Goal: Task Accomplishment & Management: Manage account settings

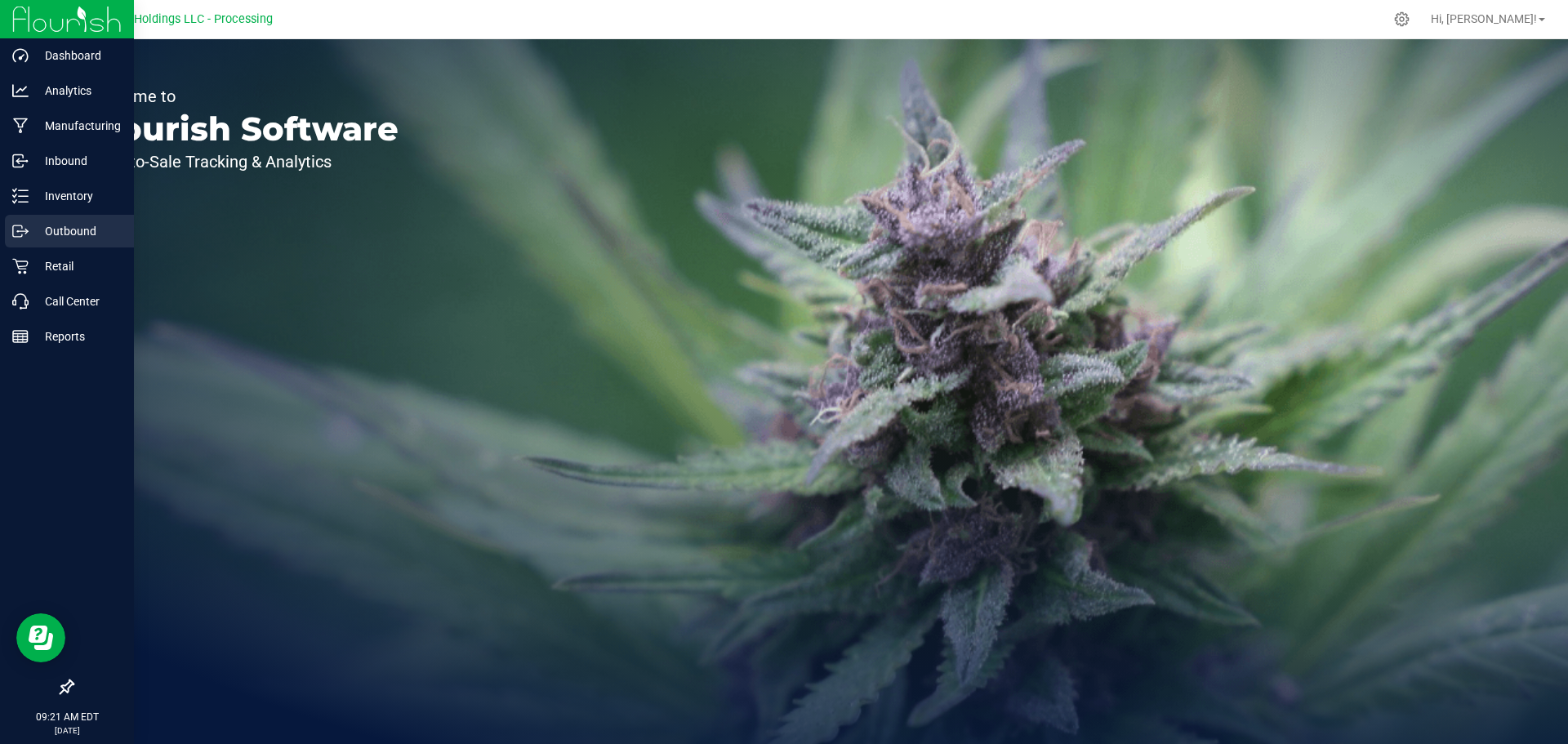
click at [65, 228] on p "Outbound" at bounding box center [77, 231] width 98 height 20
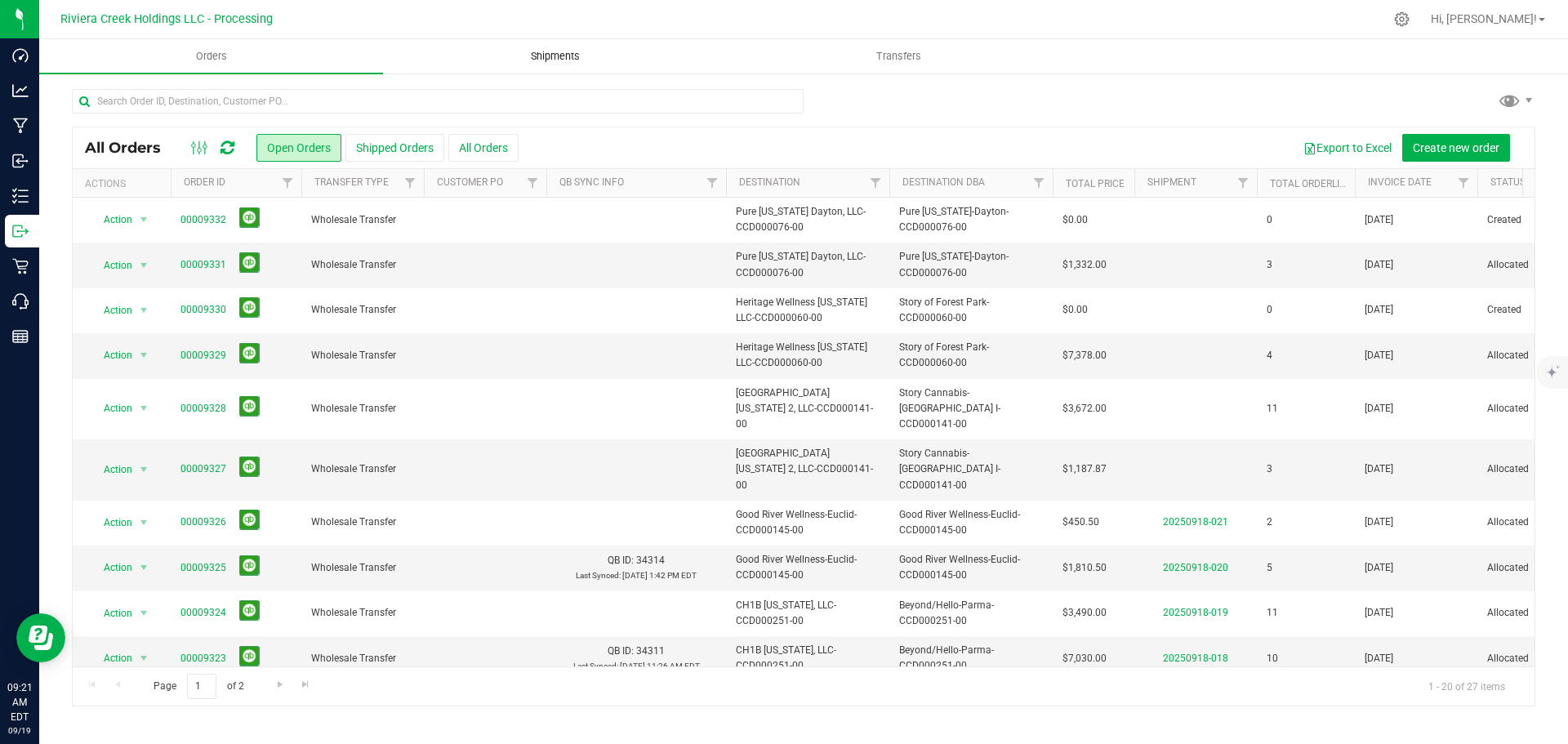
click at [551, 53] on span "Shipments" at bounding box center [556, 56] width 93 height 15
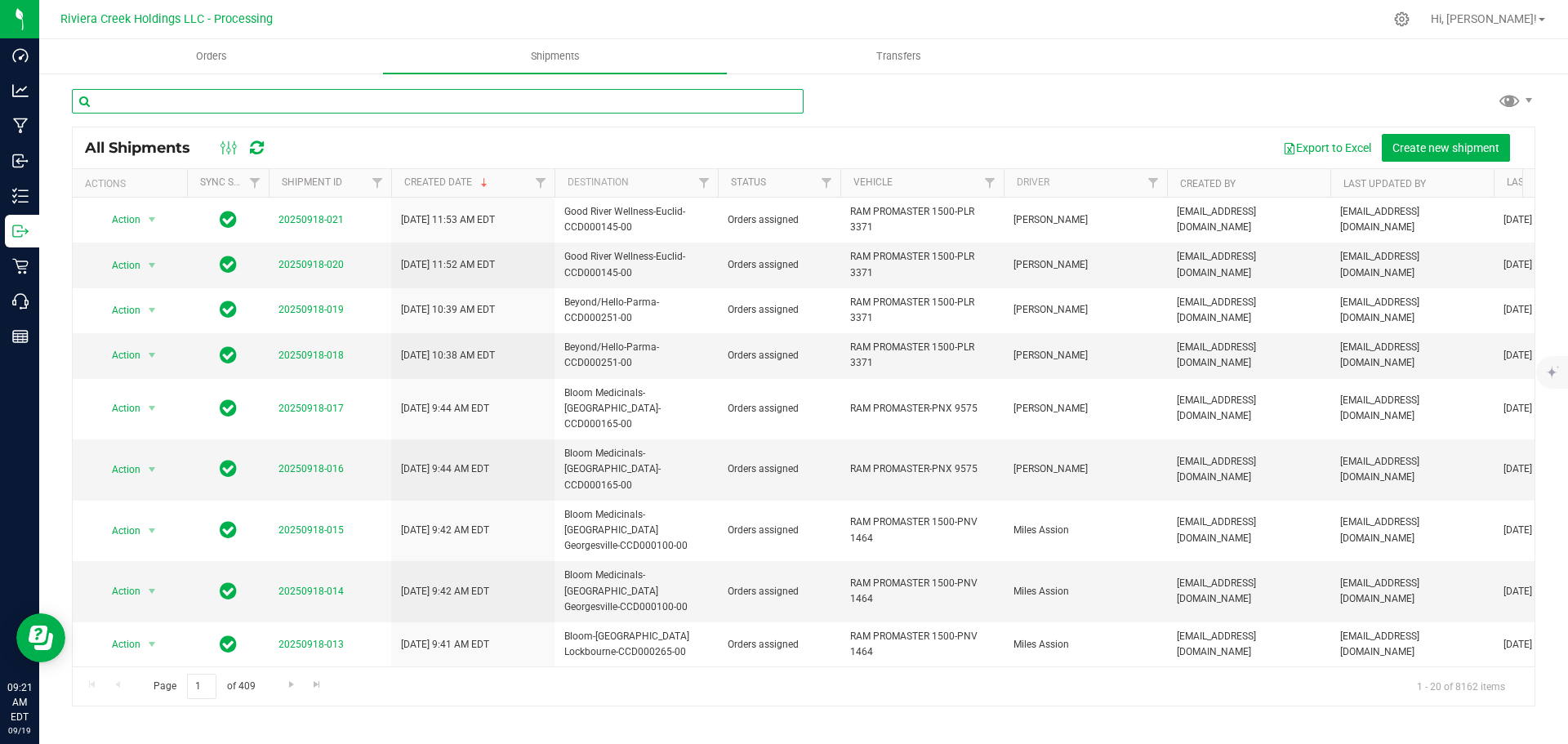
click at [198, 101] on input "text" at bounding box center [437, 101] width 731 height 25
paste input "CCD000093-00"
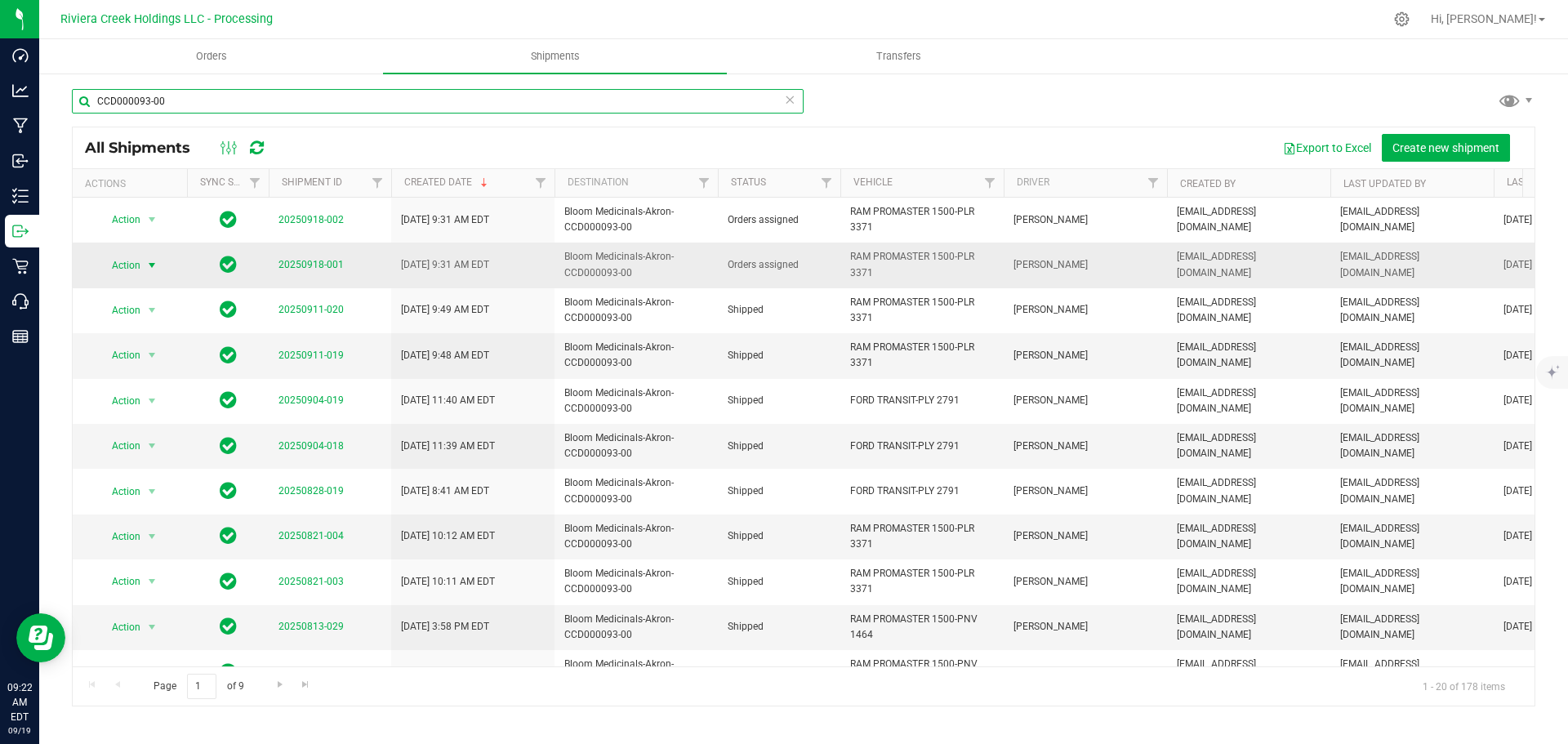
type input "CCD000093-00"
click at [153, 266] on span "select" at bounding box center [151, 265] width 13 height 13
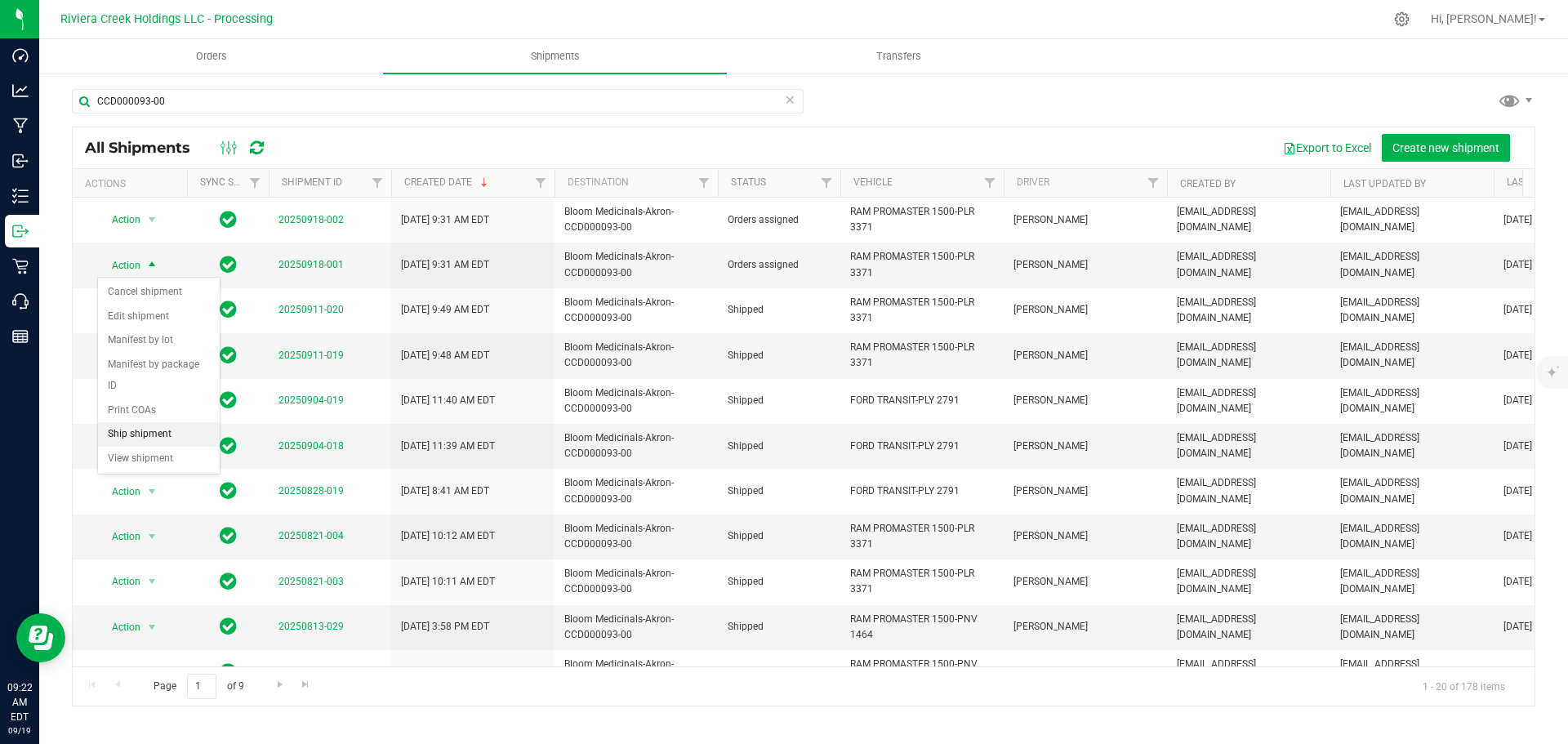
click at [133, 422] on li "Ship shipment" at bounding box center [159, 434] width 122 height 25
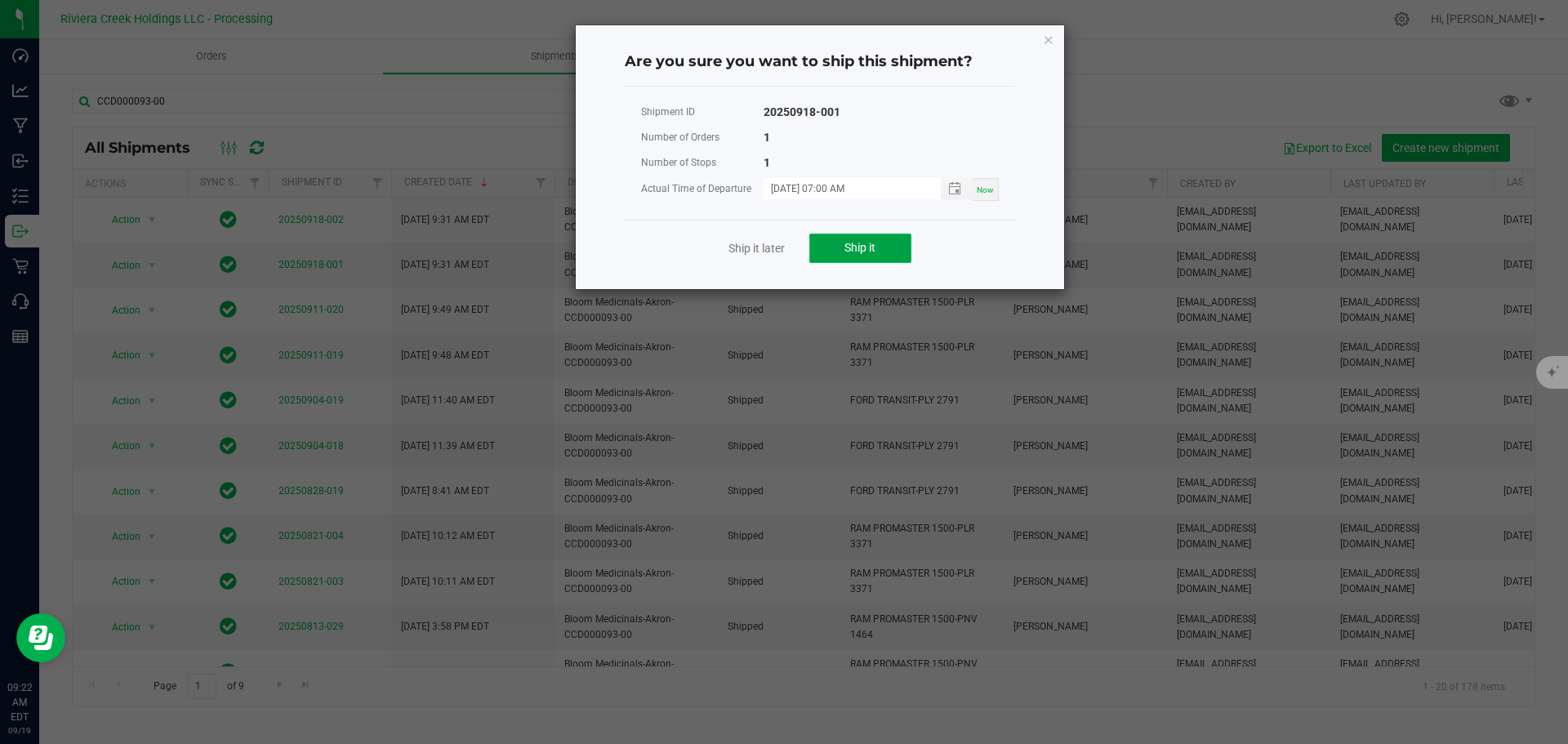
click at [850, 258] on button "Ship it" at bounding box center [859, 248] width 102 height 30
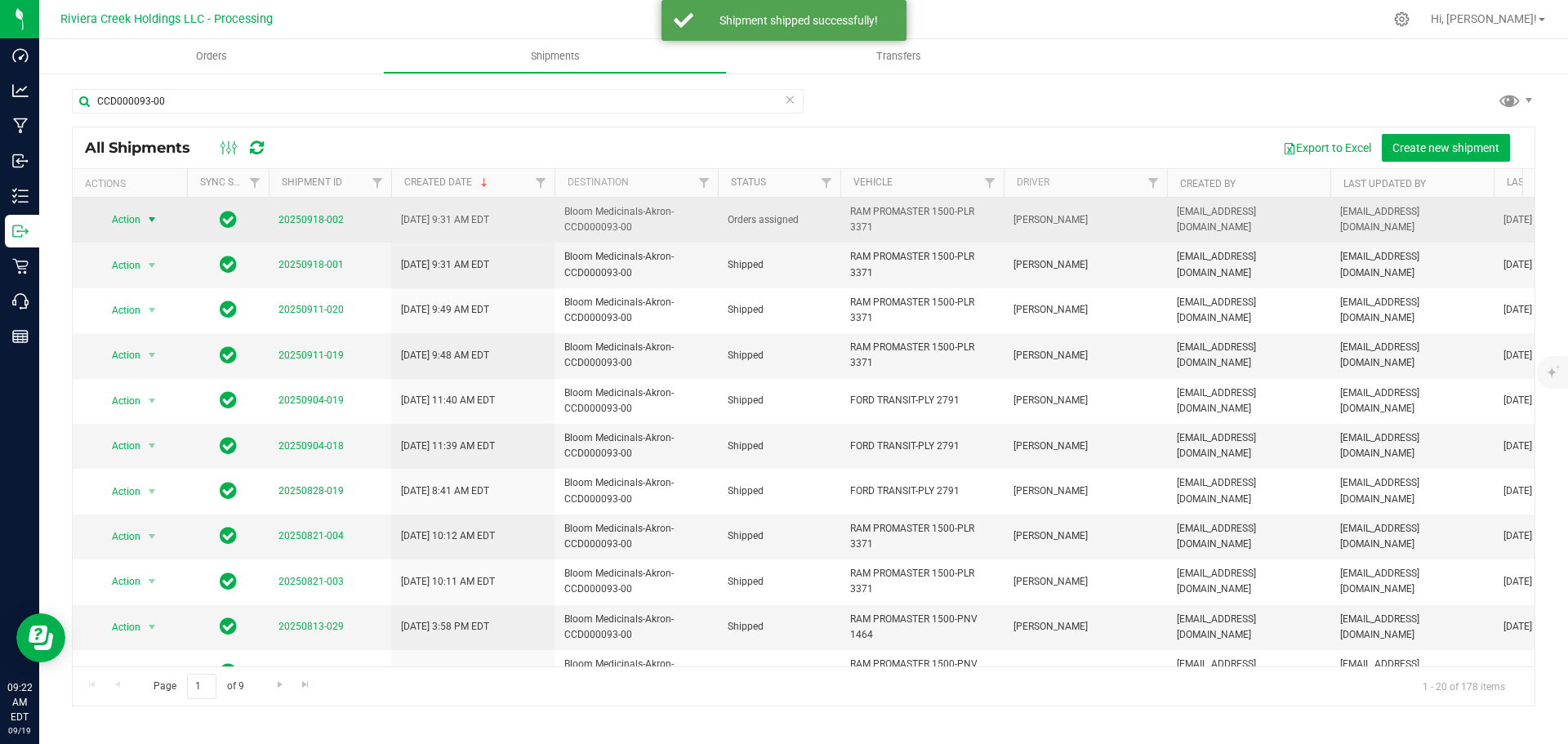
click at [138, 219] on span "Action" at bounding box center [119, 219] width 44 height 23
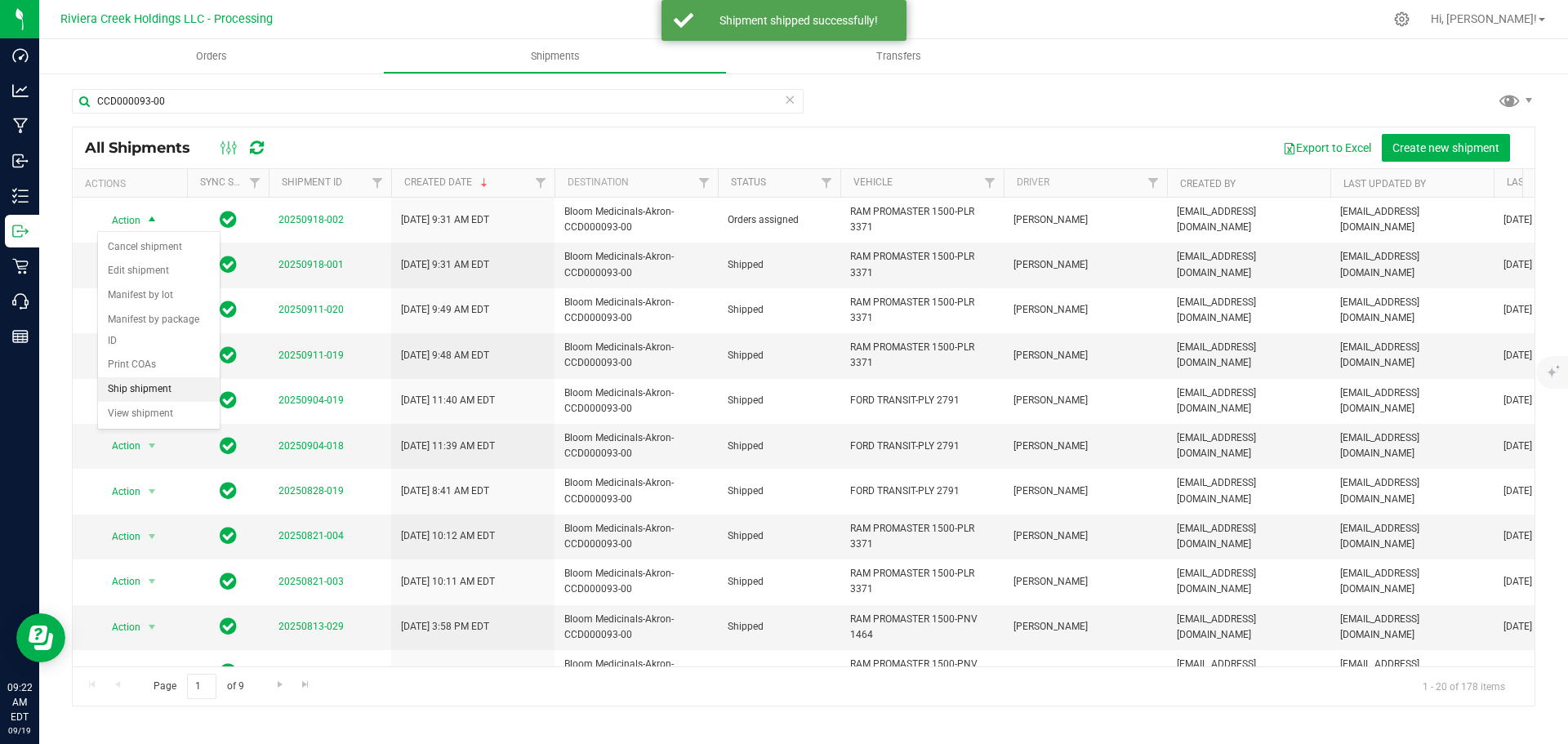
click at [153, 377] on li "Ship shipment" at bounding box center [159, 389] width 122 height 25
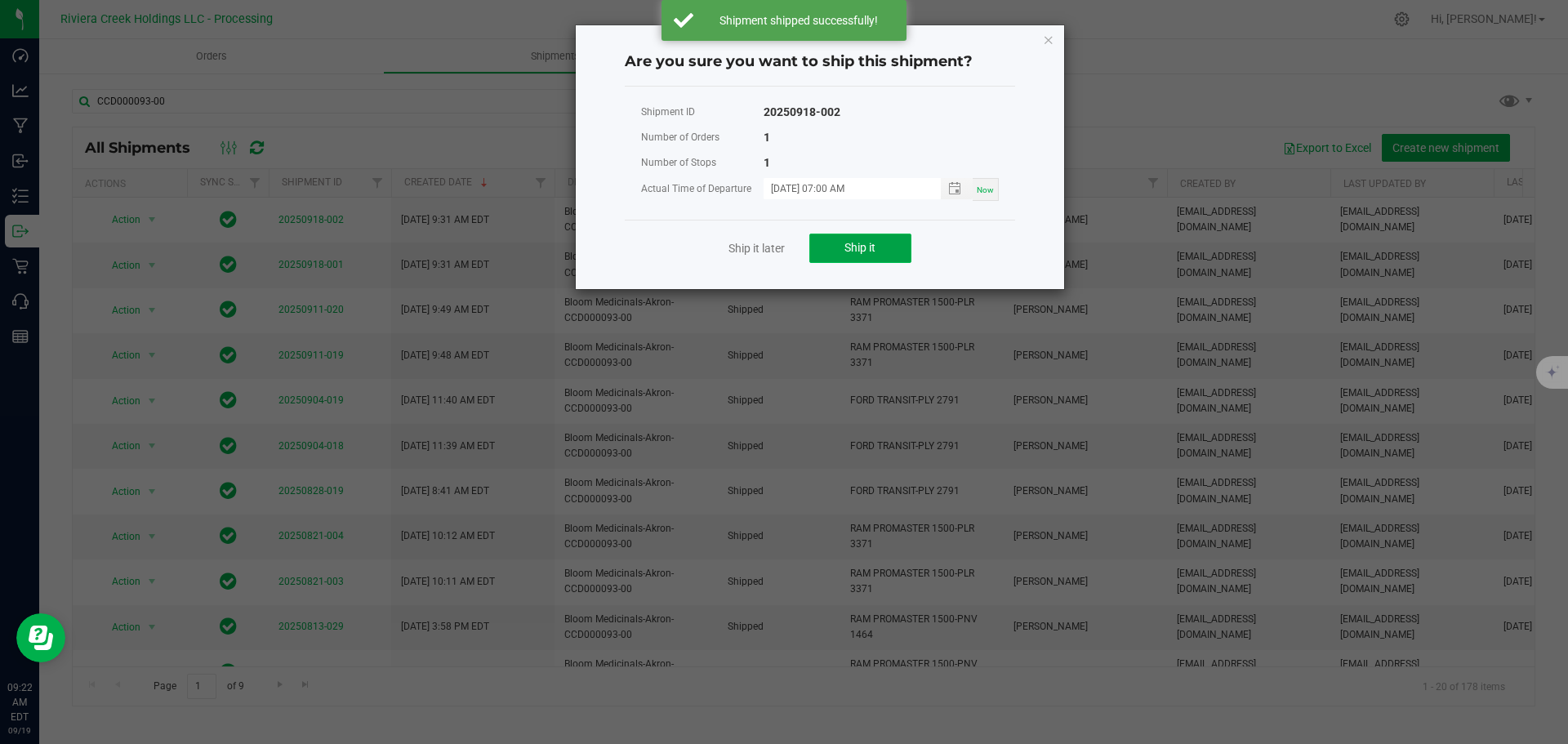
click at [844, 254] on button "Ship it" at bounding box center [859, 248] width 102 height 30
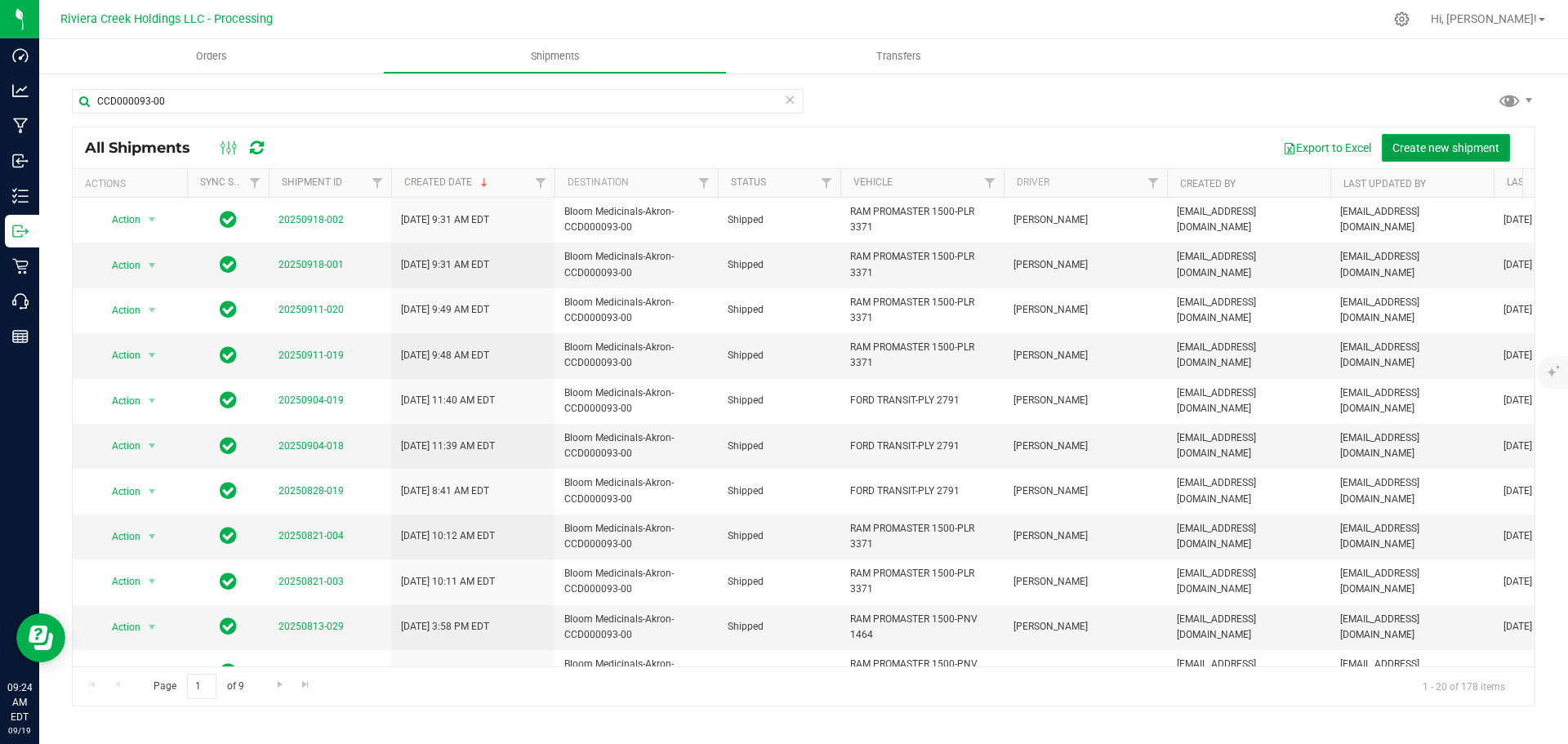
click at [1429, 149] on span "Create new shipment" at bounding box center [1446, 147] width 107 height 13
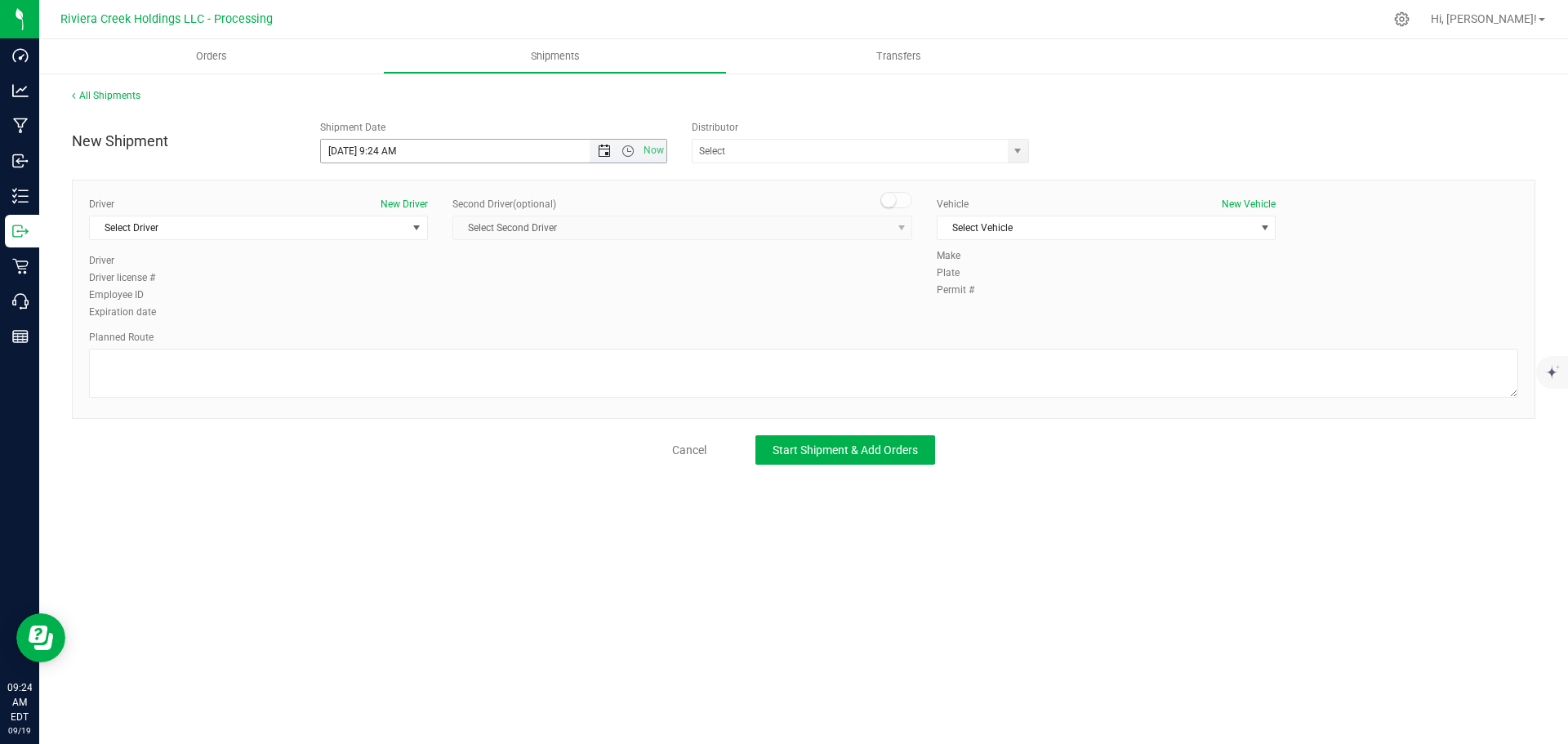
click at [601, 150] on span "Open the date view" at bounding box center [603, 151] width 13 height 13
click at [357, 316] on link "22" at bounding box center [359, 317] width 24 height 26
click at [625, 150] on span "Open the time view" at bounding box center [627, 151] width 13 height 13
click at [365, 268] on li "8:00 AM" at bounding box center [492, 268] width 344 height 21
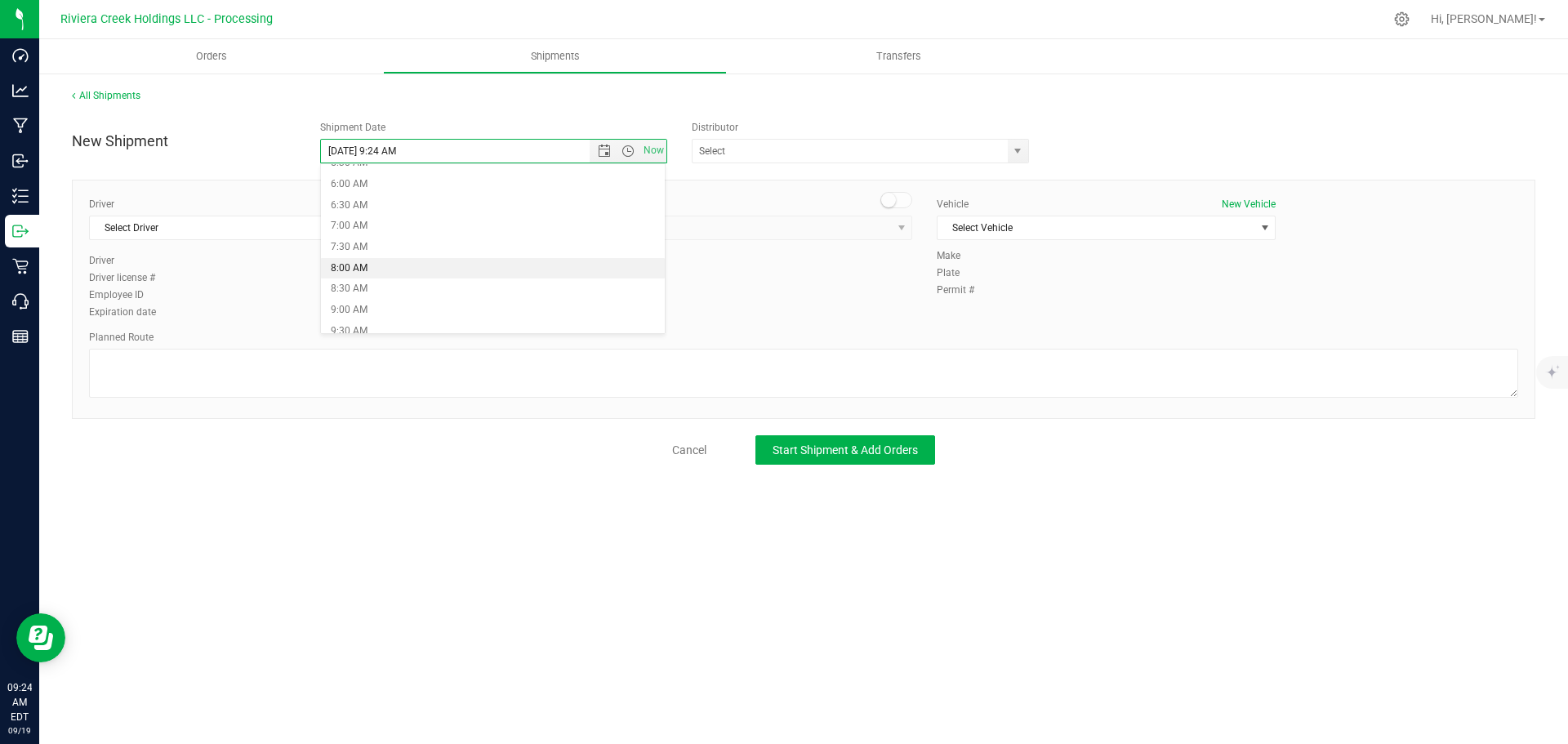
type input "9/22/2025 8:00 AM"
click at [1019, 150] on span "select" at bounding box center [1017, 151] width 13 height 13
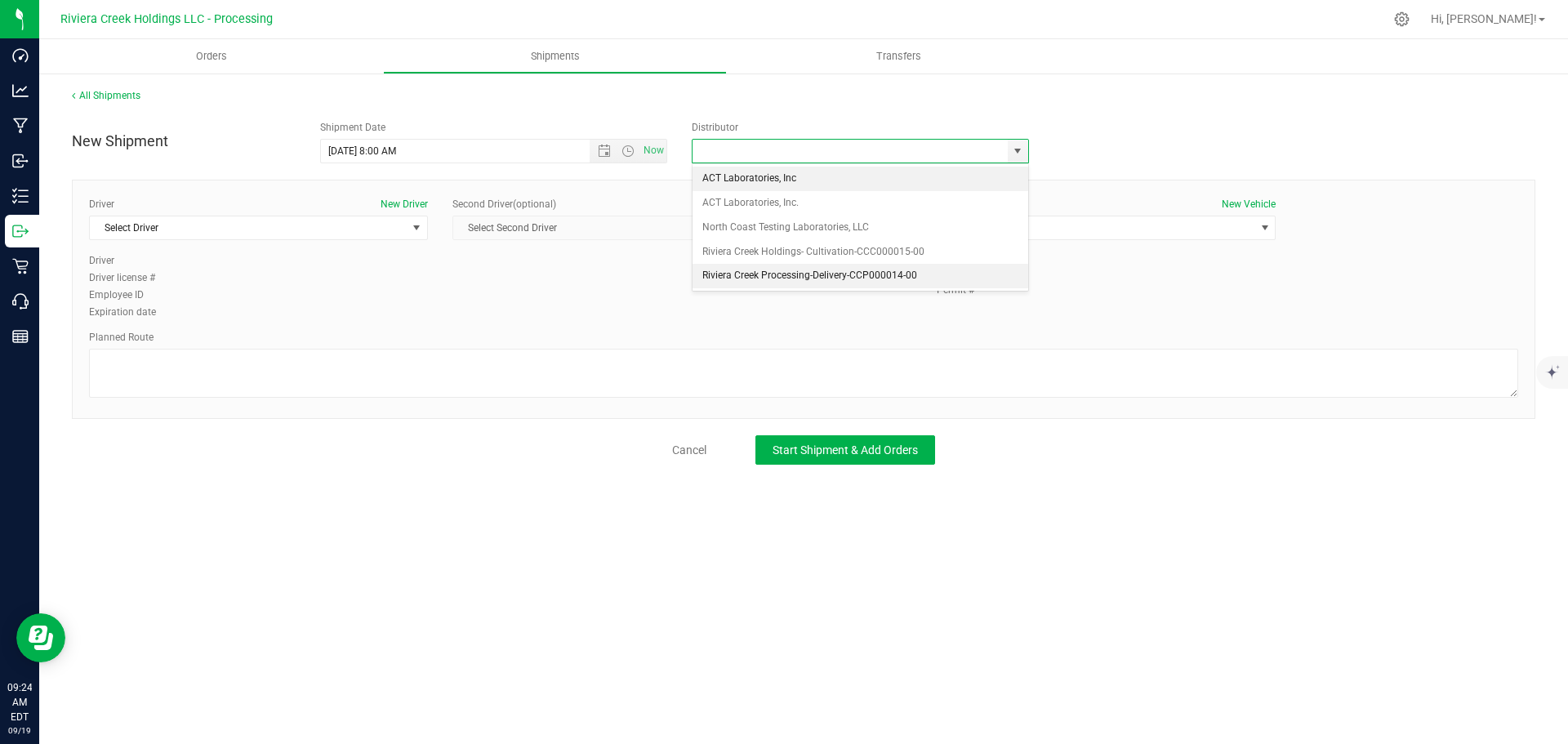
click at [721, 270] on li "Riviera Creek Processing-Delivery-CCP000014-00" at bounding box center [860, 276] width 335 height 25
type input "Riviera Creek Processing-Delivery-CCP000014-00"
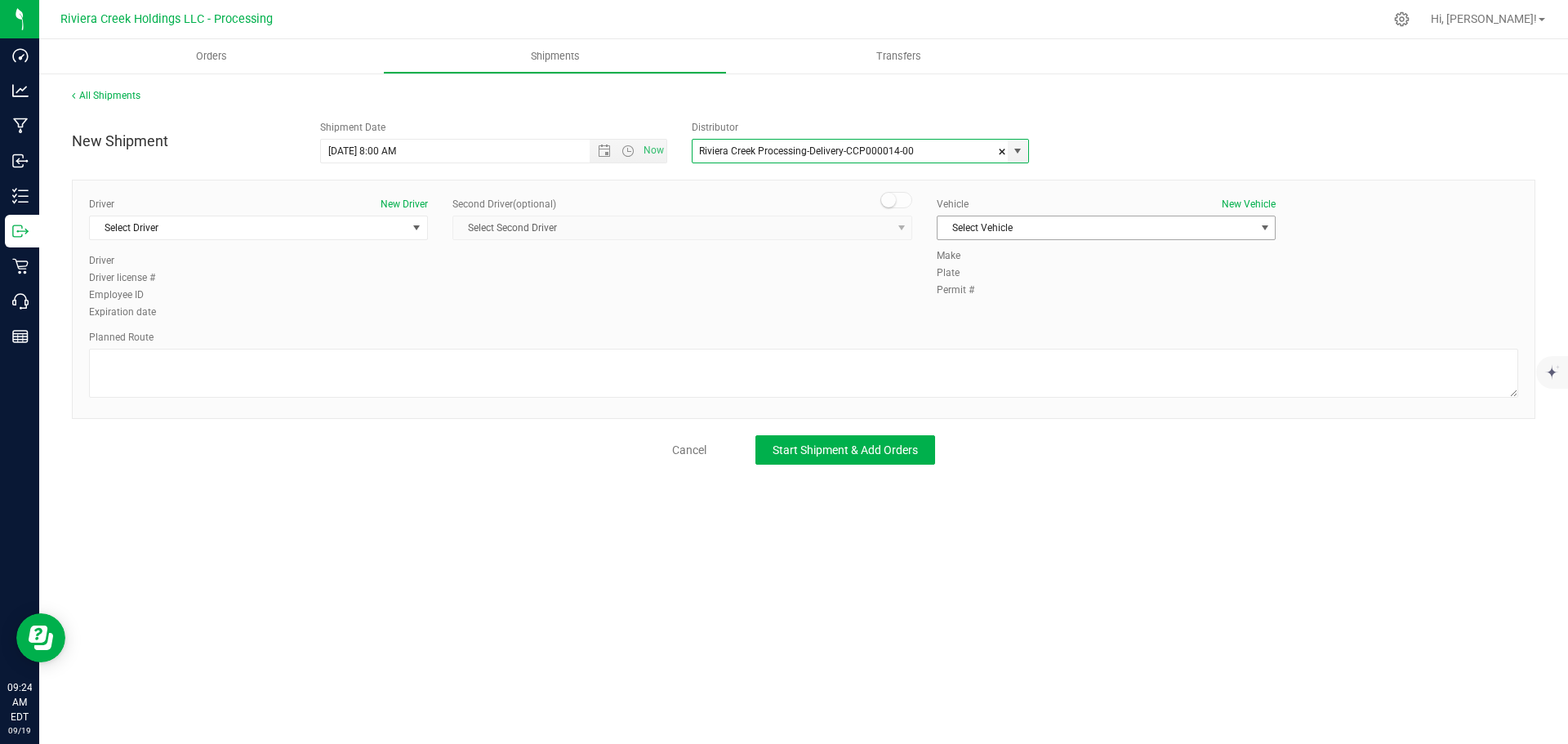
click at [1012, 231] on span "Select Vehicle" at bounding box center [1096, 227] width 317 height 23
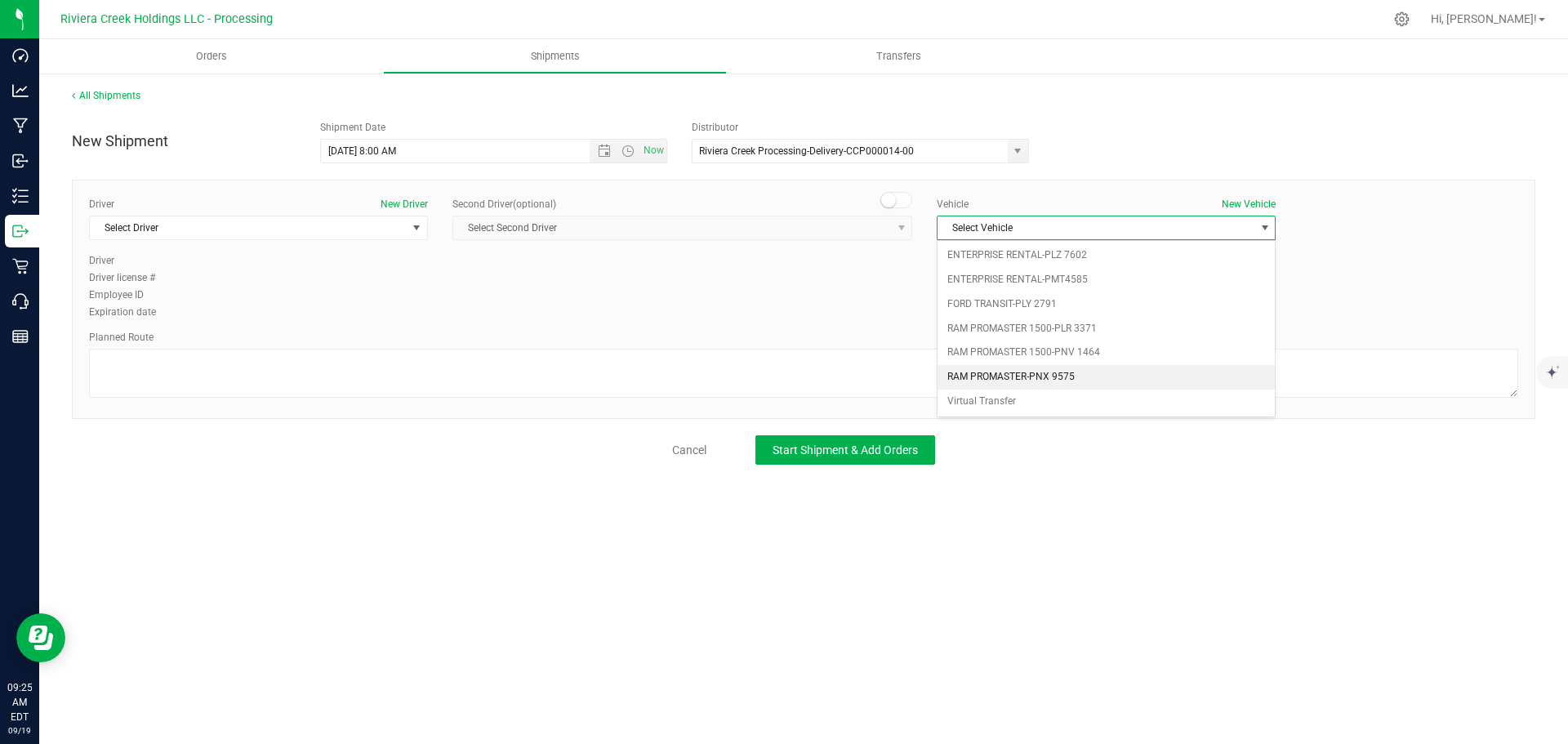
click at [1008, 371] on li "RAM PROMASTER-PNX 9575" at bounding box center [1107, 377] width 337 height 25
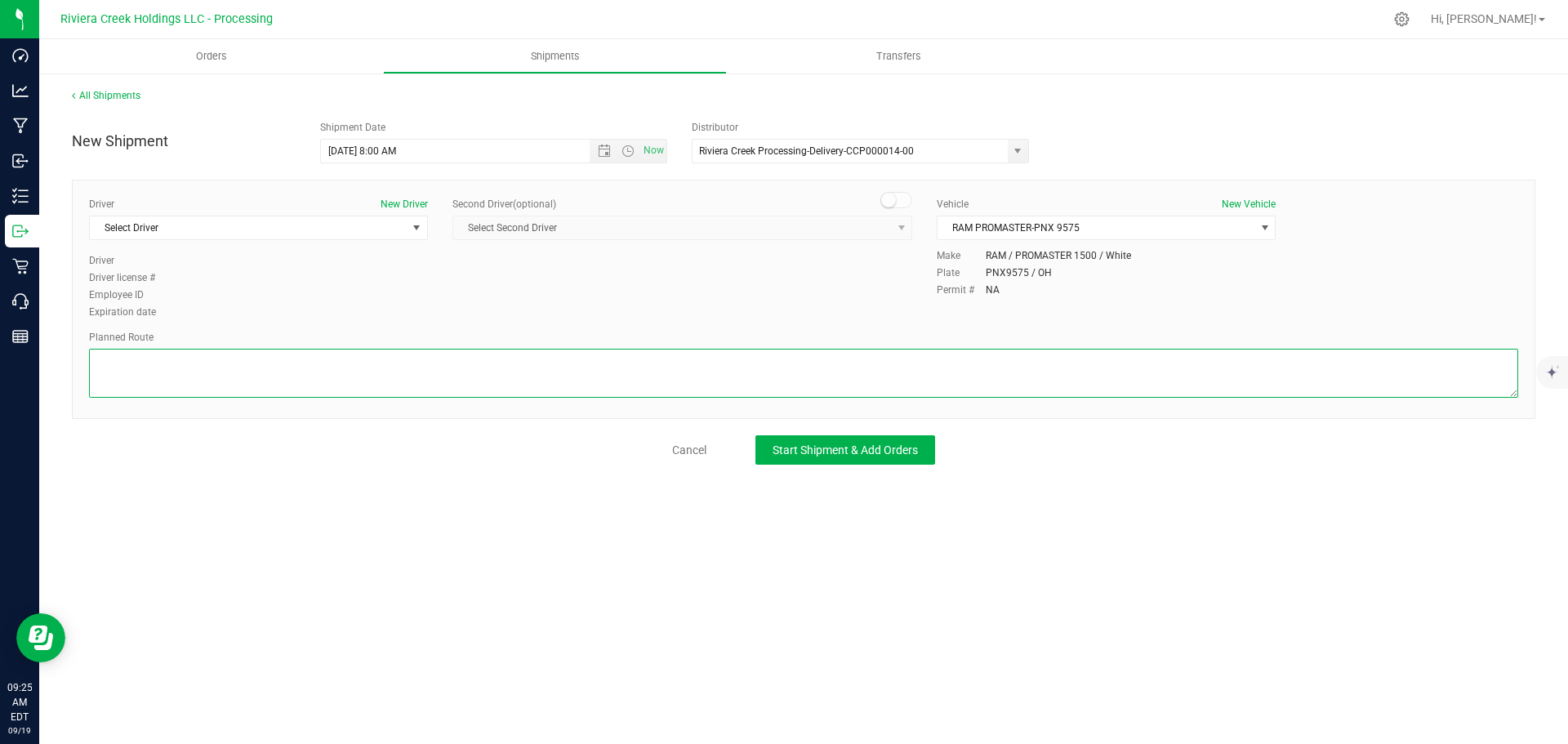
click at [255, 375] on textarea at bounding box center [804, 372] width 1429 height 49
paste textarea "Head west on St Clair St toward Crescent St 187 ft St Clair St turns slightly l…"
type textarea "Head west on St Clair St toward Crescent St 187 ft St Clair St turns slightly l…"
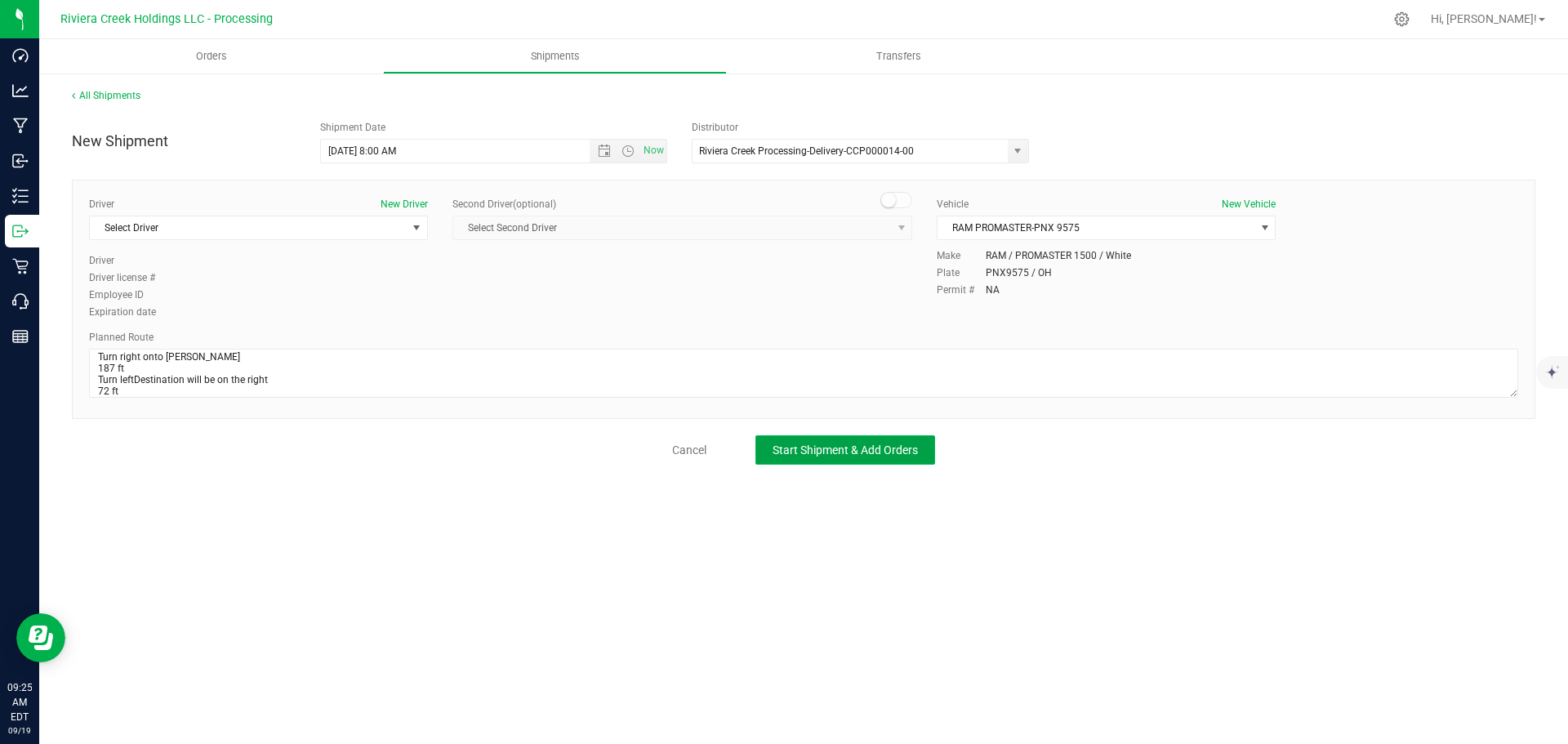
click at [796, 446] on span "Start Shipment & Add Orders" at bounding box center [845, 449] width 145 height 13
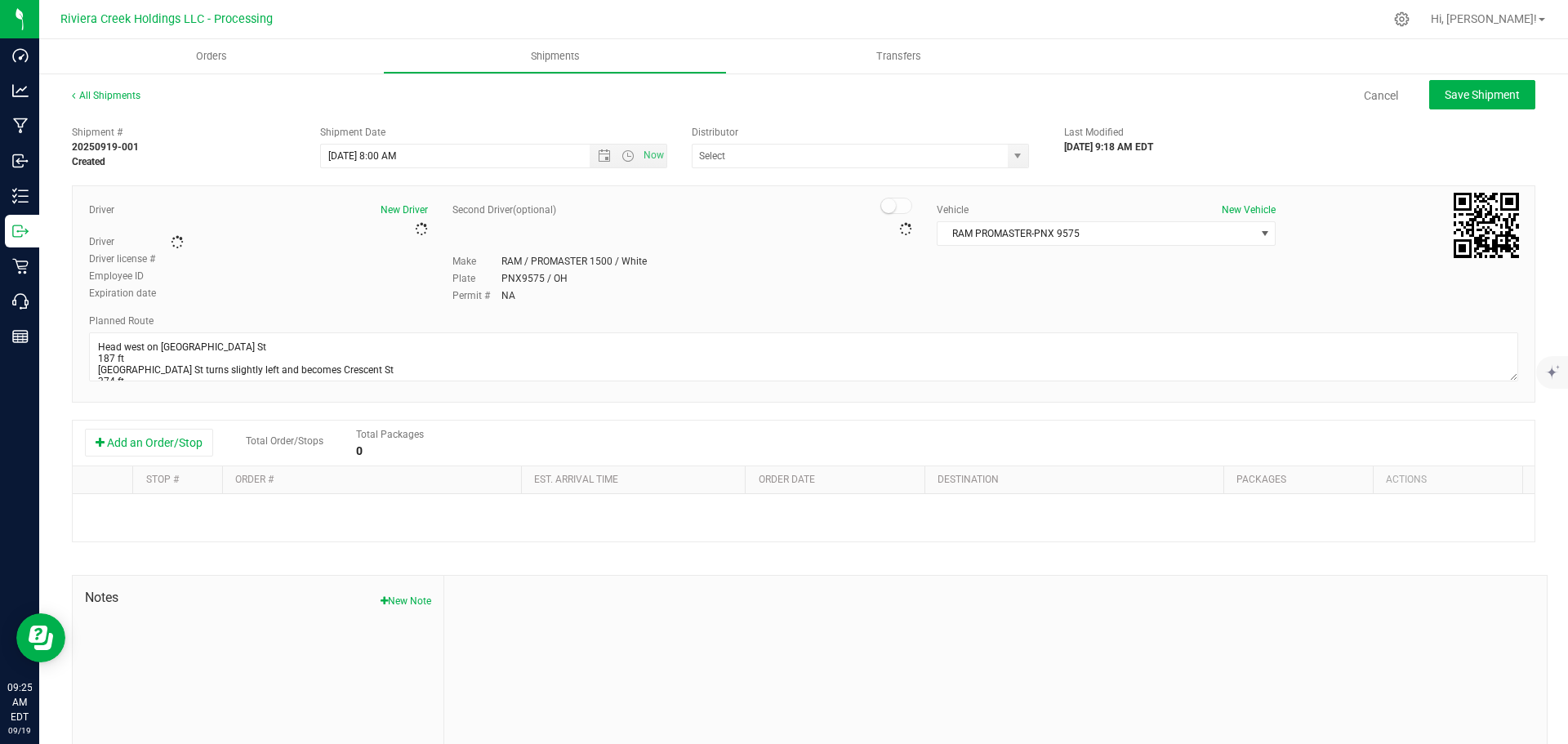
type input "Riviera Creek Processing-Delivery-CCP000014-00"
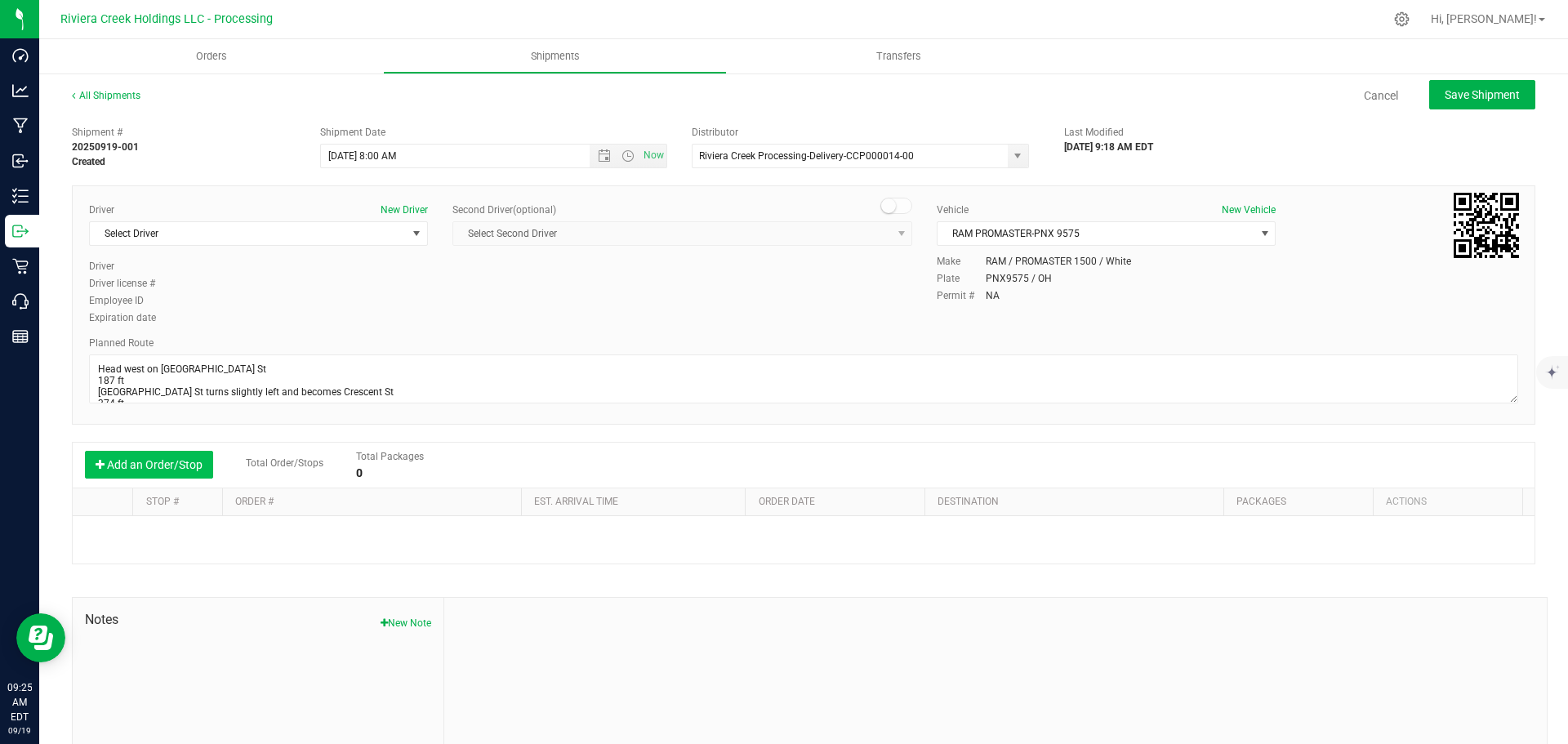
click at [142, 470] on button "Add an Order/Stop" at bounding box center [149, 464] width 128 height 28
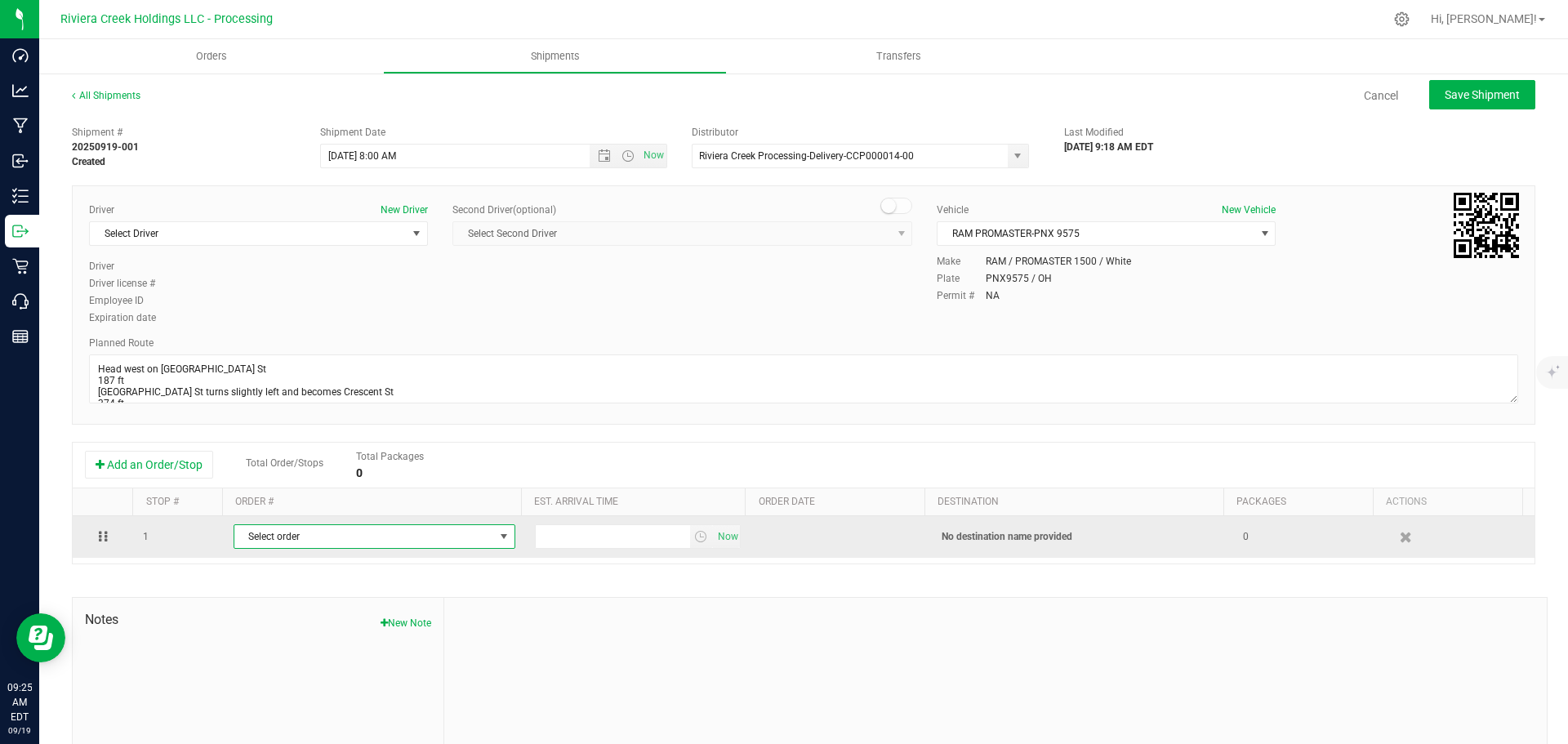
click at [237, 529] on span "Select order" at bounding box center [364, 536] width 260 height 23
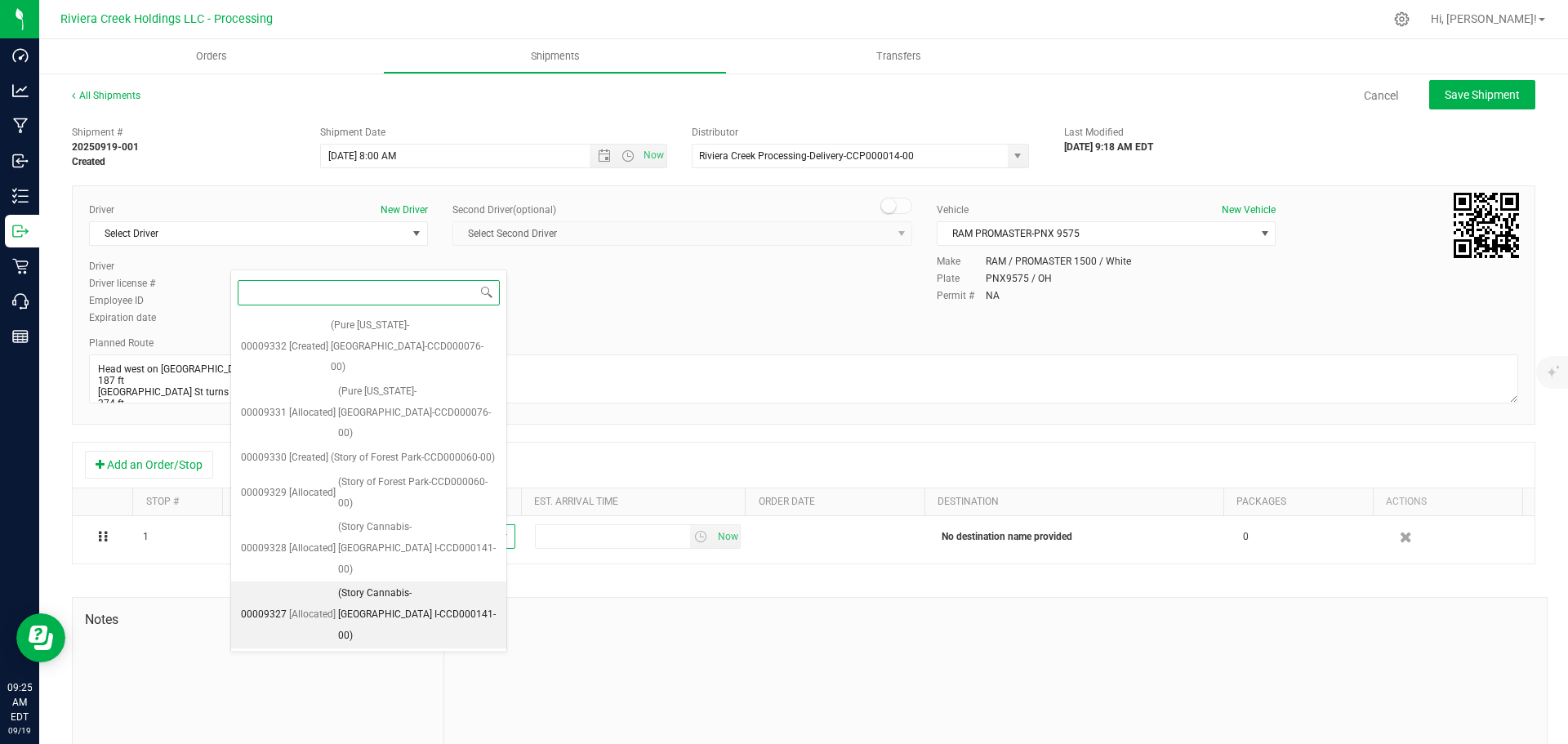
click at [387, 582] on span "(Story Cannabis-Cincinnati I-CCD000141-00)" at bounding box center [418, 613] width 159 height 62
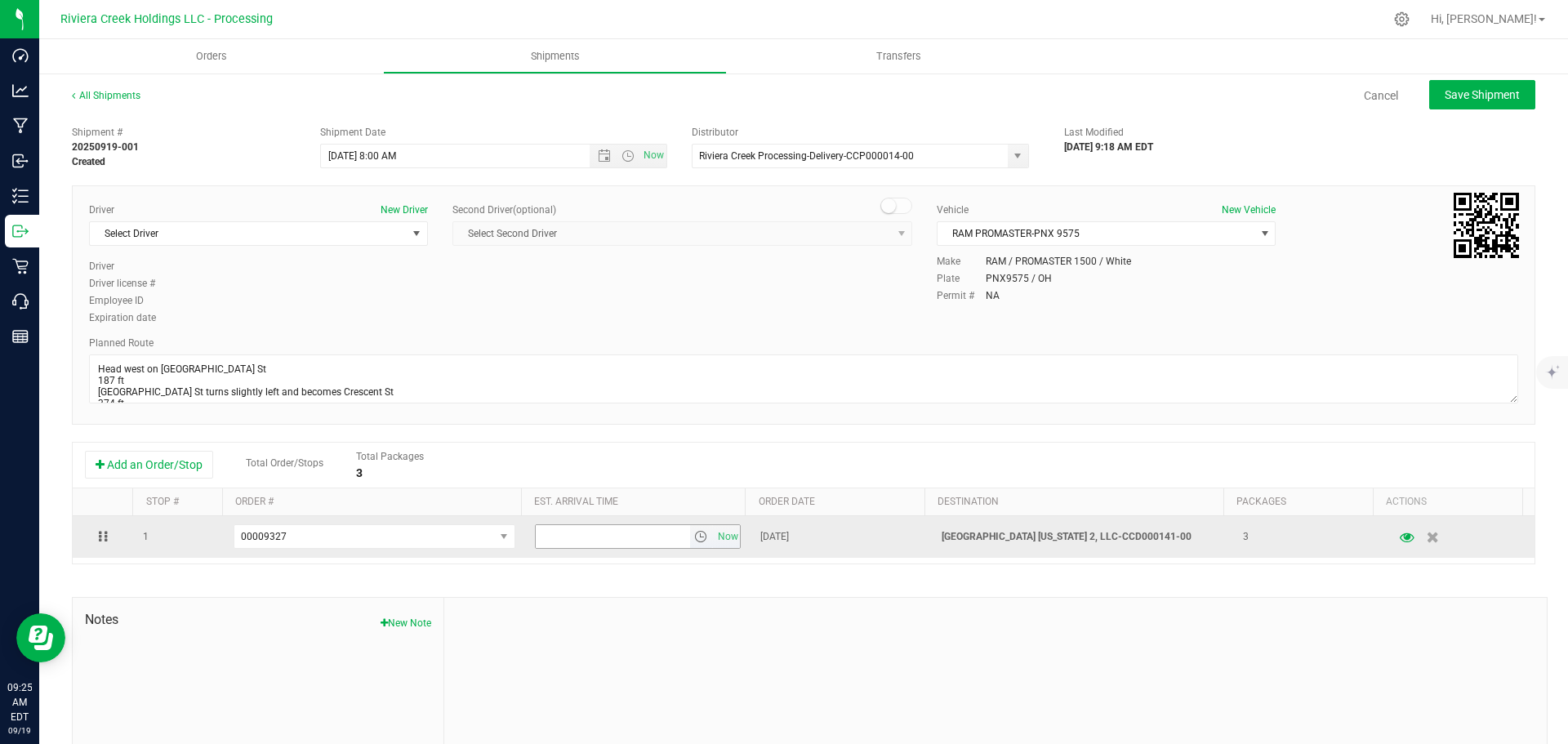
click at [694, 540] on span "select" at bounding box center [700, 536] width 13 height 13
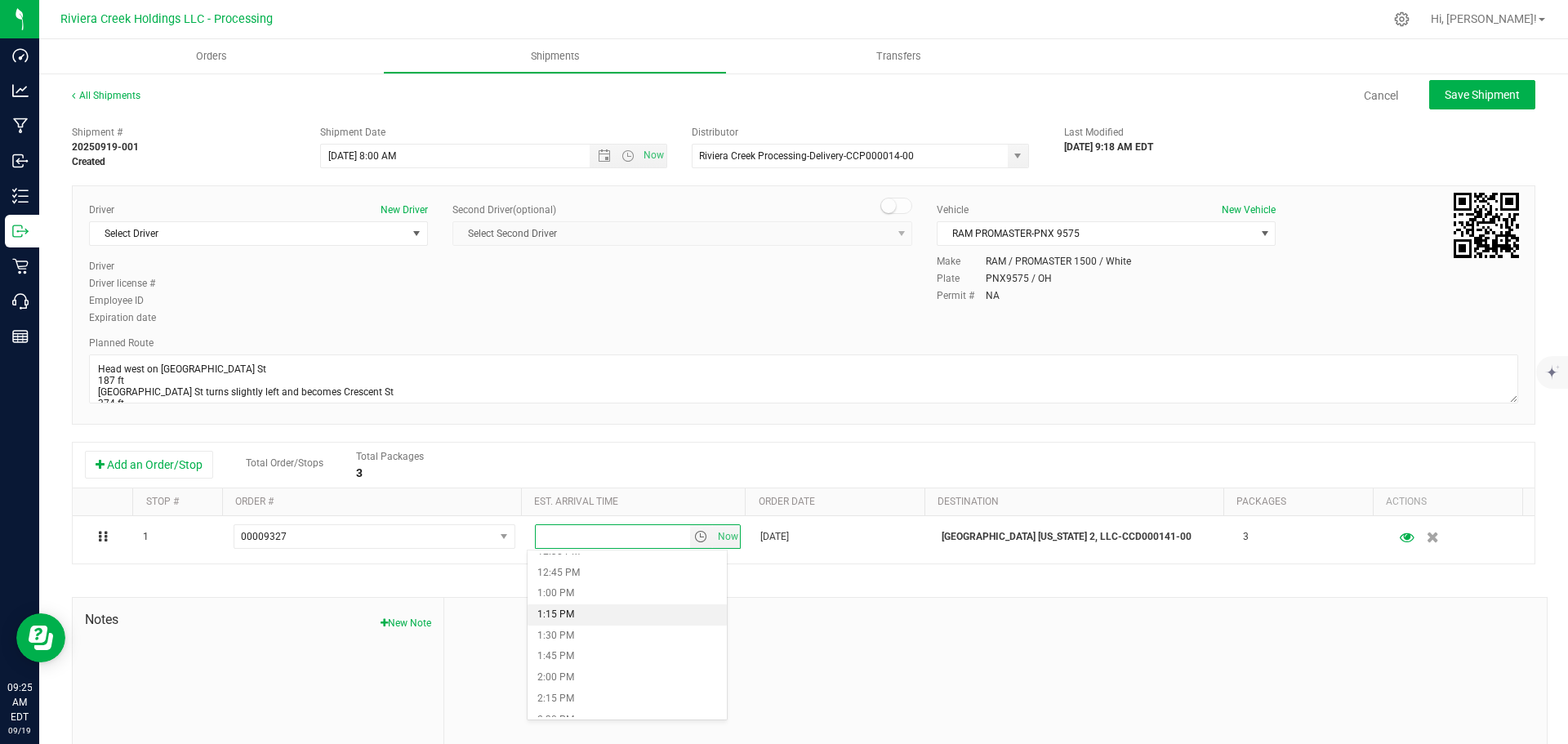
scroll to position [979, 0]
click at [581, 634] on li "12:30 PM" at bounding box center [627, 633] width 199 height 21
click at [1445, 98] on span "Save Shipment" at bounding box center [1483, 94] width 75 height 13
type input "9/22/2025 12:00 PM"
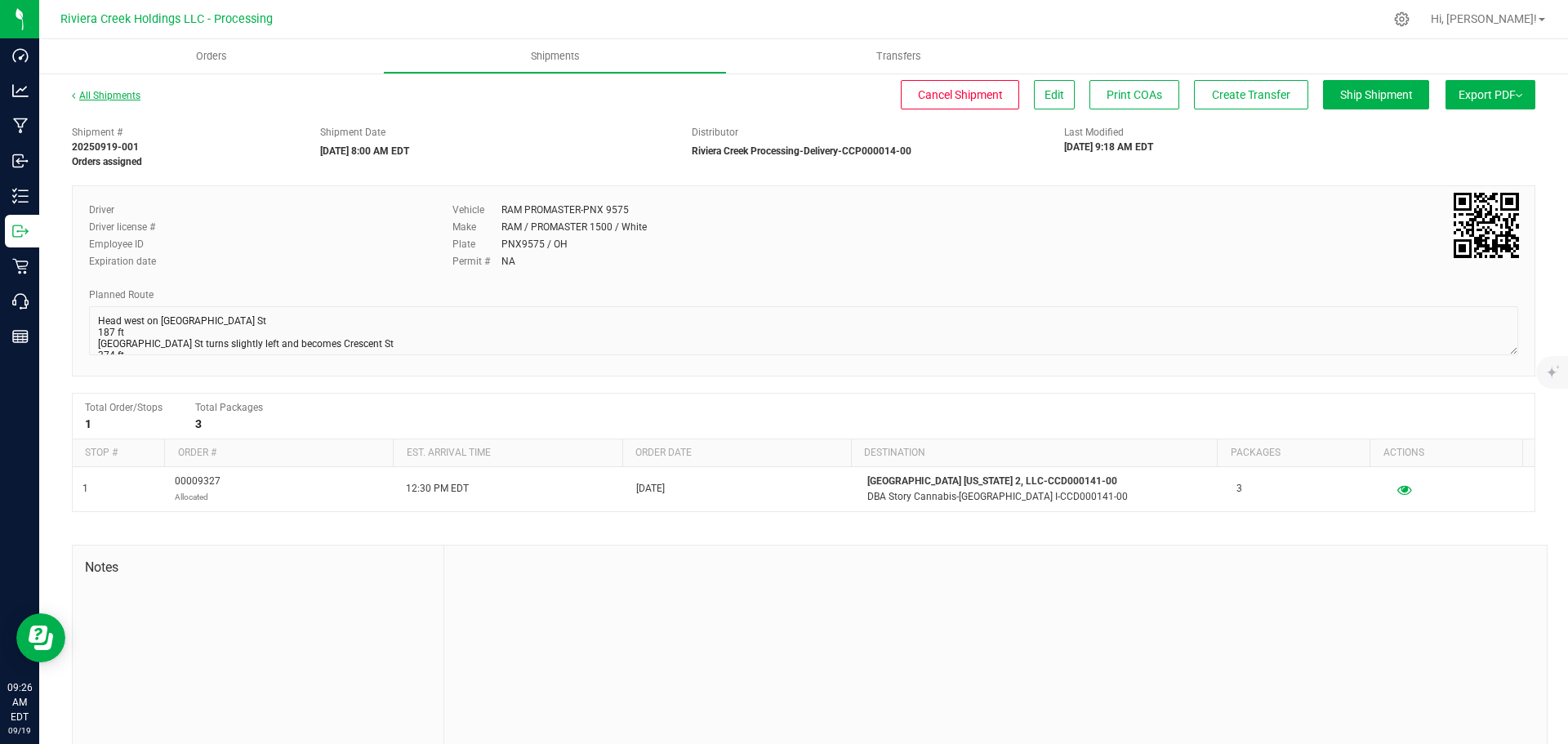
click at [113, 100] on link "All Shipments" at bounding box center [105, 96] width 68 height 12
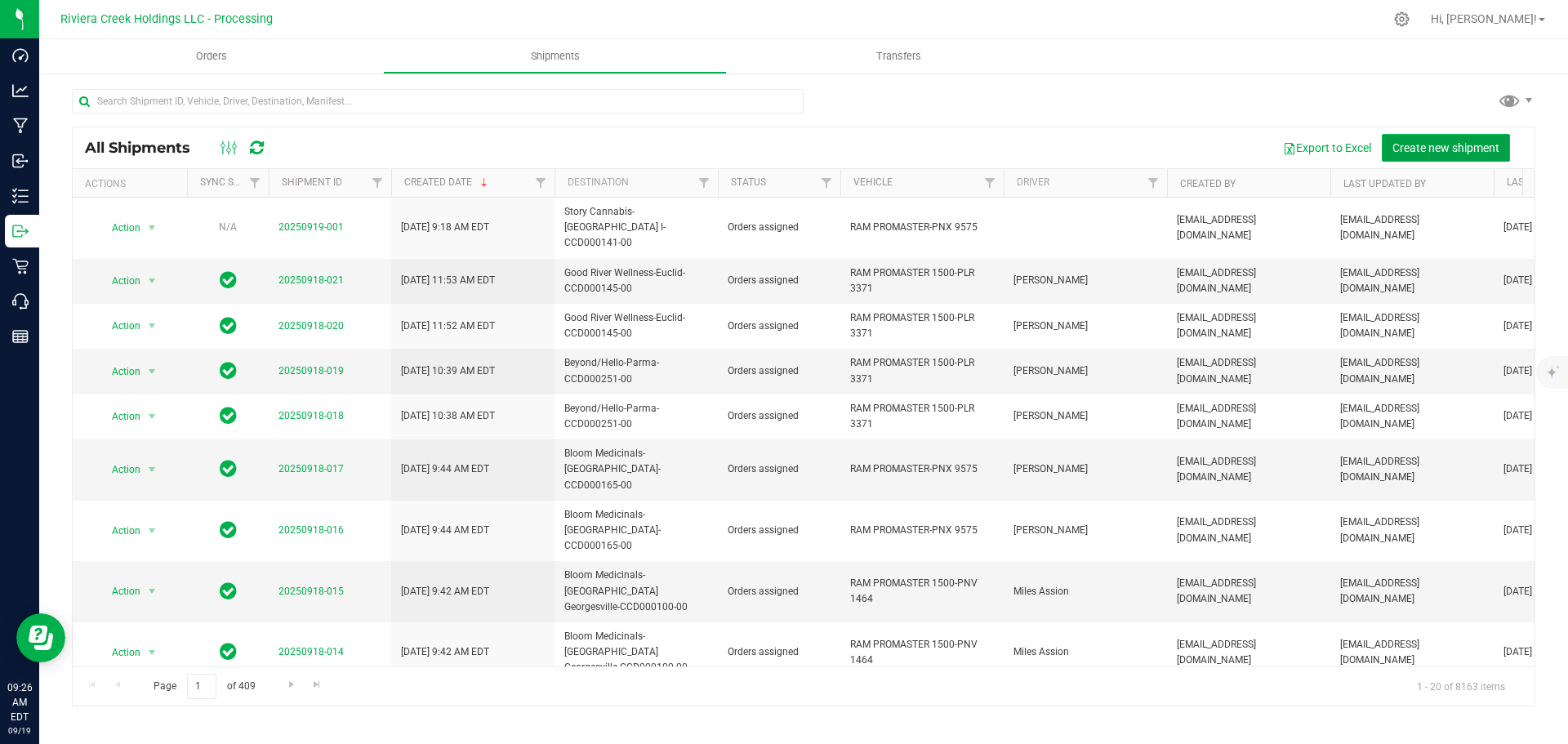
click at [1406, 153] on span "Create new shipment" at bounding box center [1446, 147] width 107 height 13
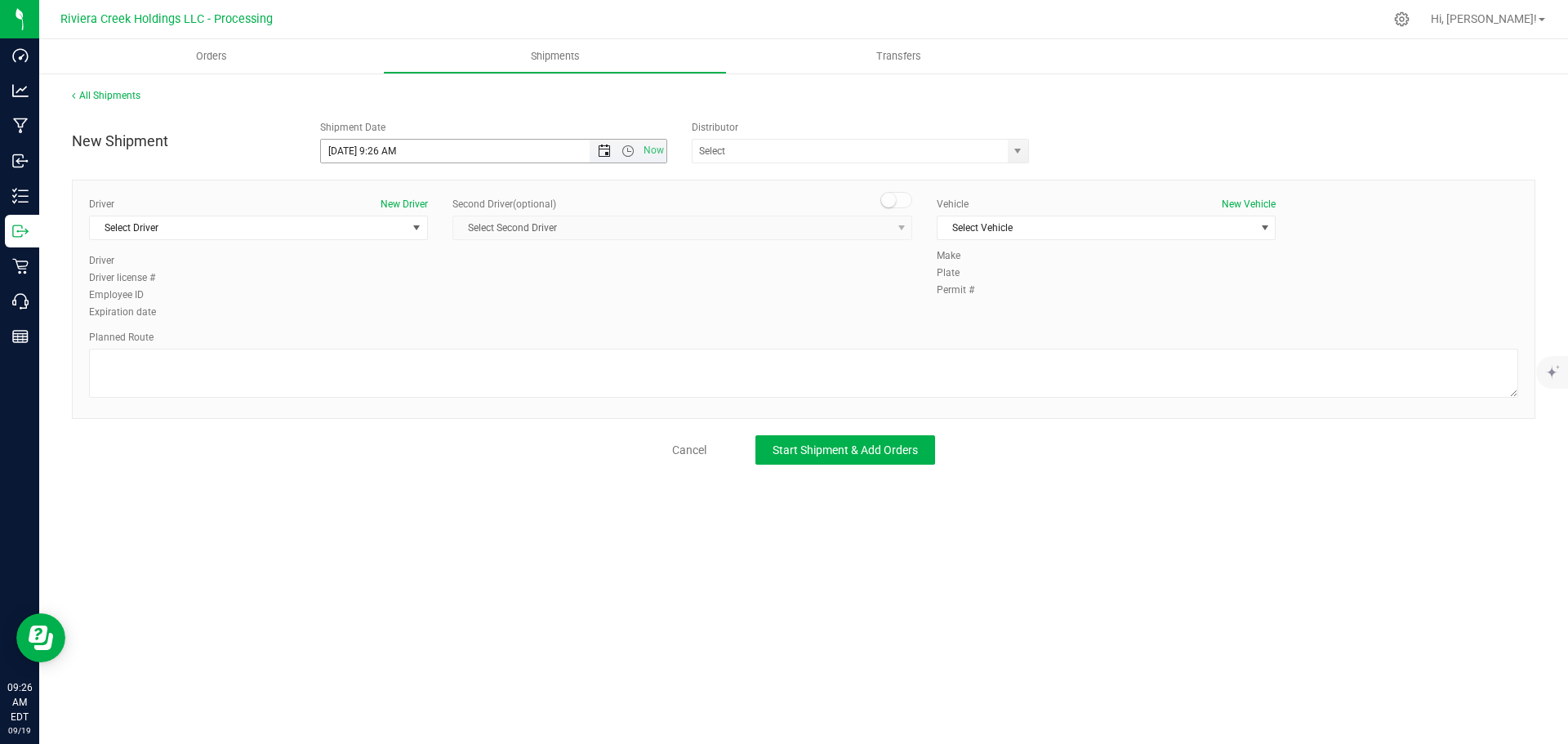
click at [608, 152] on span "Open the date view" at bounding box center [603, 151] width 13 height 13
click at [356, 316] on link "22" at bounding box center [359, 317] width 24 height 26
click at [625, 156] on span "Open the time view" at bounding box center [627, 151] width 13 height 13
click at [365, 268] on li "8:00 AM" at bounding box center [492, 268] width 344 height 21
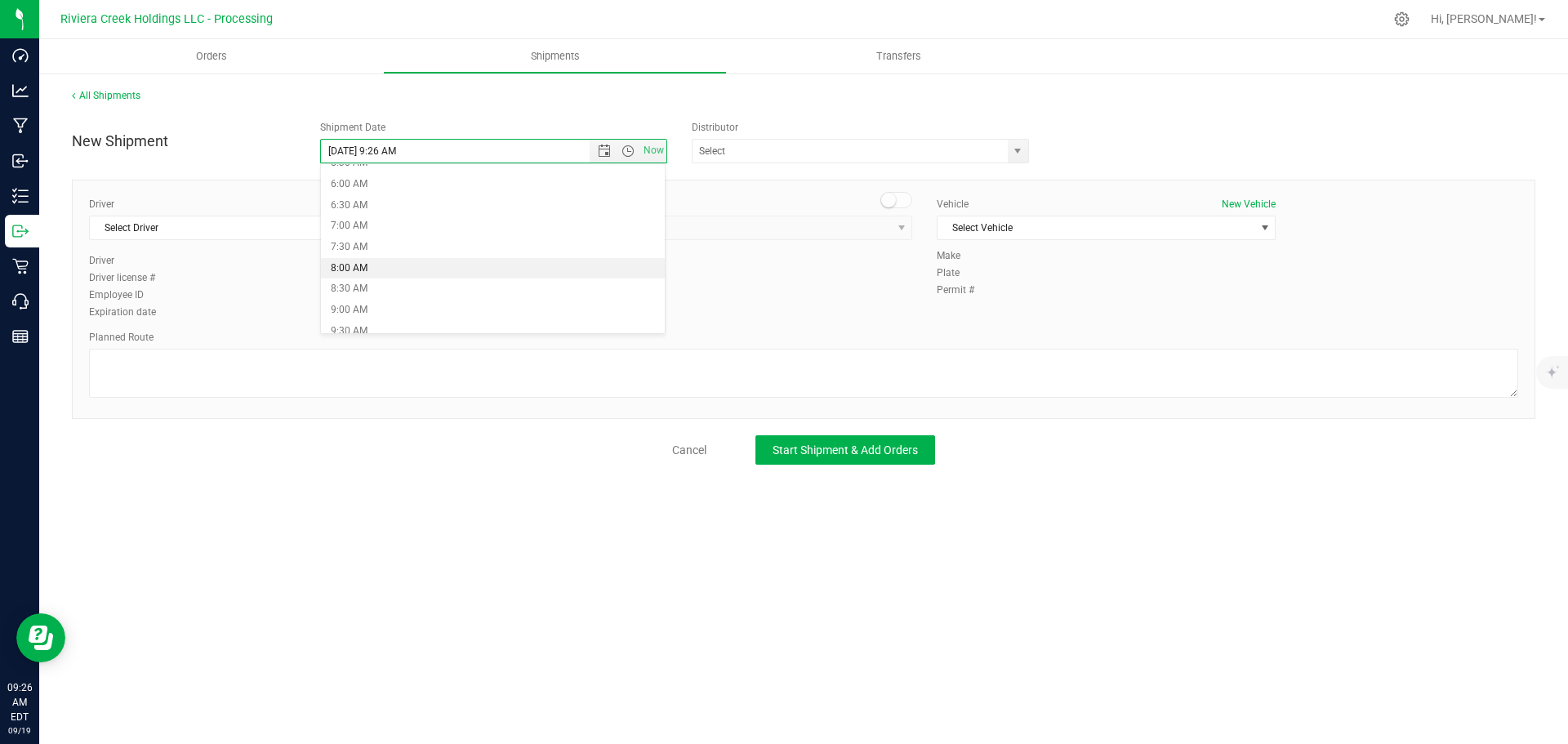
type input "9/22/2025 8:00 AM"
click at [1020, 155] on span "select" at bounding box center [1017, 151] width 13 height 13
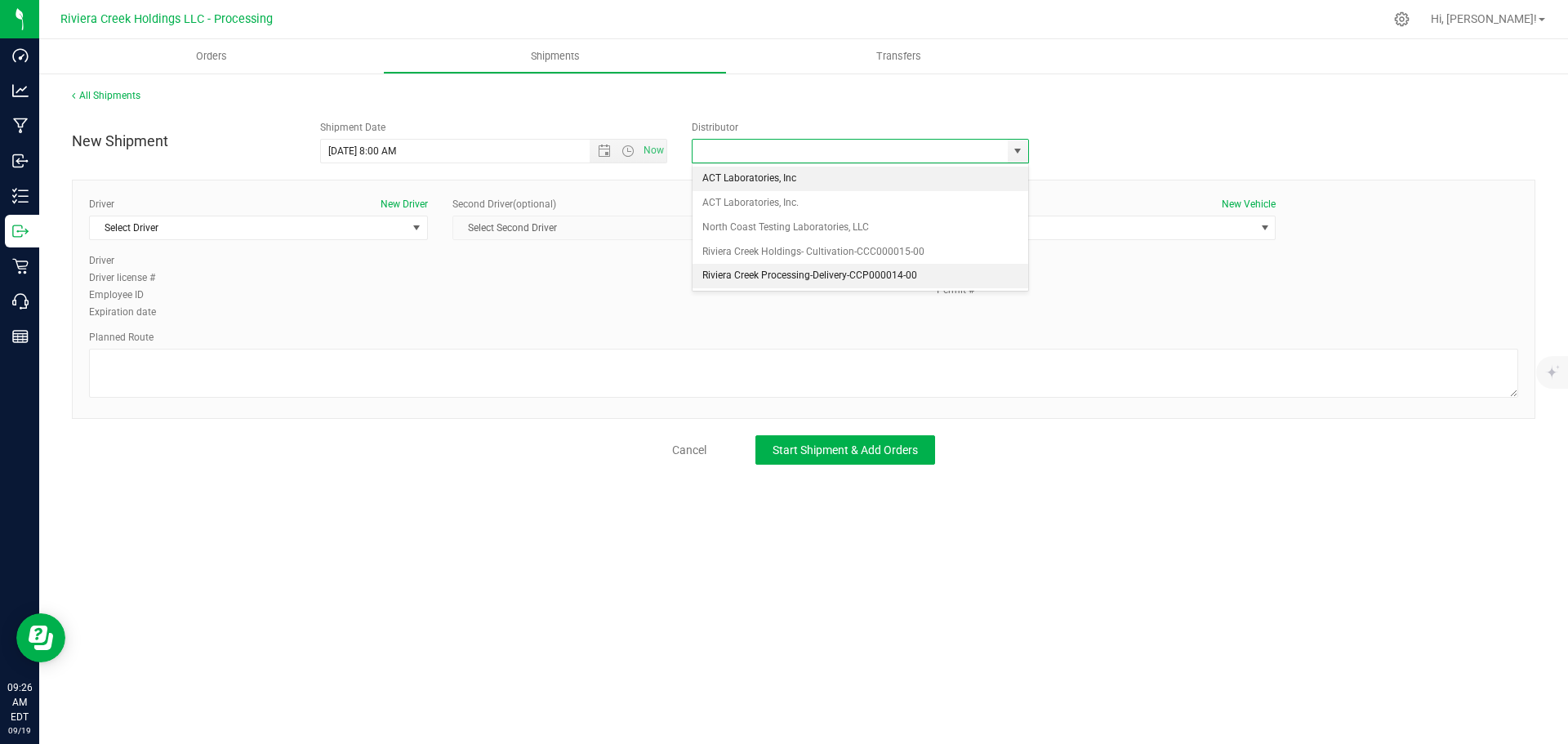
click at [722, 271] on li "Riviera Creek Processing-Delivery-CCP000014-00" at bounding box center [860, 276] width 335 height 25
type input "Riviera Creek Processing-Delivery-CCP000014-00"
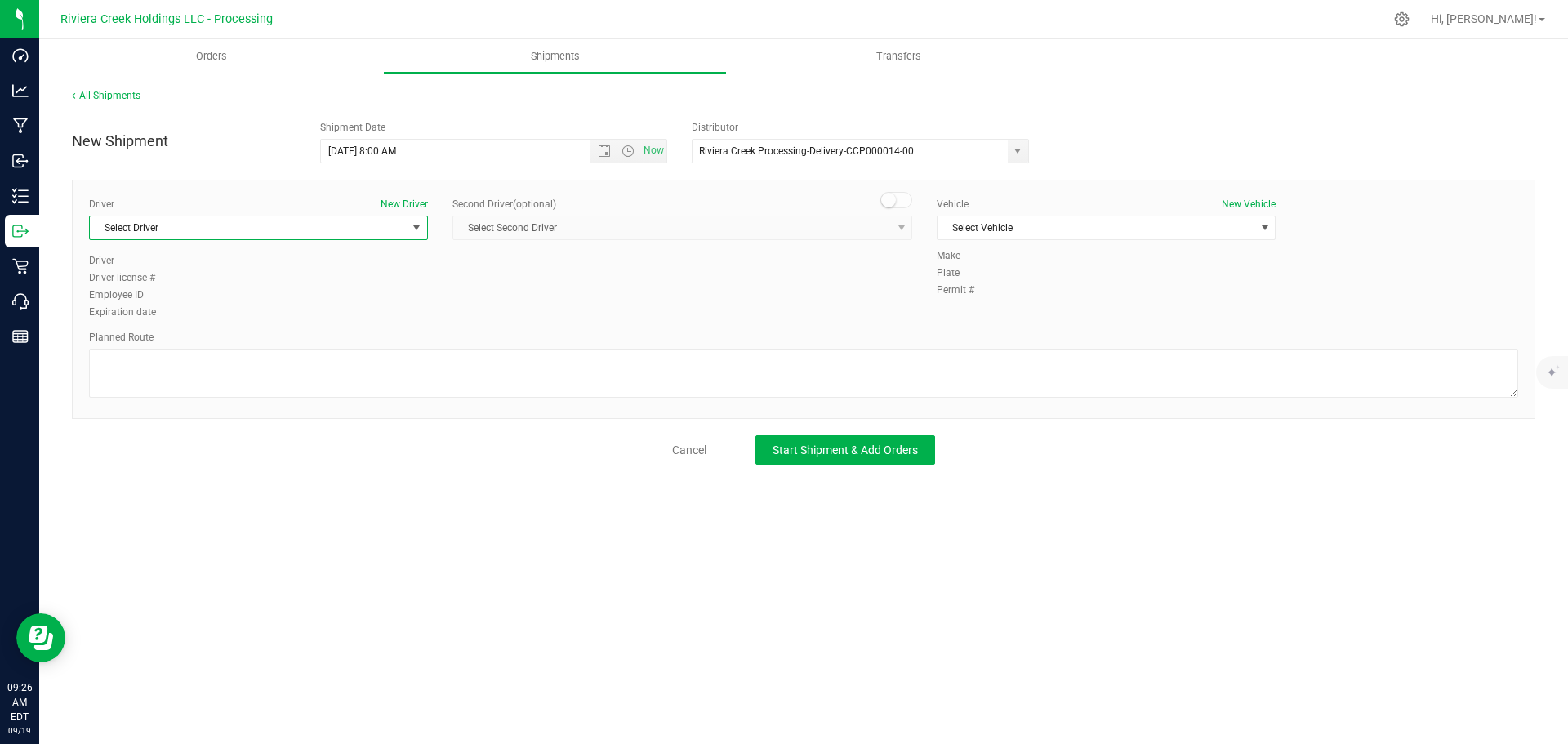
click at [228, 238] on span "Select Driver" at bounding box center [248, 227] width 317 height 23
click at [495, 256] on div "Driver New Driver Select Driver Select Driver Matthew Andruswicz Miles Assion J…" at bounding box center [803, 259] width 1454 height 125
click at [1173, 225] on span "Select Vehicle" at bounding box center [1096, 227] width 317 height 23
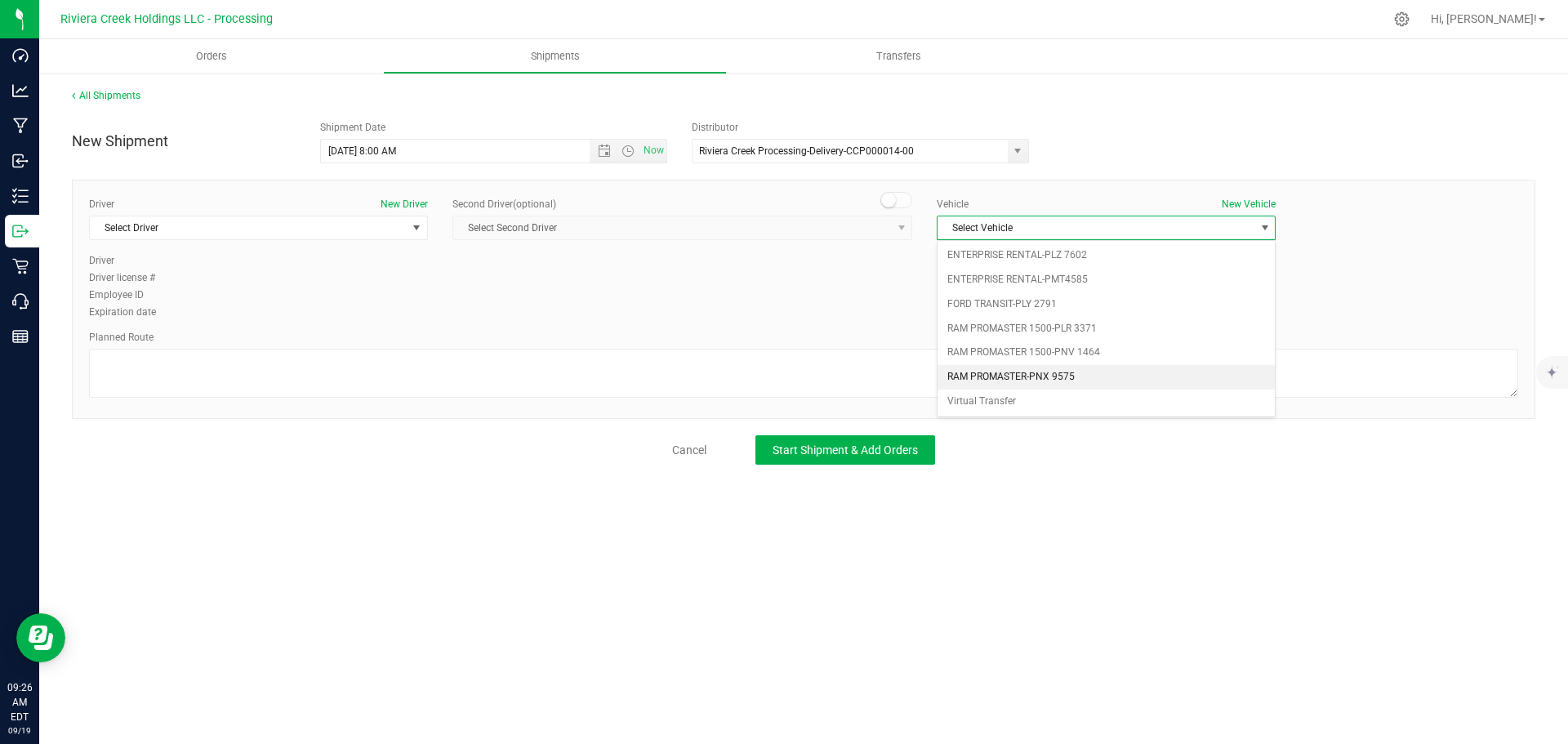
click at [1028, 375] on li "RAM PROMASTER-PNX 9575" at bounding box center [1107, 377] width 337 height 25
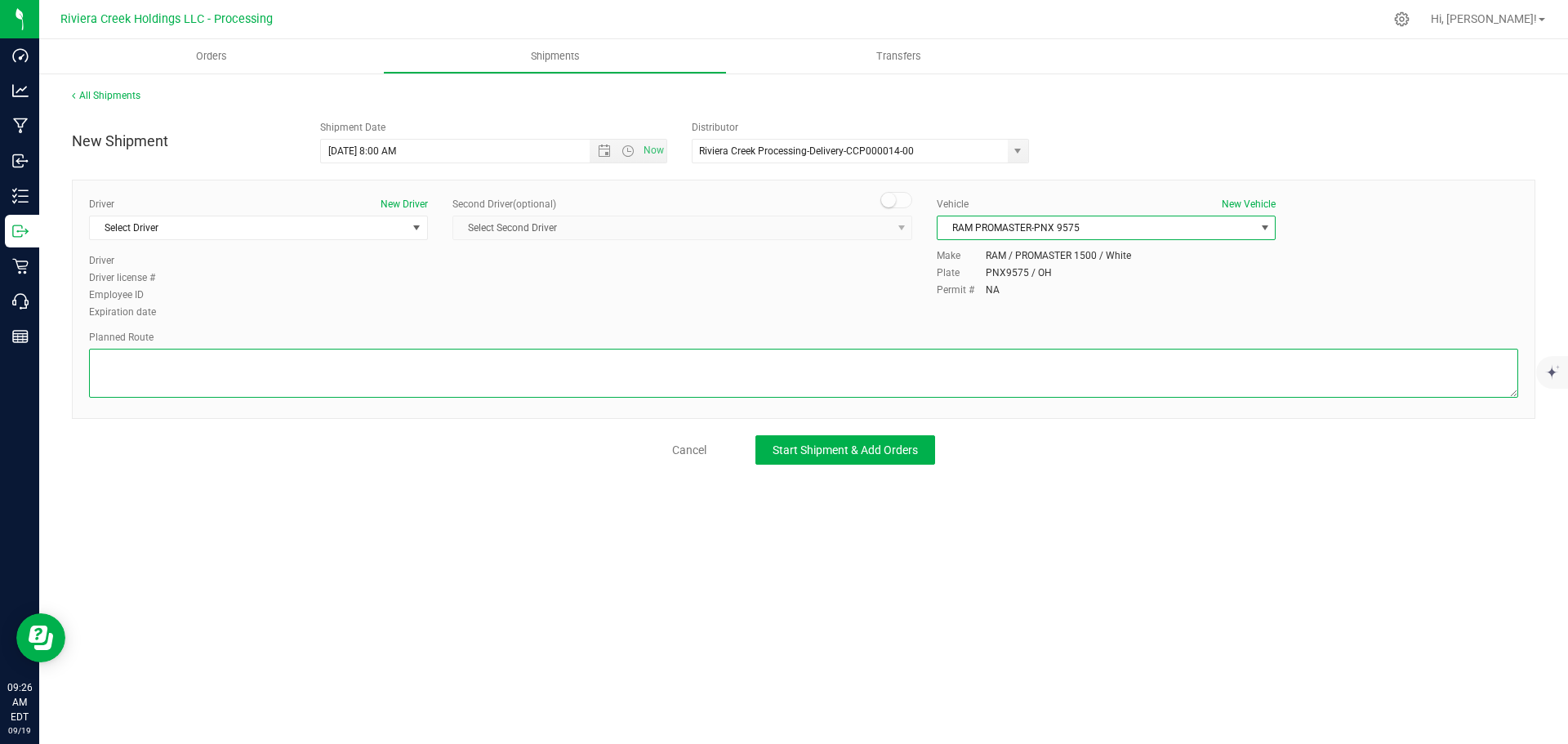
click at [840, 374] on textarea at bounding box center [804, 372] width 1429 height 49
paste textarea "Head west on St Clair St toward Crescent St 187 ft St Clair St turns slightly l…"
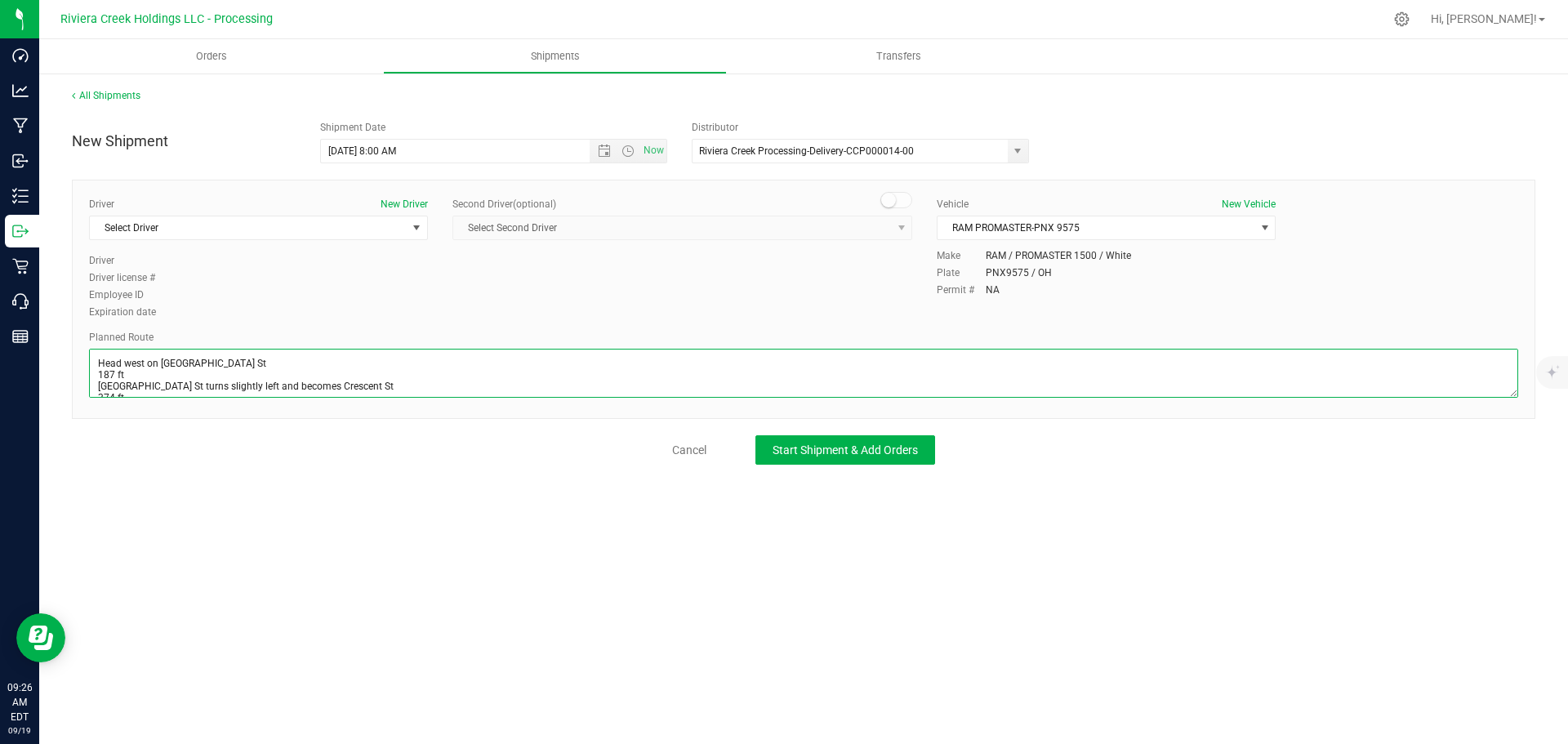
scroll to position [372, 0]
type textarea "Head west on St Clair St toward Crescent St 187 ft St Clair St turns slightly l…"
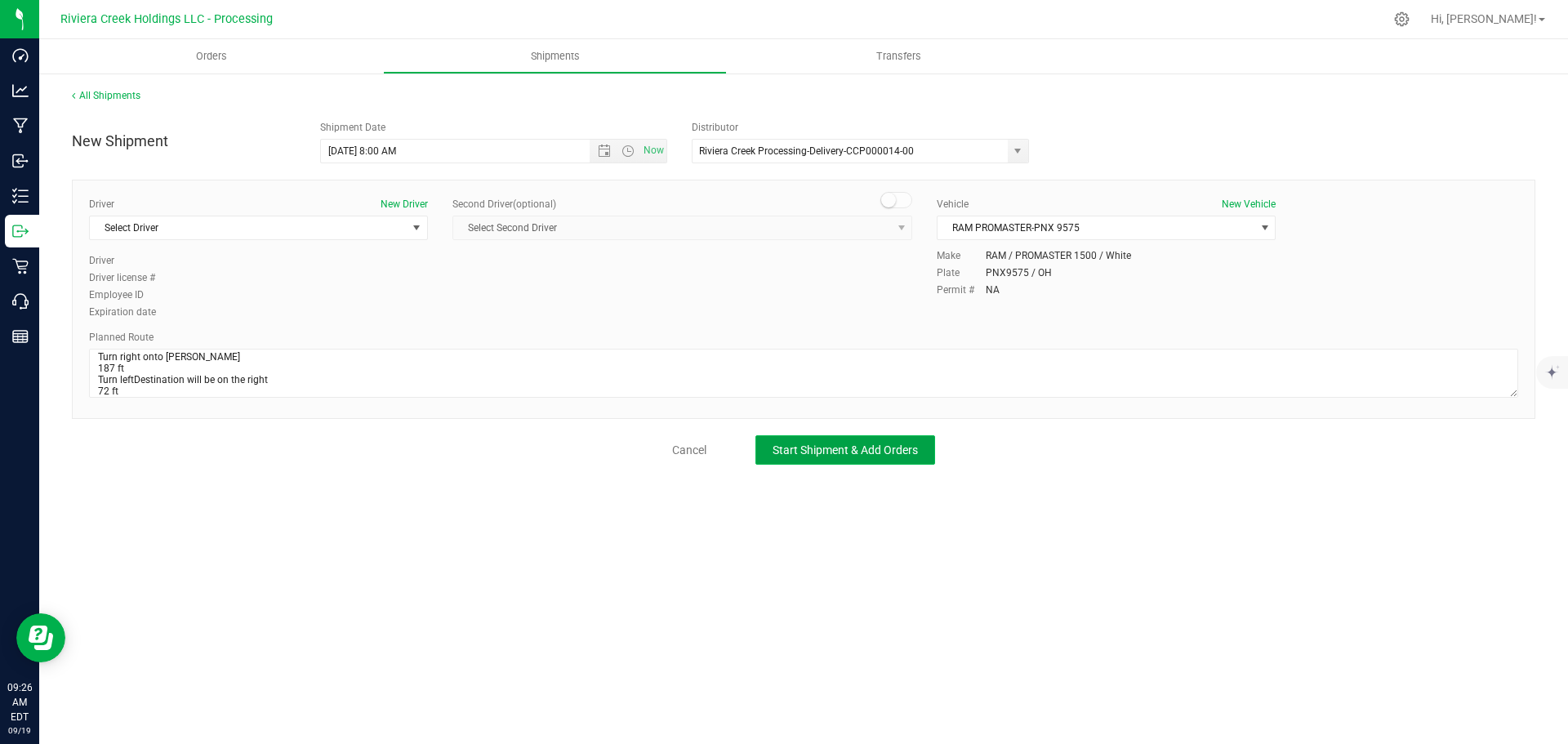
click at [868, 449] on span "Start Shipment & Add Orders" at bounding box center [845, 449] width 145 height 13
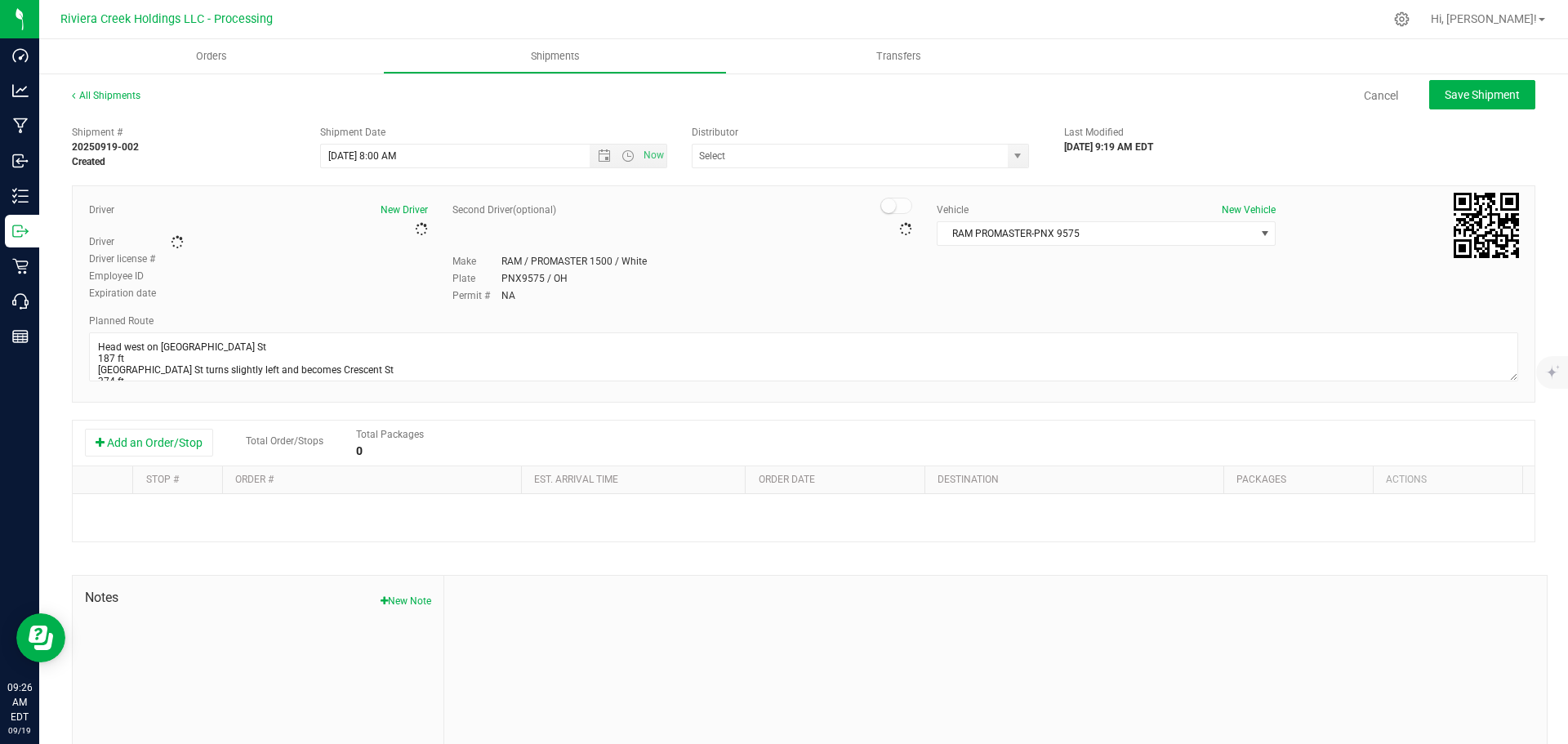
type input "Riviera Creek Processing-Delivery-CCP000014-00"
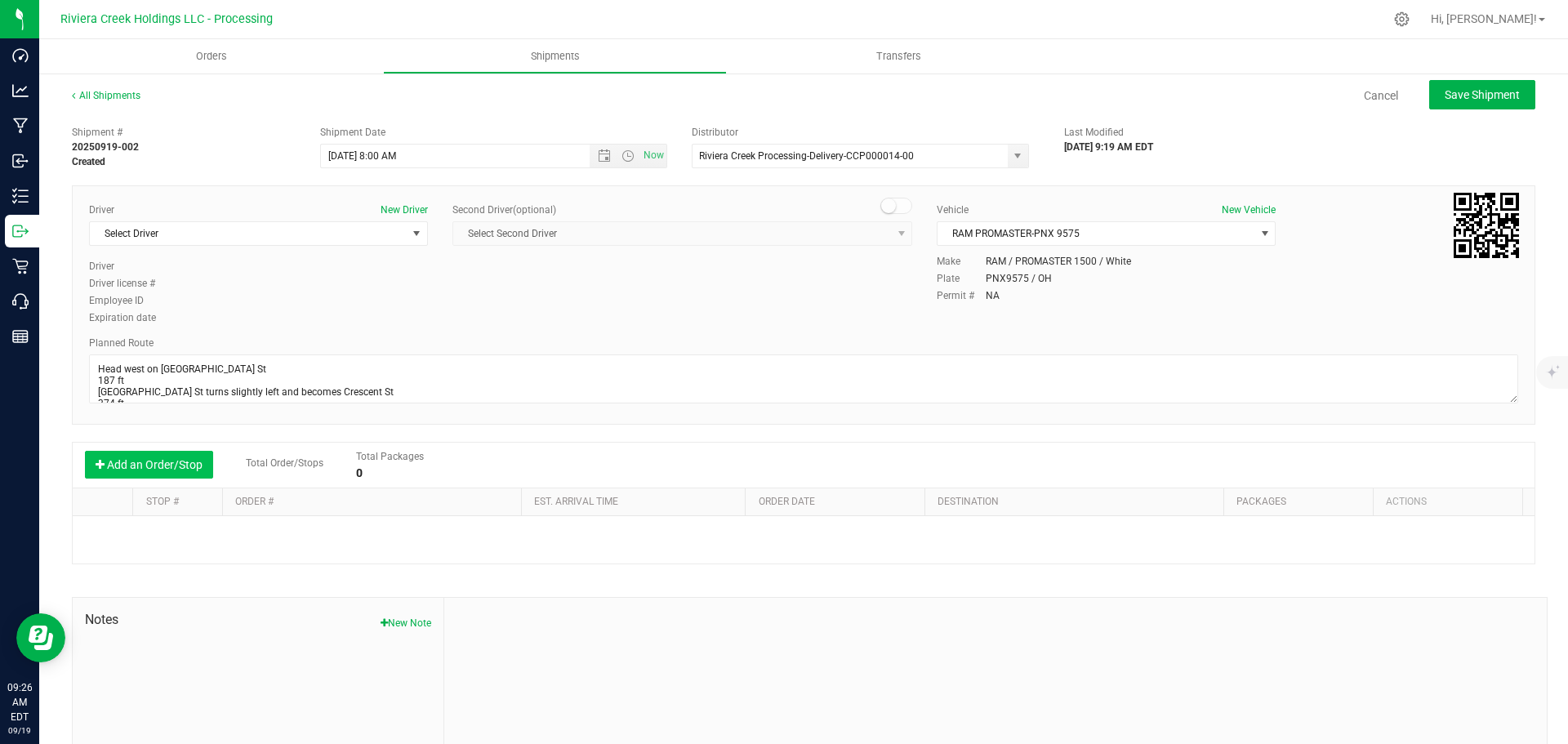
click at [142, 467] on button "Add an Order/Stop" at bounding box center [149, 464] width 128 height 28
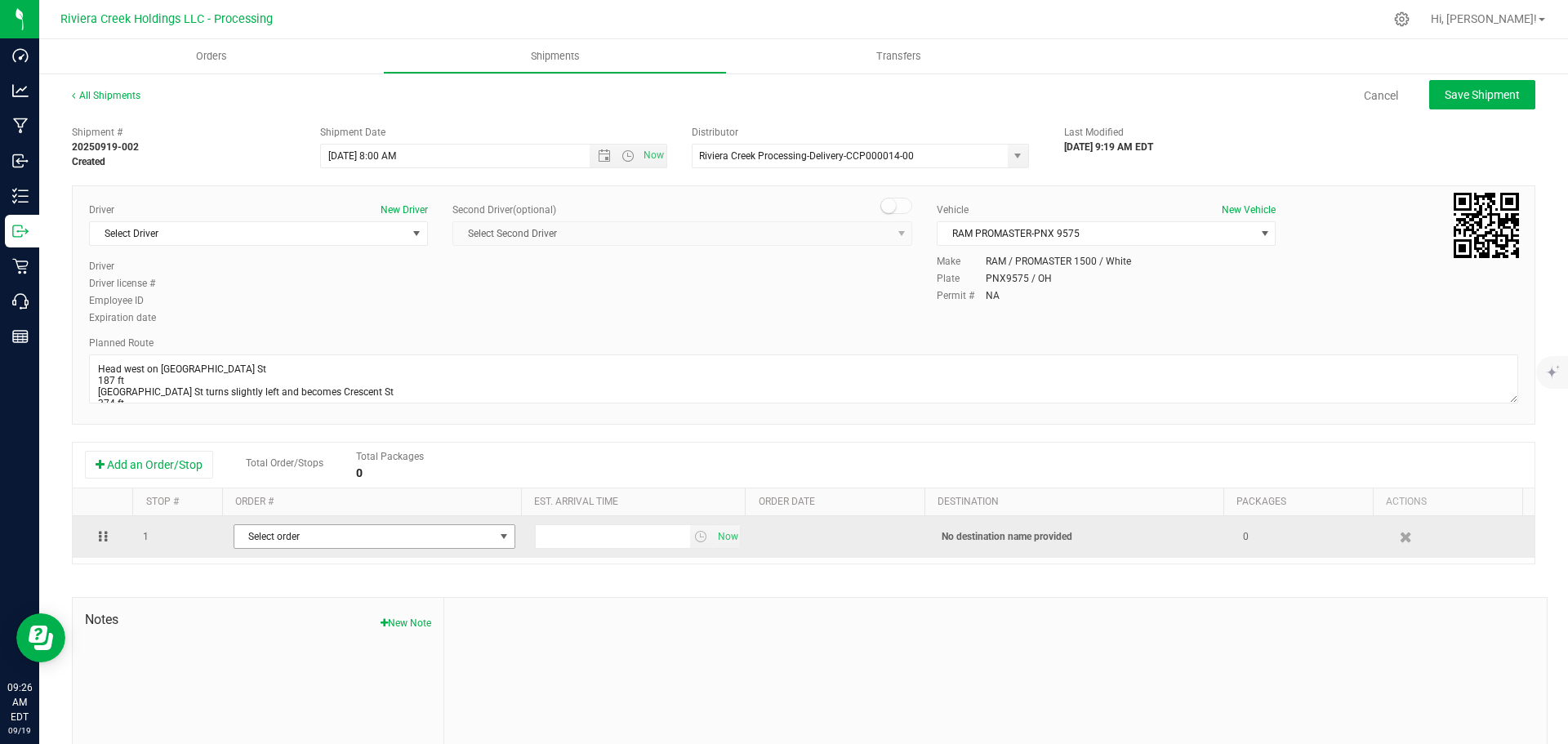
click at [248, 543] on span "Select order" at bounding box center [364, 536] width 260 height 23
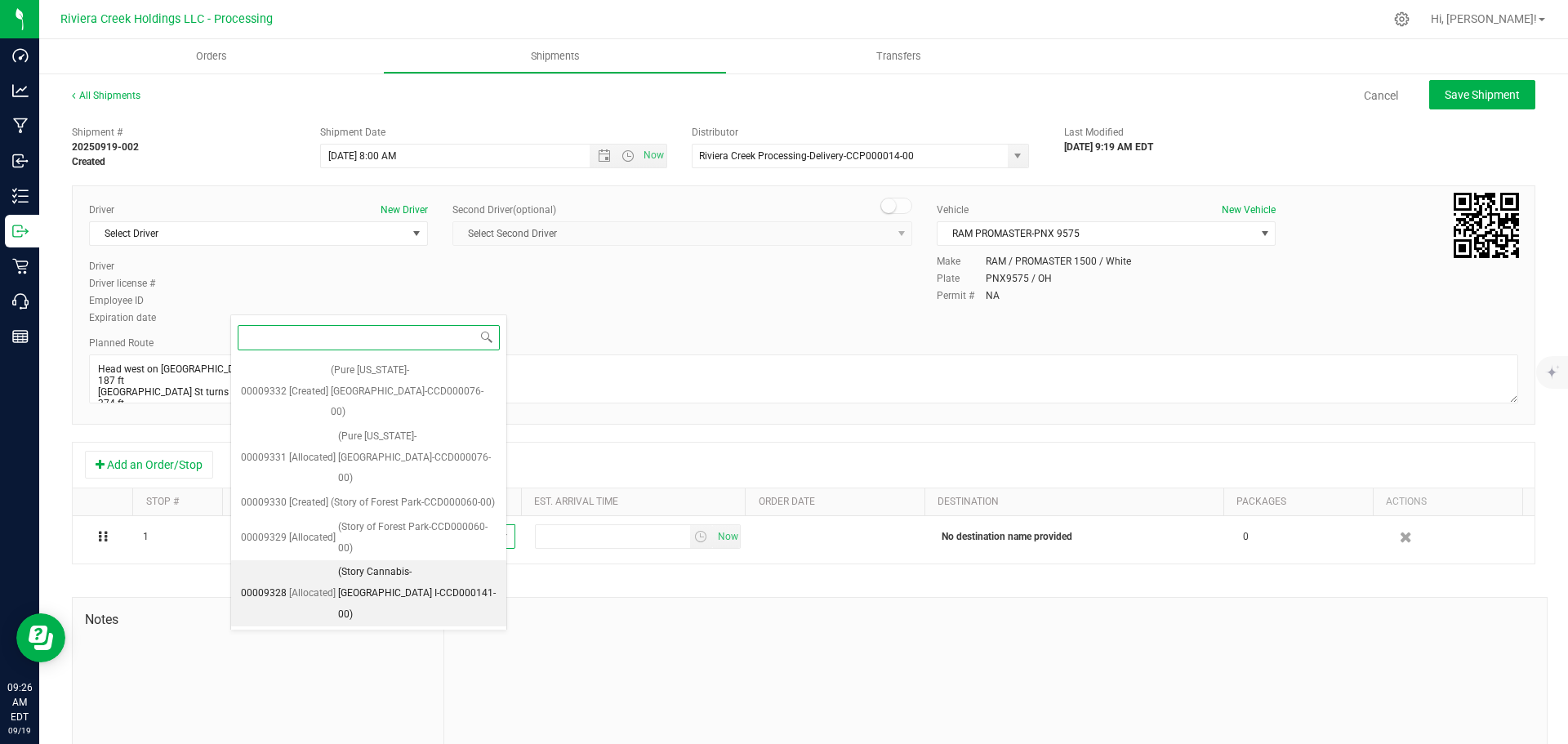
click at [328, 559] on li "00009328 [Allocated] (Story Cannabis-Cincinnati I-CCD000141-00)" at bounding box center [368, 592] width 275 height 66
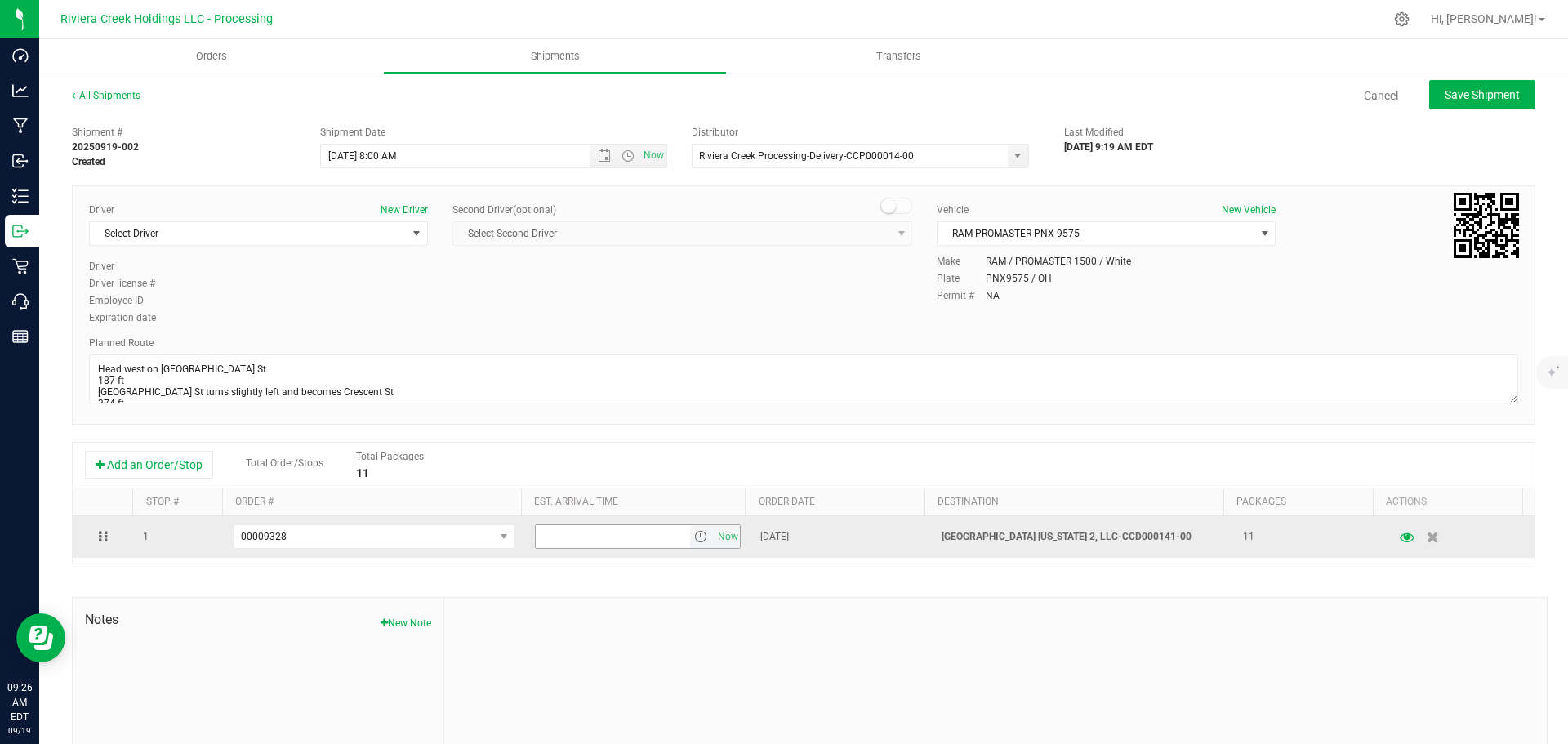
click at [694, 537] on span "select" at bounding box center [700, 536] width 13 height 13
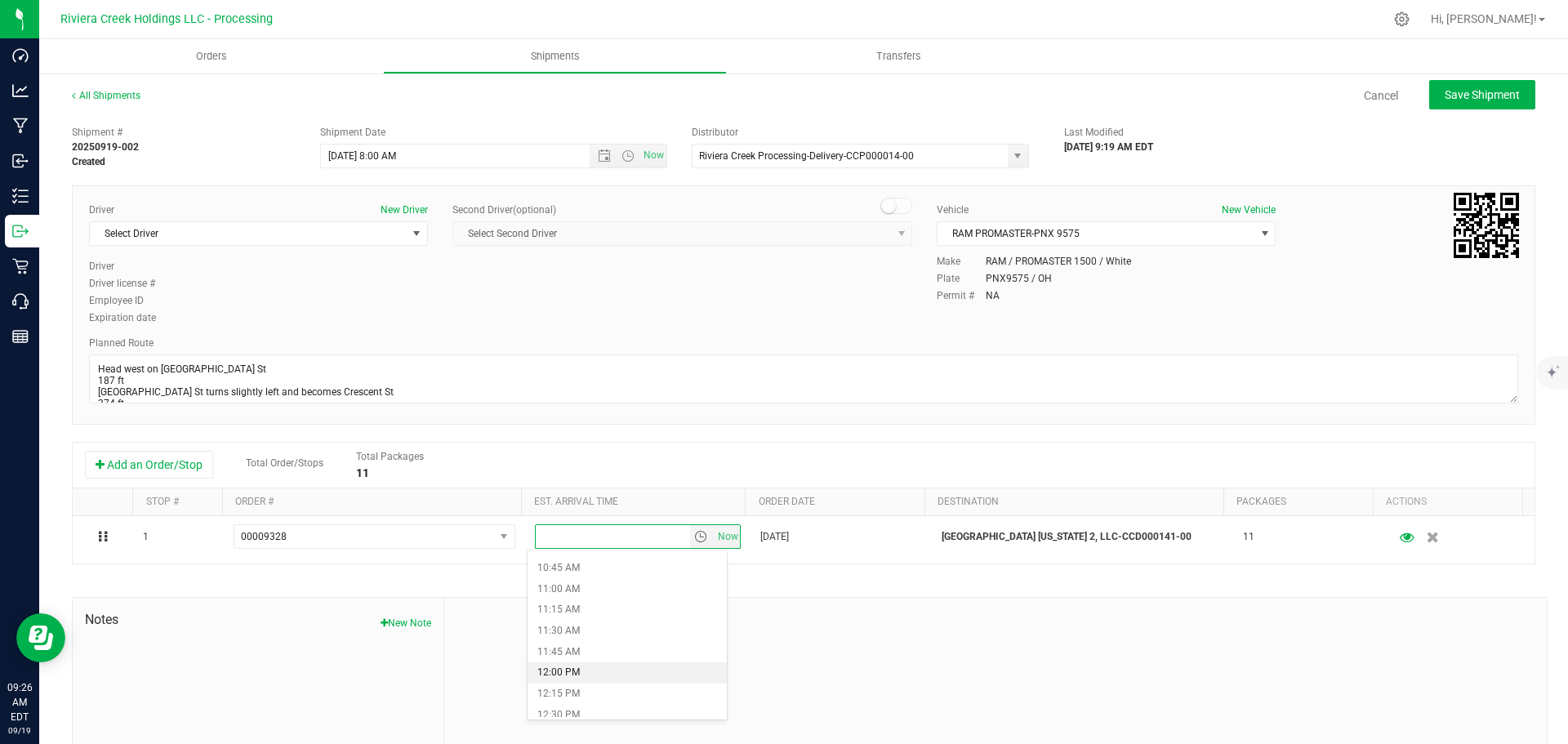
scroll to position [979, 0]
click at [590, 632] on li "12:30 PM" at bounding box center [627, 633] width 199 height 21
click at [1445, 92] on span "Save Shipment" at bounding box center [1483, 94] width 75 height 13
type input "9/22/2025 12:00 PM"
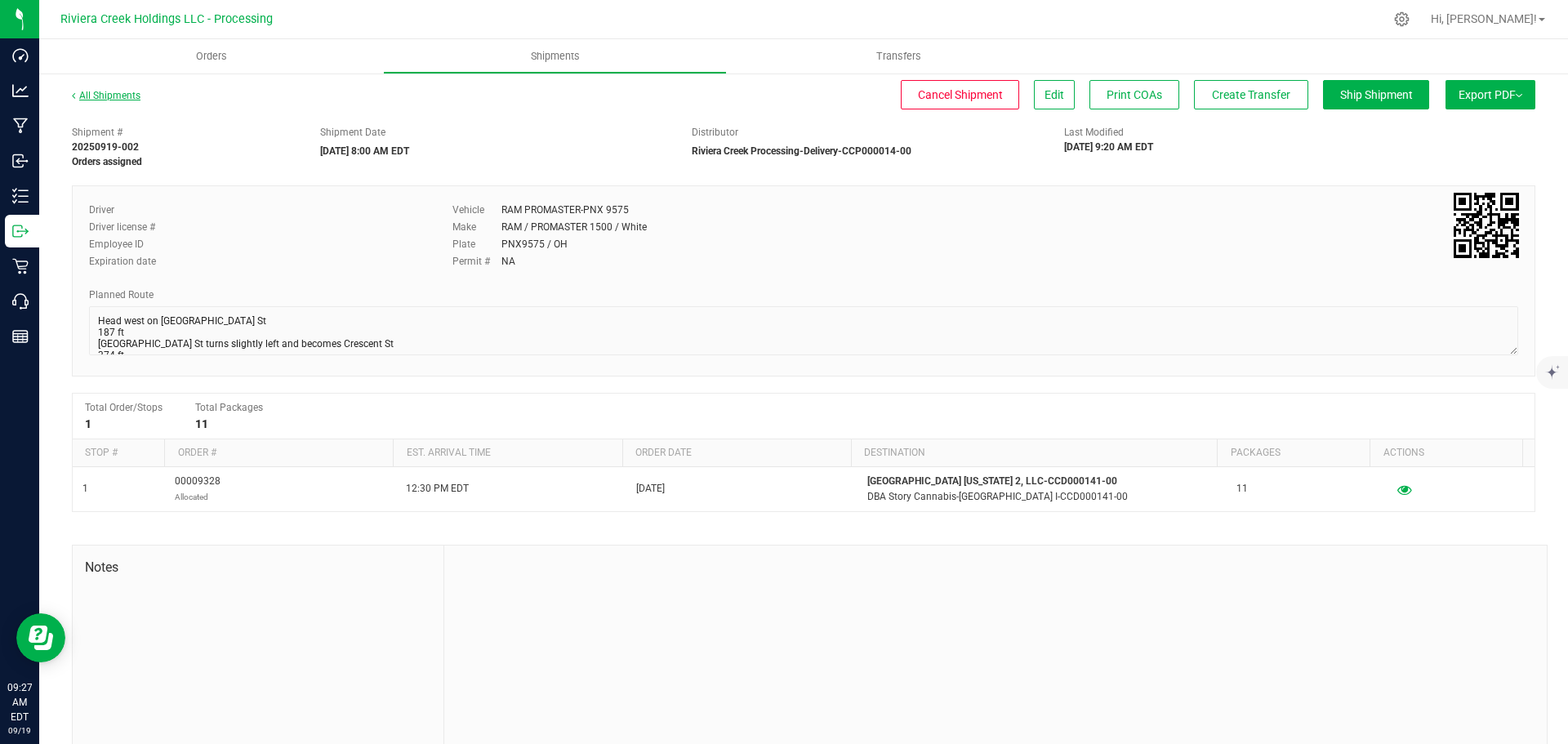
click at [115, 96] on link "All Shipments" at bounding box center [105, 96] width 68 height 12
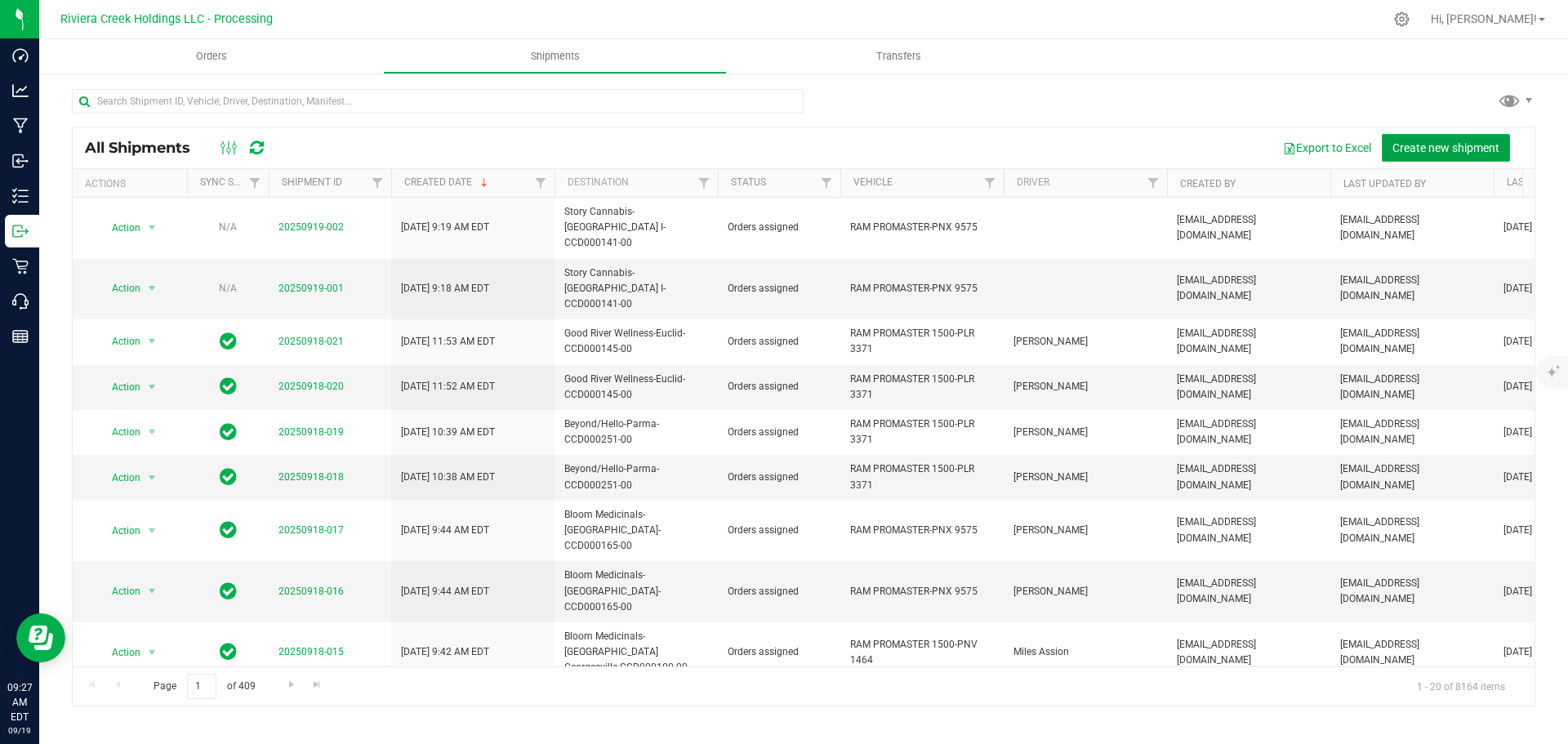
click at [1436, 150] on span "Create new shipment" at bounding box center [1446, 147] width 107 height 13
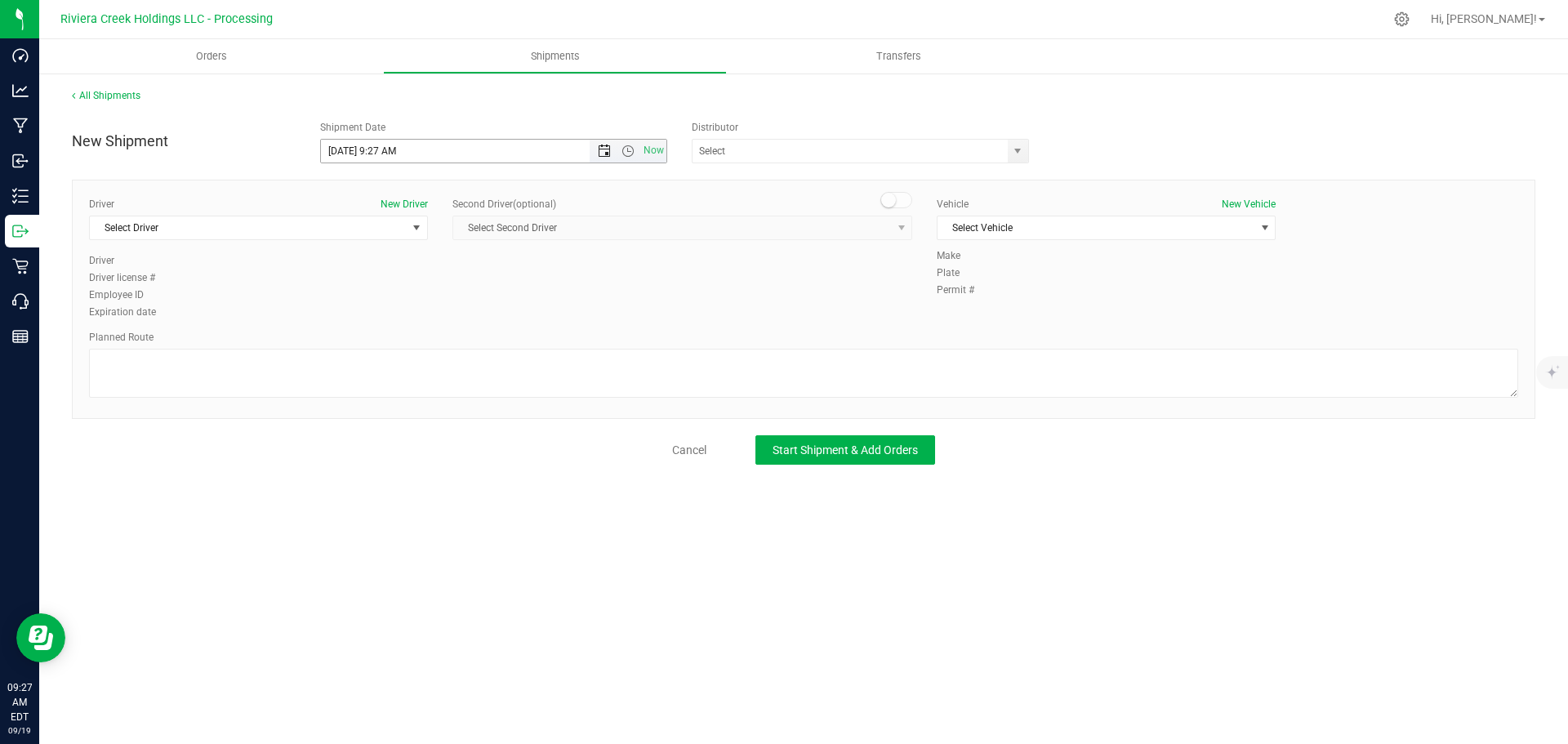
click at [601, 152] on span "Open the date view" at bounding box center [603, 151] width 13 height 13
click at [362, 317] on link "22" at bounding box center [359, 317] width 24 height 26
click at [630, 151] on span "Open the time view" at bounding box center [627, 151] width 13 height 13
click at [361, 267] on li "8:00 AM" at bounding box center [492, 268] width 344 height 21
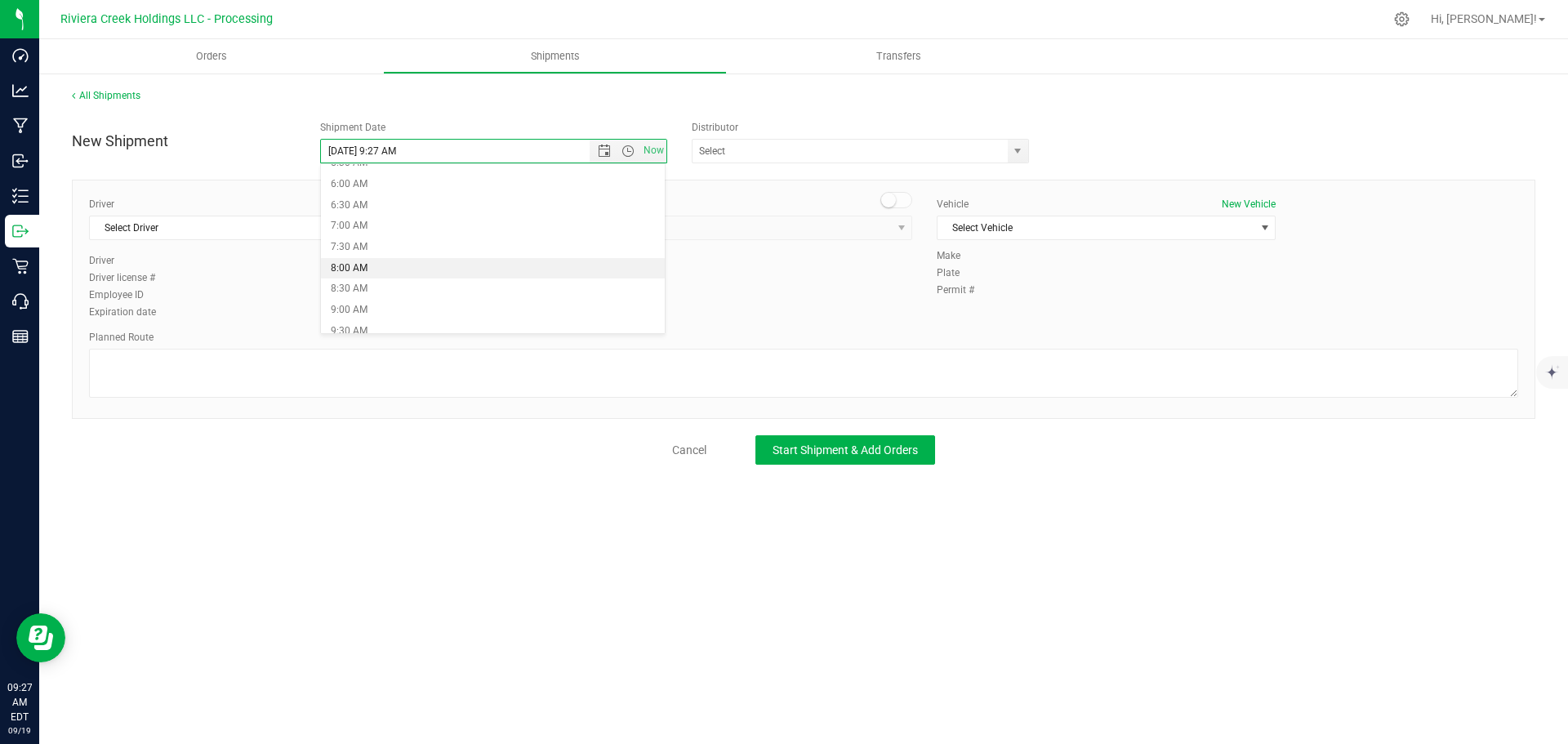
type input "9/22/2025 8:00 AM"
click at [1024, 147] on span "select" at bounding box center [1017, 151] width 13 height 13
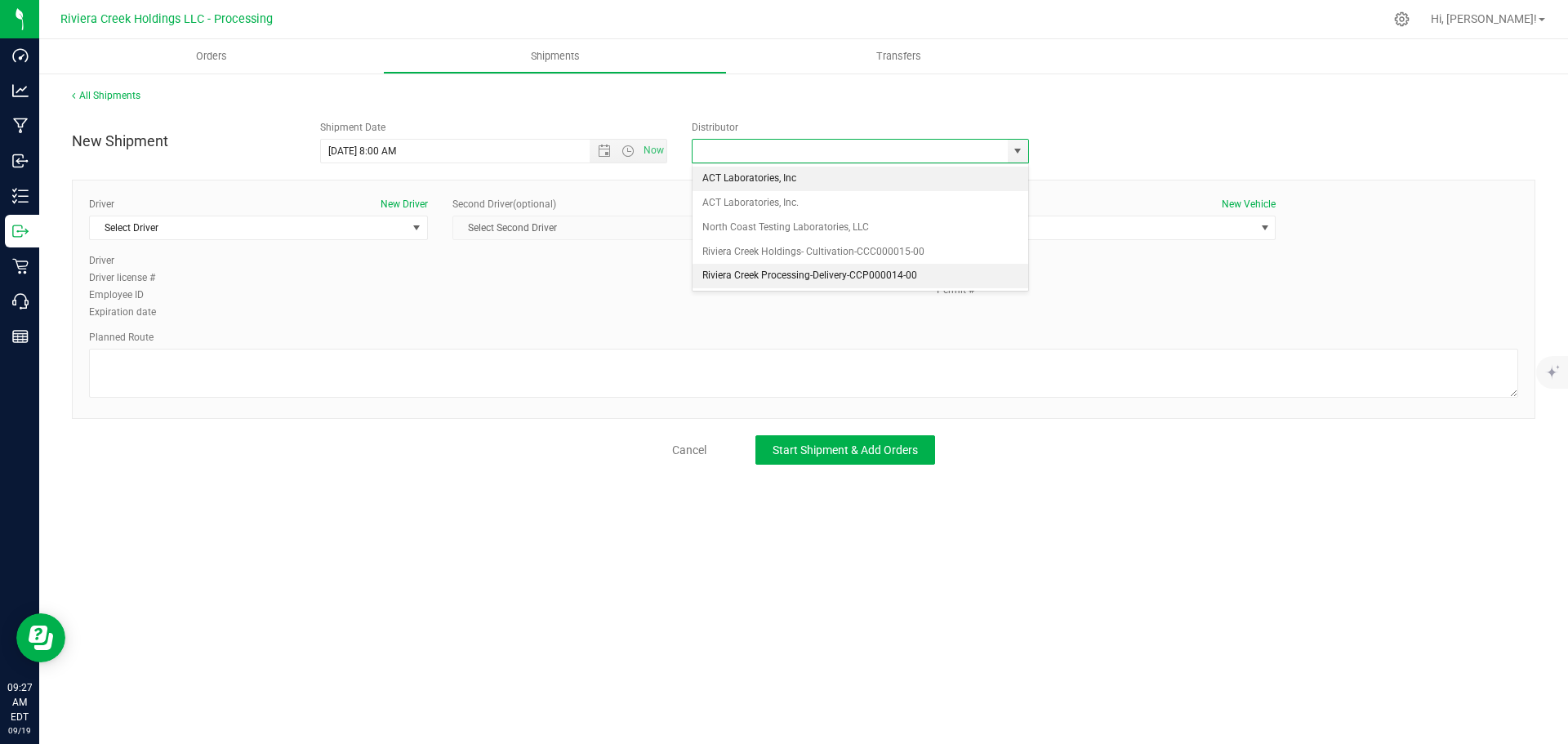
click at [709, 276] on li "Riviera Creek Processing-Delivery-CCP000014-00" at bounding box center [860, 276] width 335 height 25
type input "Riviera Creek Processing-Delivery-CCP000014-00"
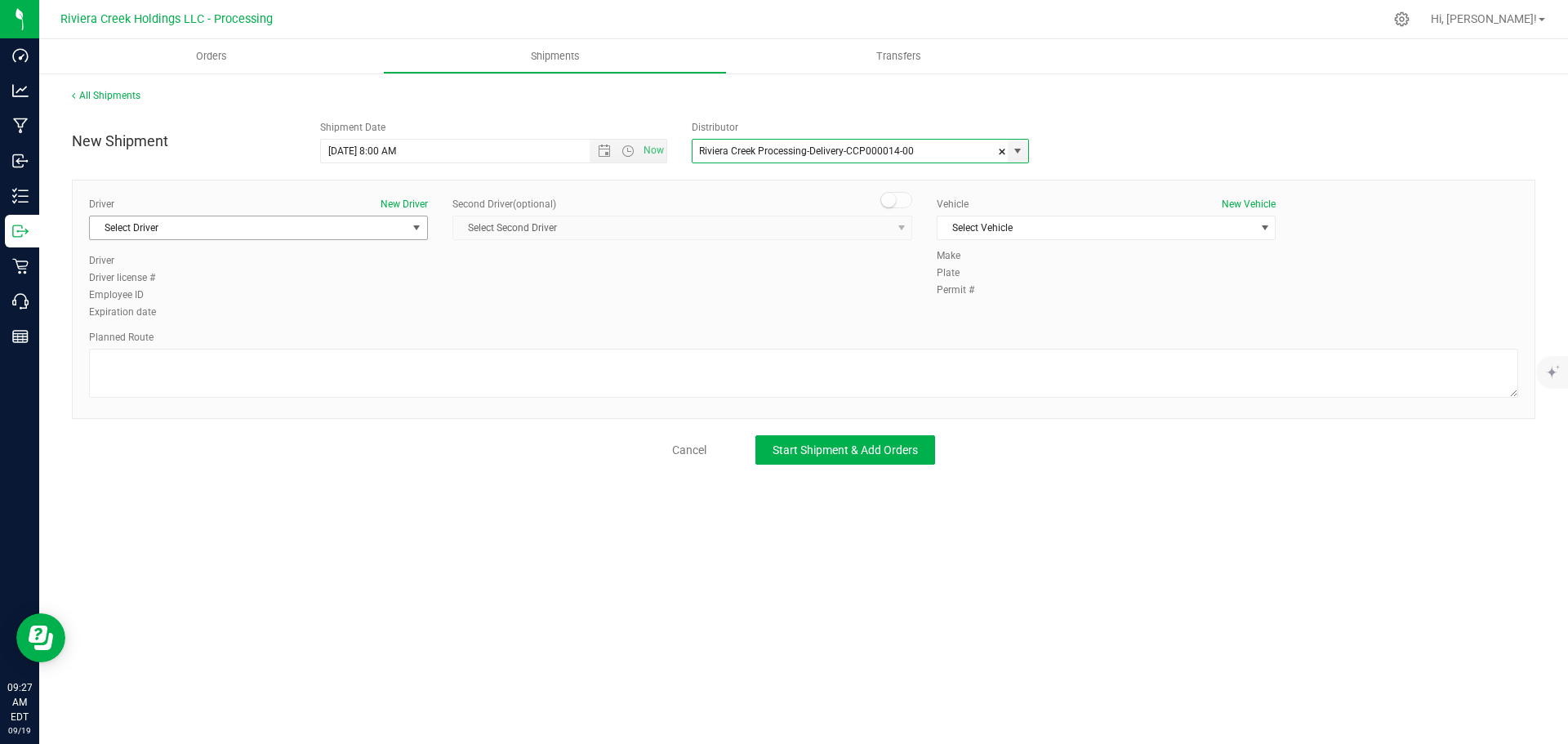
click at [107, 227] on span "Select Driver" at bounding box center [248, 227] width 317 height 23
click at [573, 302] on div "Driver New Driver Select Driver Select Driver Matthew Andruswicz Miles Assion J…" at bounding box center [803, 259] width 1454 height 125
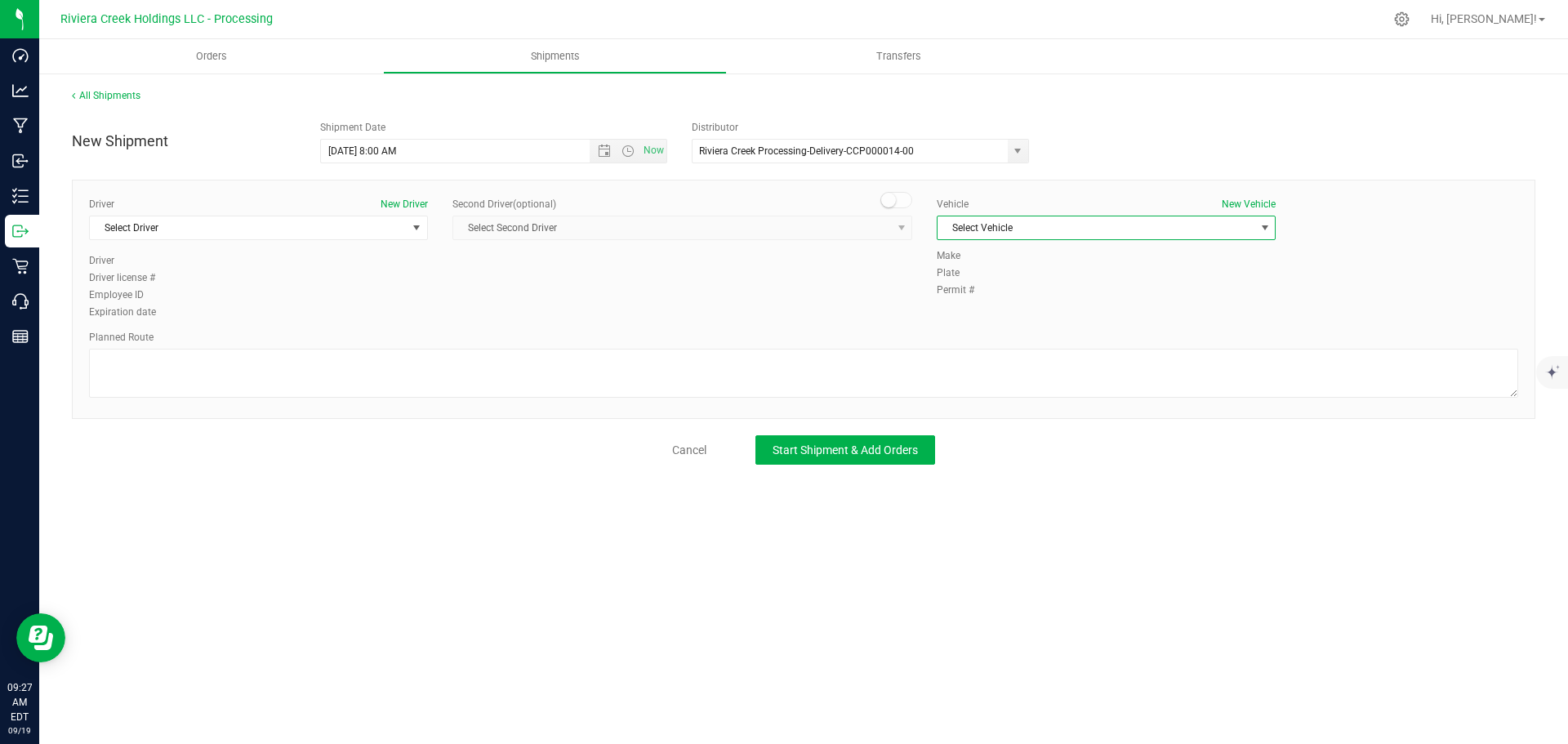
click at [1072, 229] on span "Select Vehicle" at bounding box center [1096, 227] width 317 height 23
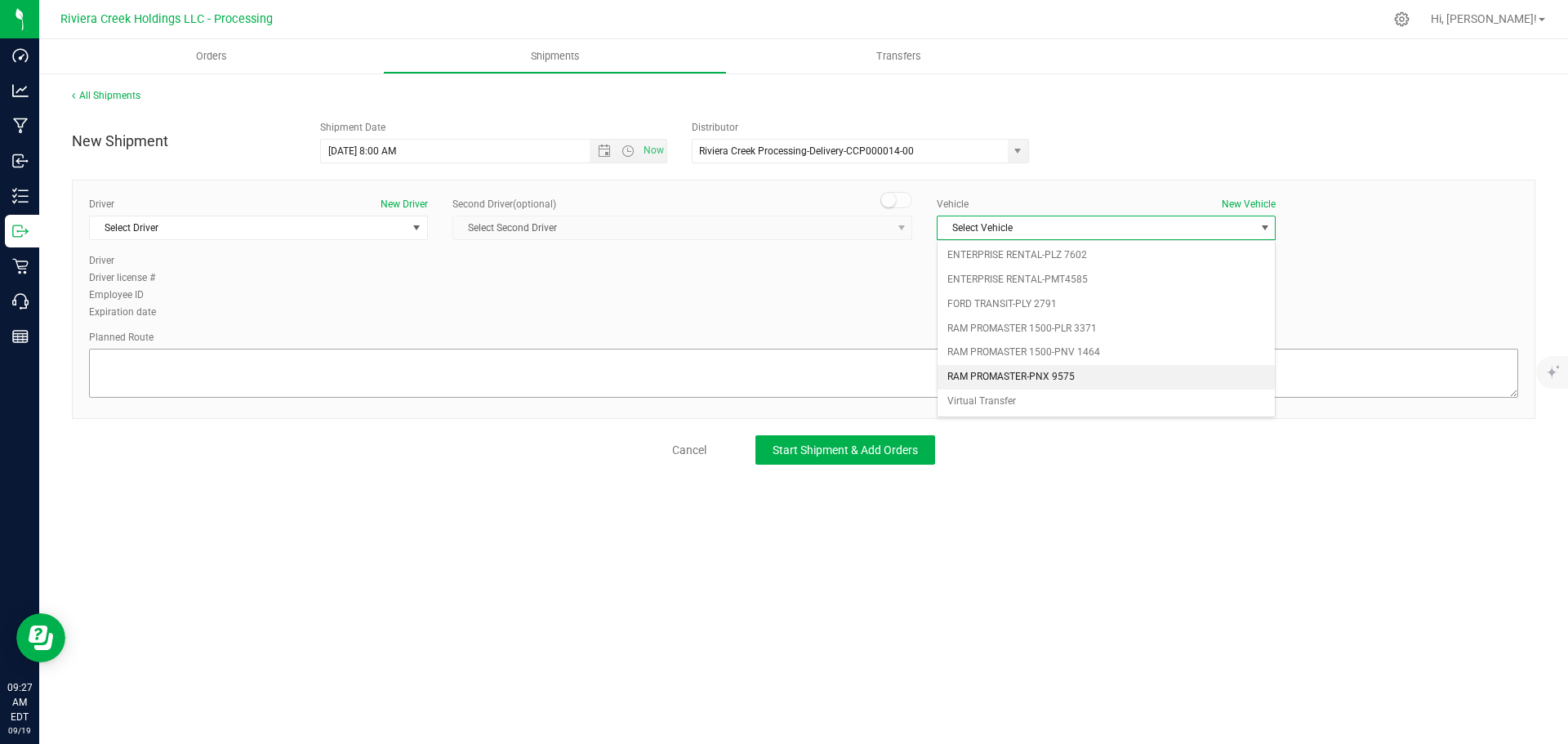
drag, startPoint x: 1043, startPoint y: 373, endPoint x: 890, endPoint y: 382, distance: 153.3
click at [1042, 373] on li "RAM PROMASTER-PNX 9575" at bounding box center [1107, 377] width 337 height 25
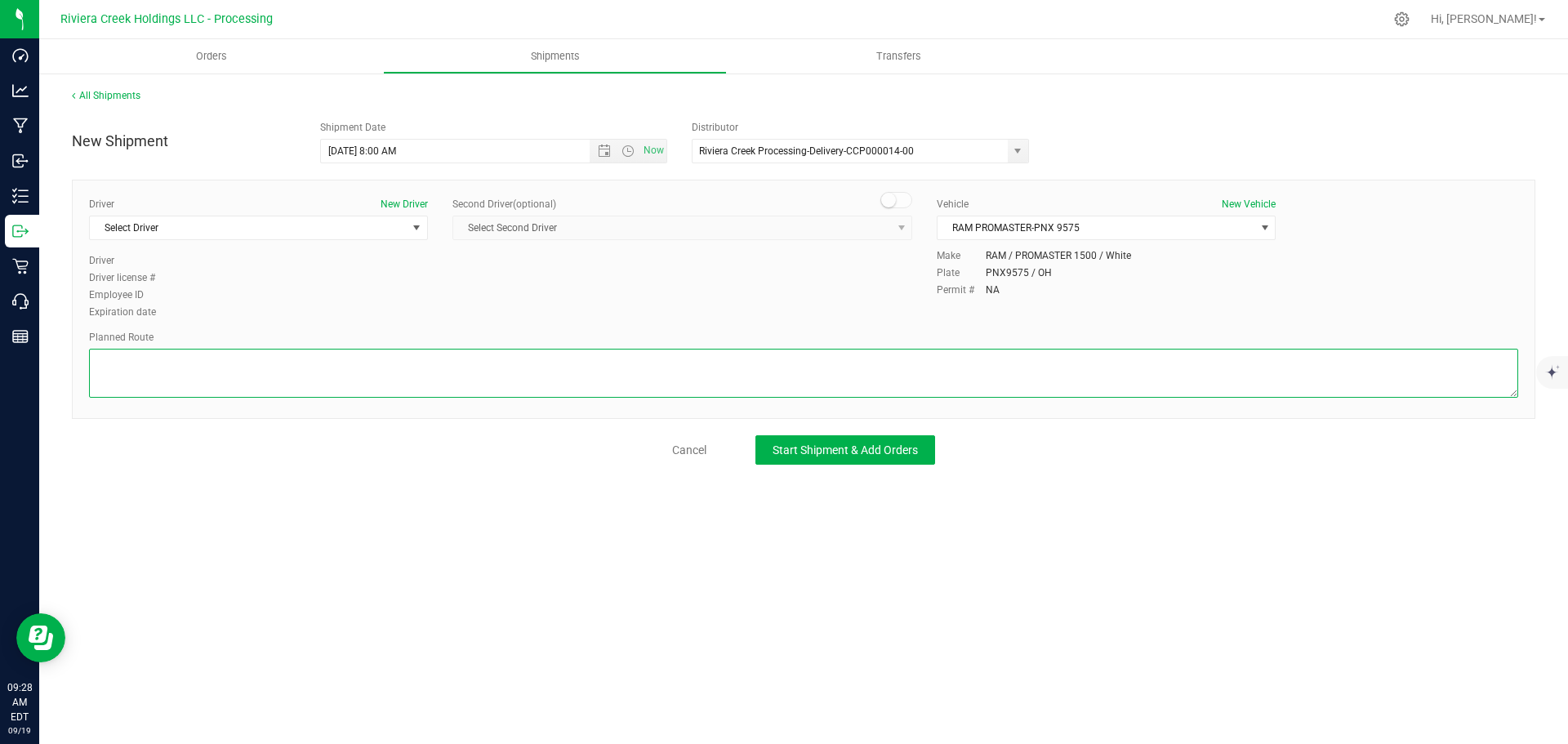
click at [868, 382] on textarea at bounding box center [804, 372] width 1429 height 49
paste textarea "Head west toward Edwards Rd 72 ft Turn right at the 1st cross street onto Edwar…"
type textarea "Head west toward Edwards Rd 72 ft Turn right at the 1st cross street onto Edwar…"
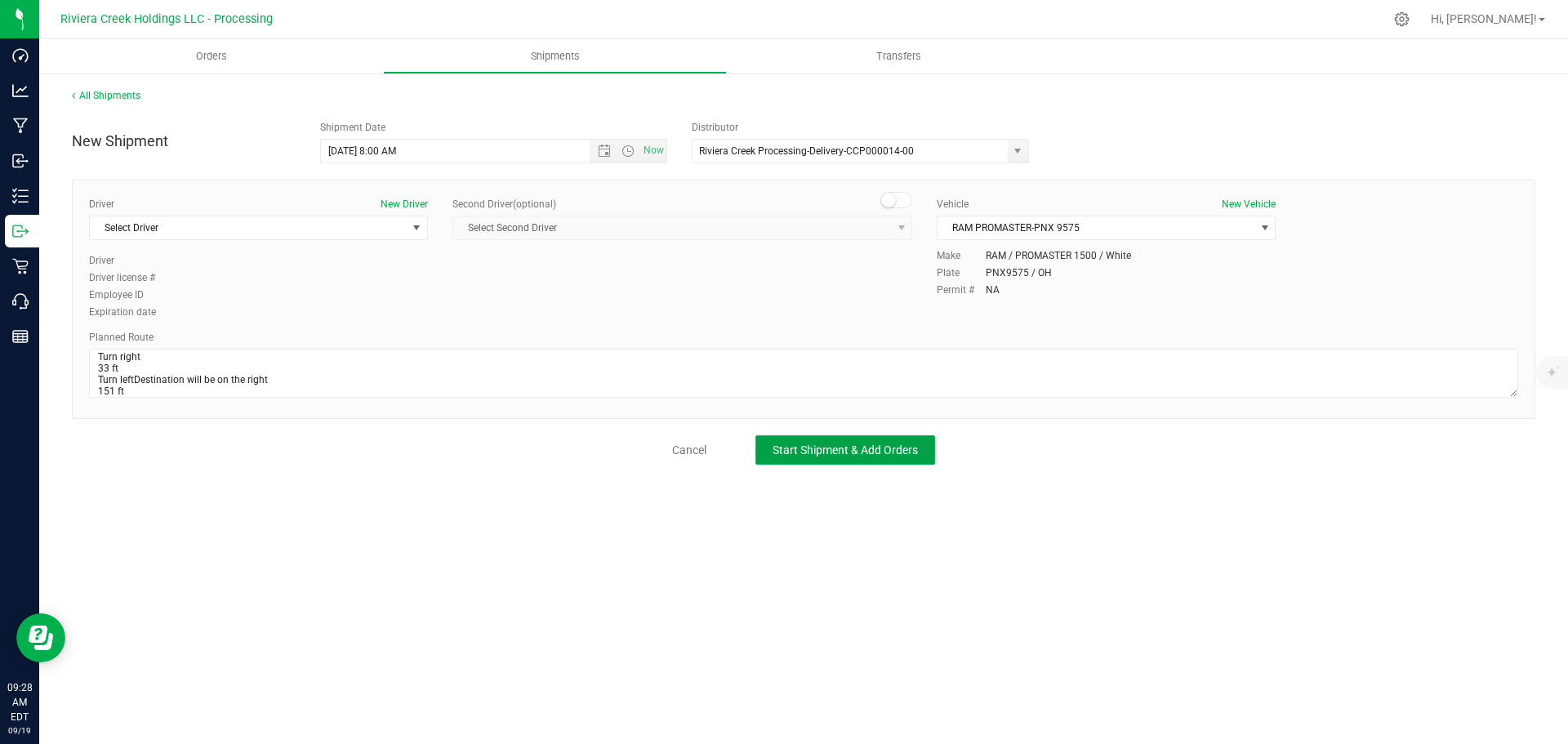
click at [877, 450] on span "Start Shipment & Add Orders" at bounding box center [845, 449] width 145 height 13
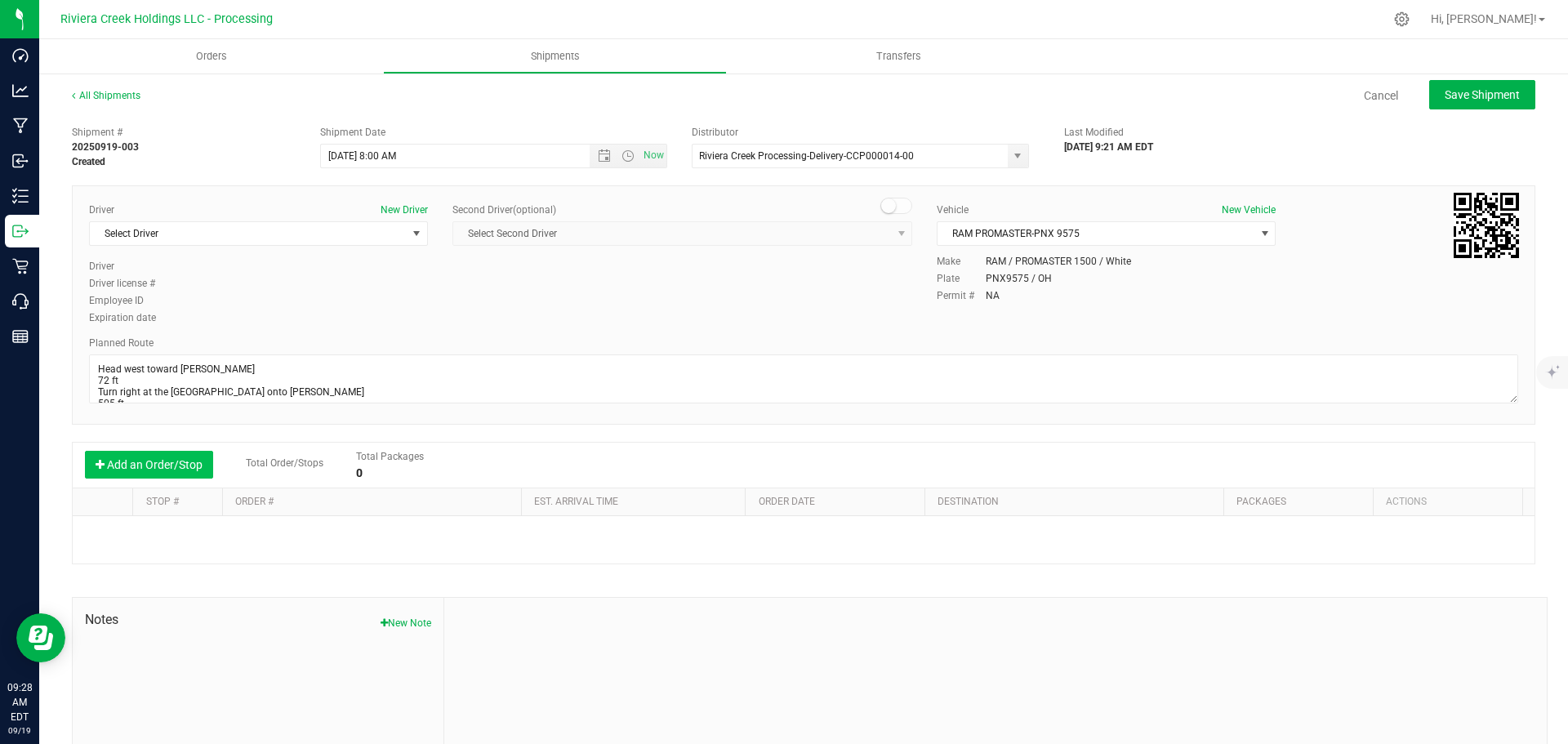
click at [158, 459] on button "Add an Order/Stop" at bounding box center [149, 464] width 128 height 28
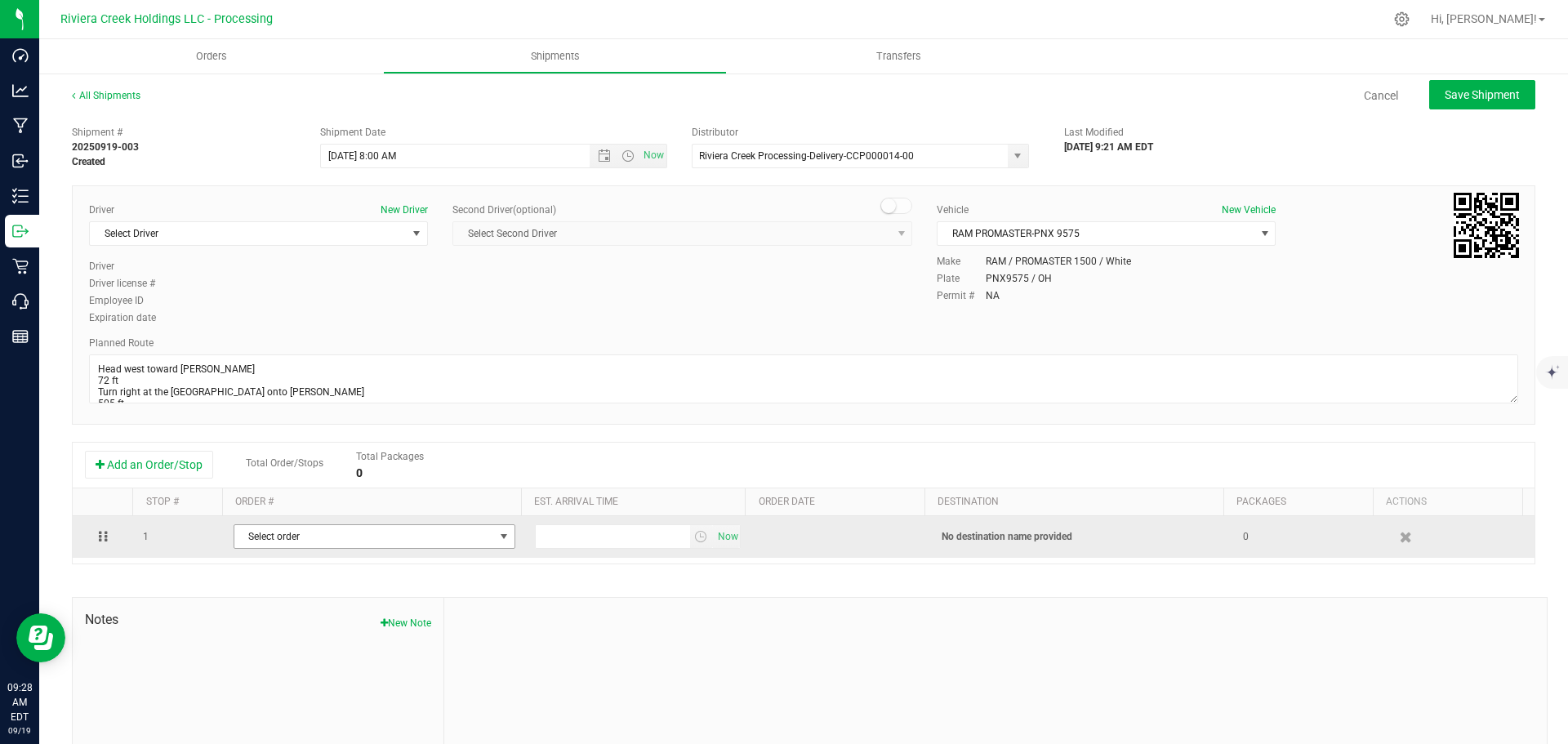
click at [296, 535] on span "Select order" at bounding box center [364, 536] width 260 height 23
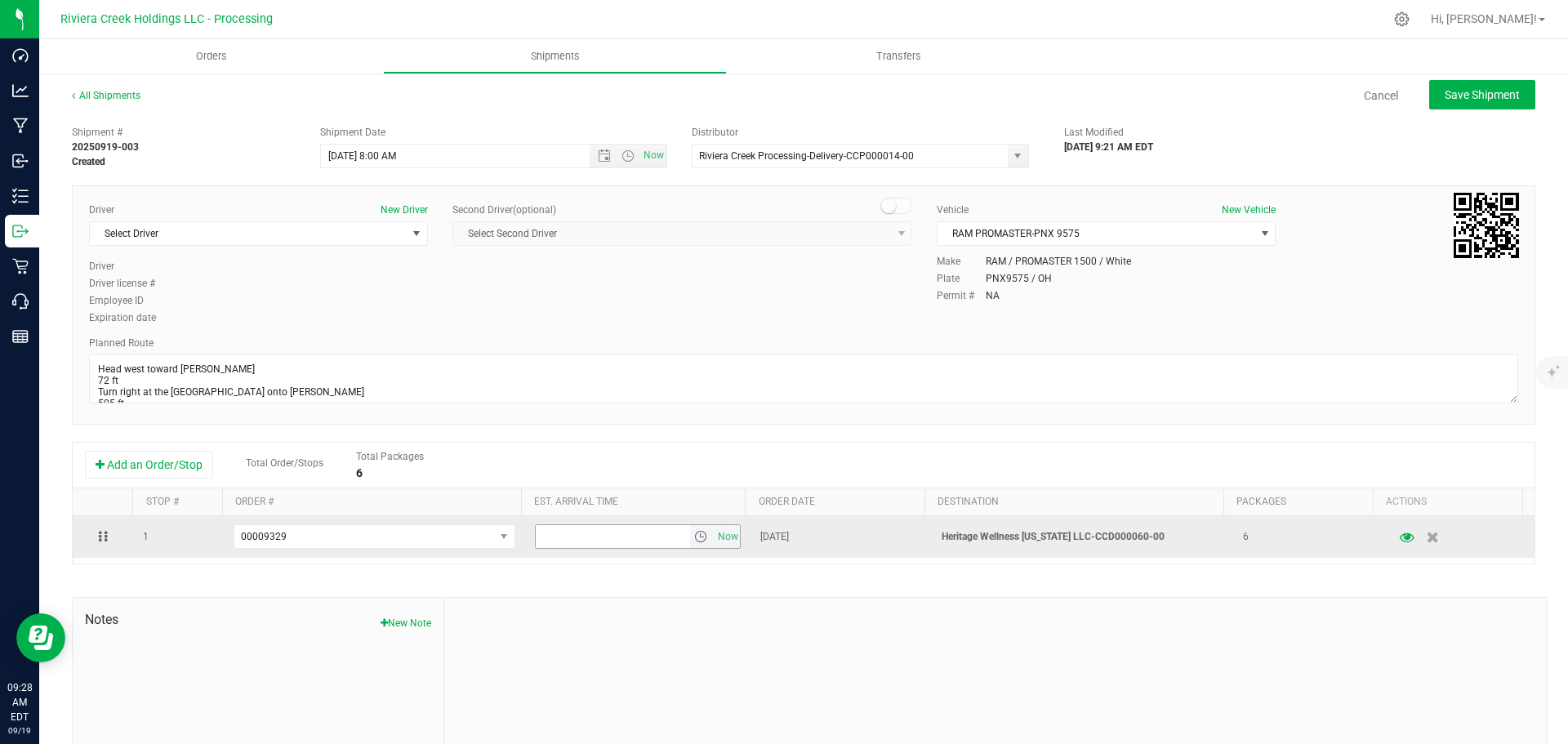
click at [694, 540] on span "select" at bounding box center [700, 536] width 13 height 13
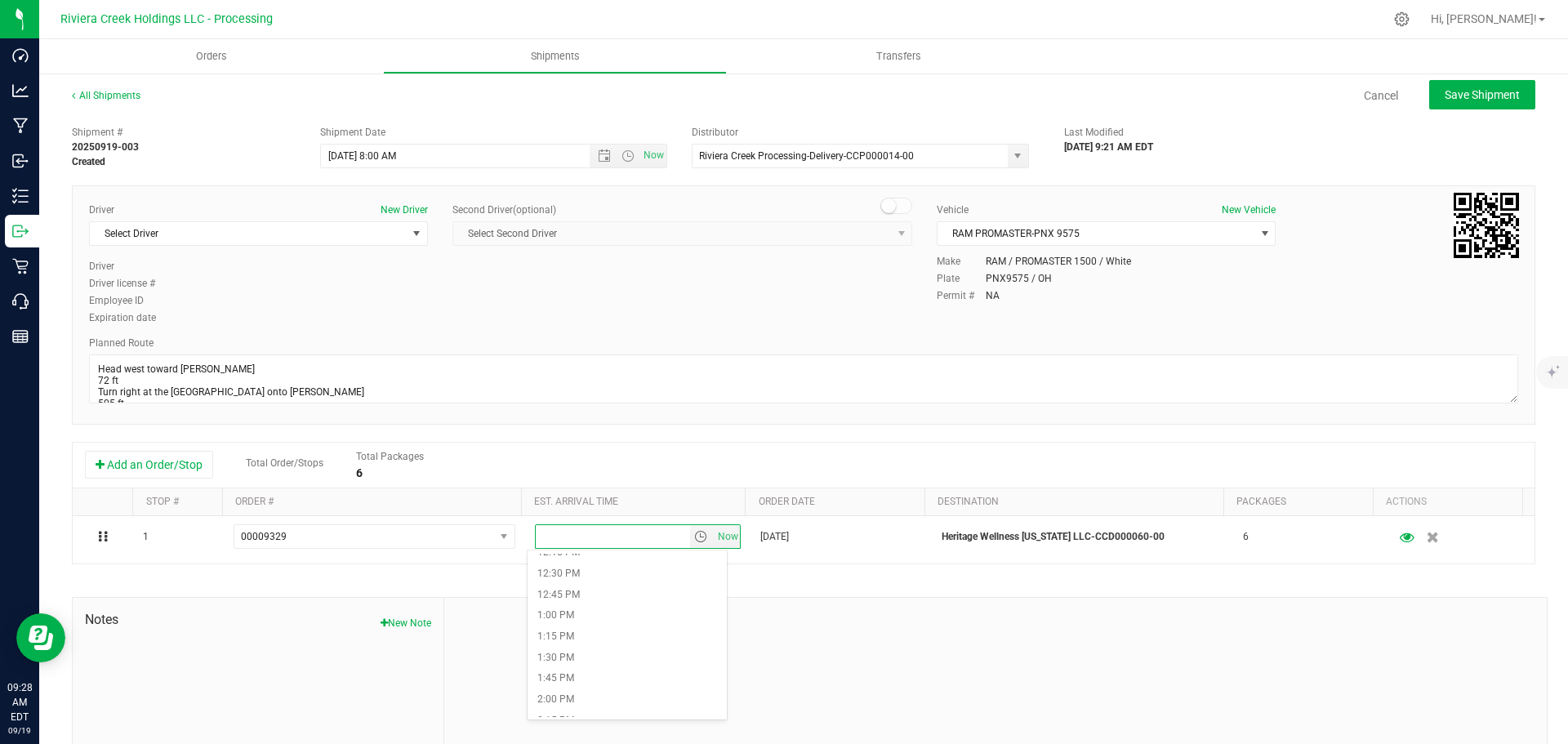
scroll to position [1061, 0]
click at [581, 671] on li "2:00 PM" at bounding box center [627, 677] width 199 height 21
click at [1452, 100] on span "Save Shipment" at bounding box center [1483, 94] width 75 height 13
type input "9/22/2025 12:00 PM"
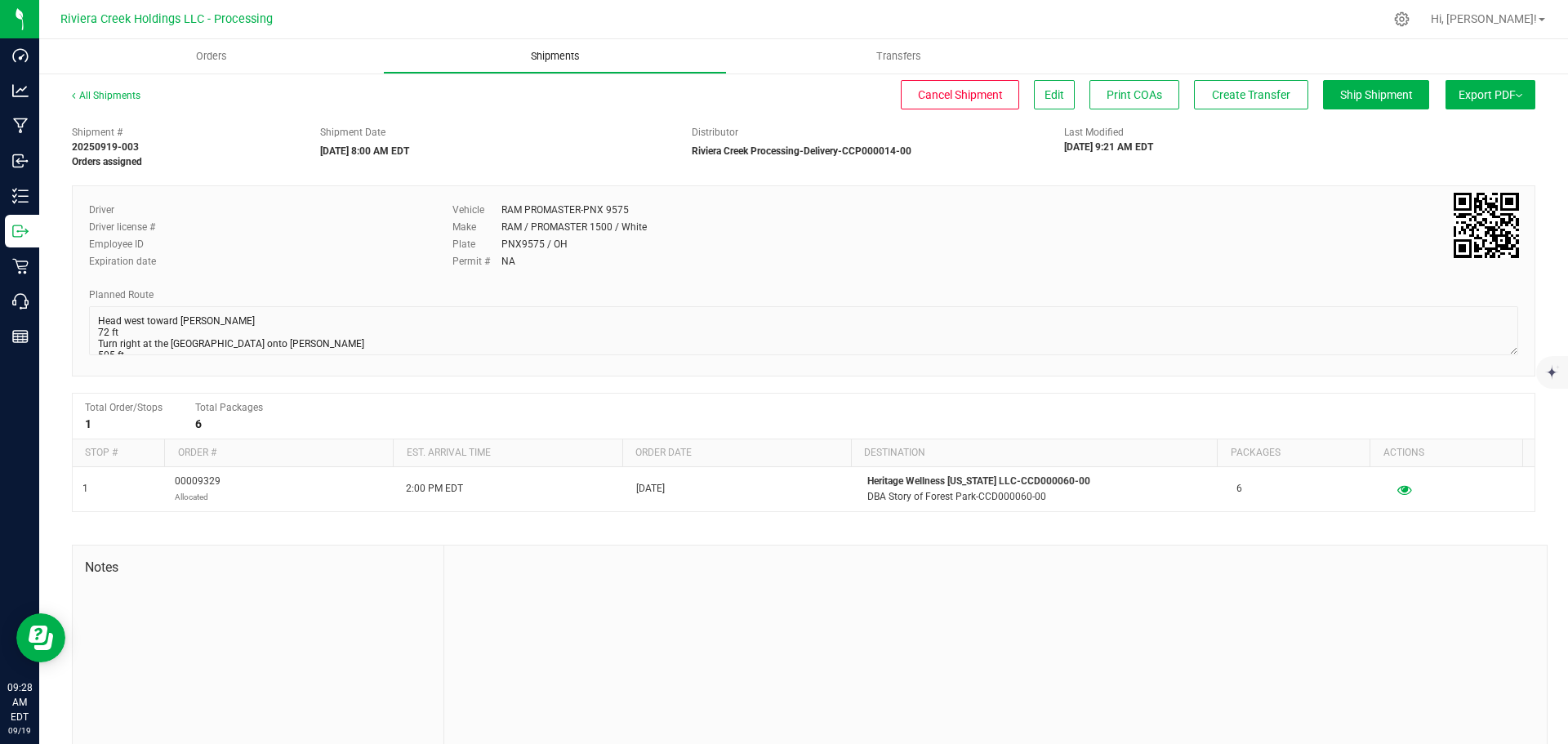
click at [551, 58] on span "Shipments" at bounding box center [556, 56] width 93 height 15
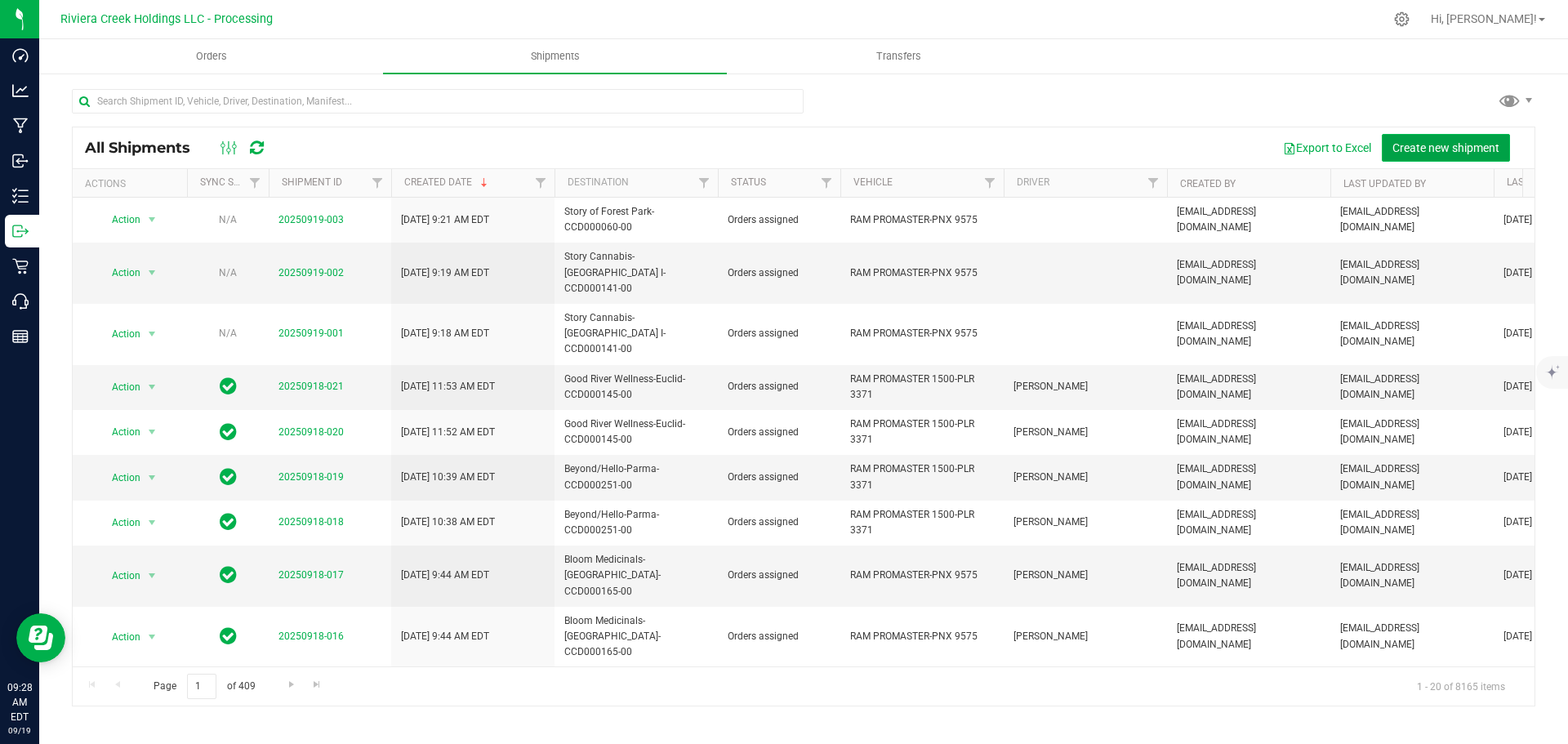
click at [1411, 144] on span "Create new shipment" at bounding box center [1446, 147] width 107 height 13
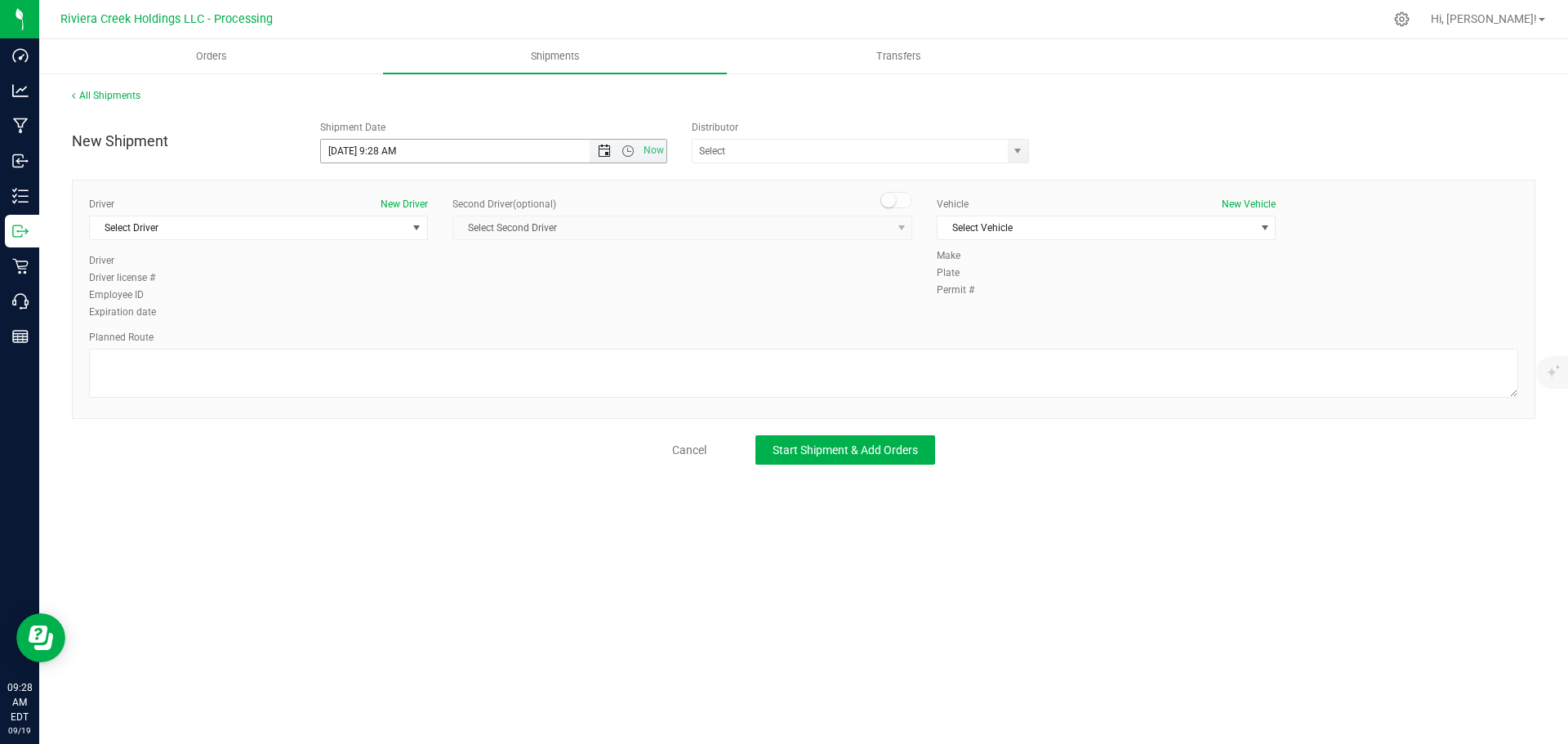
click at [601, 151] on span "Open the date view" at bounding box center [603, 151] width 13 height 13
click at [354, 323] on link "22" at bounding box center [359, 317] width 24 height 26
click at [629, 155] on span "Open the time view" at bounding box center [627, 151] width 13 height 13
click at [399, 267] on li "8:00 AM" at bounding box center [492, 268] width 344 height 21
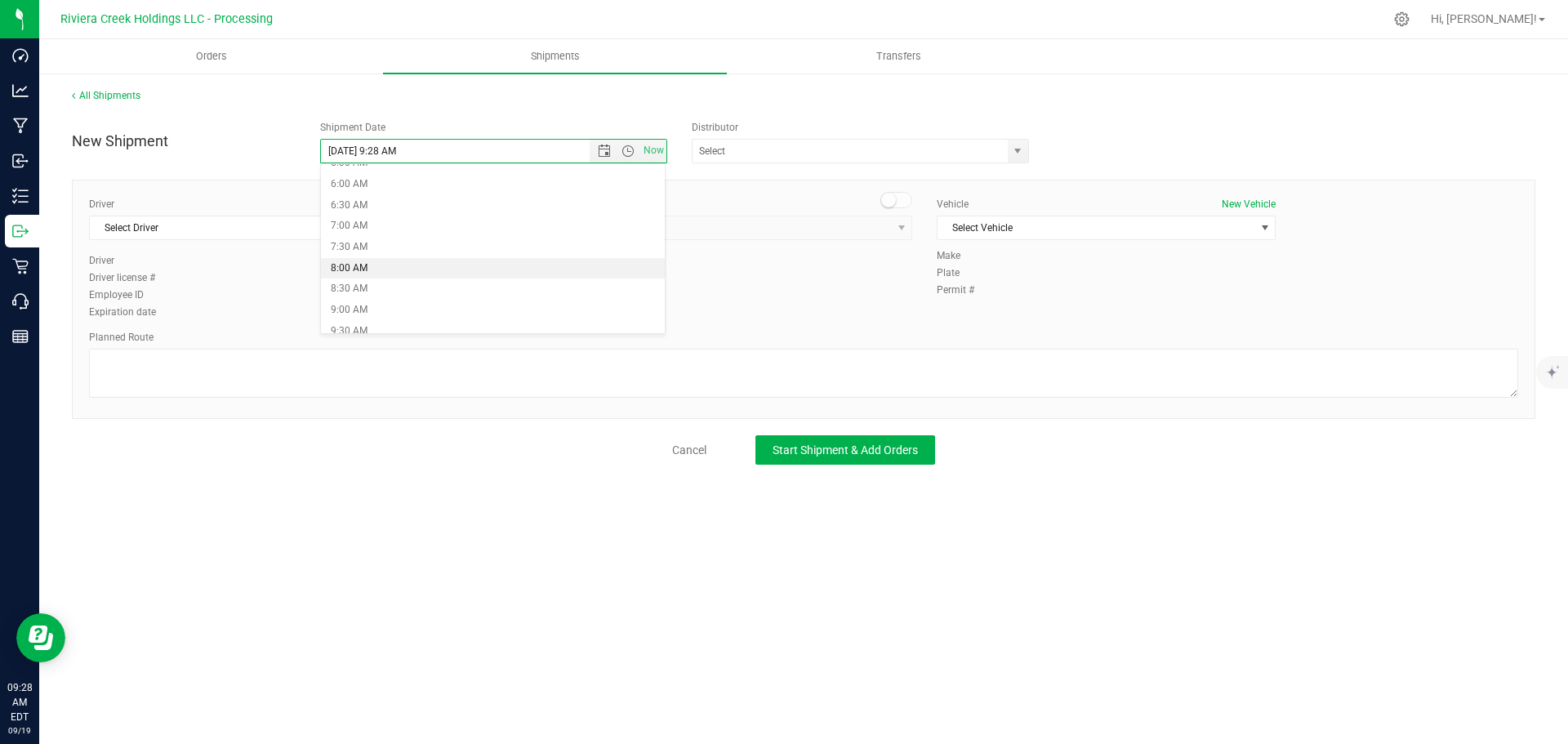
type input "9/22/2025 8:00 AM"
click at [1021, 152] on span "select" at bounding box center [1017, 151] width 13 height 13
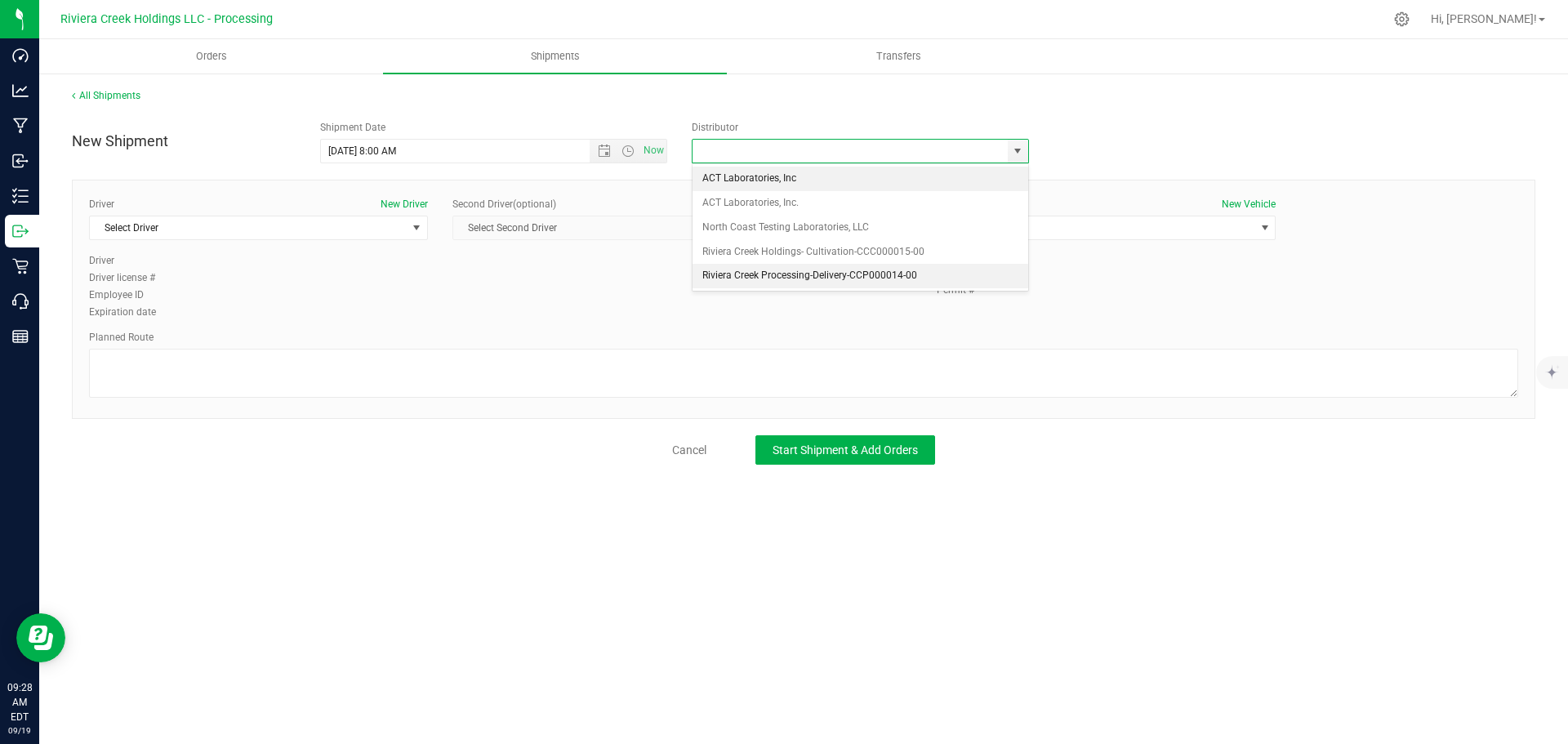
click at [742, 270] on li "Riviera Creek Processing-Delivery-CCP000014-00" at bounding box center [860, 276] width 335 height 25
type input "Riviera Creek Processing-Delivery-CCP000014-00"
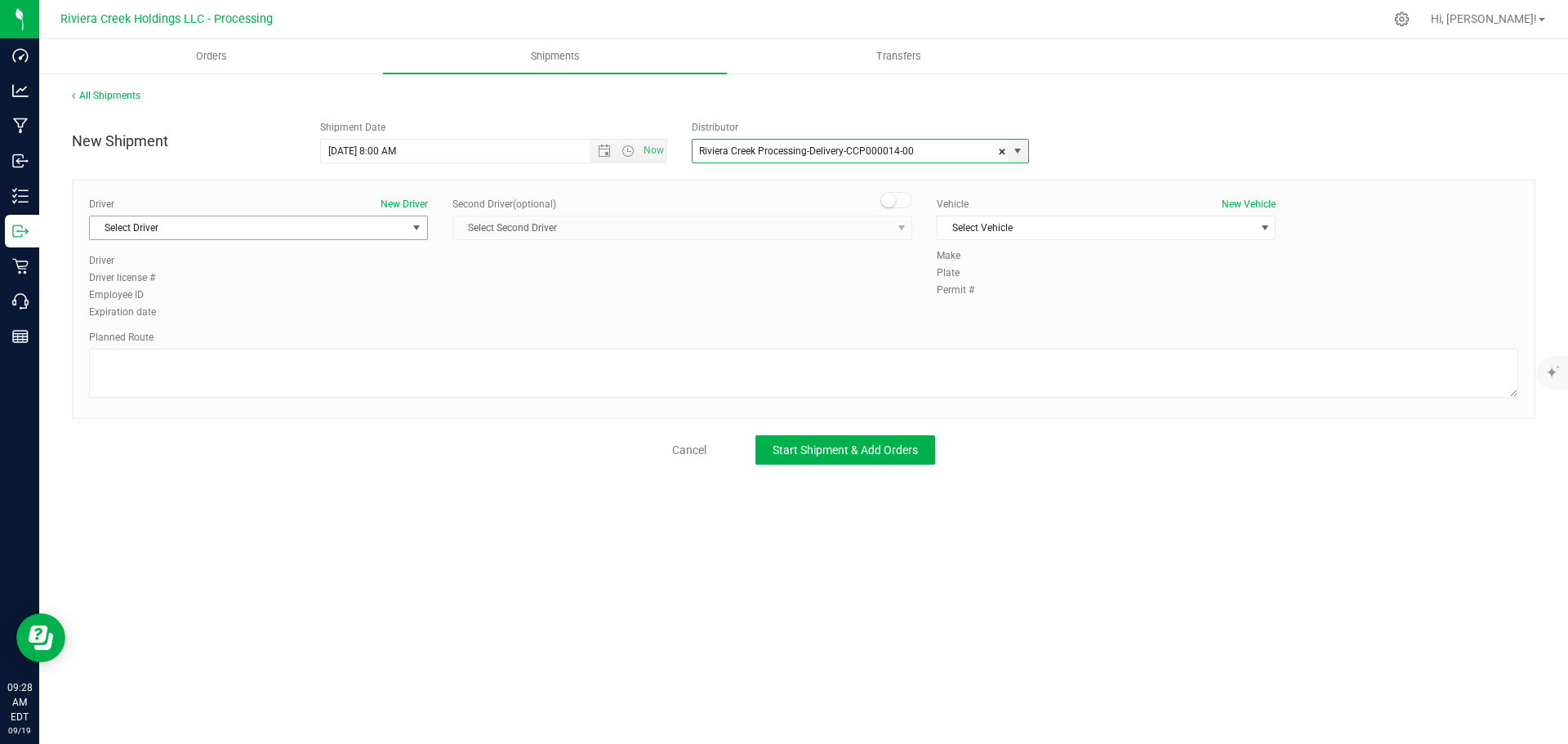
click at [214, 237] on span "Select Driver" at bounding box center [248, 227] width 317 height 23
click at [588, 315] on div "Driver New Driver Select Driver Select Driver Matthew Andruswicz Miles Assion J…" at bounding box center [803, 259] width 1454 height 125
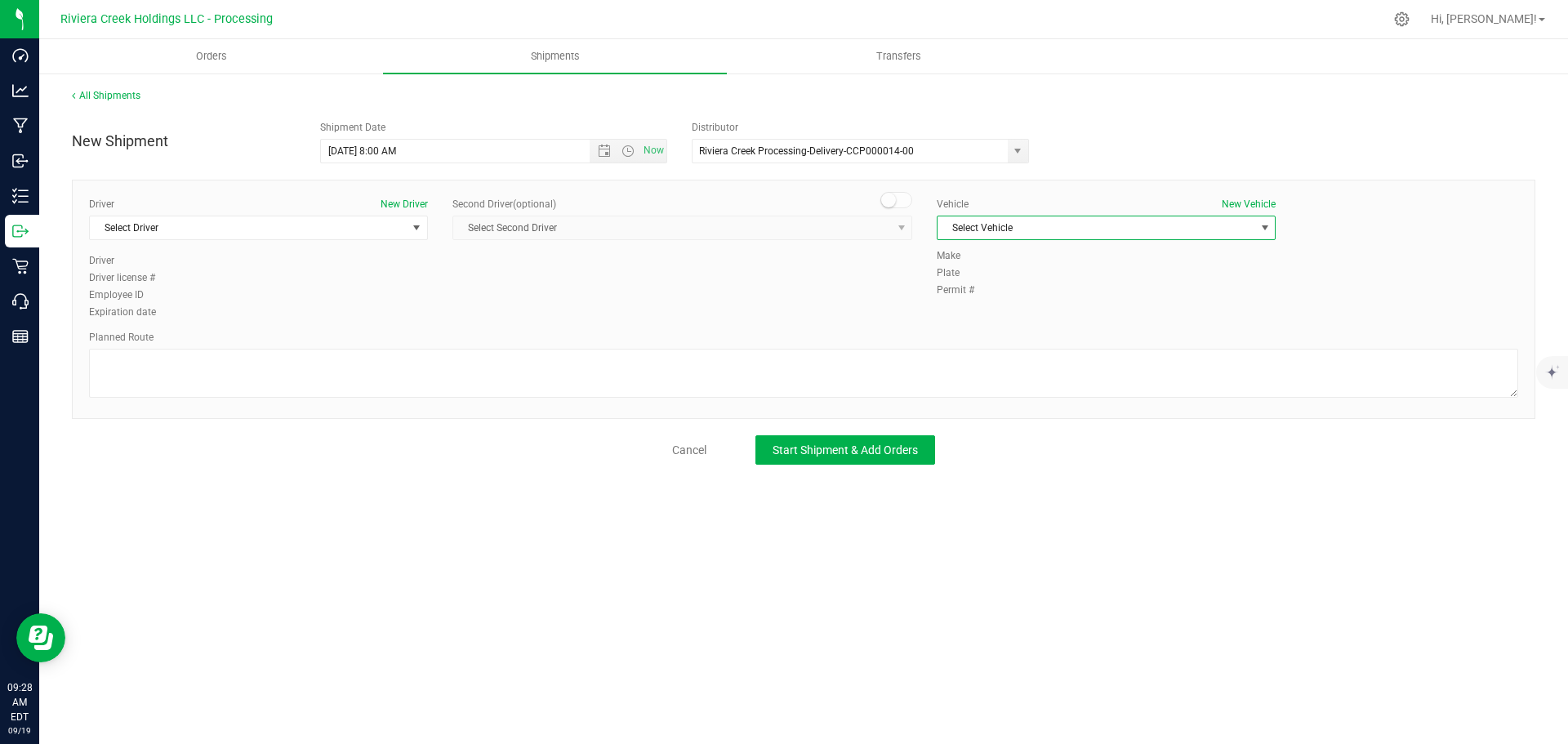
click at [978, 228] on span "Select Vehicle" at bounding box center [1096, 227] width 317 height 23
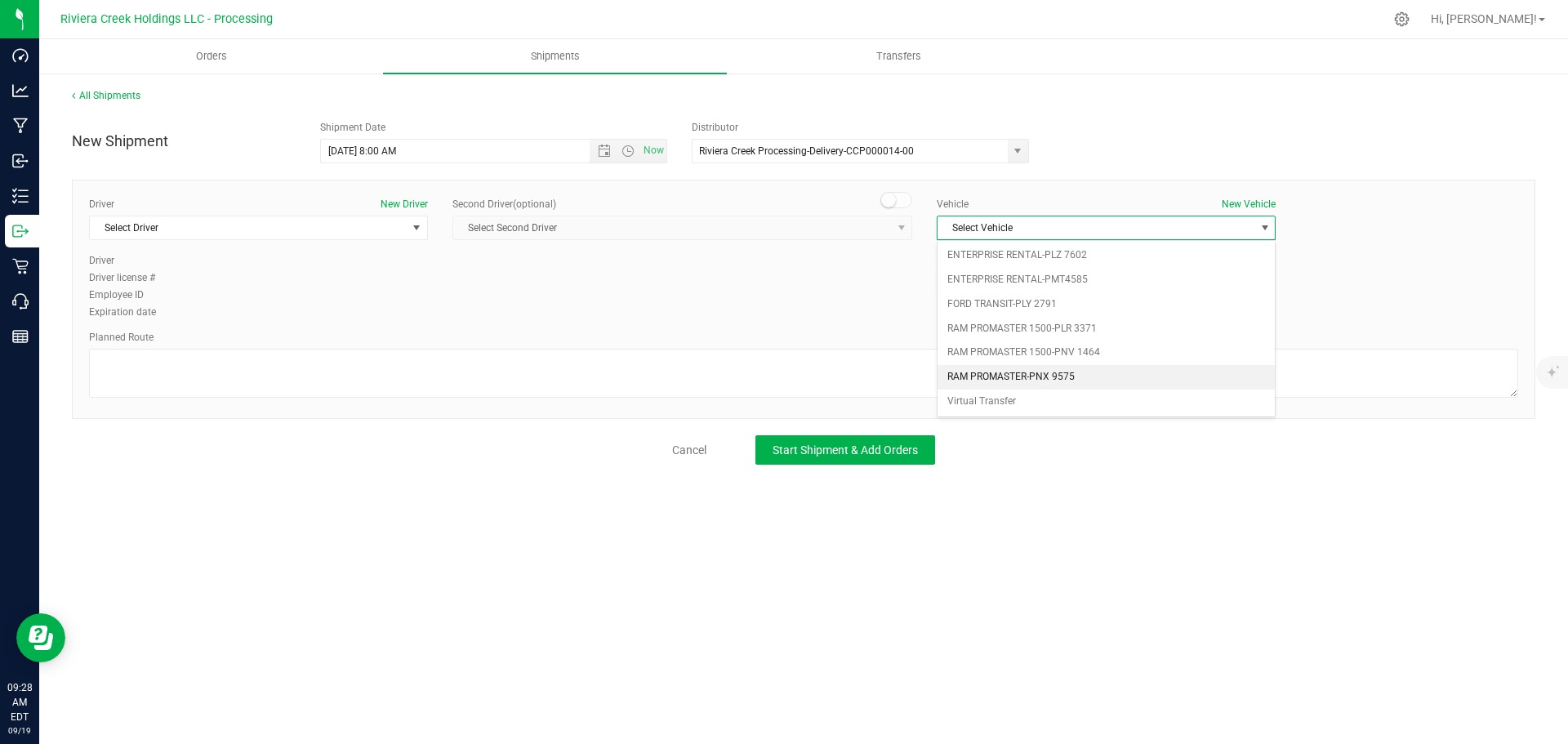
click at [1076, 381] on li "RAM PROMASTER-PNX 9575" at bounding box center [1107, 377] width 337 height 25
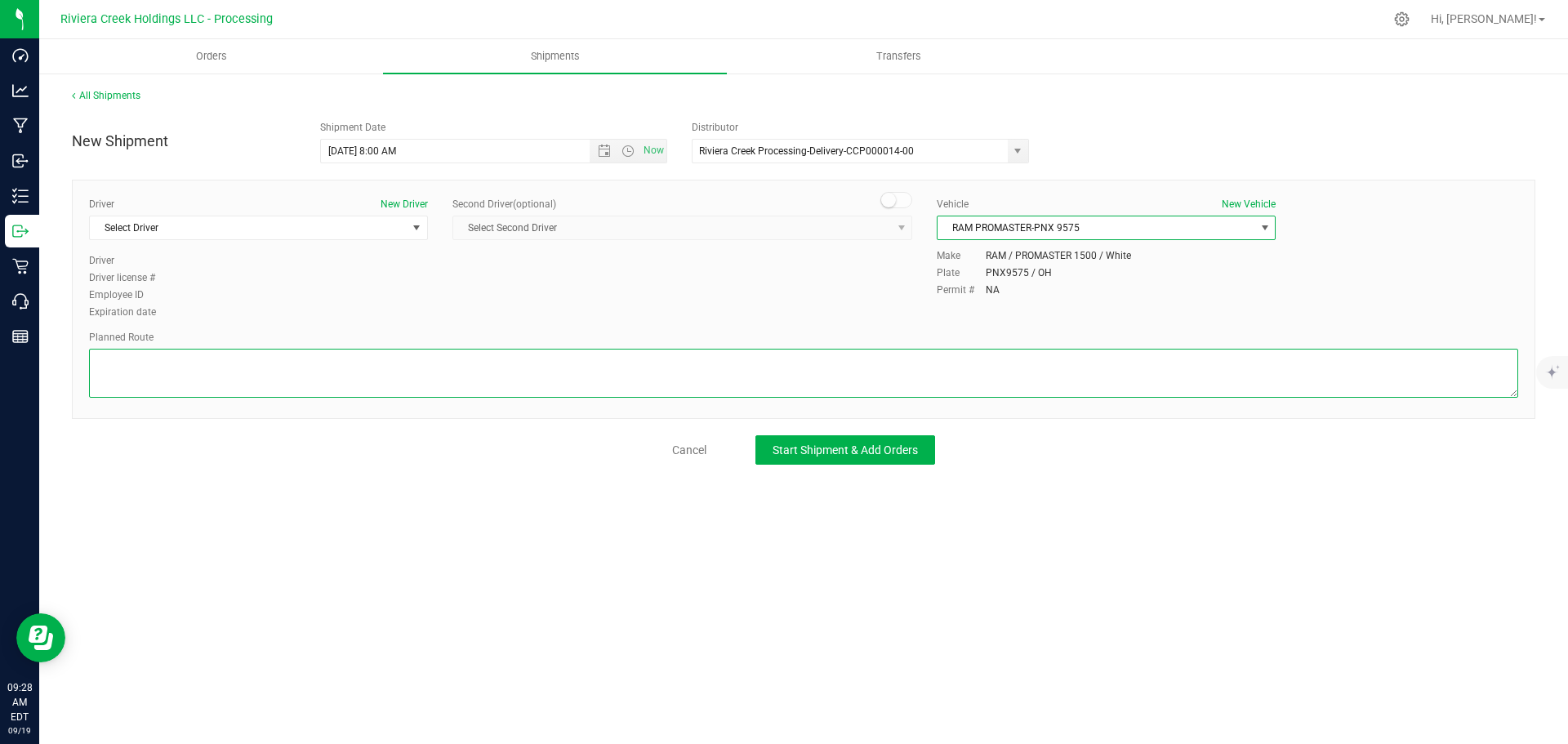
click at [534, 374] on textarea at bounding box center [804, 372] width 1429 height 49
paste textarea "Head west toward Edwards Rd 72 ft Turn right at the 1st cross street onto Edwar…"
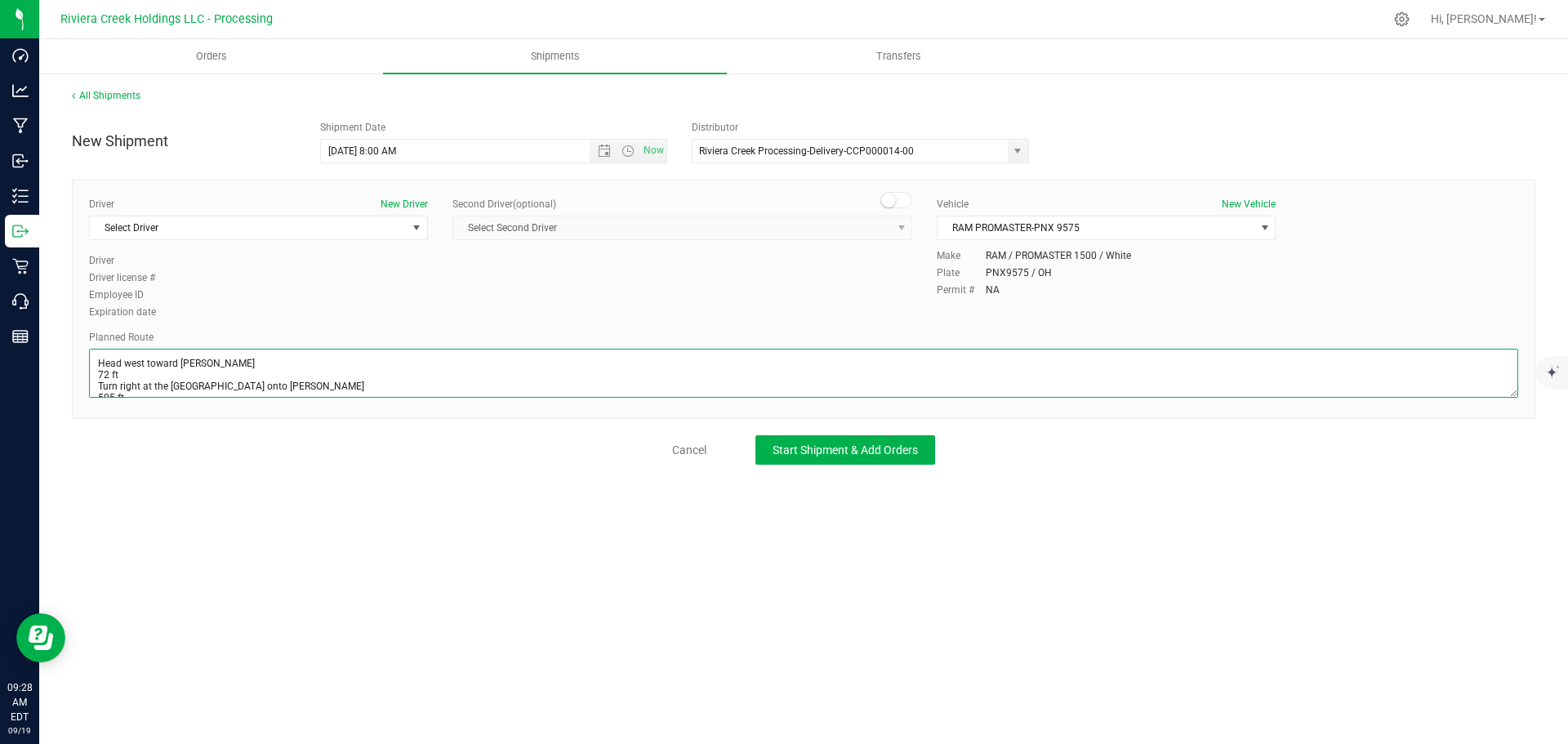
scroll to position [258, 0]
type textarea "Head west toward Edwards Rd 72 ft Turn right at the 1st cross street onto Edwar…"
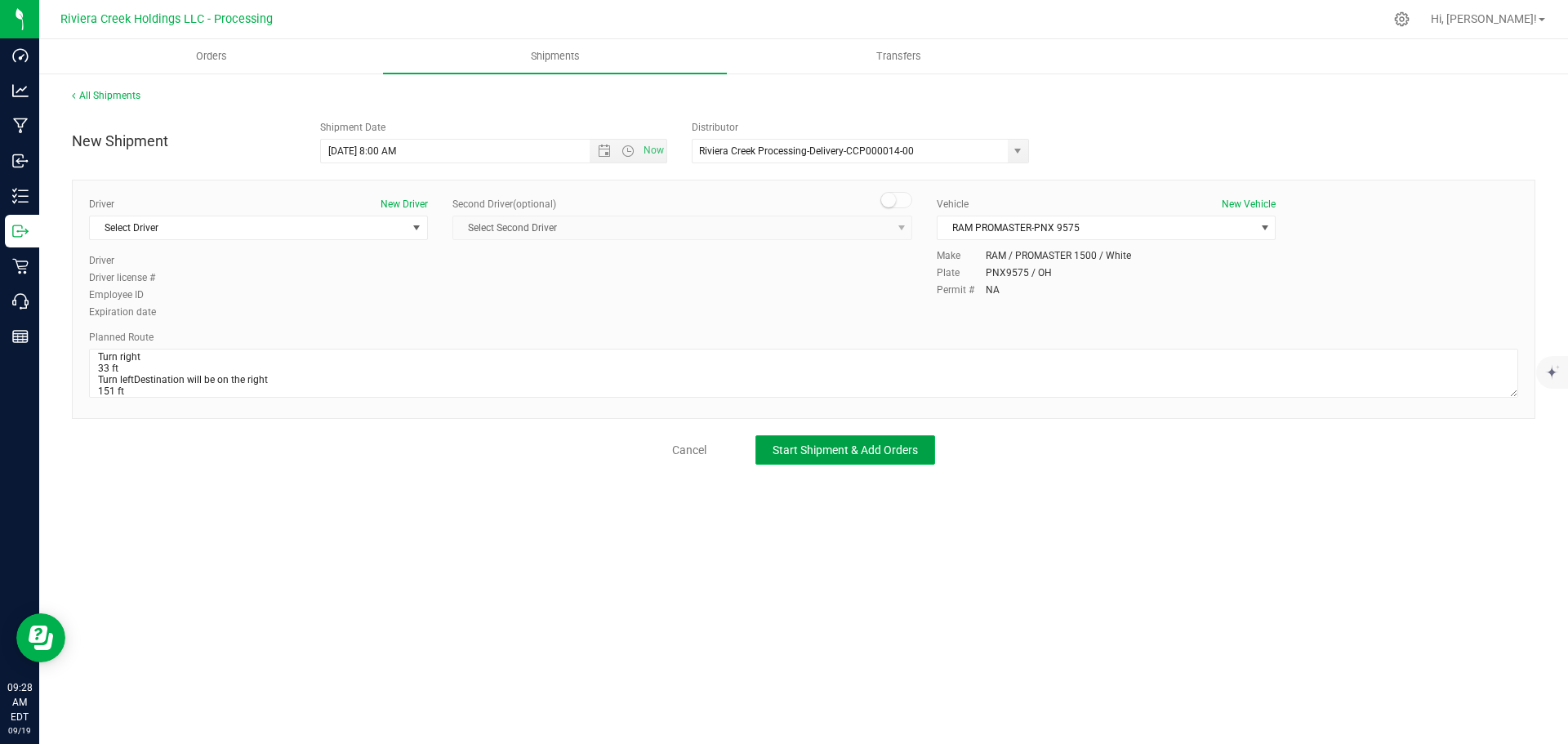
click at [780, 441] on button "Start Shipment & Add Orders" at bounding box center [845, 450] width 180 height 30
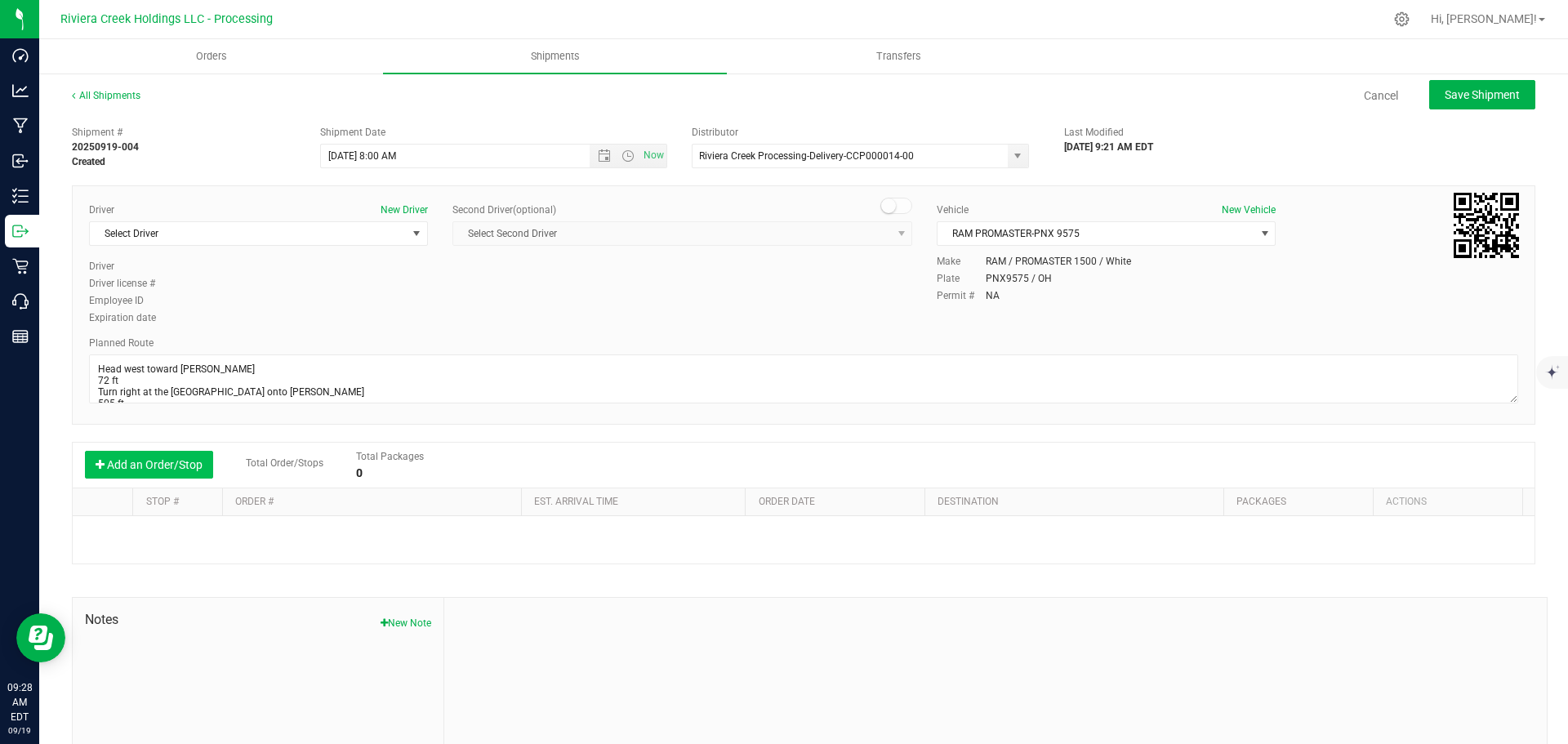
click at [137, 464] on button "Add an Order/Stop" at bounding box center [149, 464] width 128 height 28
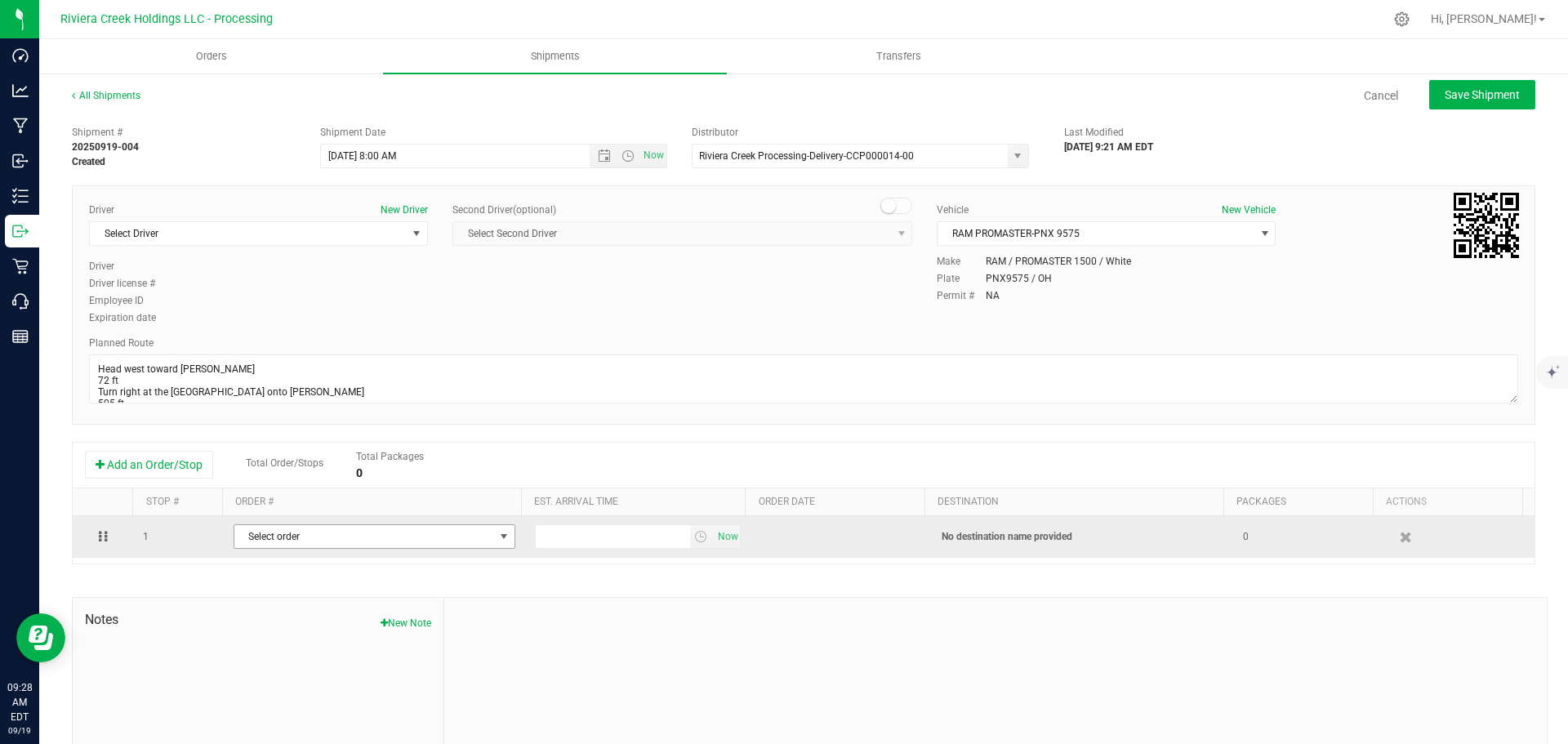
click at [275, 540] on span "Select order" at bounding box center [364, 536] width 260 height 23
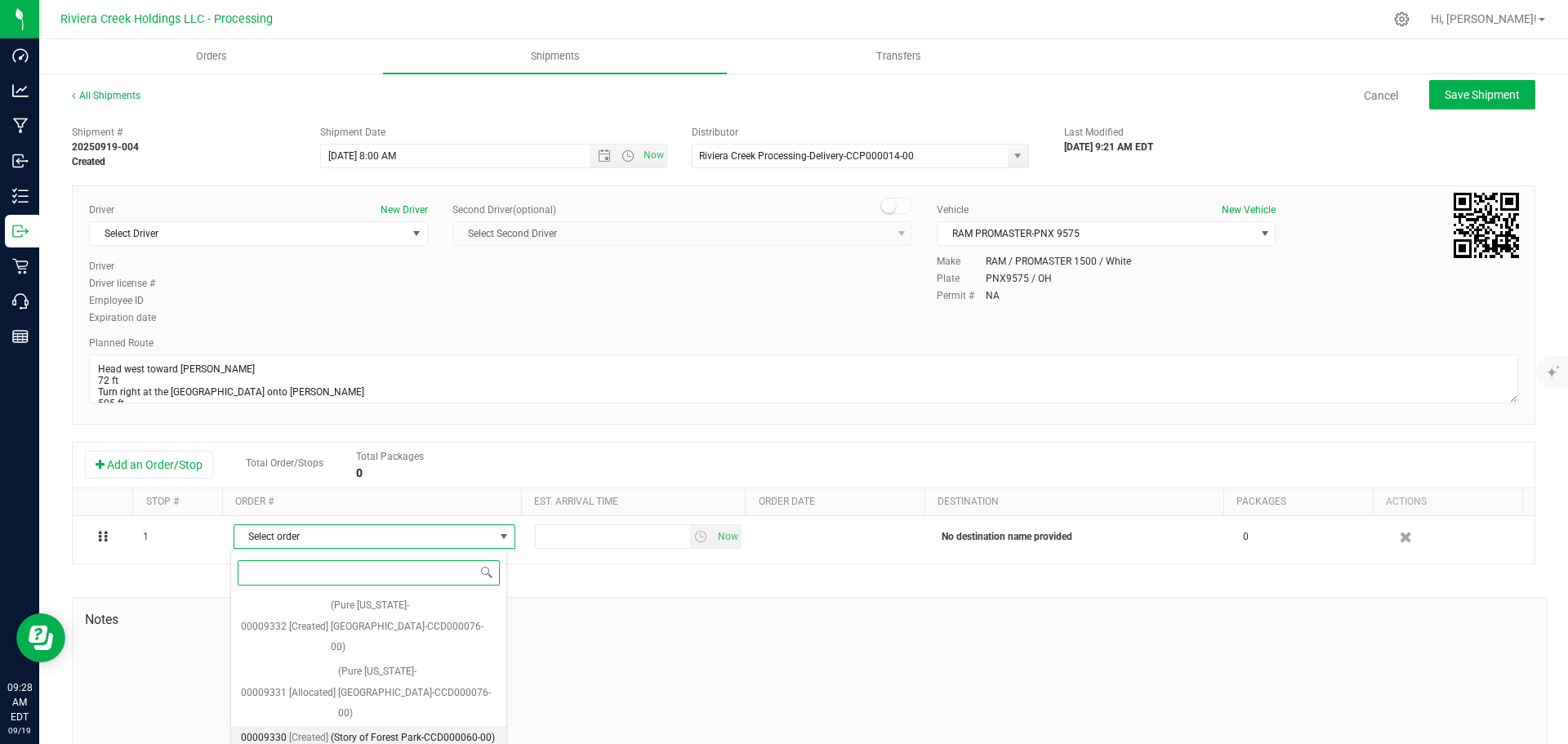
click at [366, 727] on span "(Story of Forest Park-CCD000060-00)" at bounding box center [412, 737] width 164 height 21
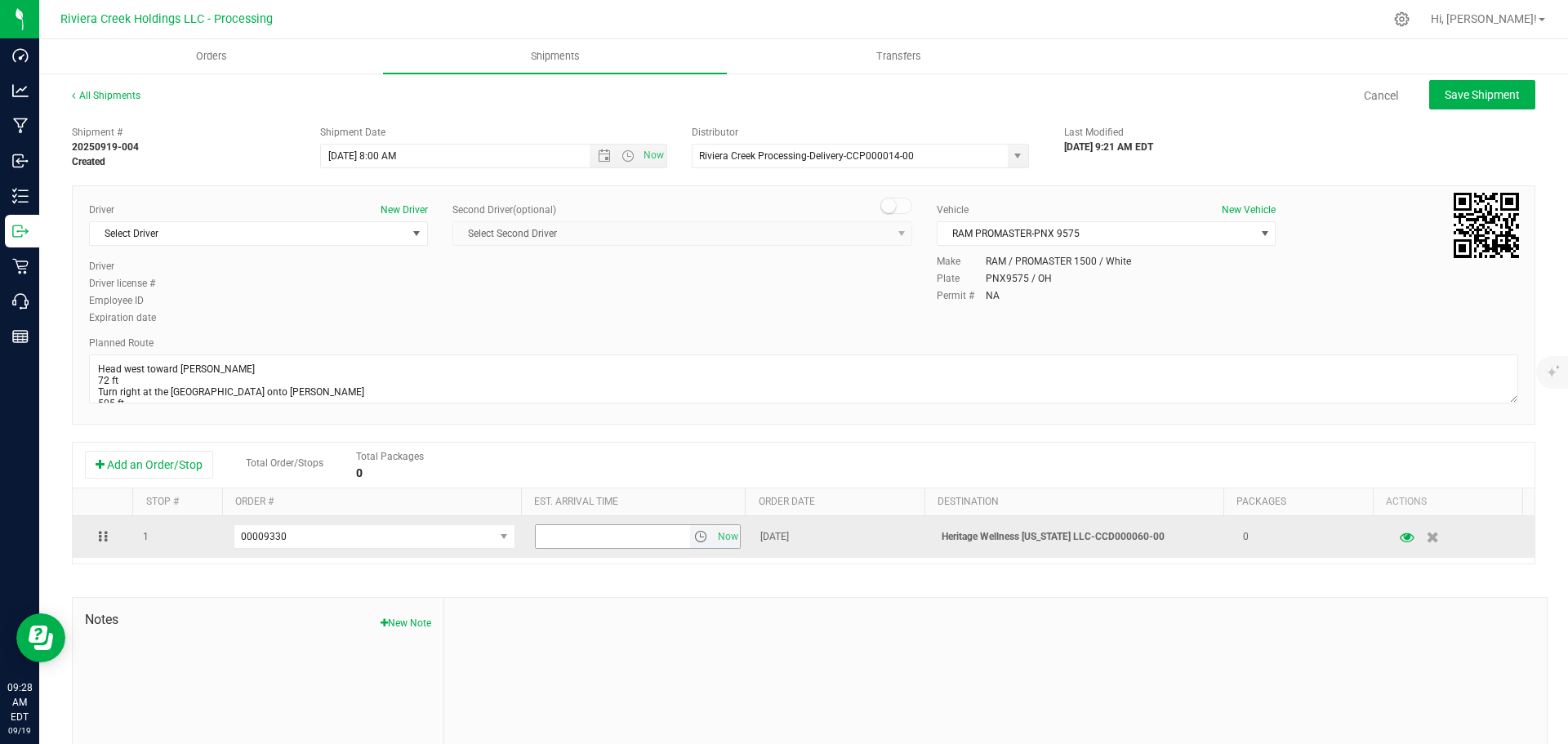
click at [690, 545] on span "select" at bounding box center [702, 536] width 24 height 23
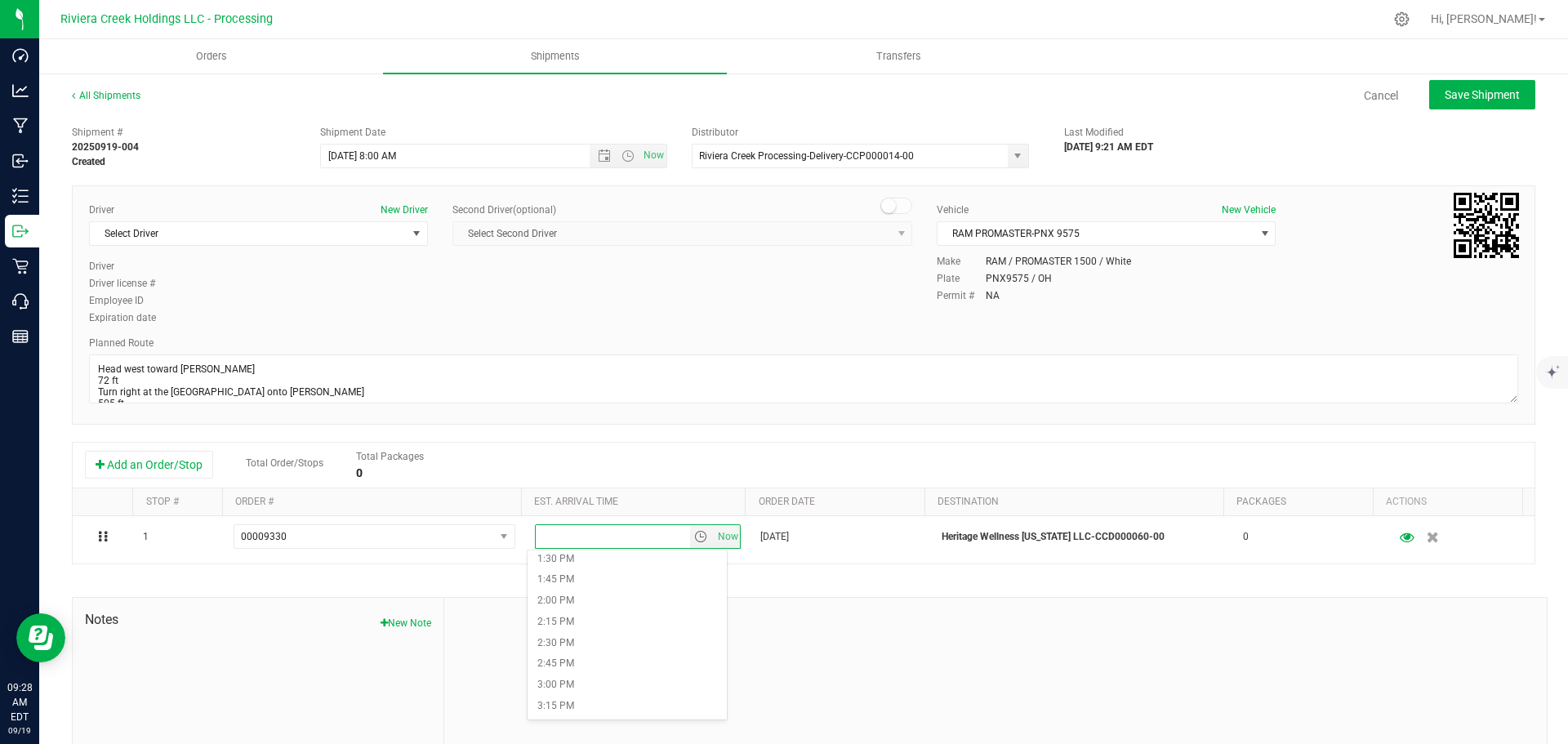
scroll to position [1143, 0]
click at [595, 596] on li "2:00 PM" at bounding box center [627, 595] width 199 height 21
click at [1470, 97] on span "Save Shipment" at bounding box center [1483, 94] width 75 height 13
type input "9/22/2025 12:00 PM"
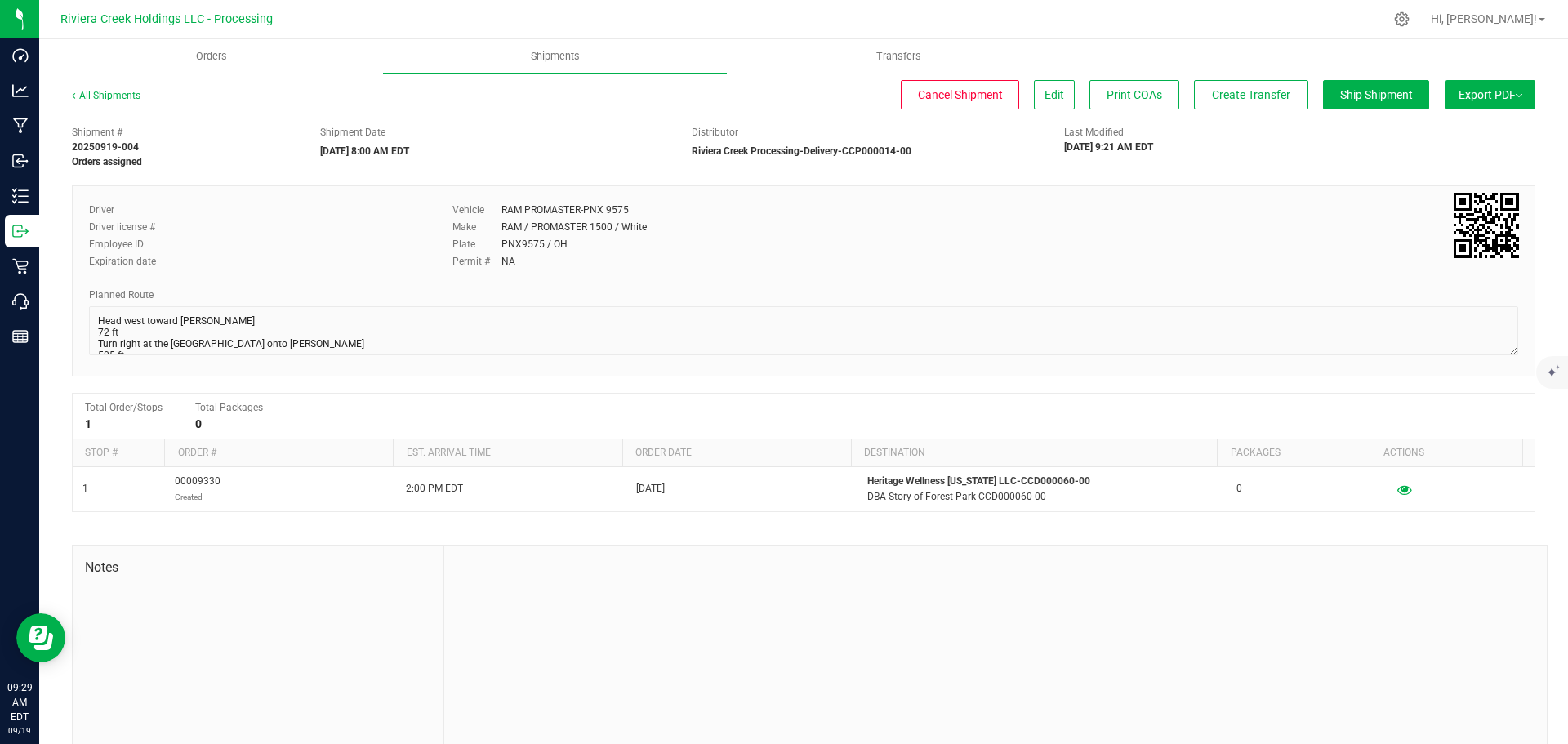
click at [108, 99] on link "All Shipments" at bounding box center [105, 96] width 68 height 12
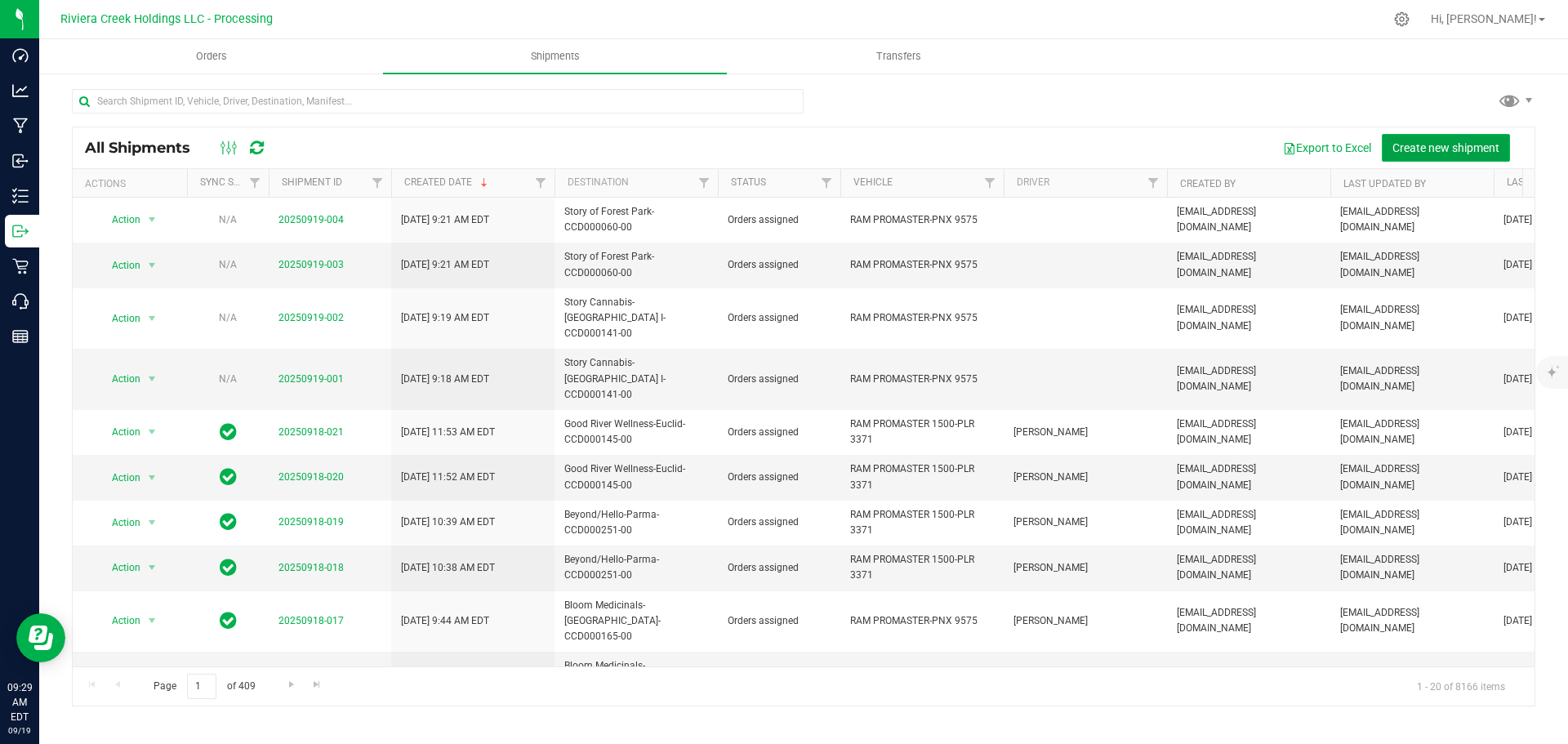
click at [1409, 150] on span "Create new shipment" at bounding box center [1446, 147] width 107 height 13
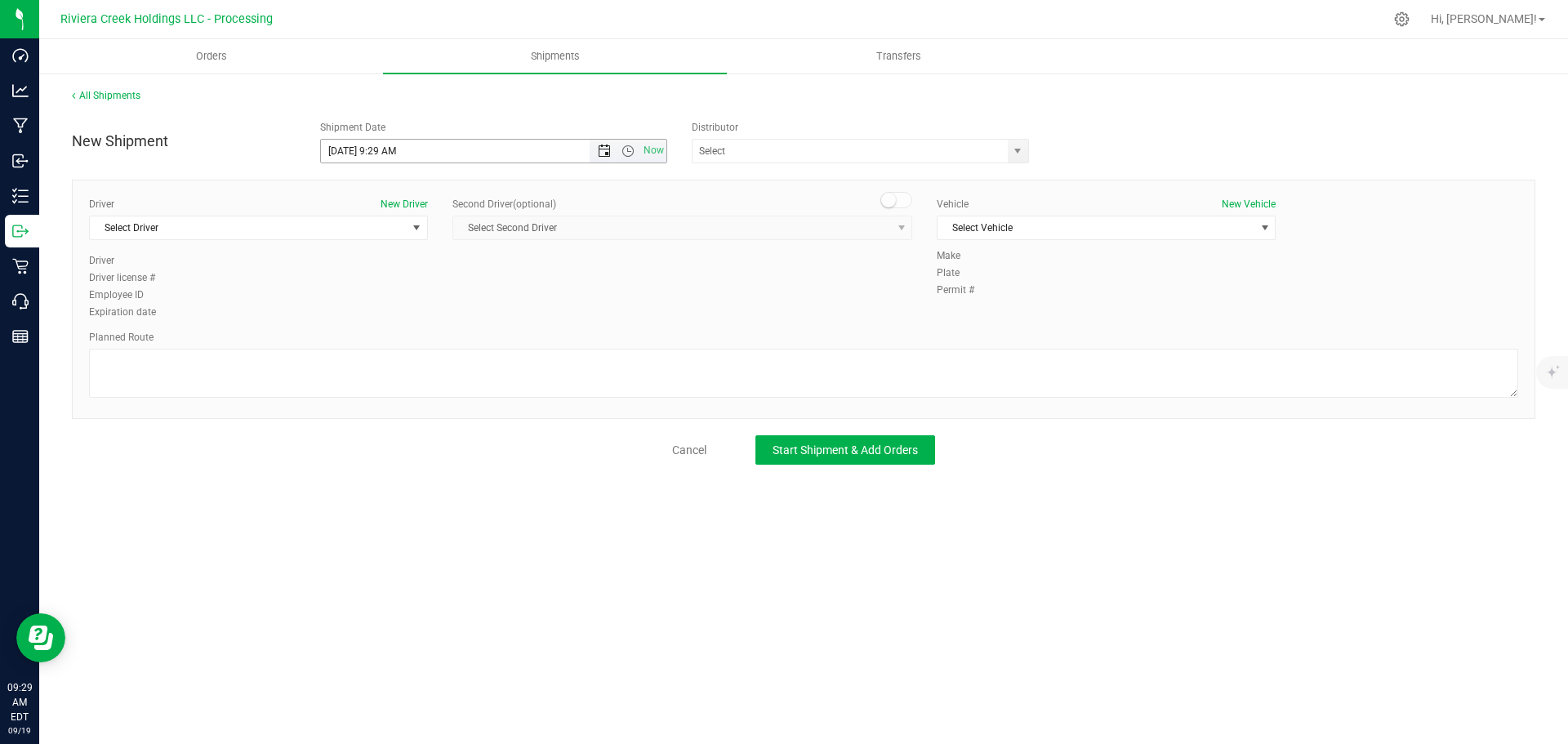
click at [599, 154] on span "Open the date view" at bounding box center [603, 151] width 13 height 13
click at [360, 320] on link "22" at bounding box center [359, 317] width 24 height 26
click at [626, 153] on span "Open the time view" at bounding box center [627, 151] width 13 height 13
click at [386, 267] on li "8:00 AM" at bounding box center [492, 268] width 344 height 21
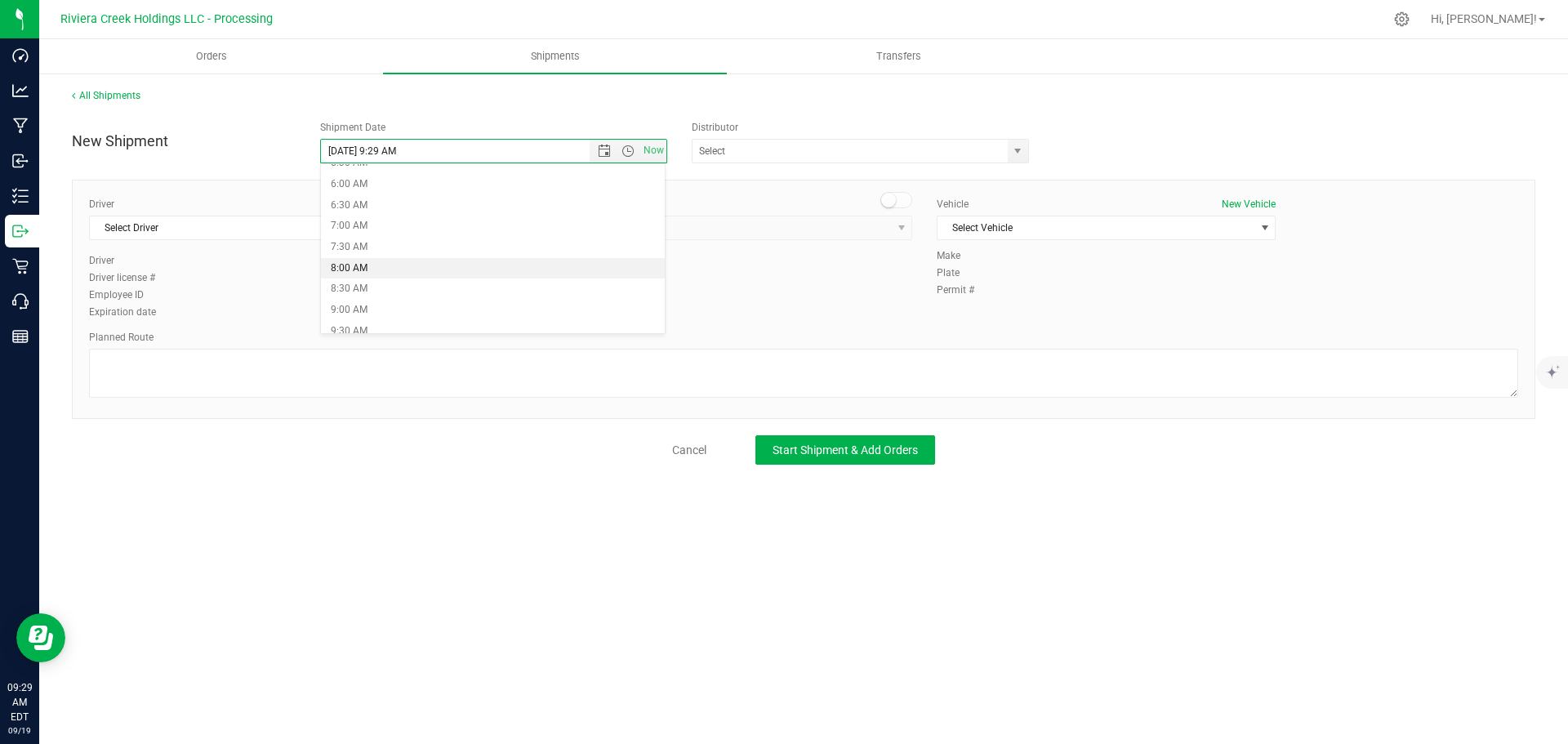
type input "9/22/2025 8:00 AM"
click at [1016, 152] on span "select" at bounding box center [1017, 151] width 13 height 13
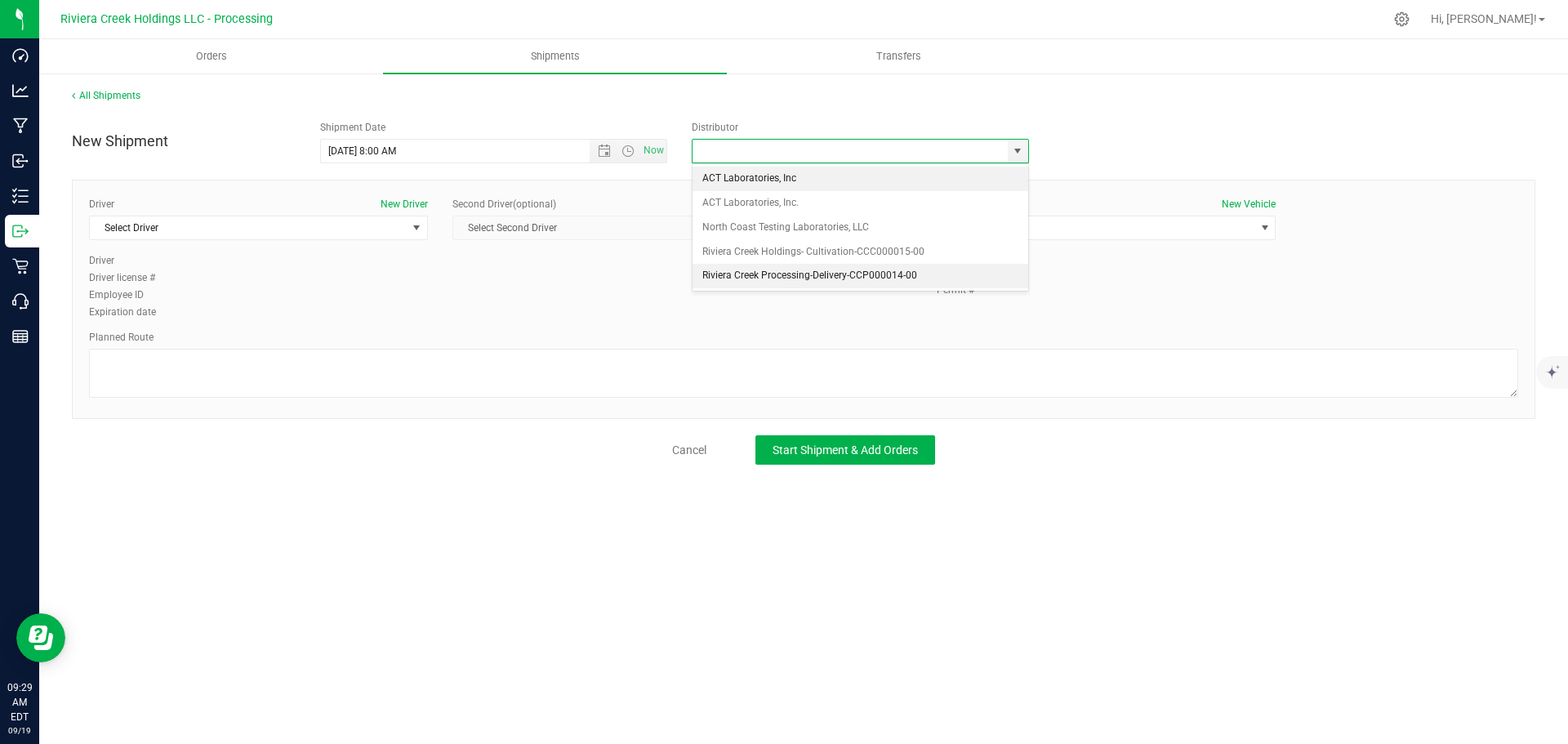
click at [729, 271] on li "Riviera Creek Processing-Delivery-CCP000014-00" at bounding box center [860, 276] width 335 height 25
type input "Riviera Creek Processing-Delivery-CCP000014-00"
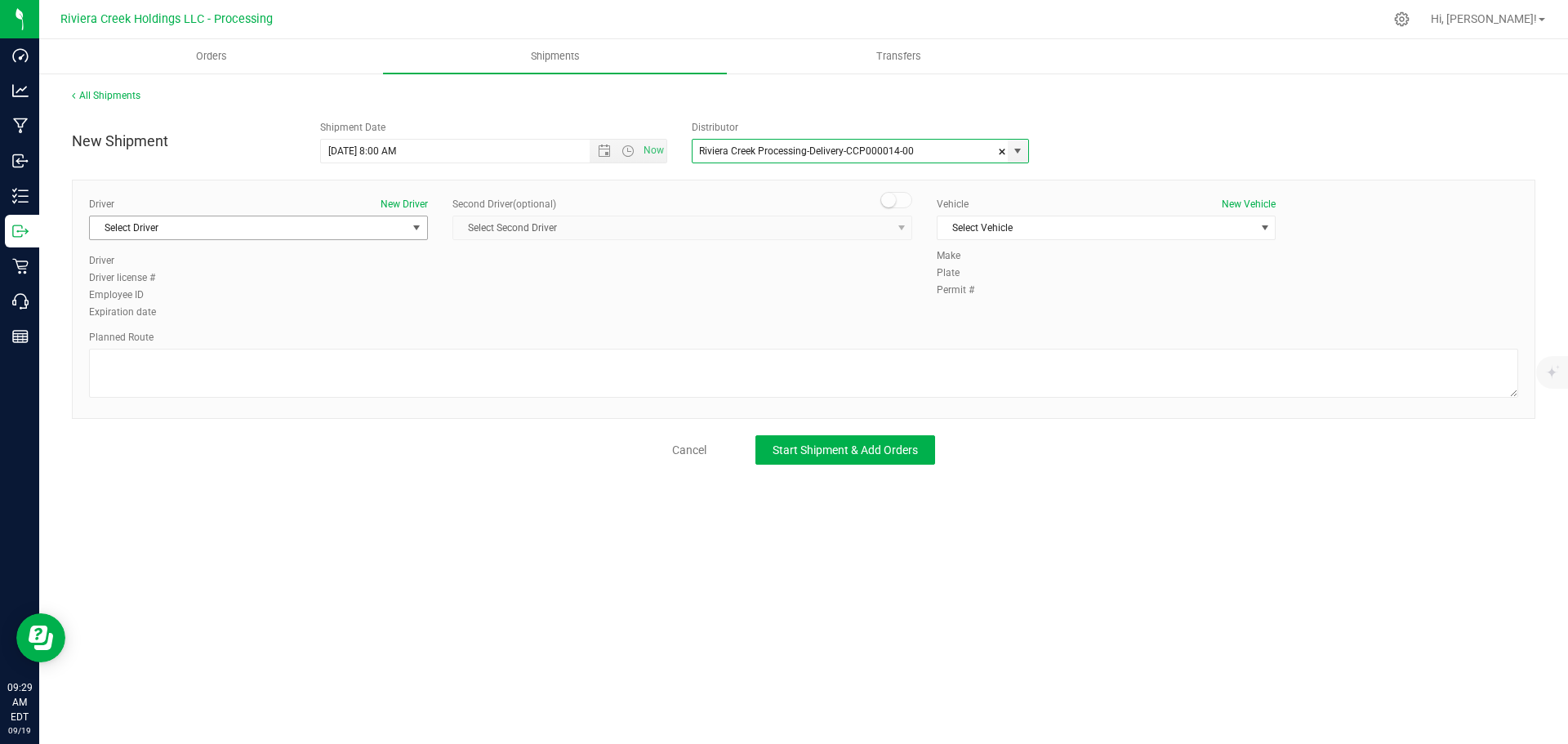
click at [345, 233] on span "Select Driver" at bounding box center [248, 227] width 317 height 23
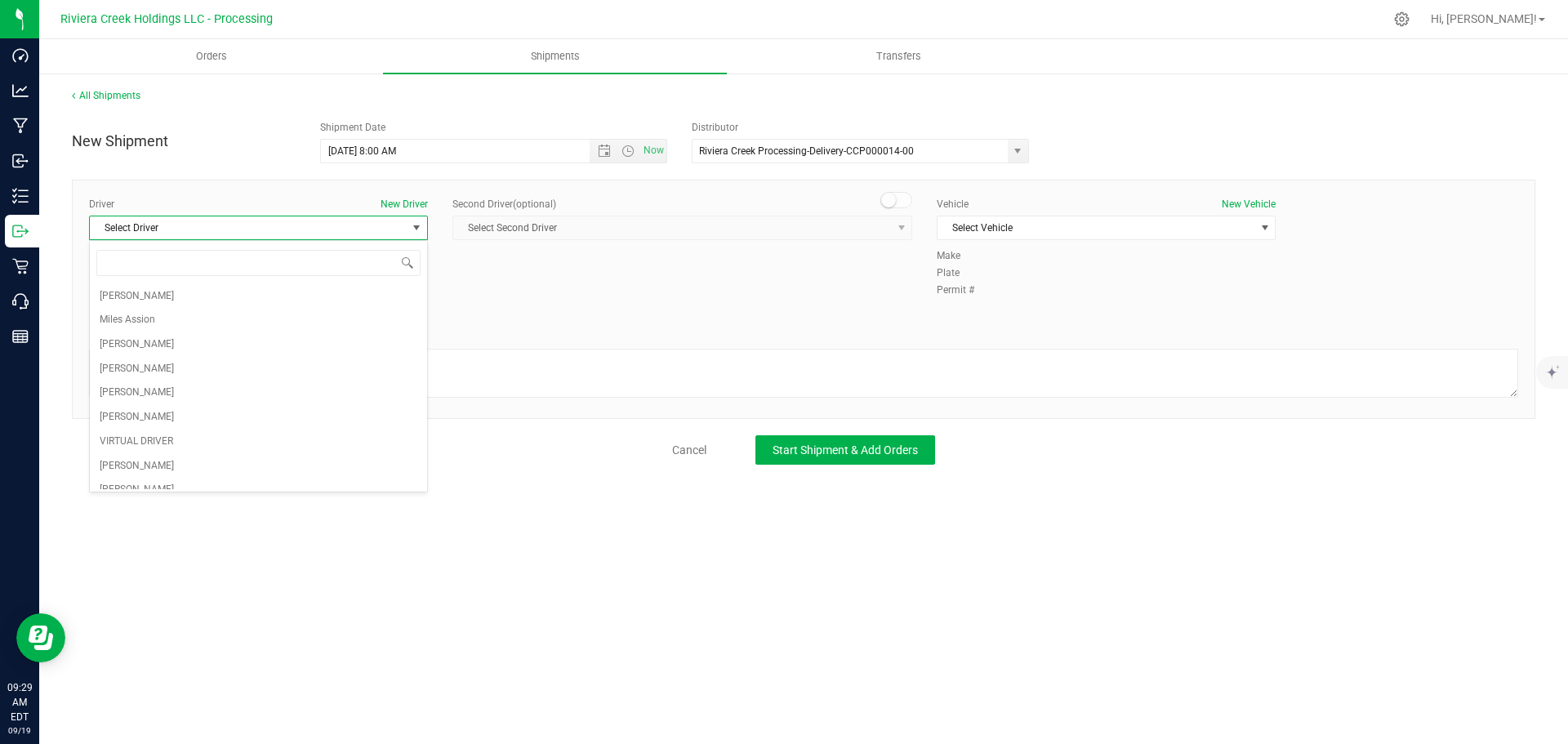
click at [345, 233] on span "Select Driver" at bounding box center [248, 227] width 317 height 23
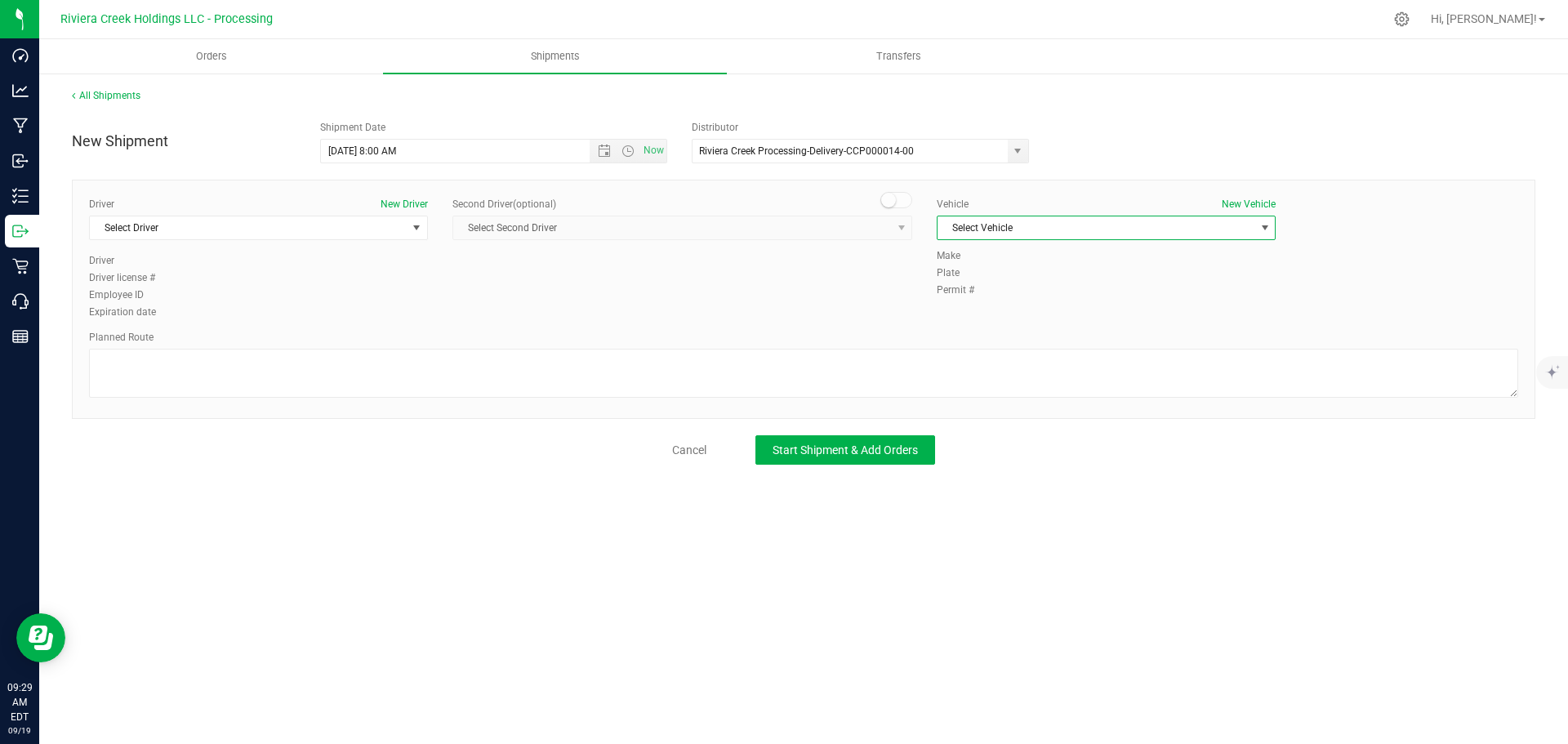
click at [972, 228] on span "Select Vehicle" at bounding box center [1096, 227] width 317 height 23
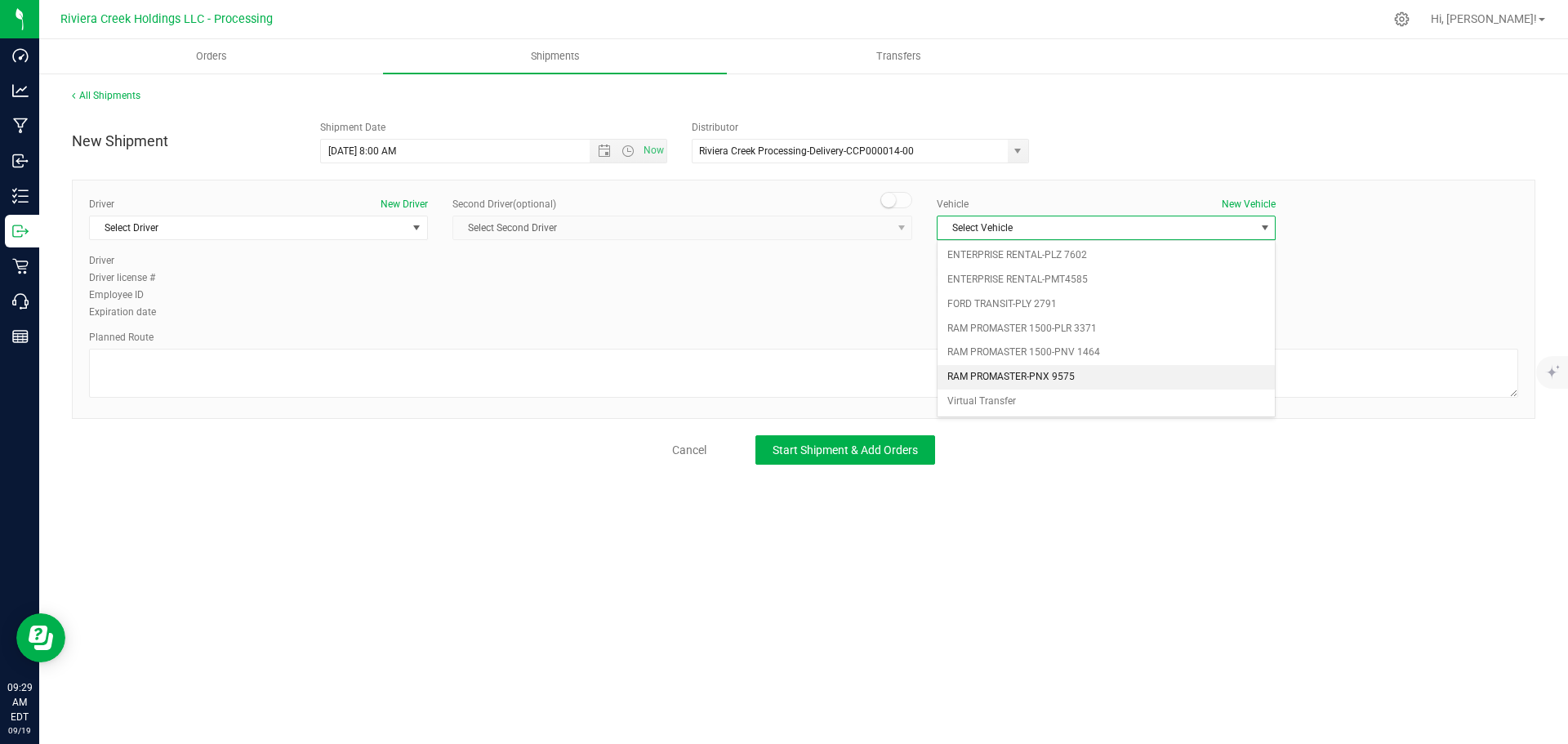
click at [1059, 371] on li "RAM PROMASTER-PNX 9575" at bounding box center [1107, 377] width 337 height 25
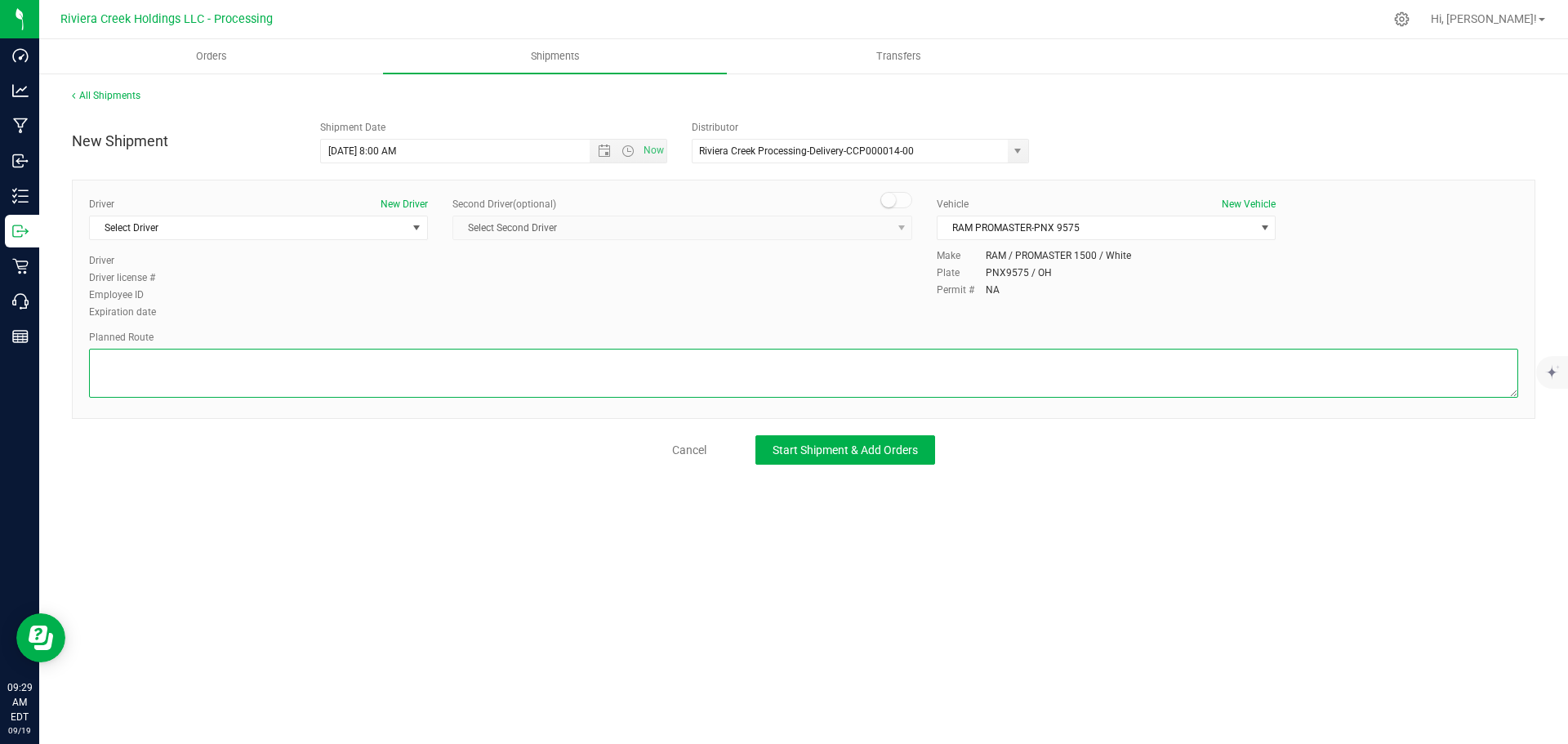
click at [914, 381] on textarea at bounding box center [804, 372] width 1429 height 49
paste textarea "Head north toward Omniplex Dr 184 ft Turn left toward Omniplex Dr 69 ft Turn ri…"
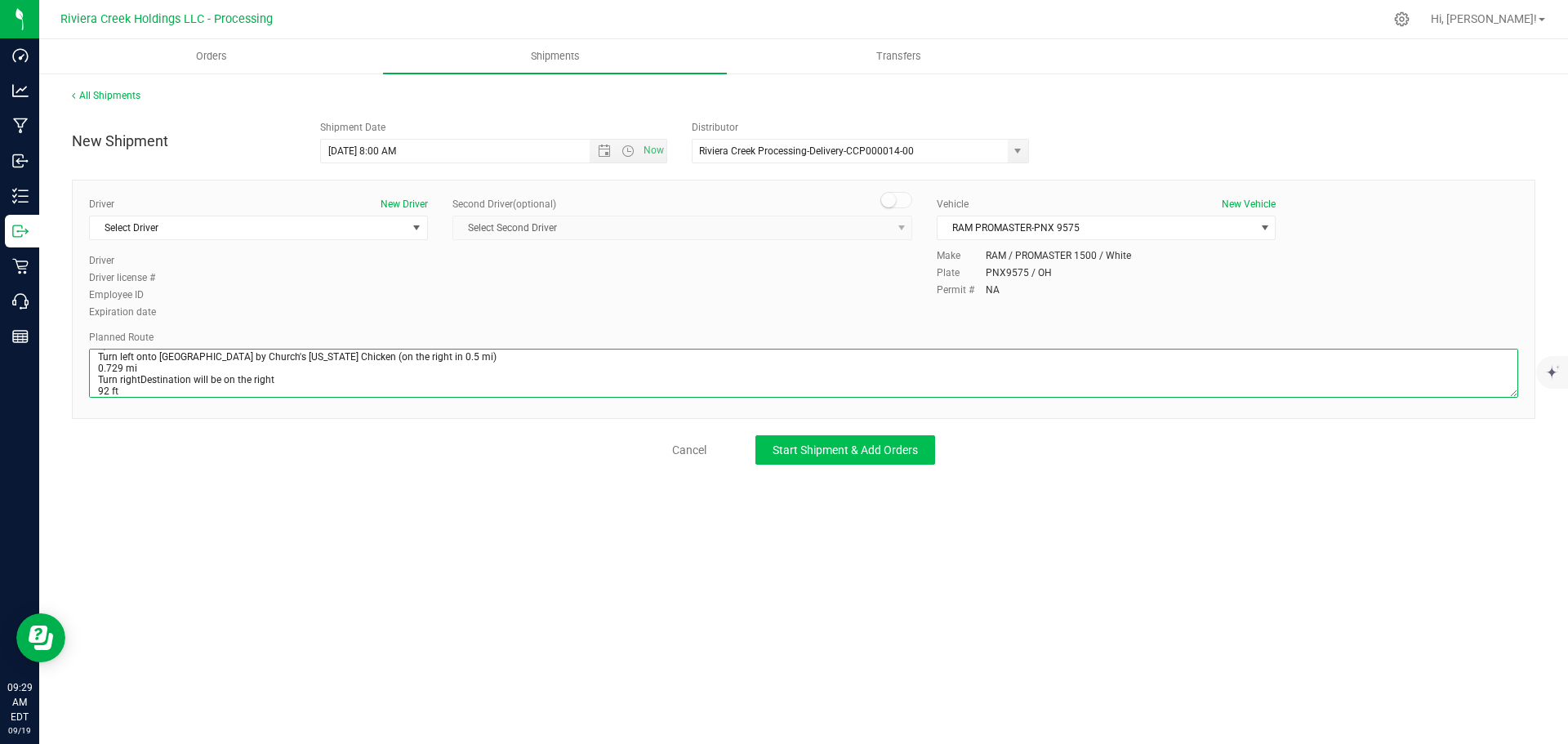
type textarea "Head north toward Omniplex Dr 184 ft Turn left toward Omniplex Dr 69 ft Turn ri…"
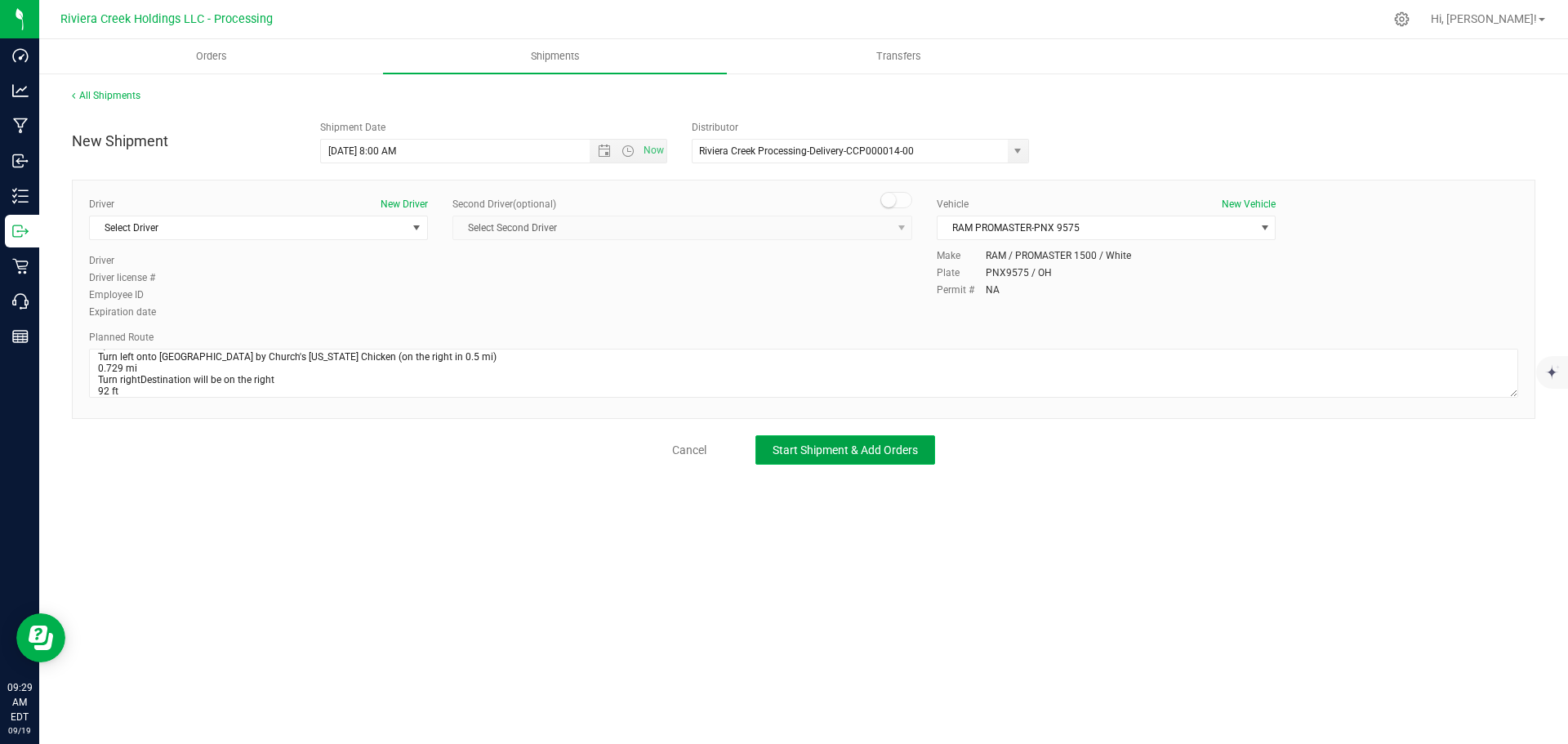
click at [791, 453] on span "Start Shipment & Add Orders" at bounding box center [845, 449] width 145 height 13
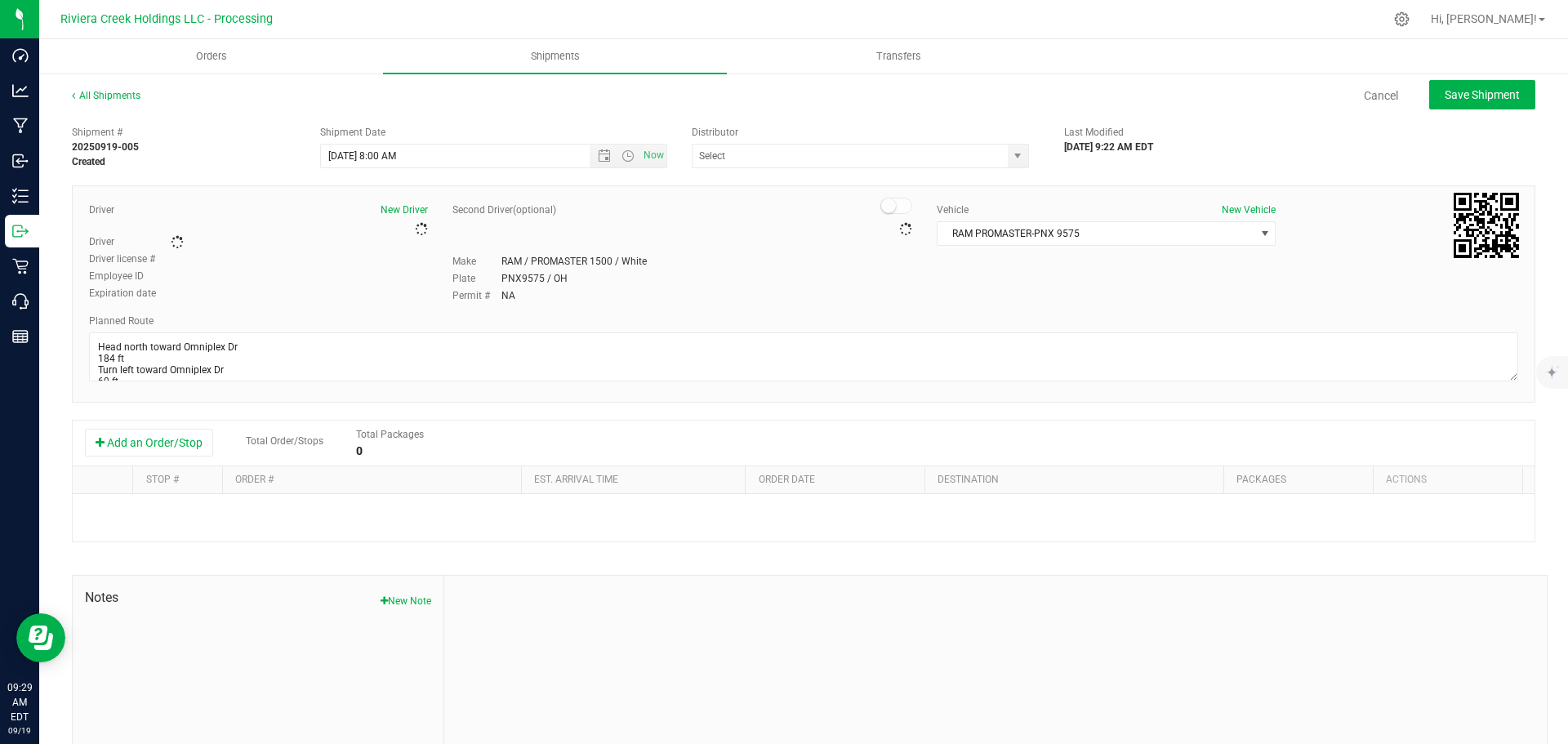
type input "Riviera Creek Processing-Delivery-CCP000014-00"
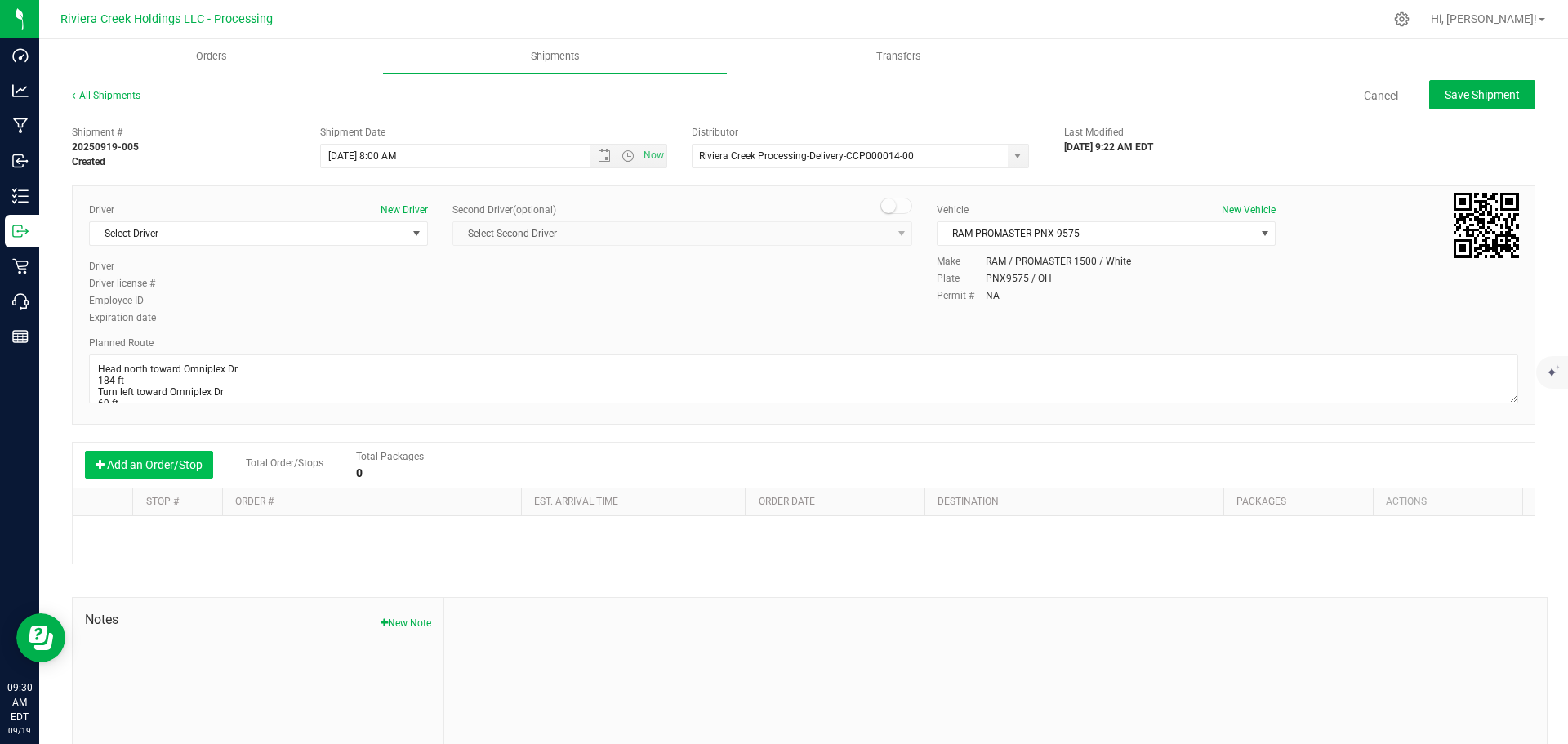
click at [161, 465] on button "Add an Order/Stop" at bounding box center [149, 464] width 128 height 28
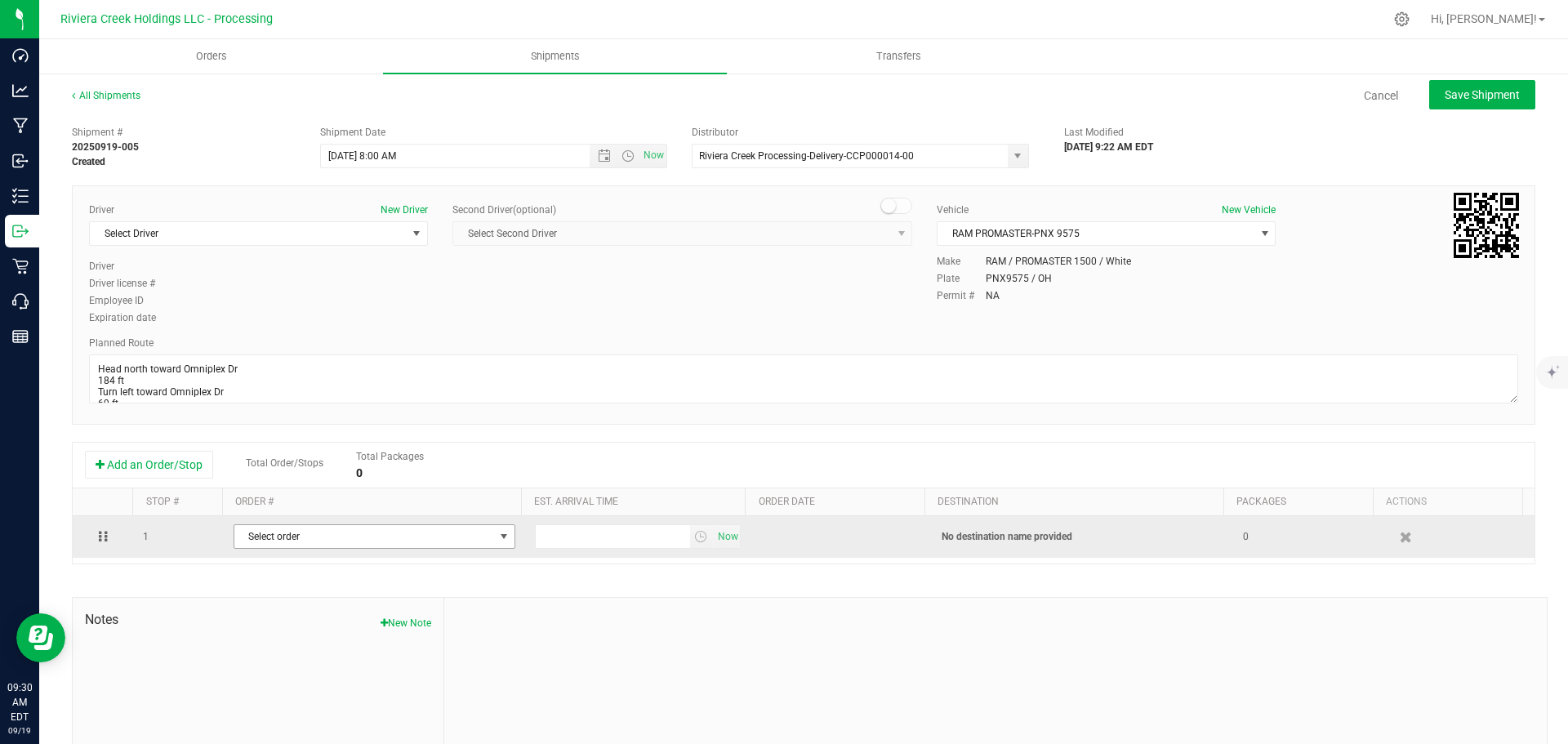
click at [338, 542] on span "Select order" at bounding box center [364, 536] width 260 height 23
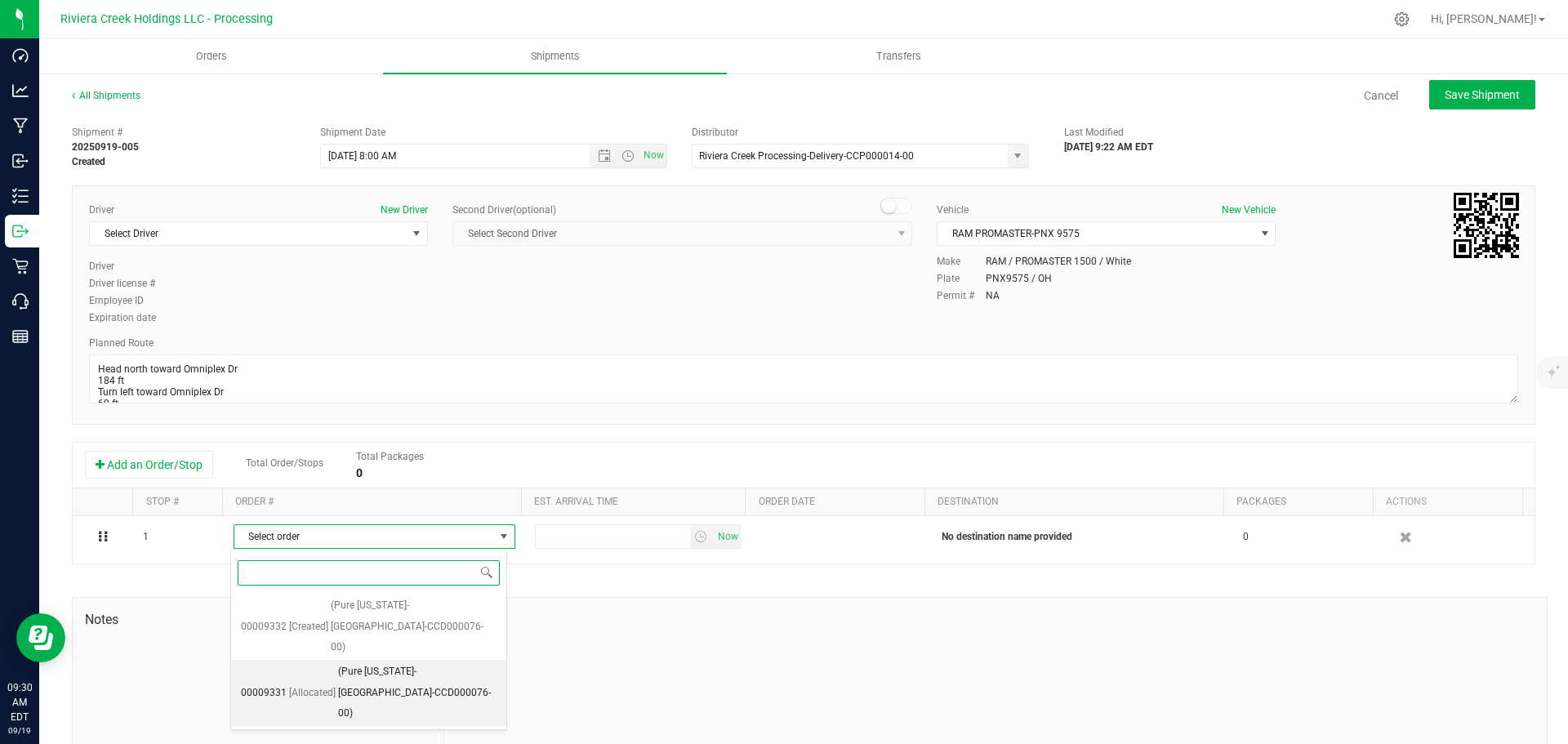
click at [348, 661] on span "(Pure Ohio-Dayton-CCD000076-00)" at bounding box center [418, 691] width 159 height 62
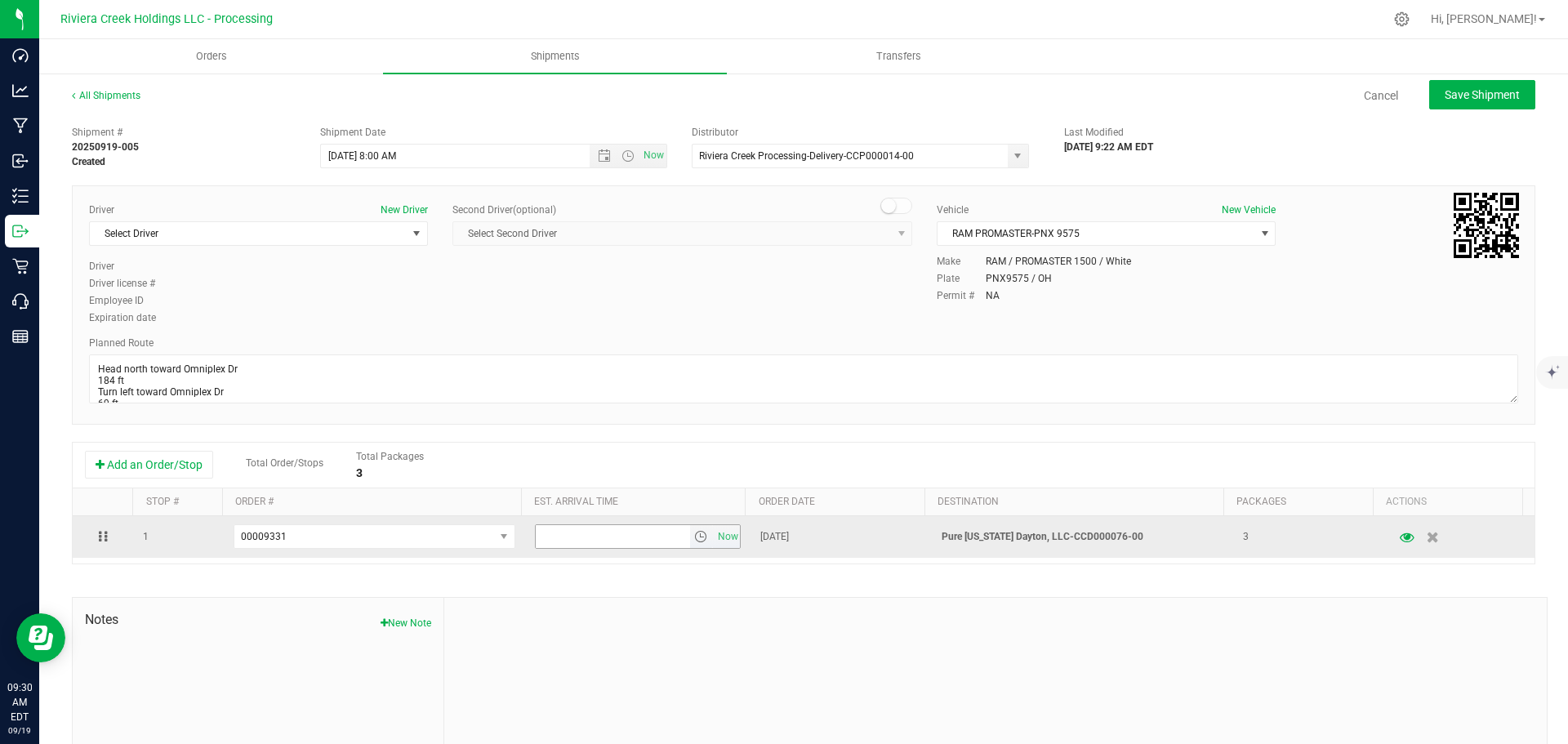
click at [694, 537] on span "select" at bounding box center [700, 536] width 13 height 13
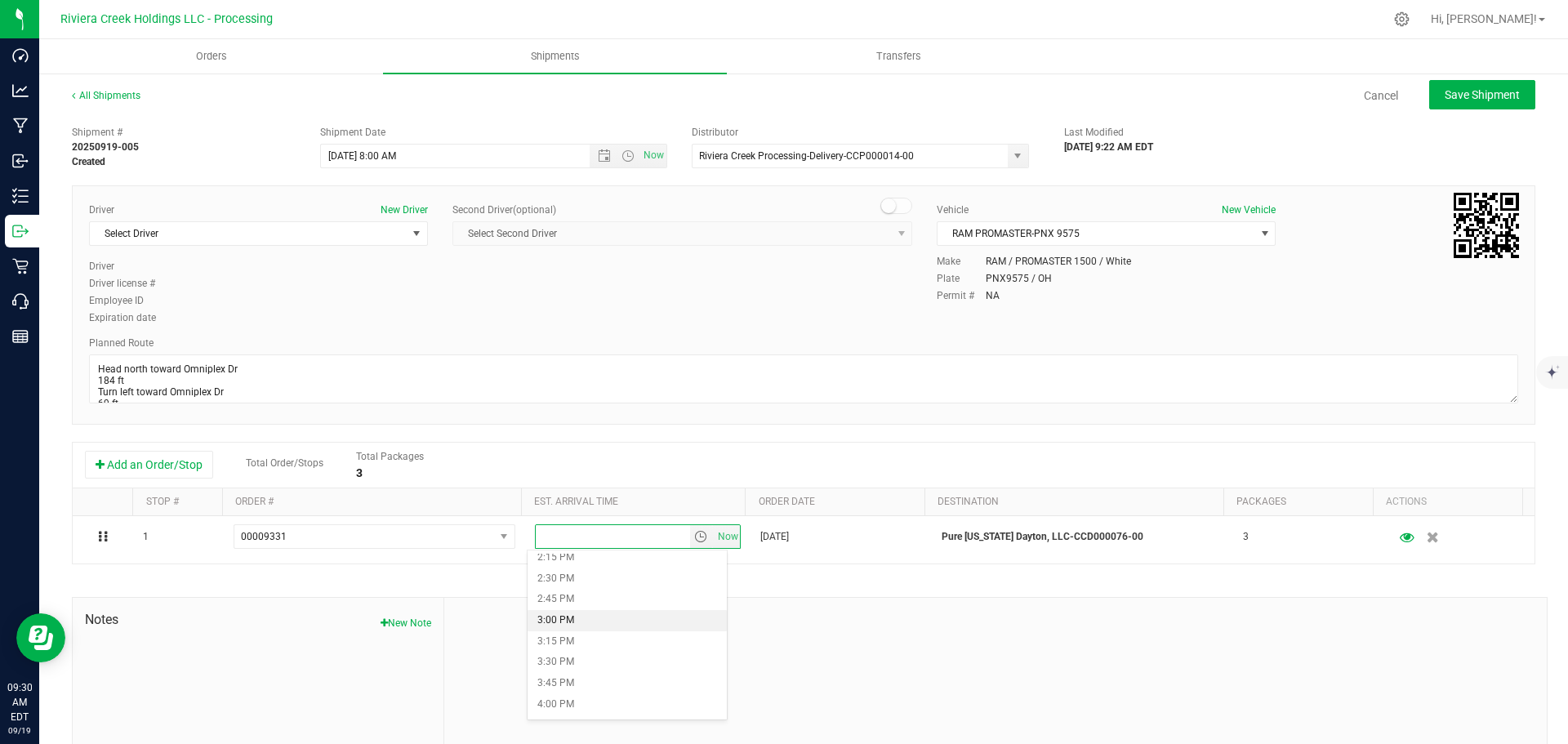
scroll to position [1224, 0]
click at [583, 625] on li "3:15 PM" at bounding box center [627, 619] width 199 height 21
click at [1445, 93] on span "Save Shipment" at bounding box center [1483, 94] width 75 height 13
type input "9/22/2025 12:00 PM"
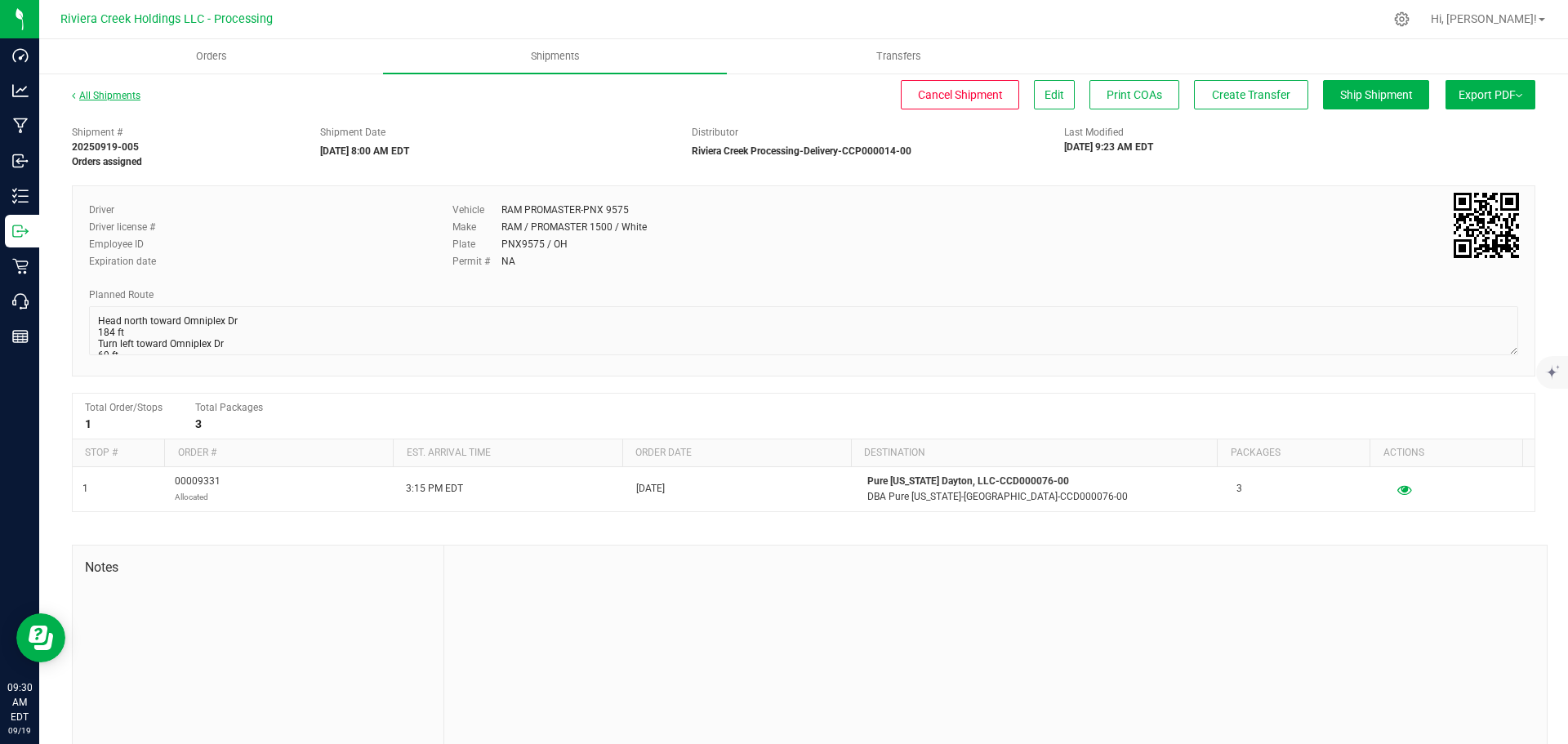
click at [120, 99] on link "All Shipments" at bounding box center [105, 96] width 68 height 12
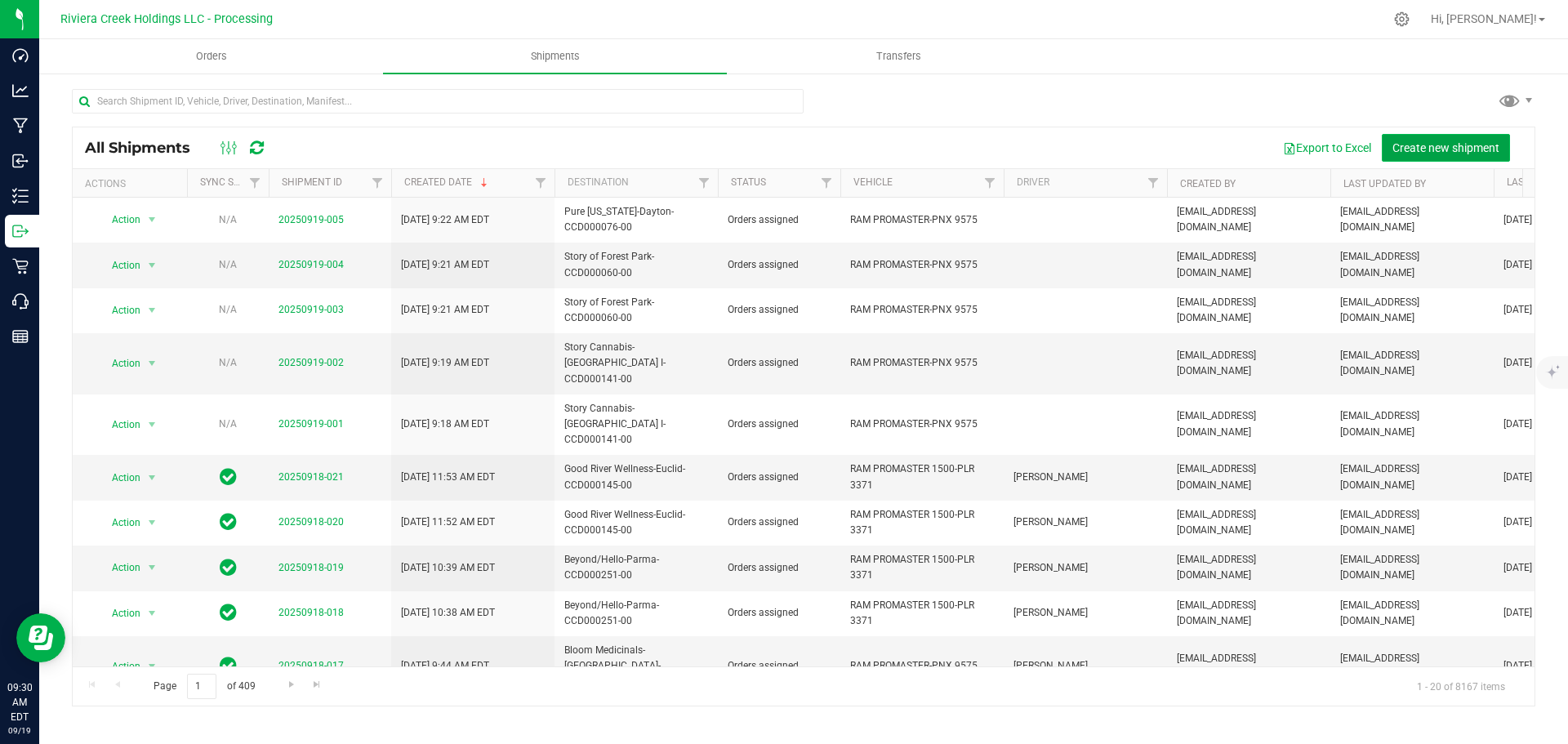
click at [1428, 144] on span "Create new shipment" at bounding box center [1446, 147] width 107 height 13
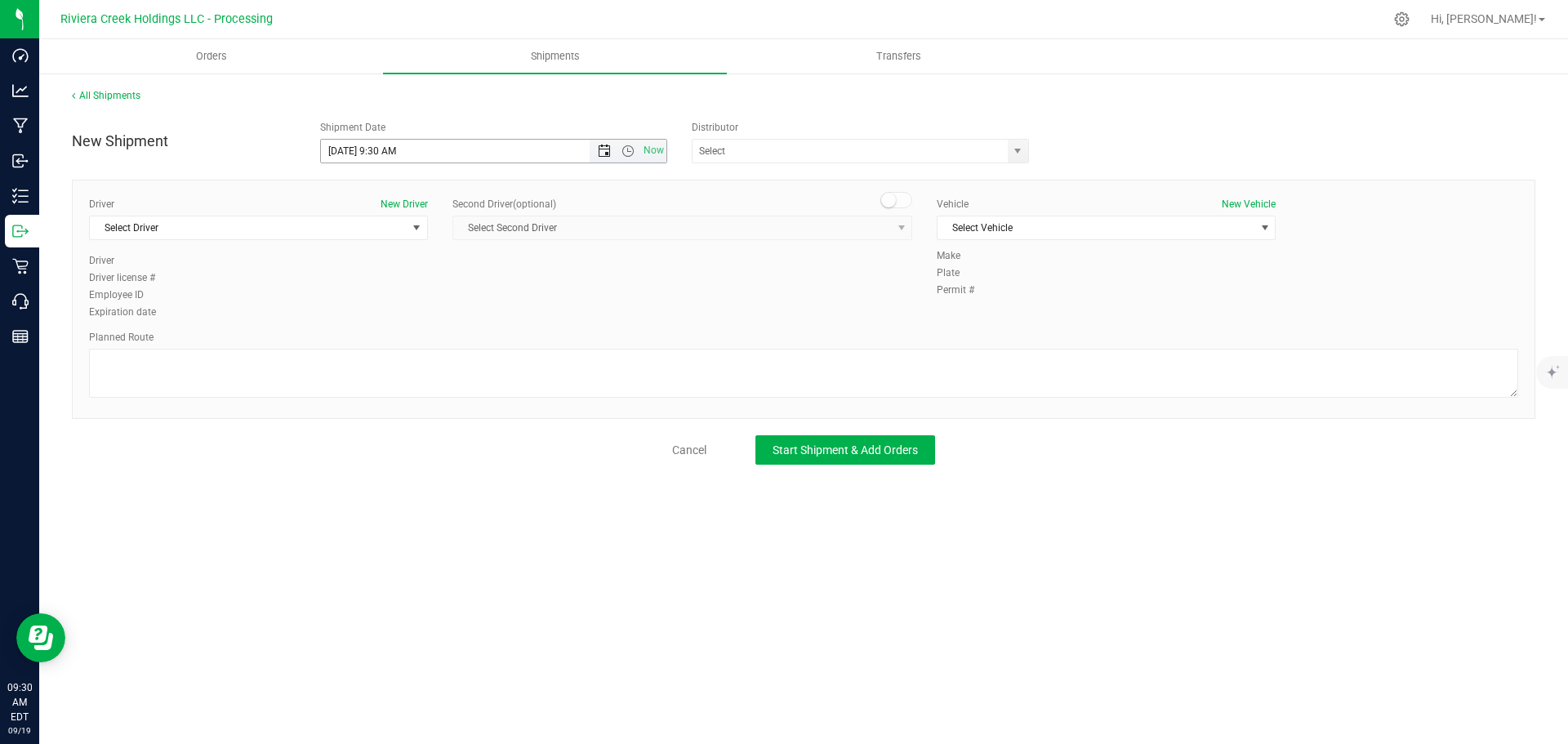
click at [601, 150] on span "Open the date view" at bounding box center [603, 151] width 13 height 13
click at [357, 316] on link "22" at bounding box center [359, 317] width 24 height 26
click at [625, 153] on span "Open the time view" at bounding box center [627, 151] width 13 height 13
click at [352, 267] on li "8:00 AM" at bounding box center [492, 262] width 344 height 21
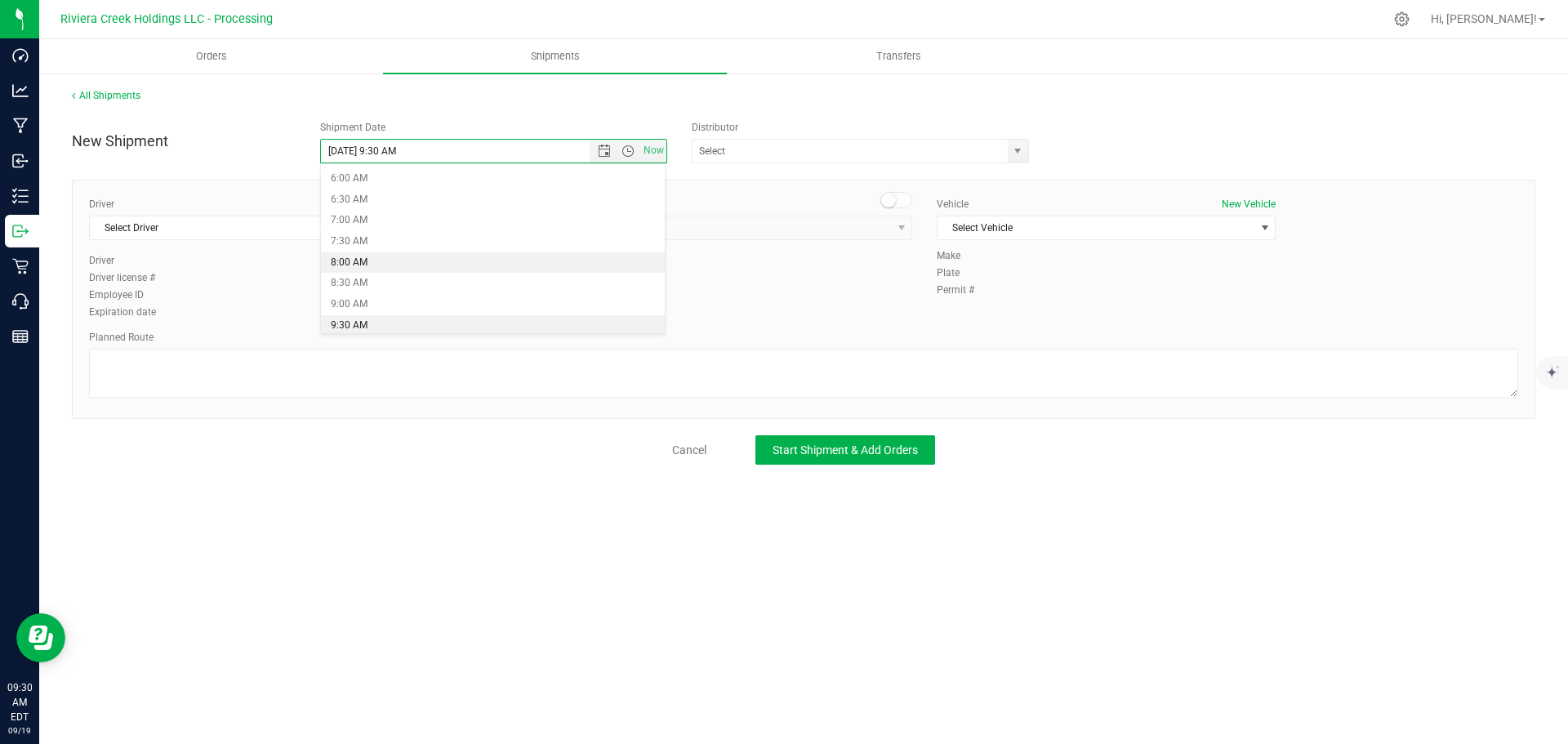
type input "9/22/2025 8:00 AM"
click at [1015, 155] on span "select" at bounding box center [1017, 151] width 13 height 13
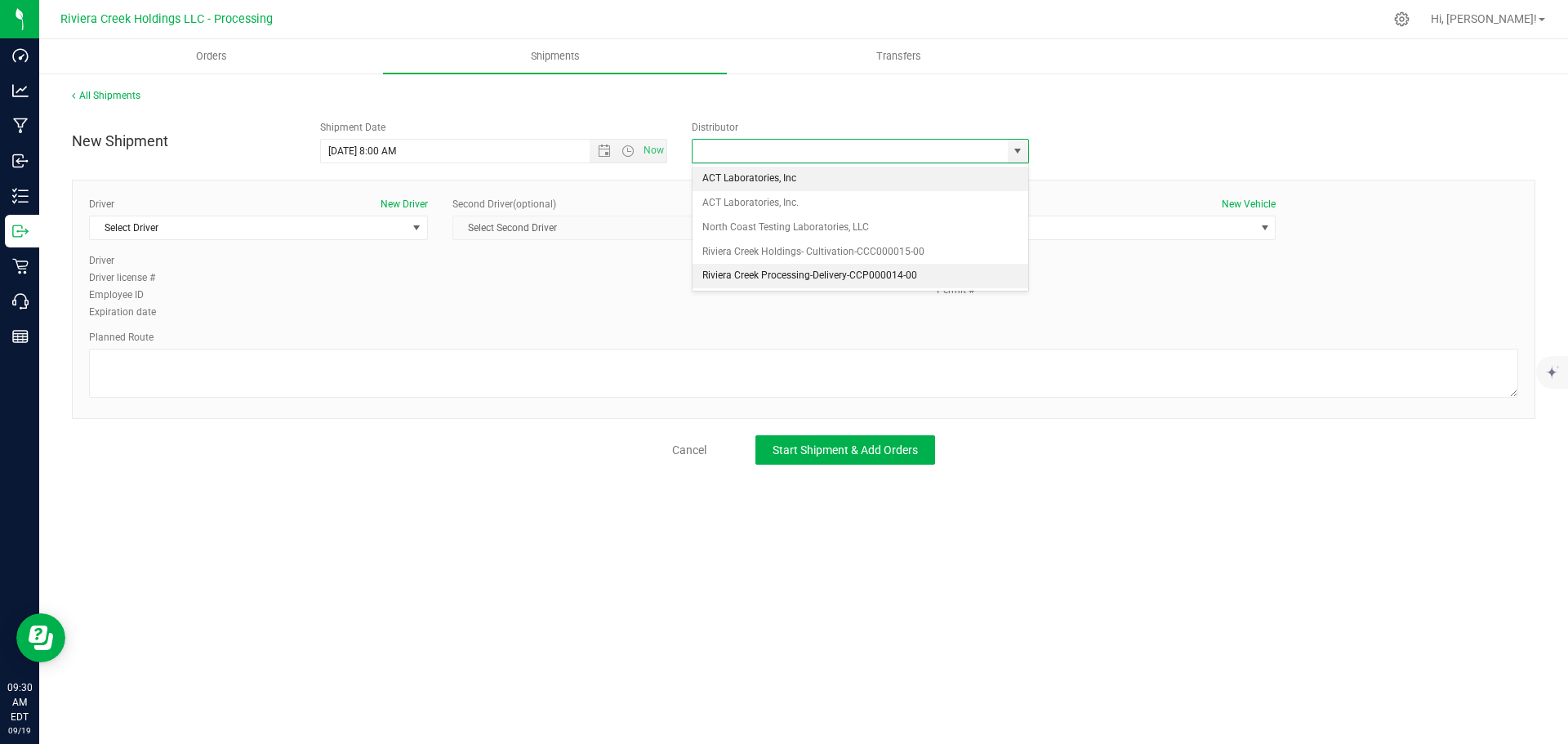
click at [740, 271] on li "Riviera Creek Processing-Delivery-CCP000014-00" at bounding box center [860, 276] width 335 height 25
type input "Riviera Creek Processing-Delivery-CCP000014-00"
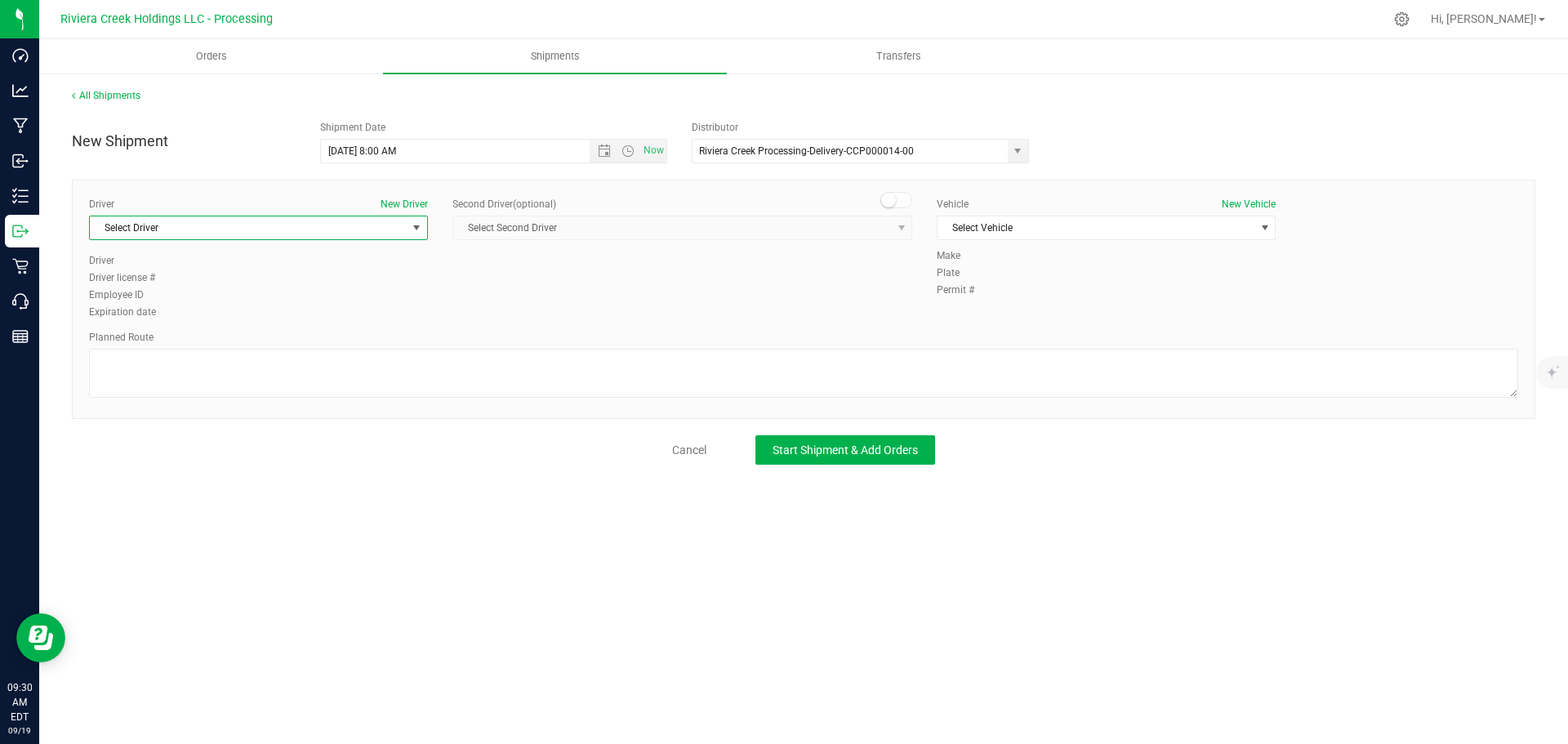
click at [191, 234] on span "Select Driver" at bounding box center [248, 227] width 317 height 23
click at [1094, 232] on span "Select Vehicle" at bounding box center [1096, 227] width 317 height 23
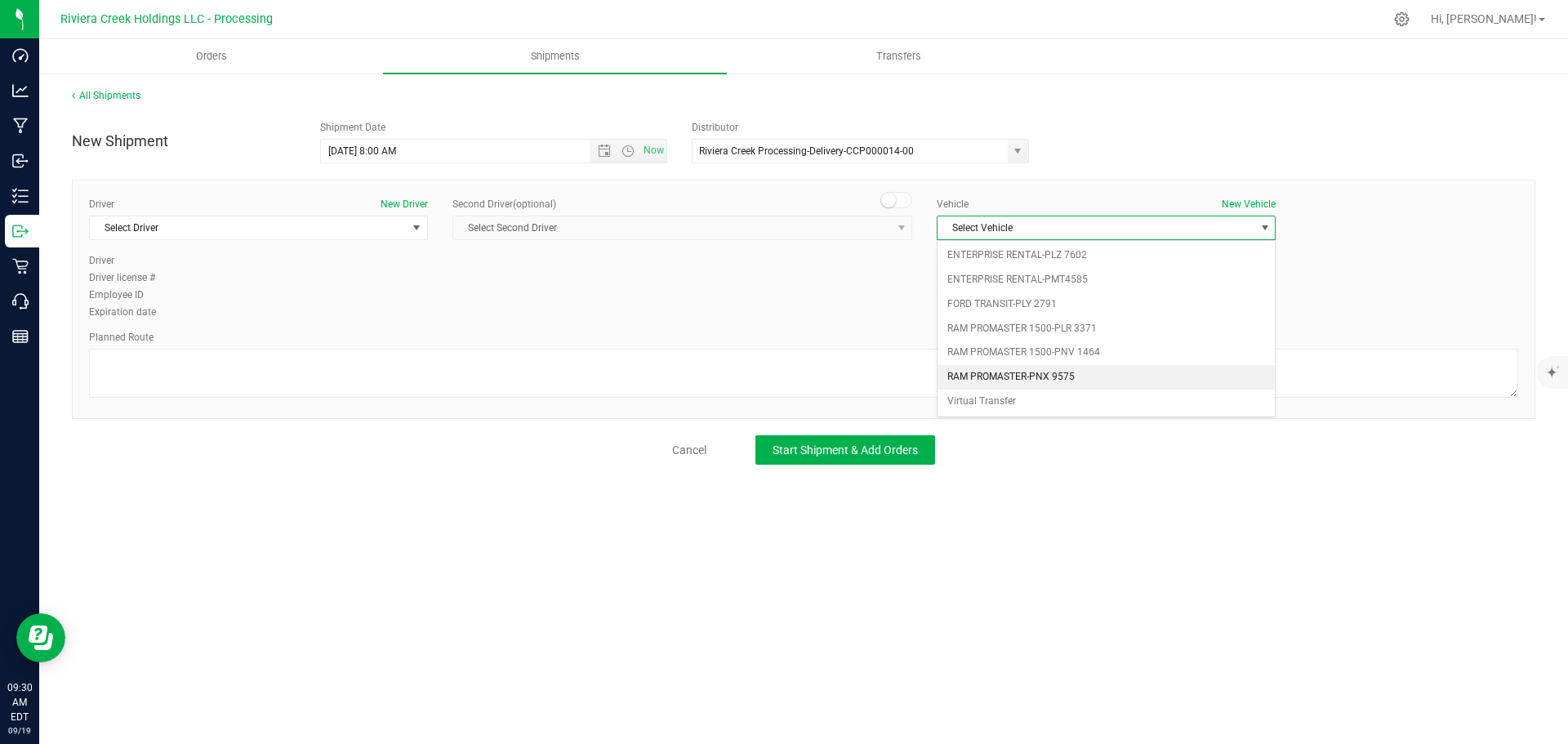
click at [1072, 369] on li "RAM PROMASTER-PNX 9575" at bounding box center [1107, 377] width 337 height 25
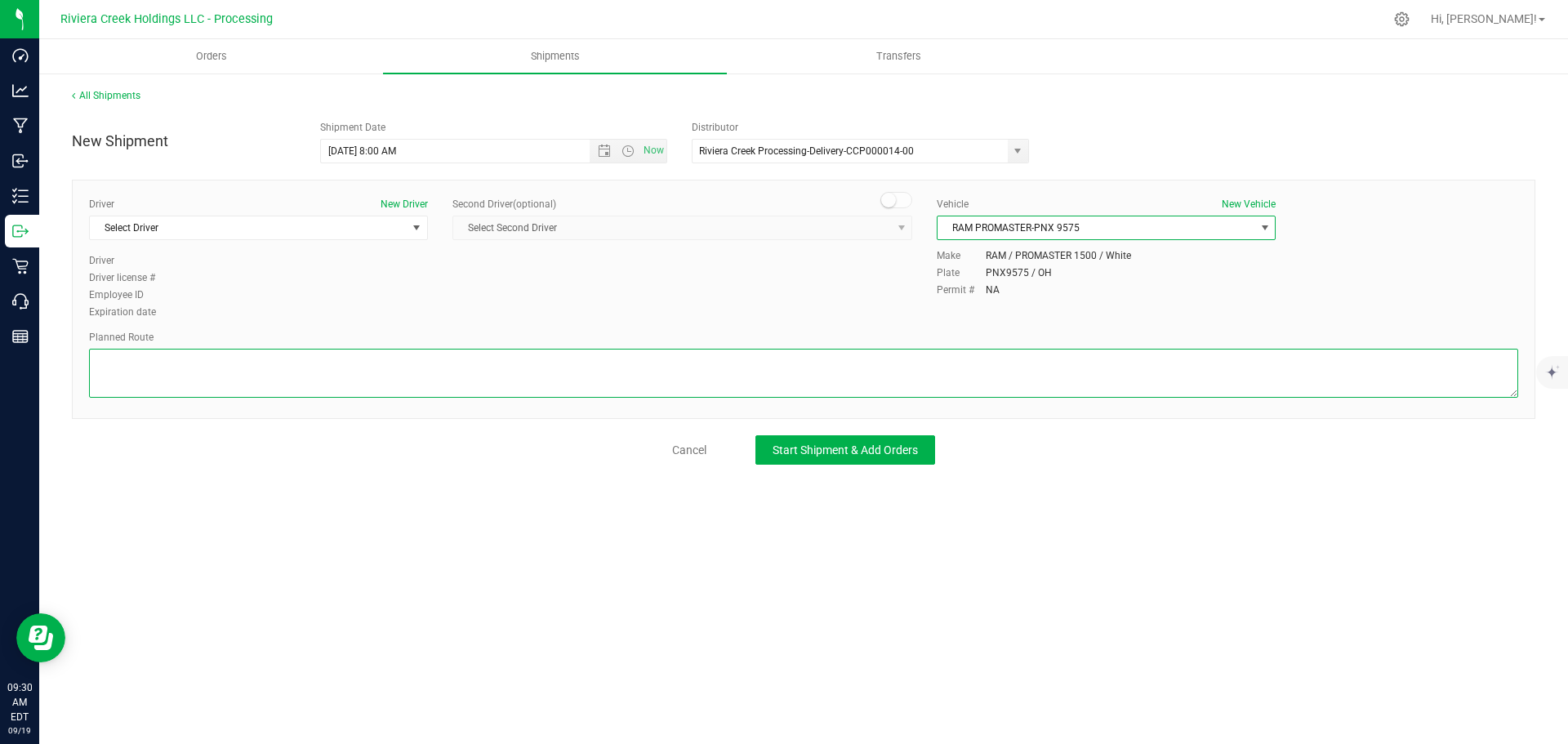
click at [1058, 376] on textarea at bounding box center [804, 372] width 1429 height 49
paste textarea "Head north toward Omniplex Dr 184 ft Turn left toward Omniplex Dr 69 ft Turn ri…"
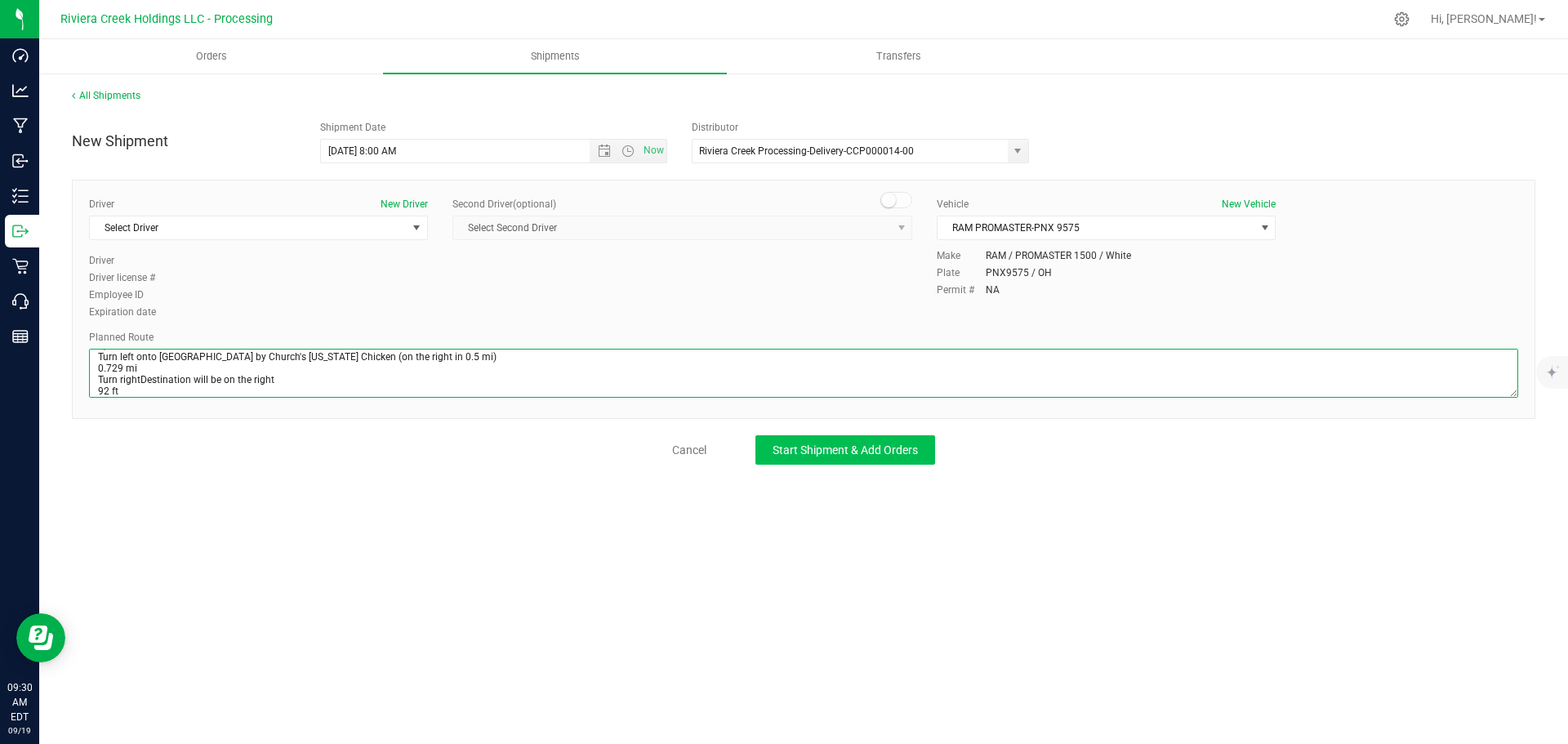
type textarea "Head north toward Omniplex Dr 184 ft Turn left toward Omniplex Dr 69 ft Turn ri…"
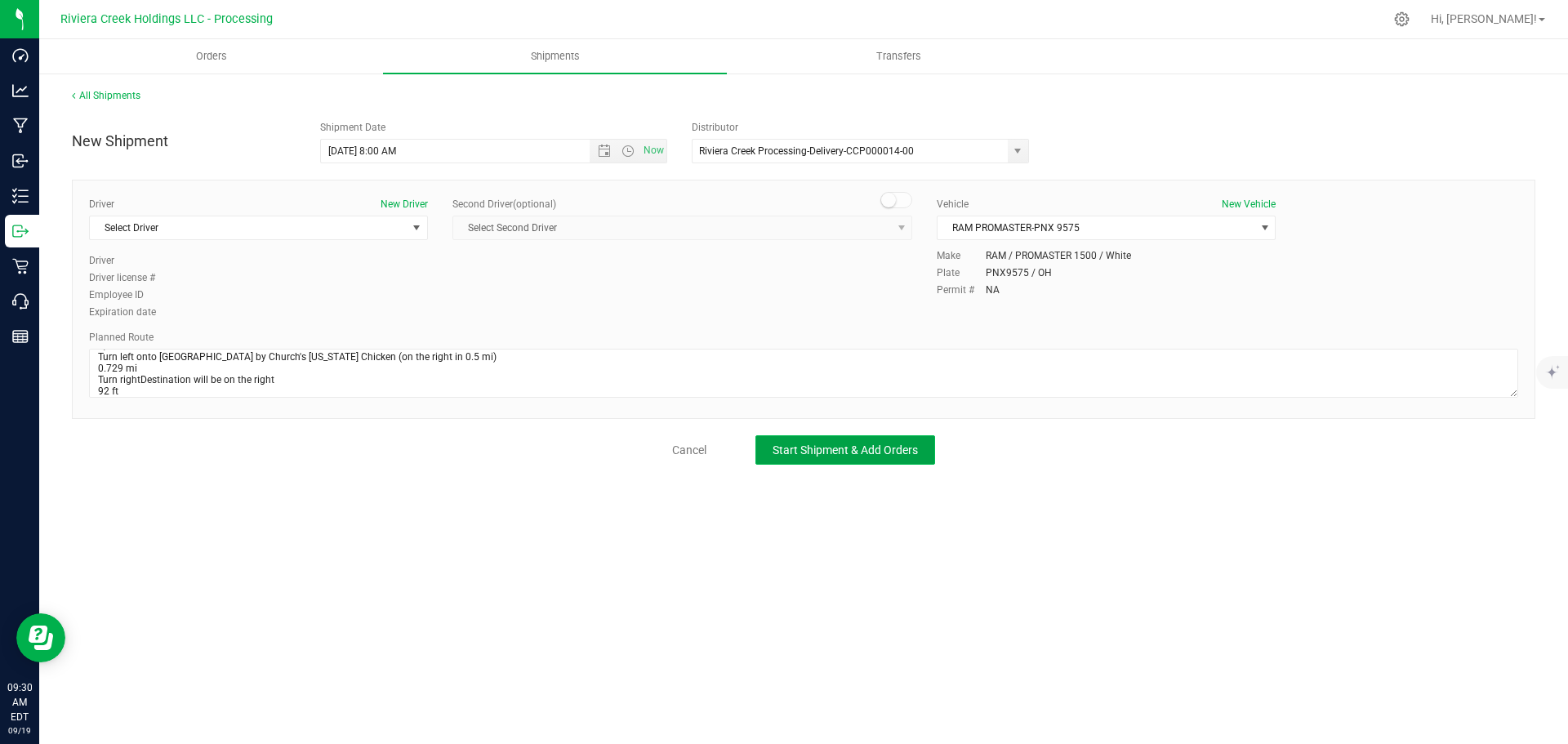
click at [851, 449] on span "Start Shipment & Add Orders" at bounding box center [845, 449] width 145 height 13
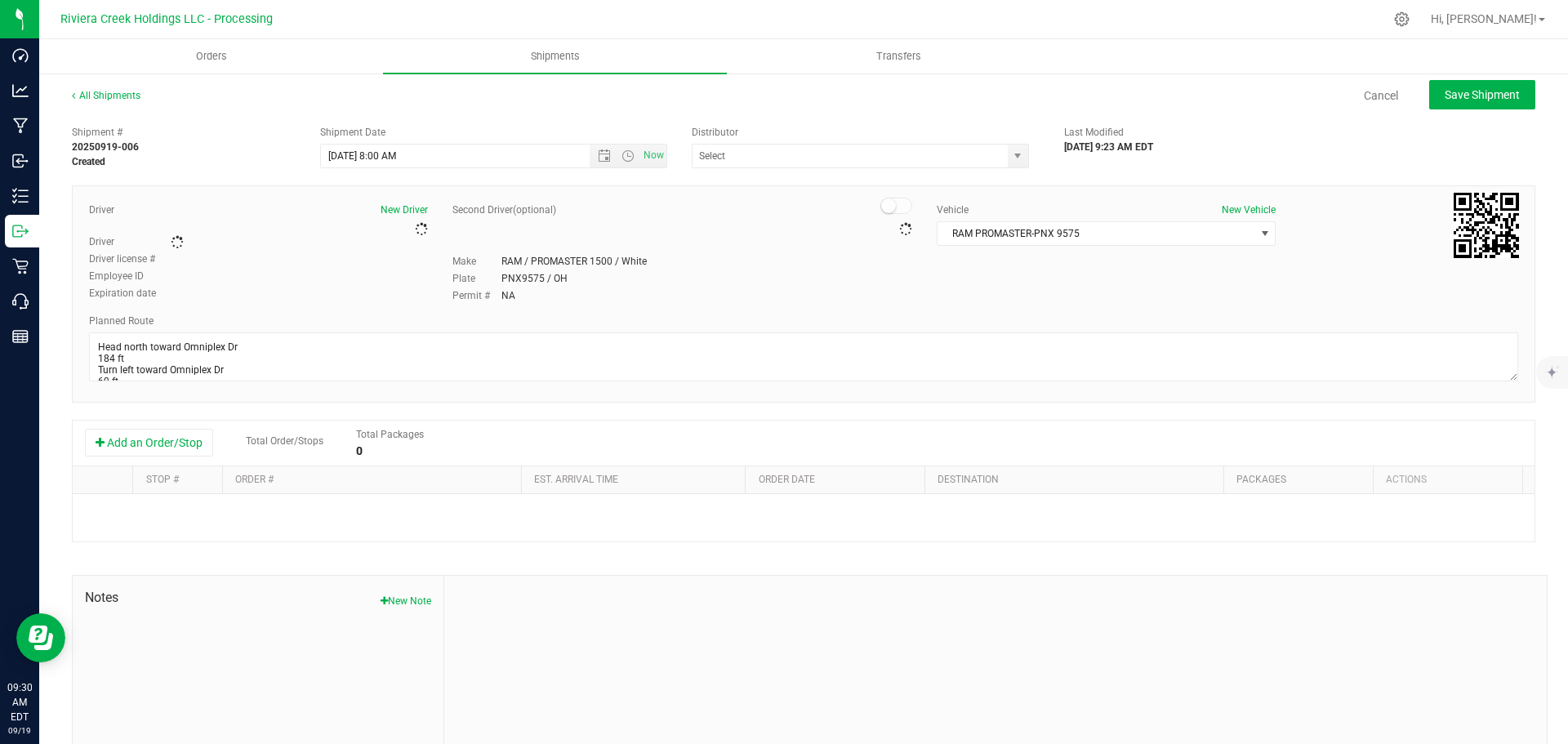
type input "Riviera Creek Processing-Delivery-CCP000014-00"
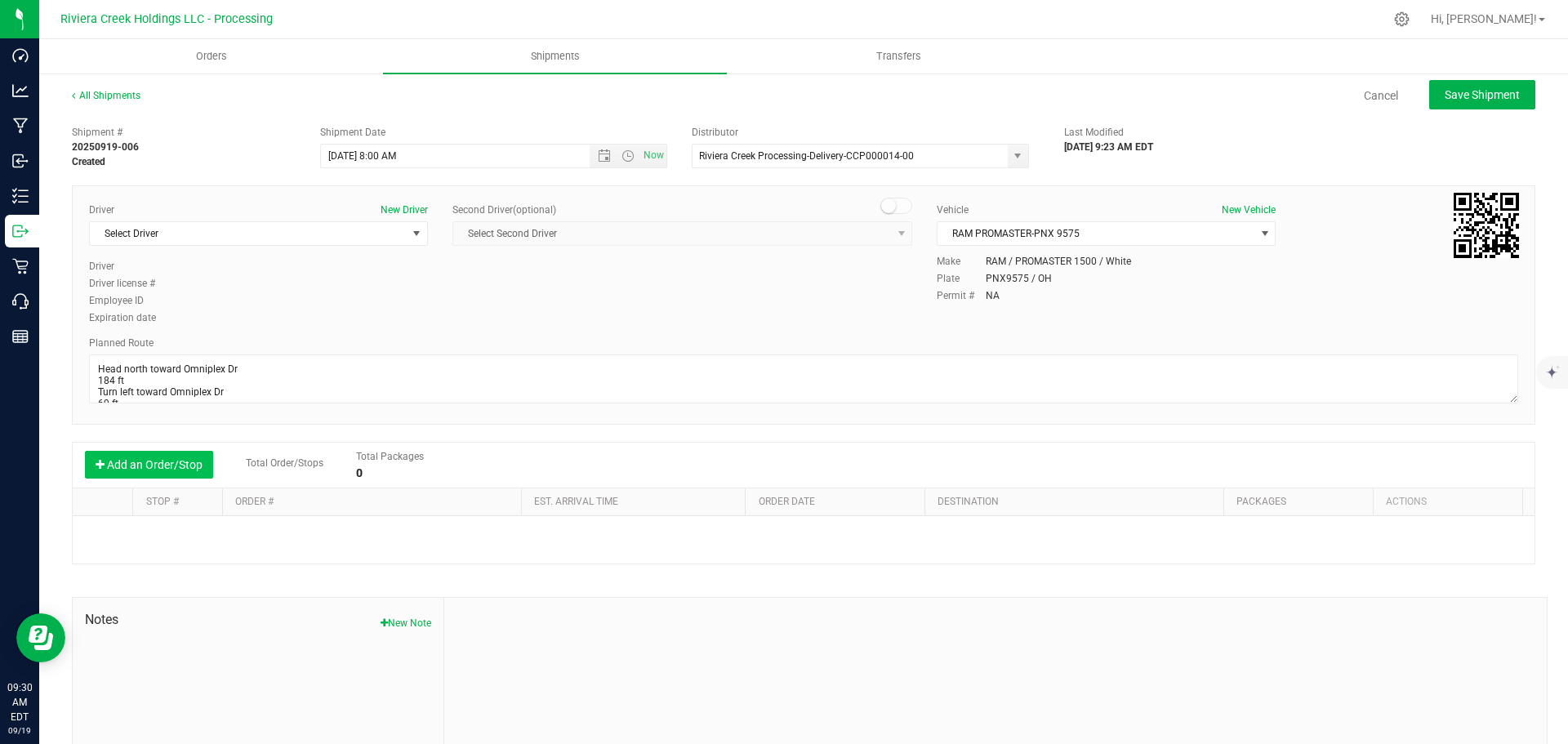
drag, startPoint x: 159, startPoint y: 462, endPoint x: 173, endPoint y: 466, distance: 14.6
click at [159, 462] on button "Add an Order/Stop" at bounding box center [149, 464] width 128 height 28
click at [331, 544] on span "Select order" at bounding box center [364, 536] width 260 height 23
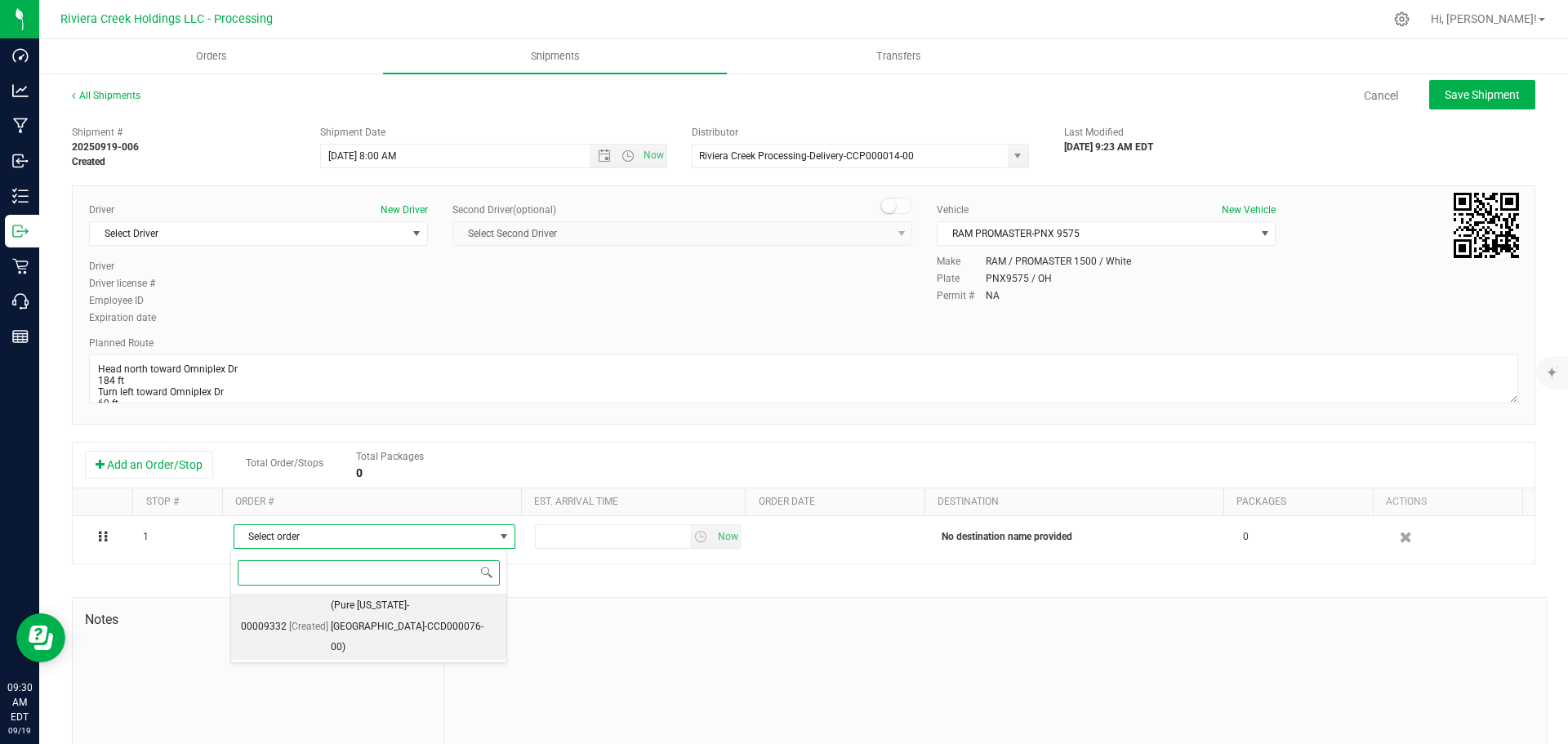
click at [391, 607] on span "(Pure Ohio-Dayton-CCD000076-00)" at bounding box center [413, 626] width 166 height 62
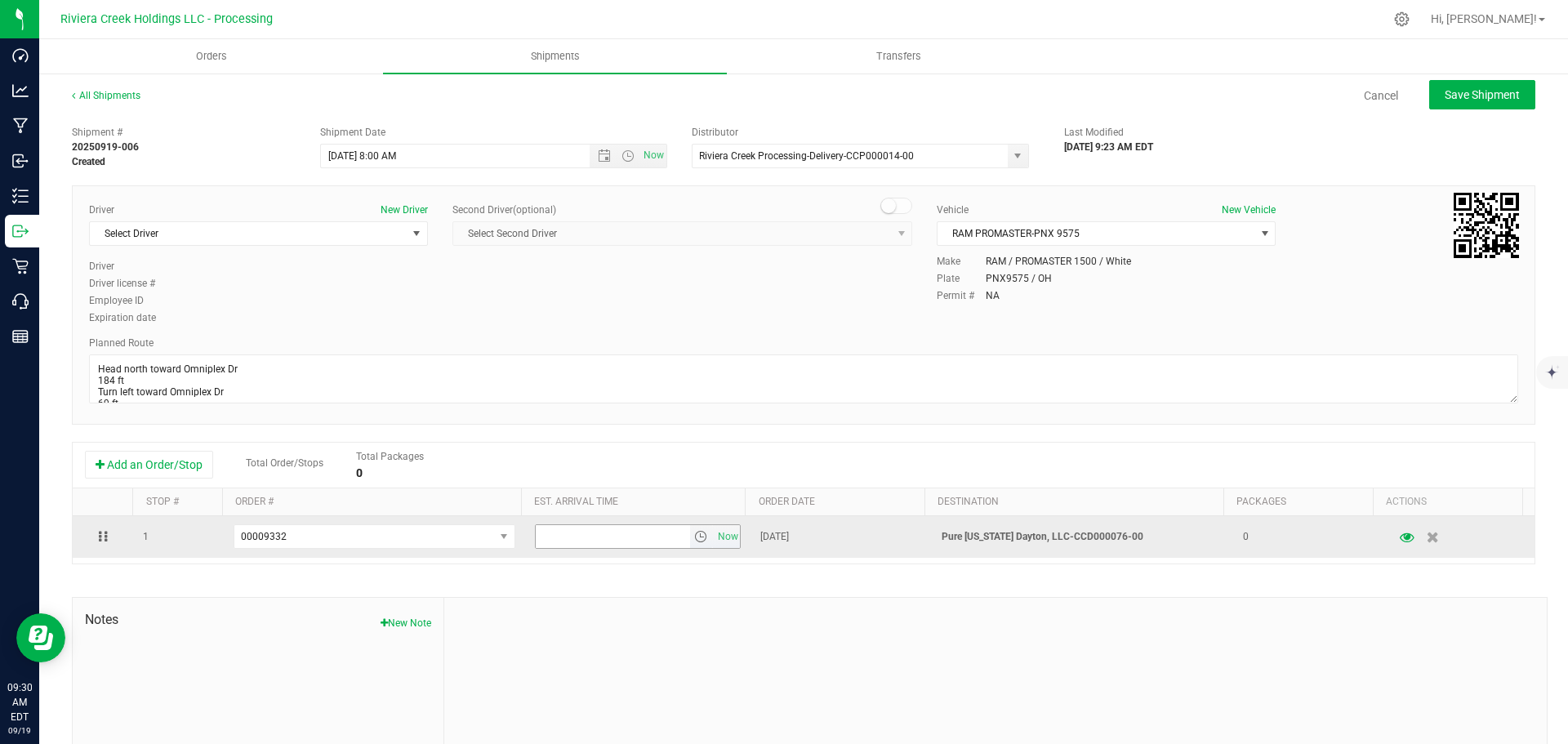
click at [694, 541] on span "select" at bounding box center [700, 536] width 13 height 13
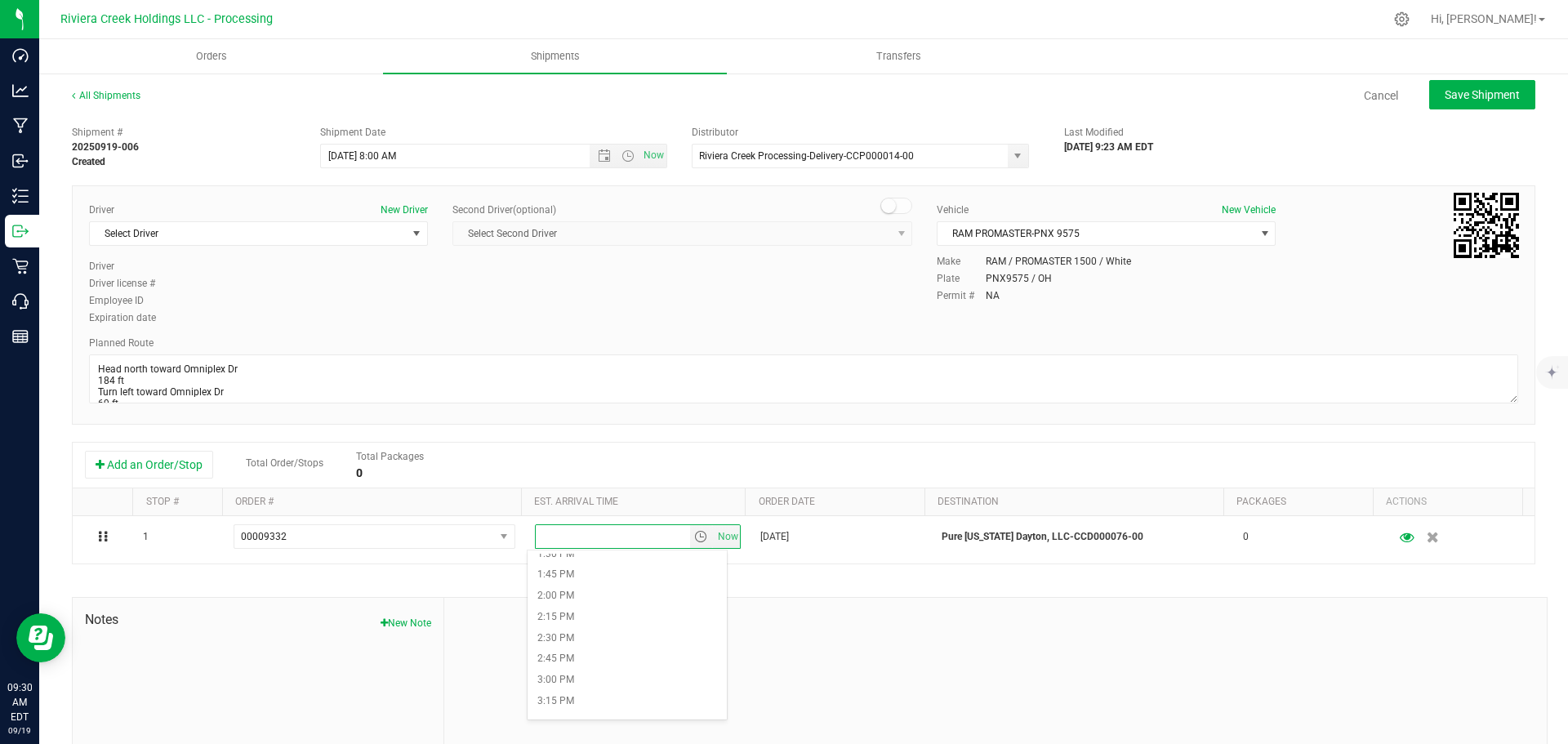
scroll to position [1224, 0]
click at [574, 621] on li "3:15 PM" at bounding box center [627, 619] width 199 height 21
click at [1445, 101] on span "Save Shipment" at bounding box center [1483, 94] width 75 height 13
type input "9/22/2025 12:00 PM"
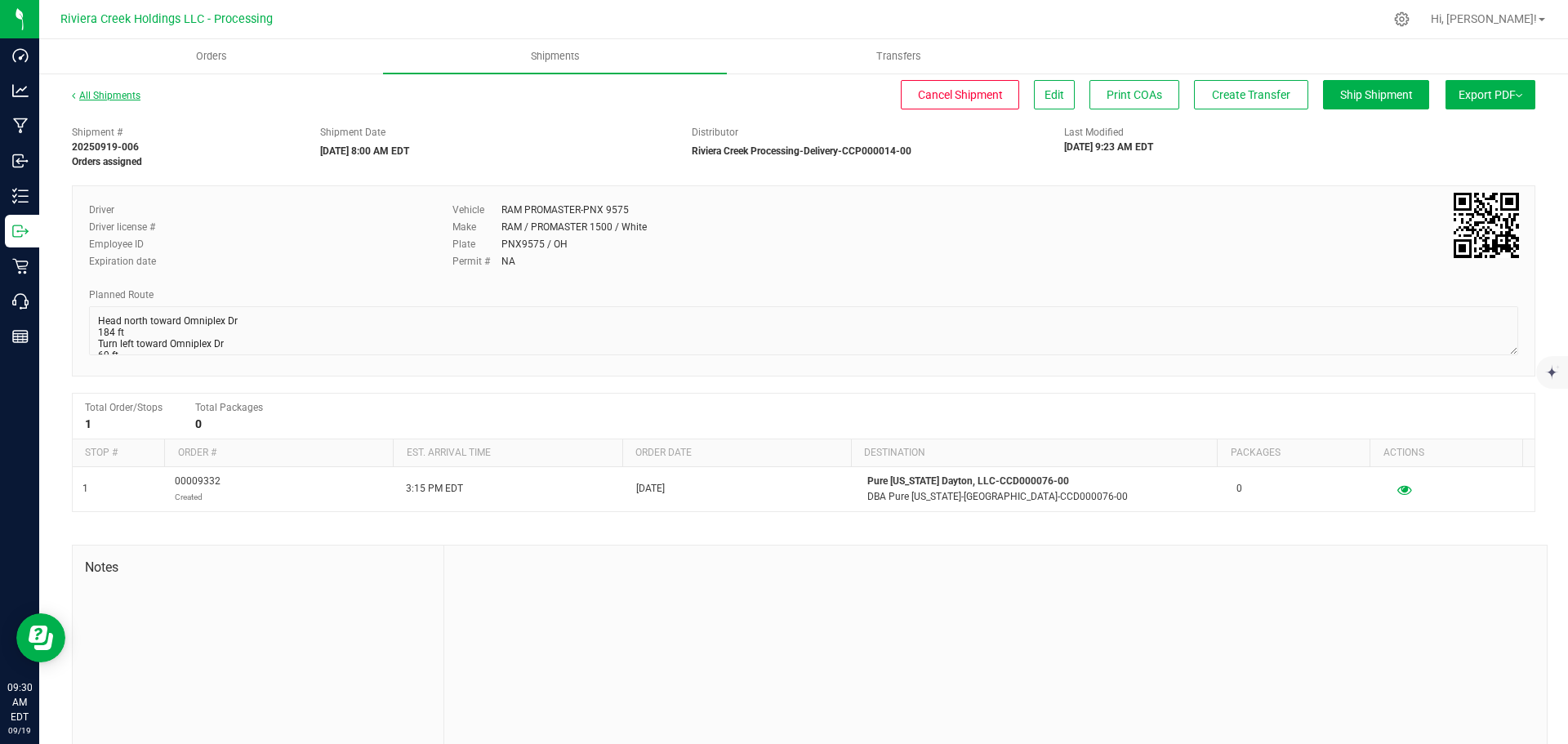
click at [104, 94] on link "All Shipments" at bounding box center [105, 96] width 68 height 12
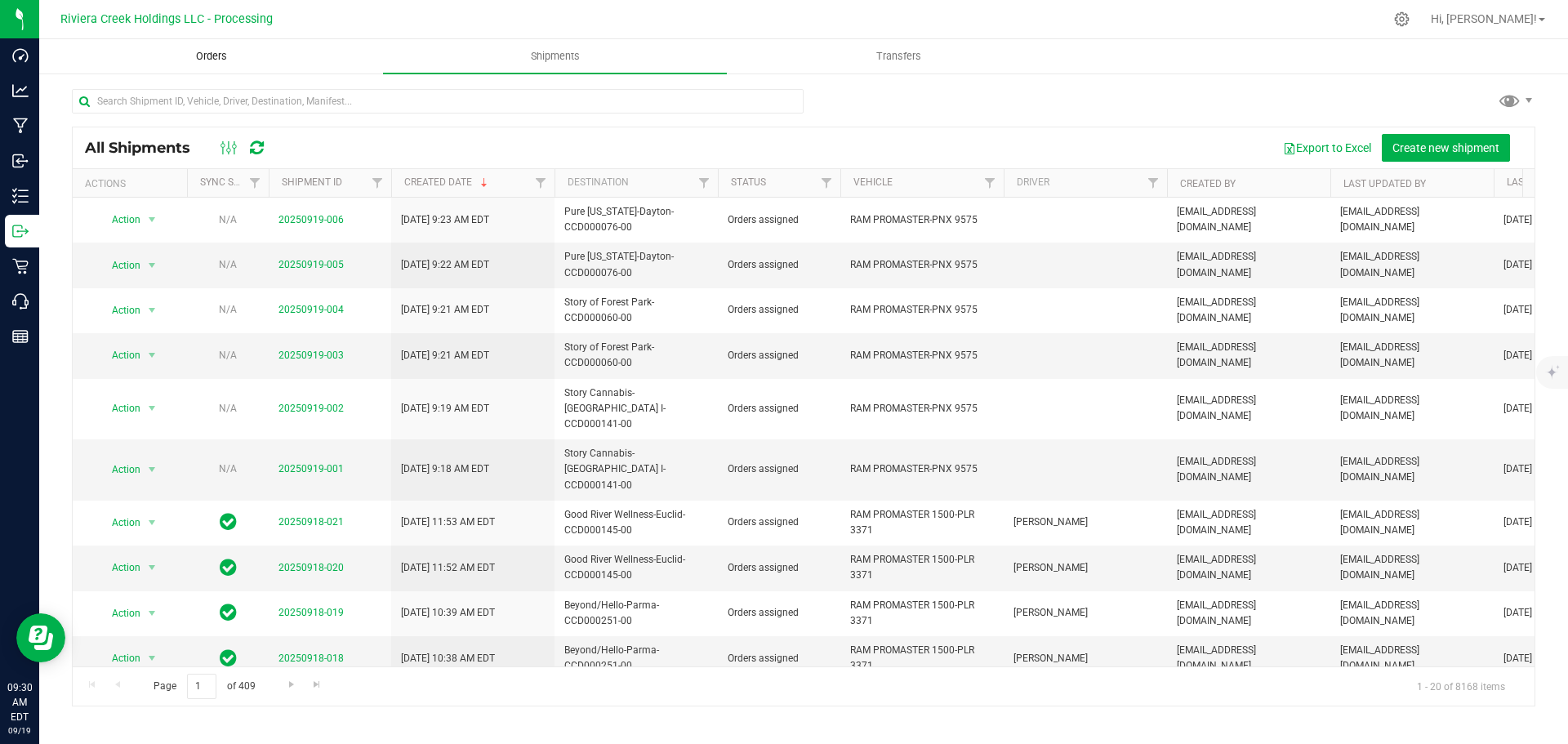
click at [209, 58] on span "Orders" at bounding box center [211, 56] width 75 height 15
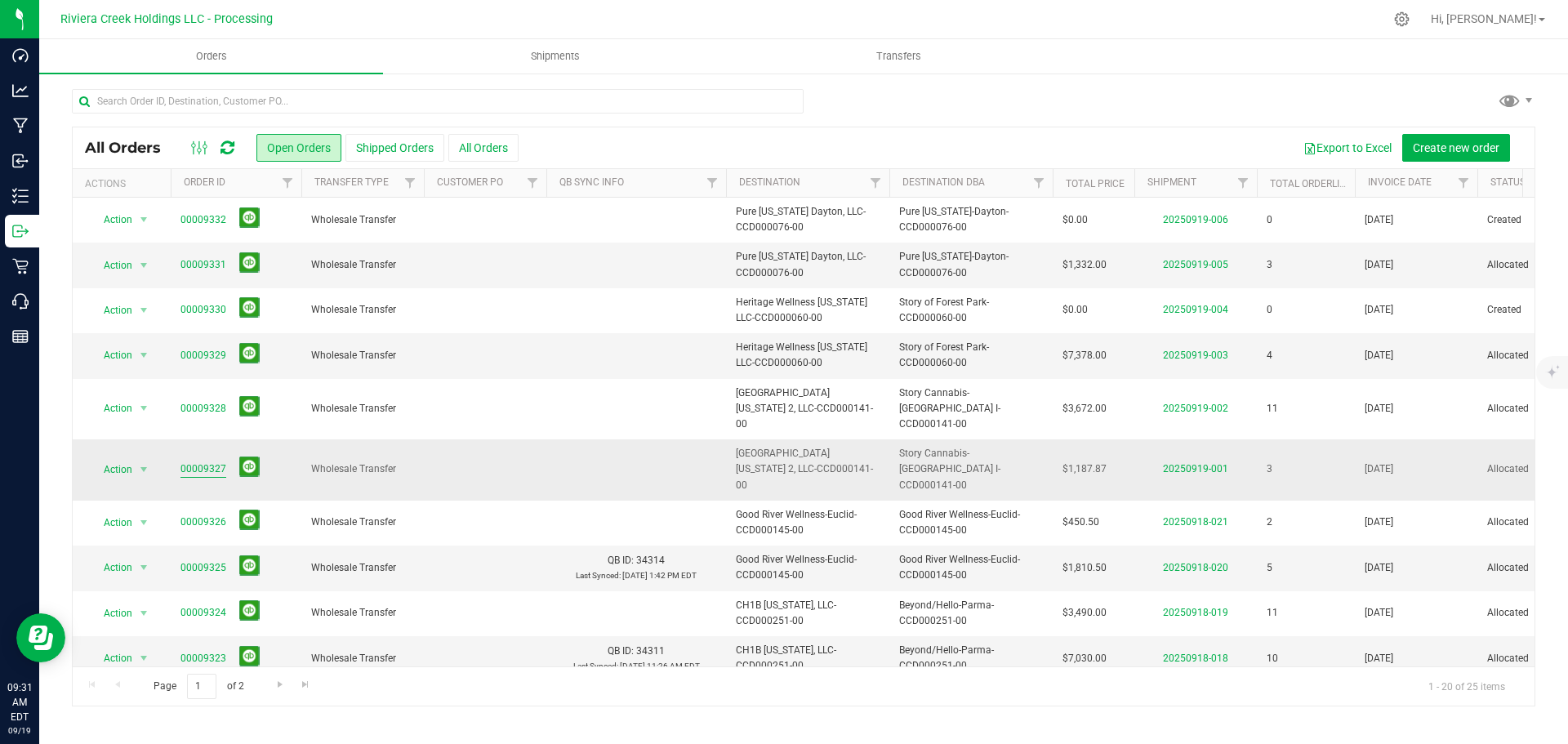
click at [196, 461] on link "00009327" at bounding box center [203, 469] width 46 height 16
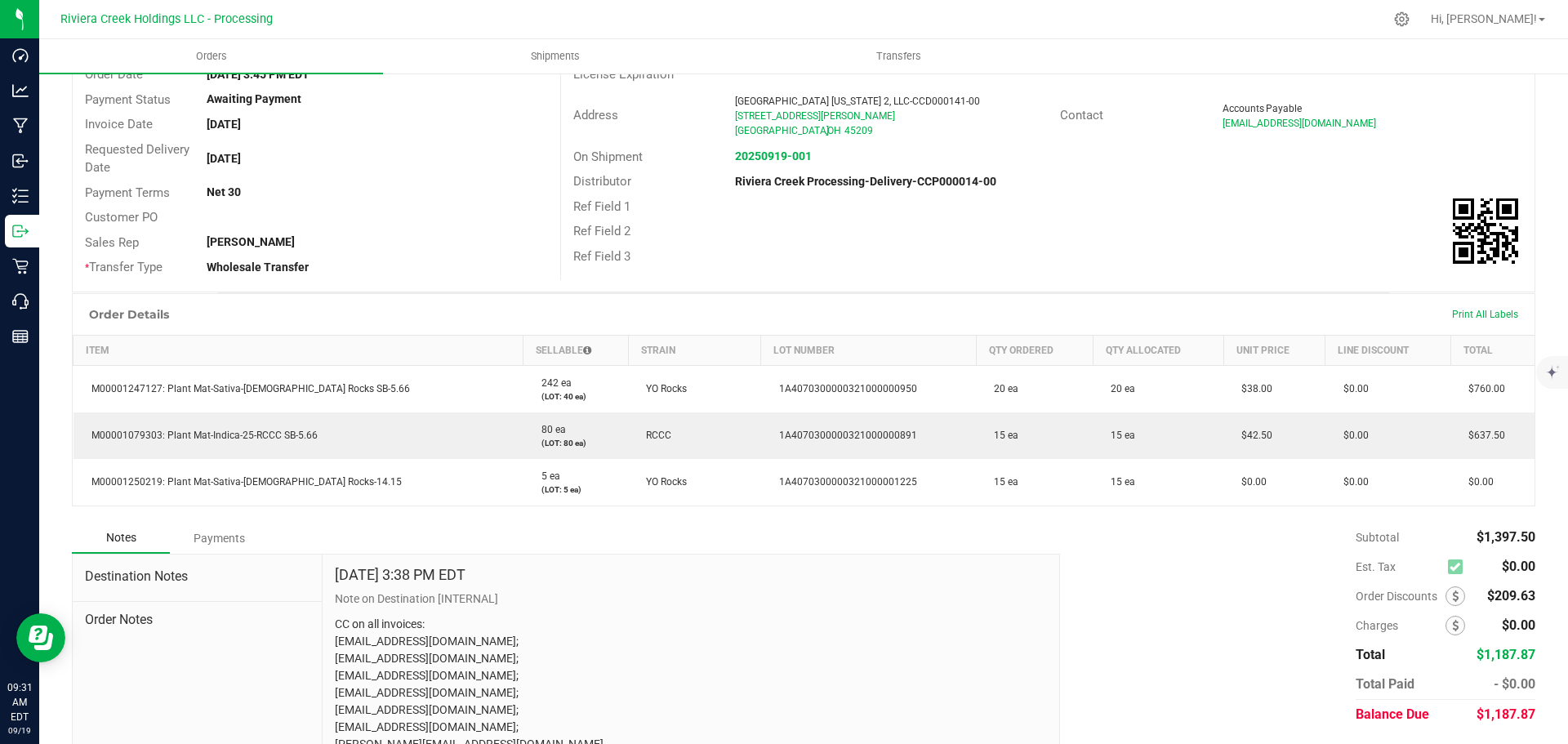
scroll to position [236, 0]
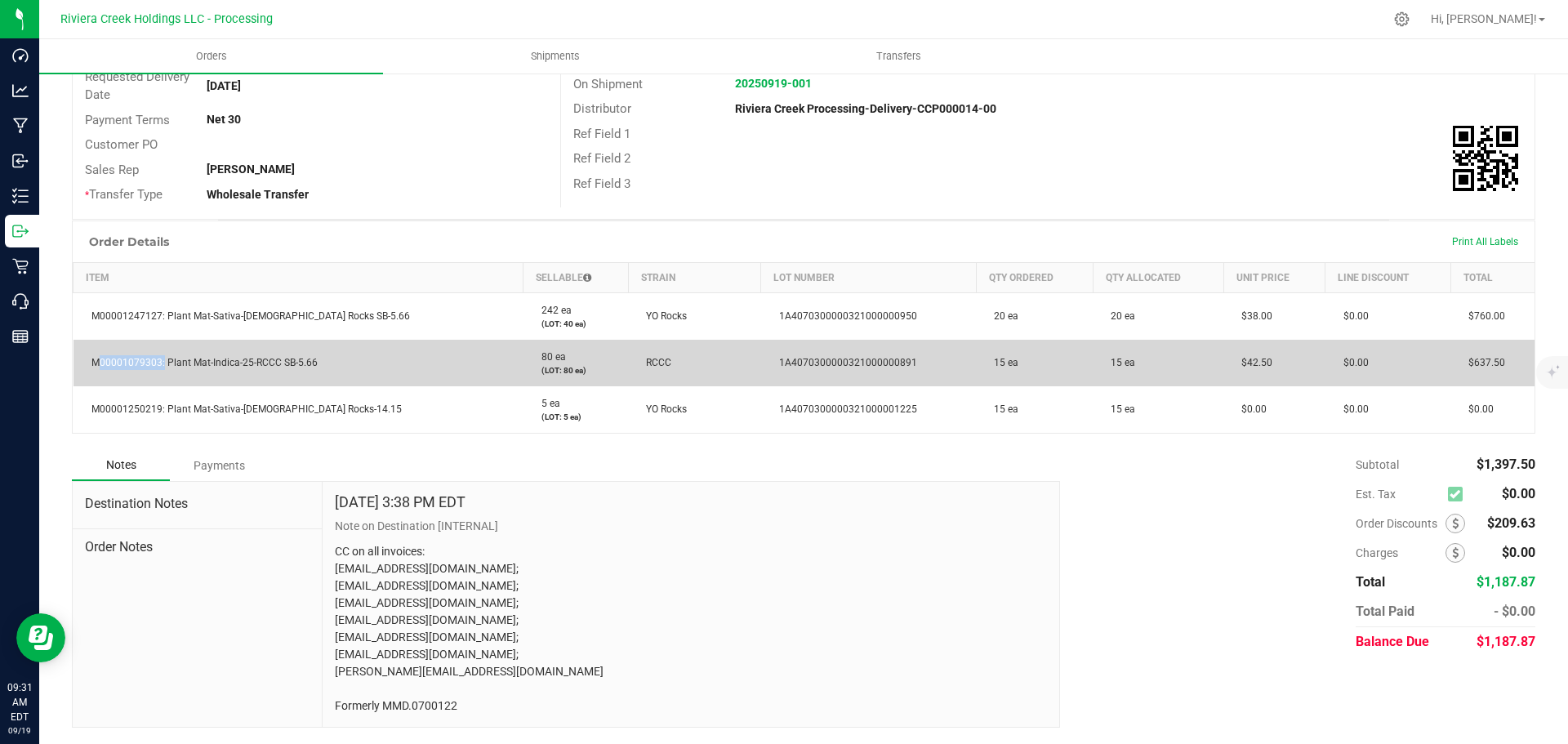
drag, startPoint x: 159, startPoint y: 363, endPoint x: 87, endPoint y: 364, distance: 72.0
click at [87, 364] on span "M00001079303: Plant Mat-Indica-25-RCCC SB-5.66" at bounding box center [200, 363] width 234 height 12
copy span "M00001079303"
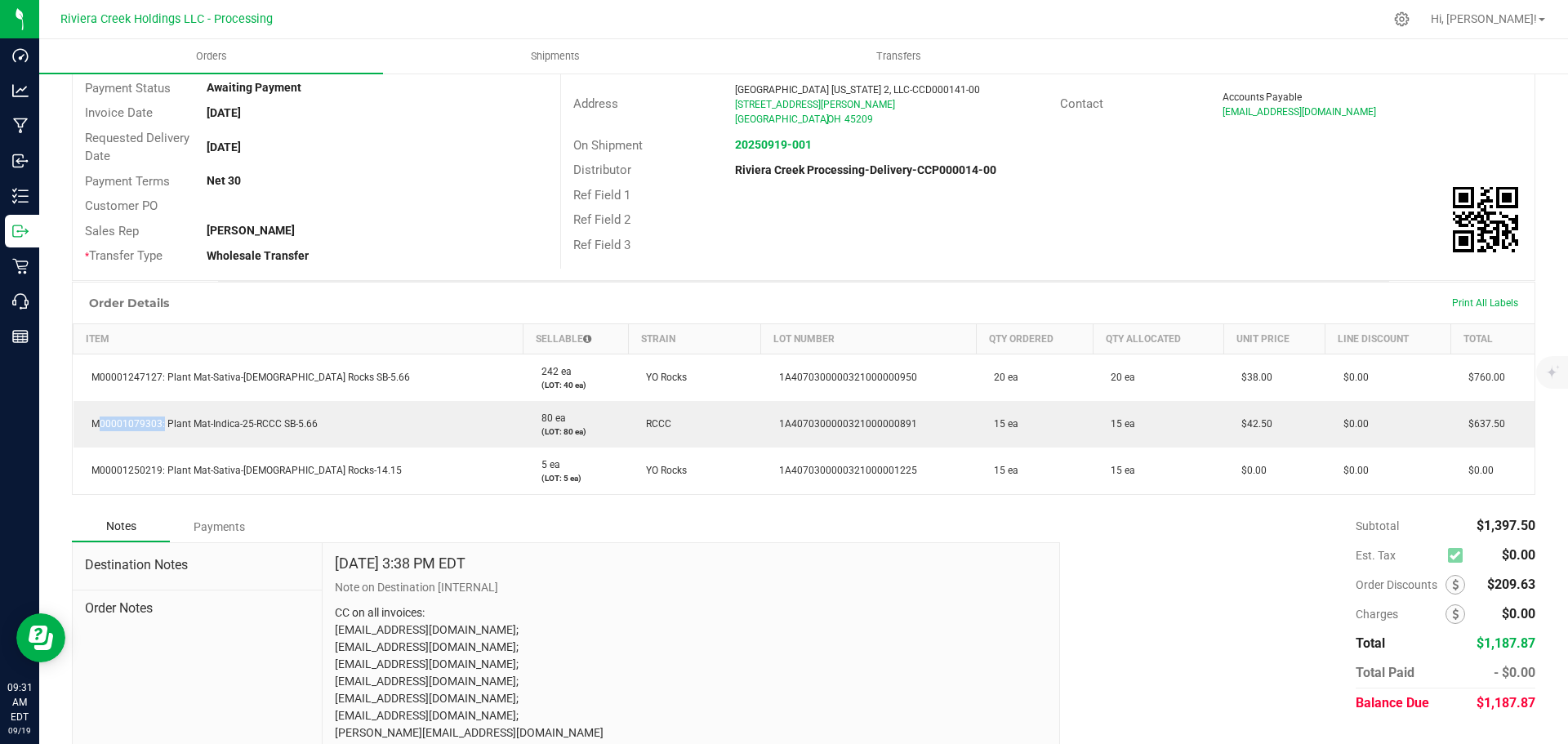
scroll to position [0, 0]
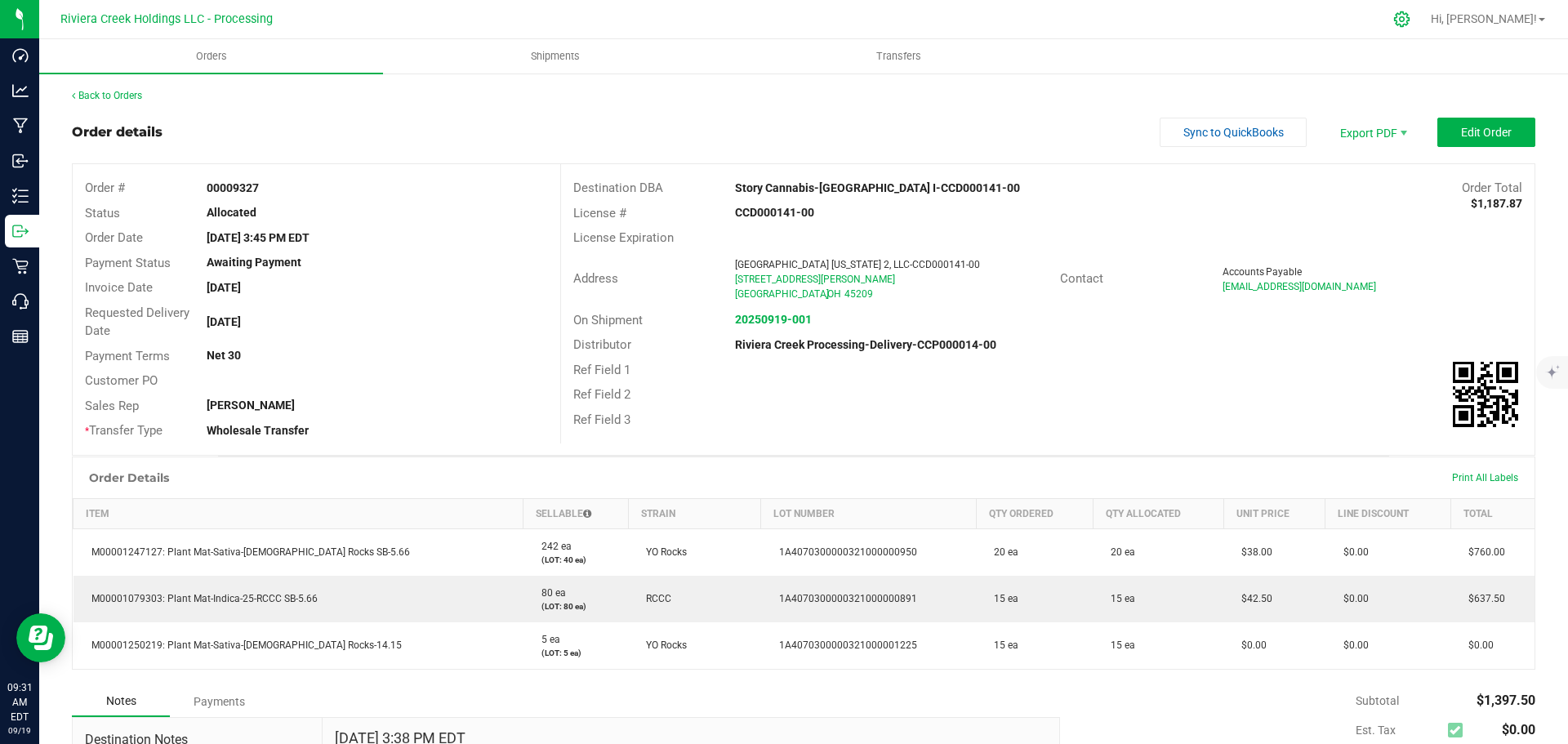
click at [1410, 26] on icon at bounding box center [1401, 19] width 17 height 17
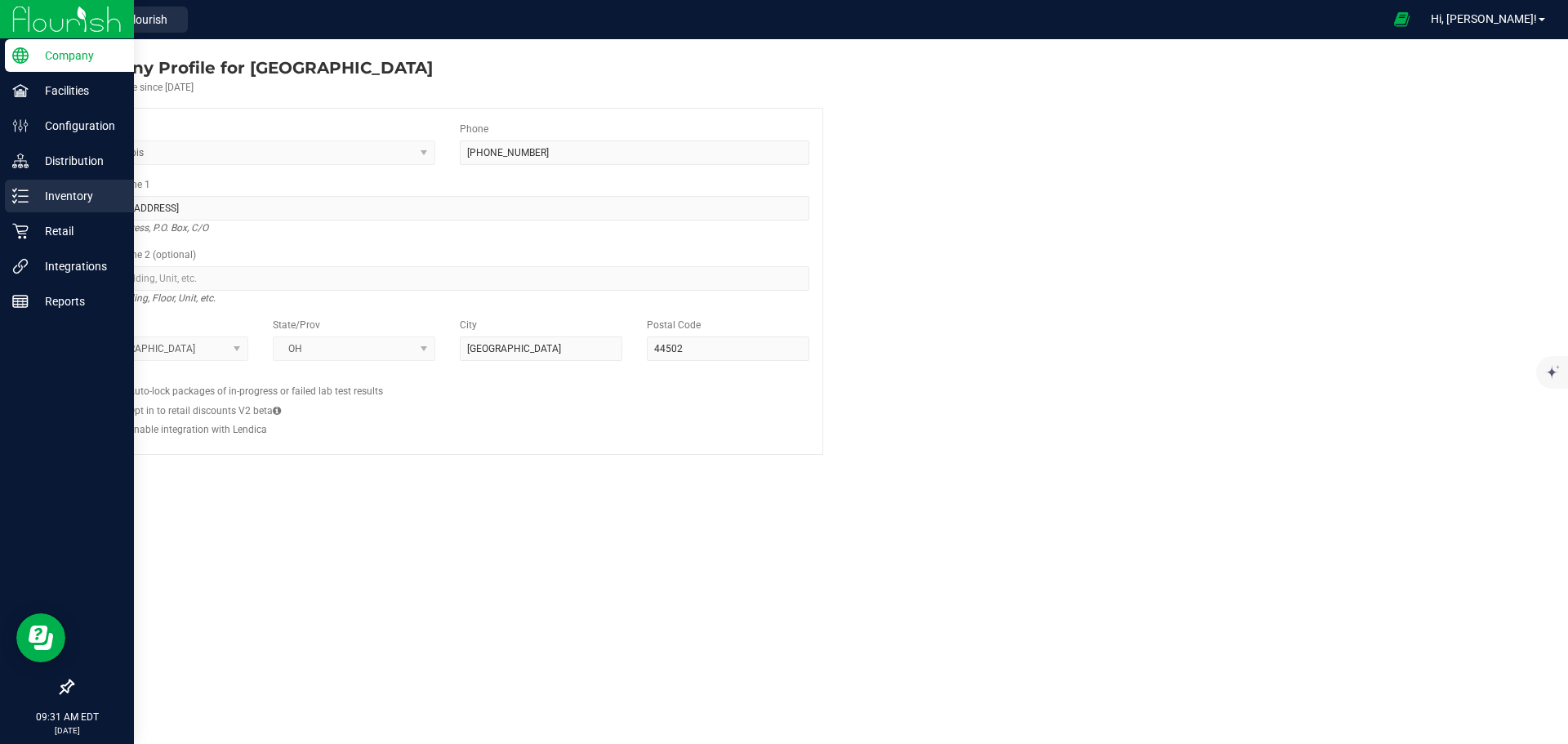
click at [69, 195] on p "Inventory" at bounding box center [77, 196] width 98 height 20
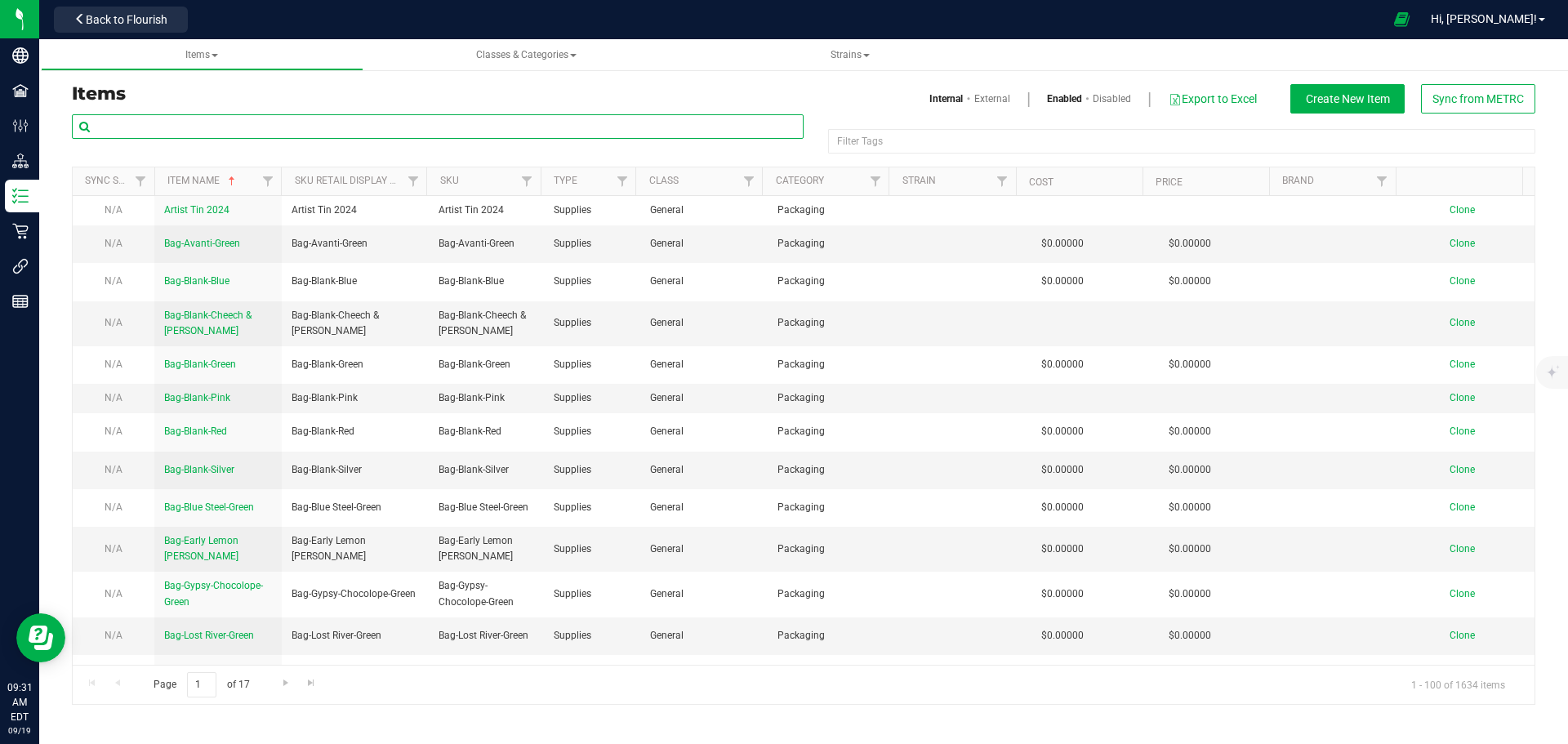
click at [199, 129] on input "text" at bounding box center [437, 126] width 731 height 25
paste input "M00001079303"
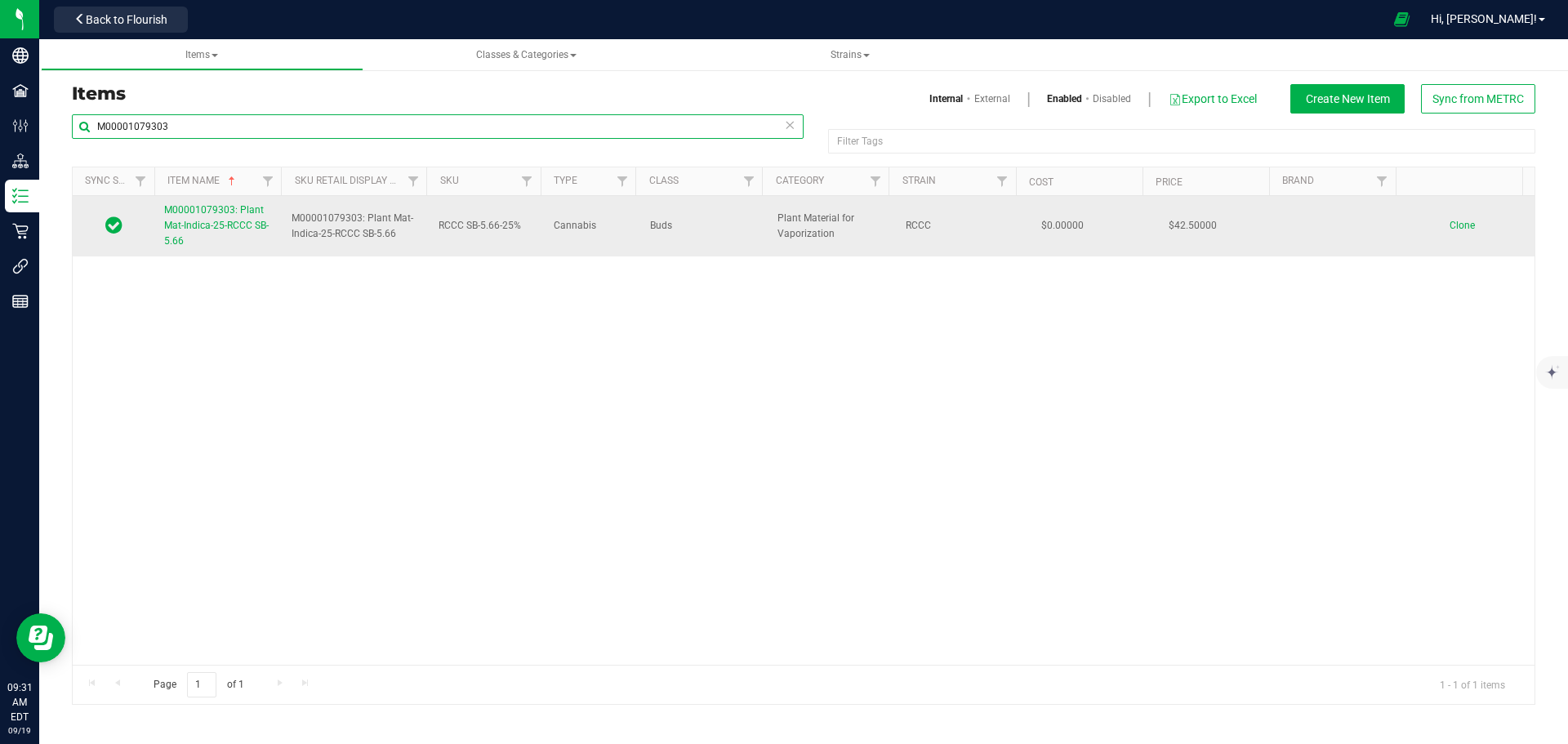
type input "M00001079303"
click at [191, 222] on span "M00001079303: Plant Mat-Indica-25-RCCC SB-5.66" at bounding box center [215, 225] width 104 height 43
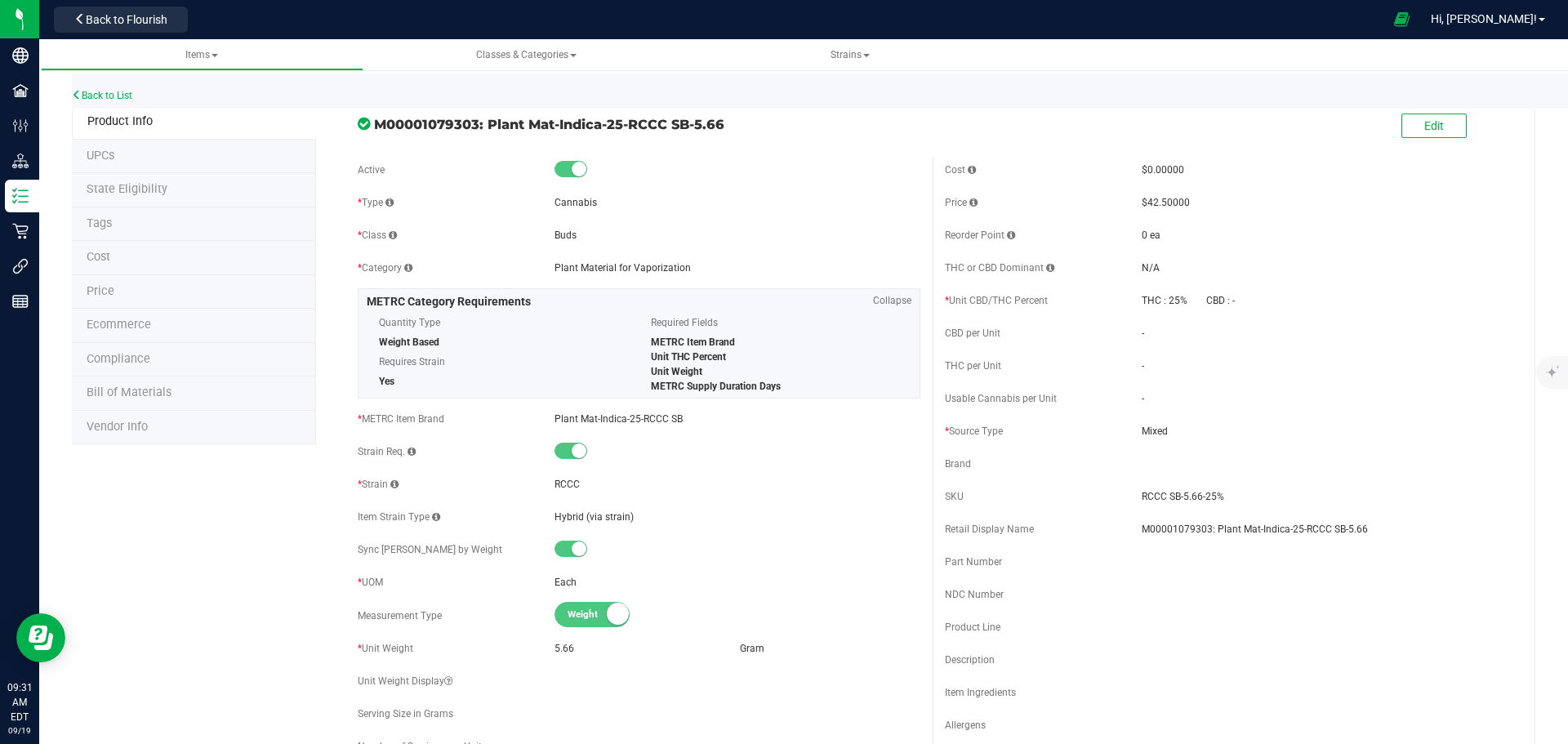
click at [103, 288] on span "Price" at bounding box center [100, 291] width 28 height 14
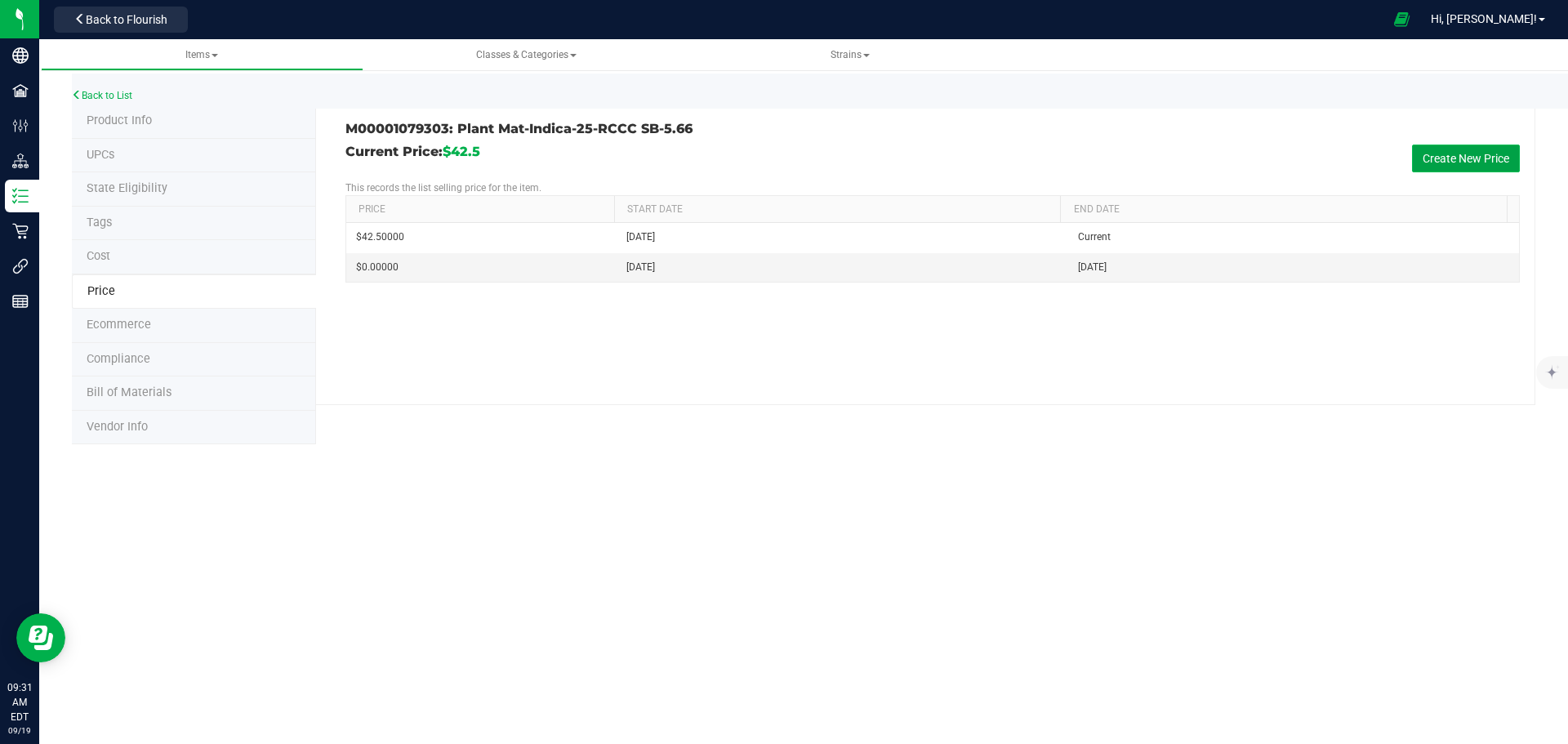
click at [1468, 150] on button "Create New Price" at bounding box center [1466, 159] width 108 height 28
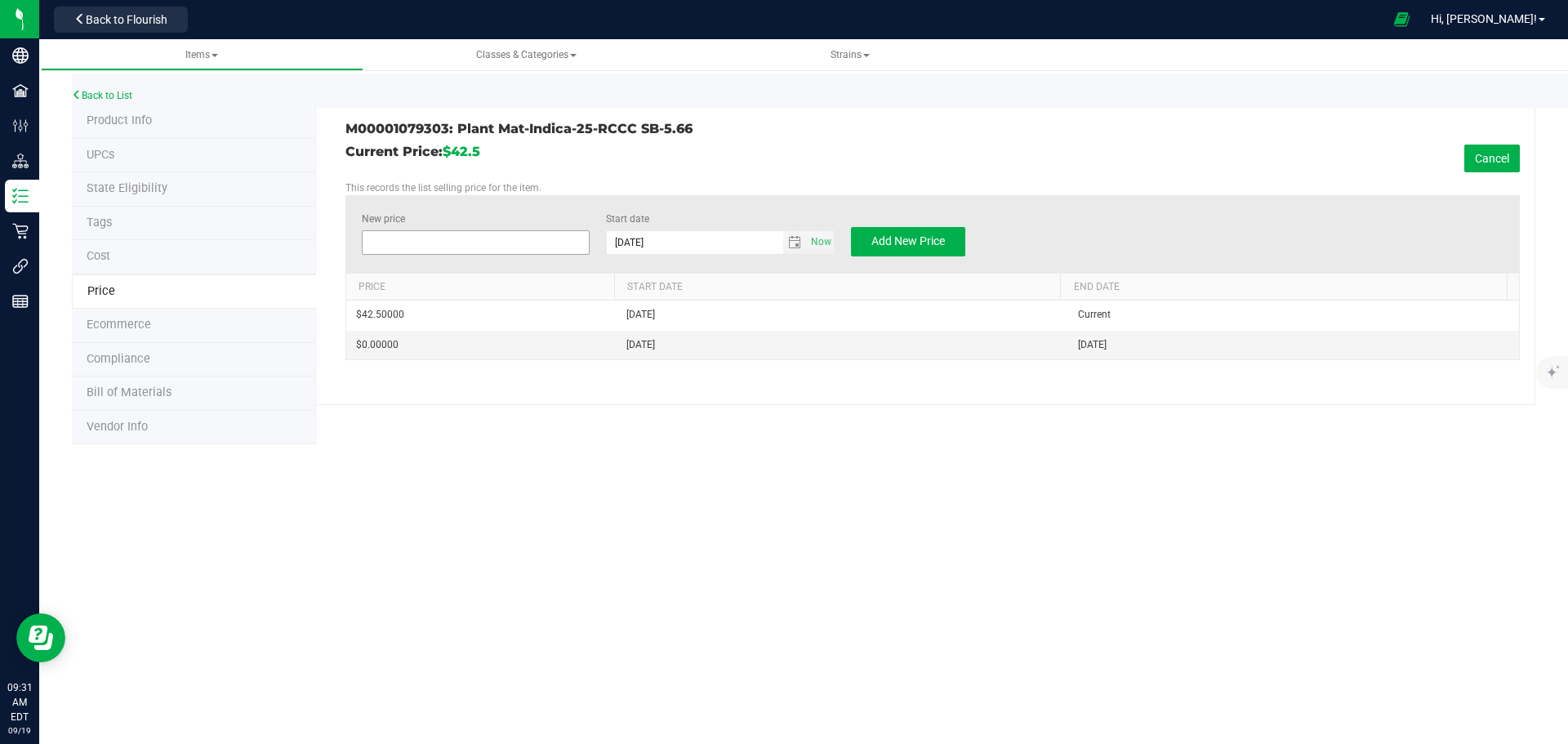
click at [422, 241] on span at bounding box center [476, 242] width 228 height 25
type input "38.00"
click at [888, 241] on span "Add New Price" at bounding box center [908, 240] width 73 height 13
type input "$0.00000"
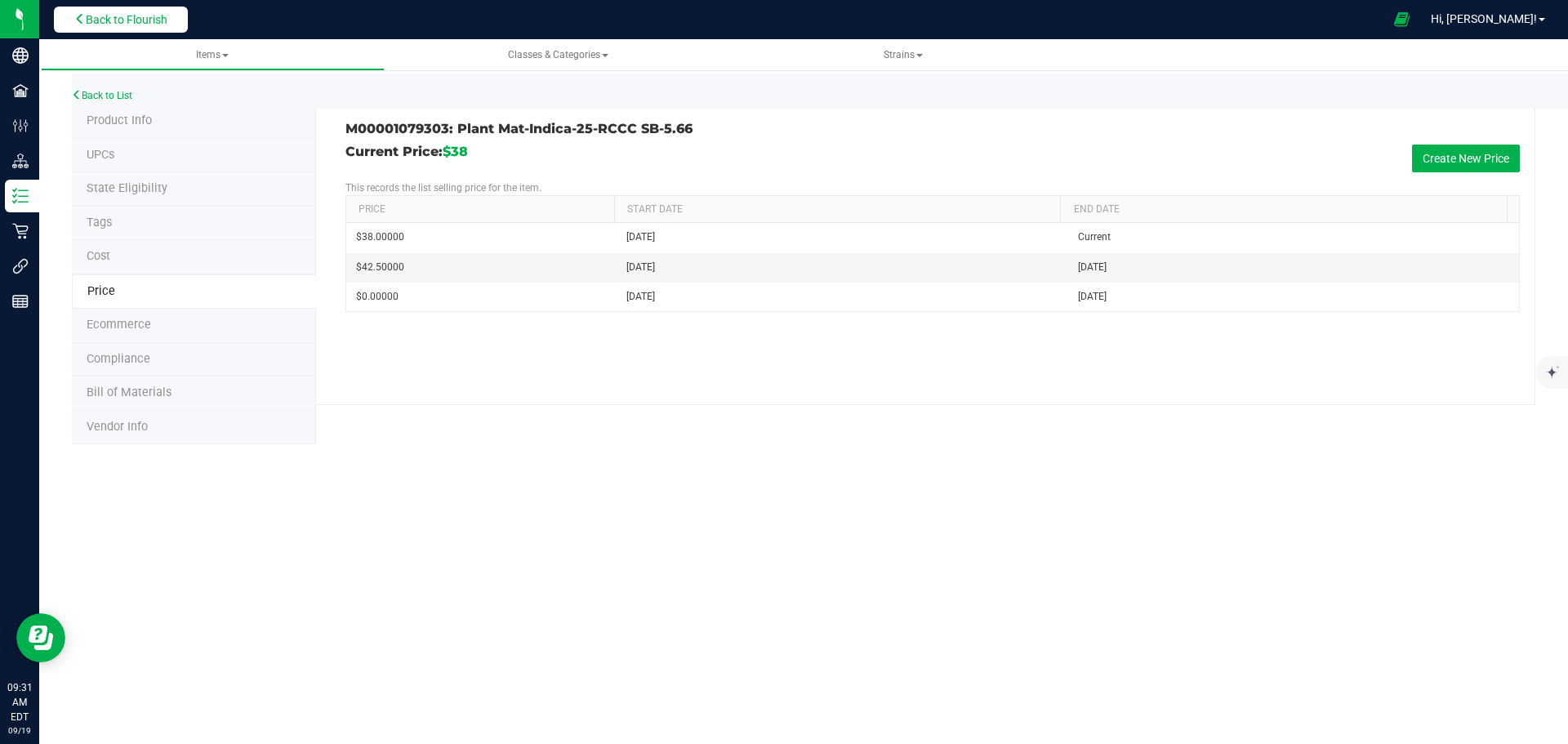
click at [131, 29] on button "Back to Flourish" at bounding box center [120, 20] width 134 height 26
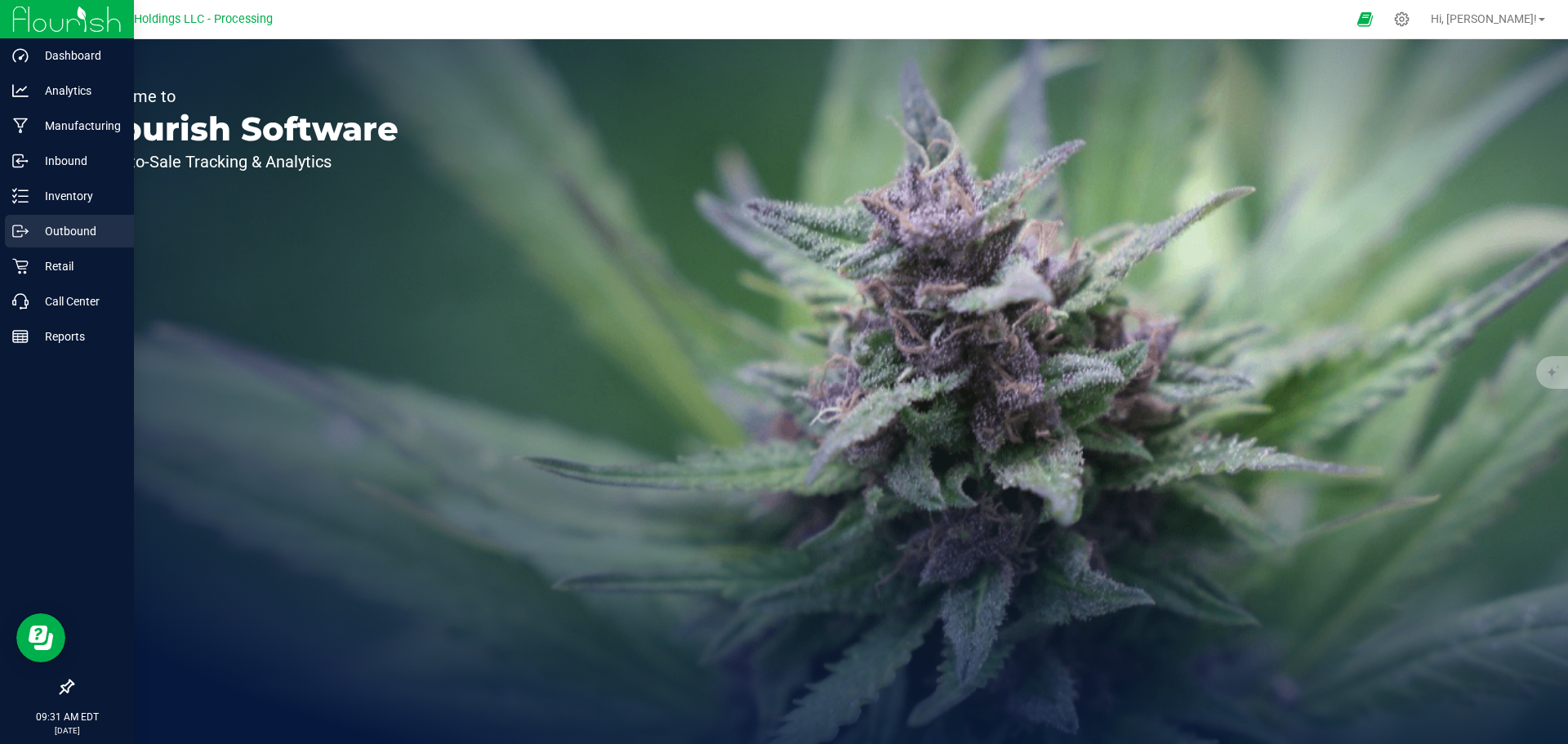
click at [39, 233] on p "Outbound" at bounding box center [77, 231] width 98 height 20
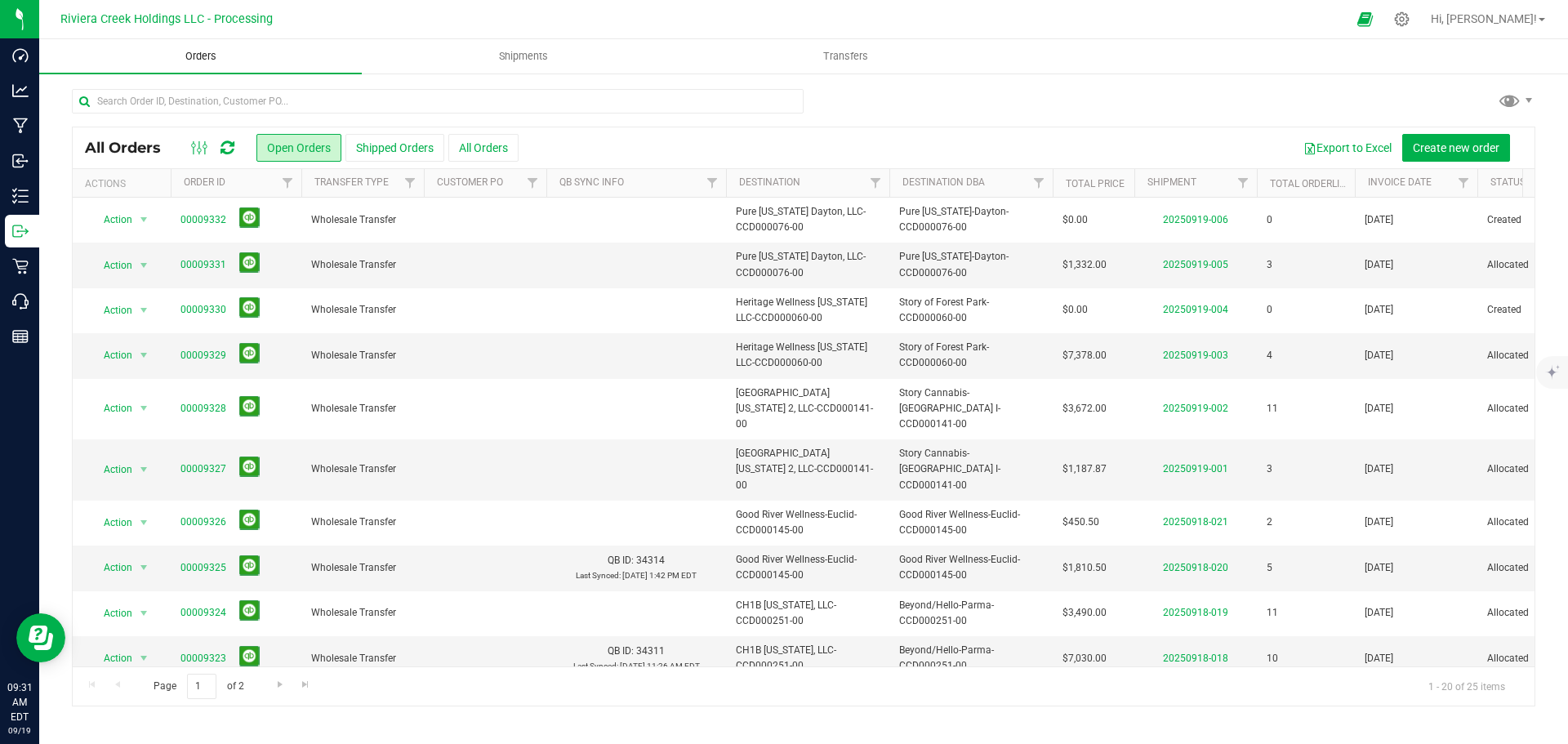
click at [196, 55] on span "Orders" at bounding box center [201, 56] width 75 height 15
click at [189, 461] on link "00009327" at bounding box center [203, 469] width 46 height 16
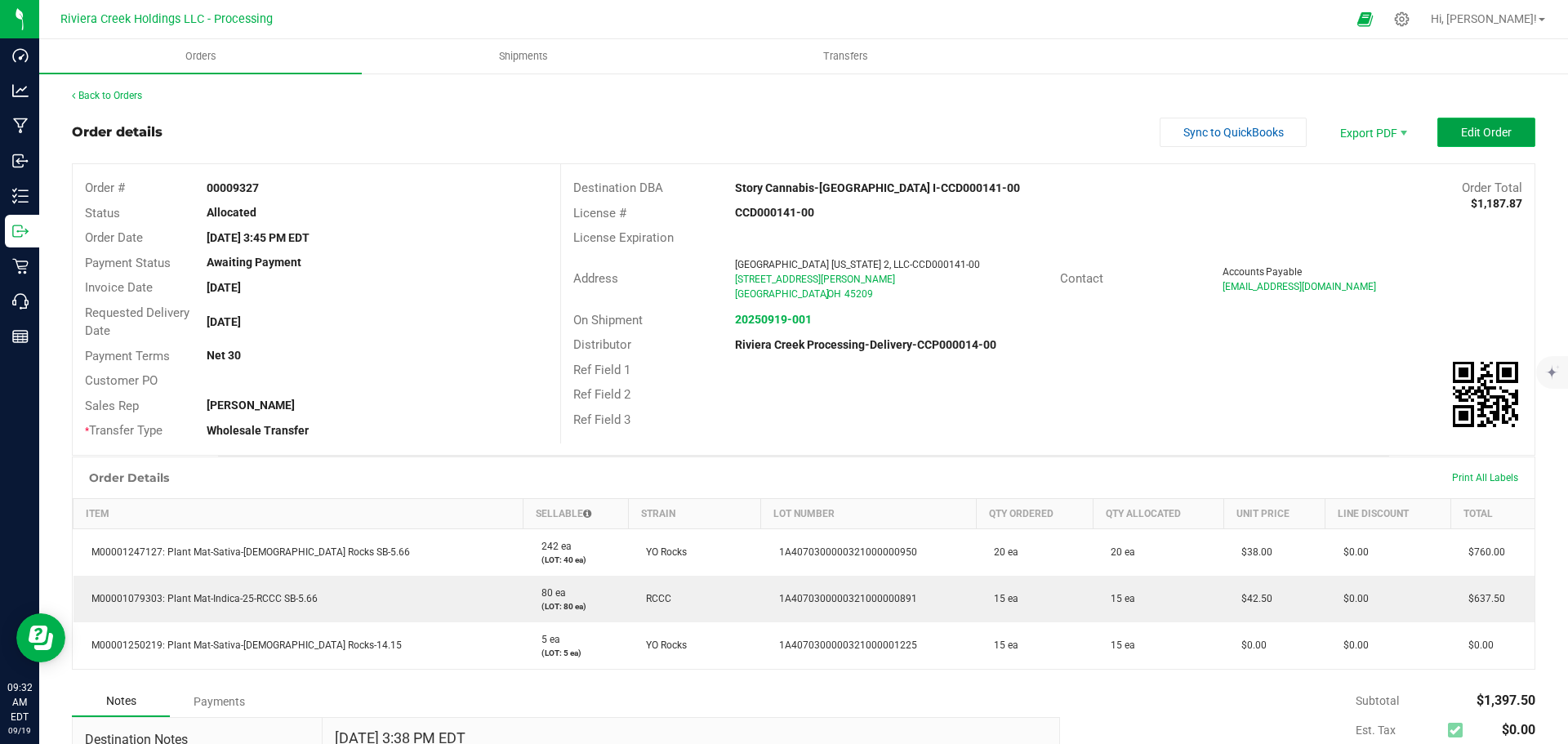
click at [1461, 130] on span "Edit Order" at bounding box center [1486, 132] width 51 height 13
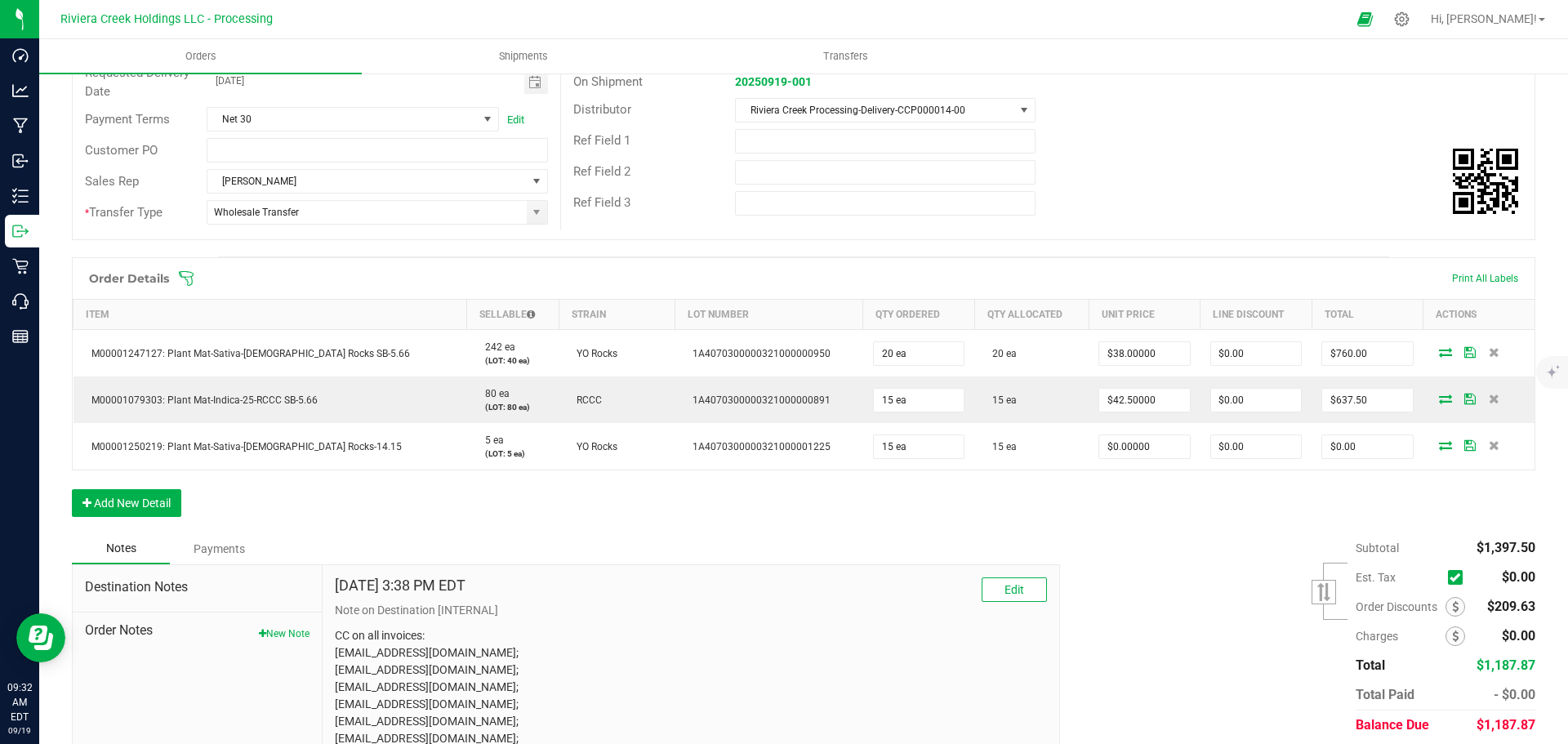
scroll to position [245, 0]
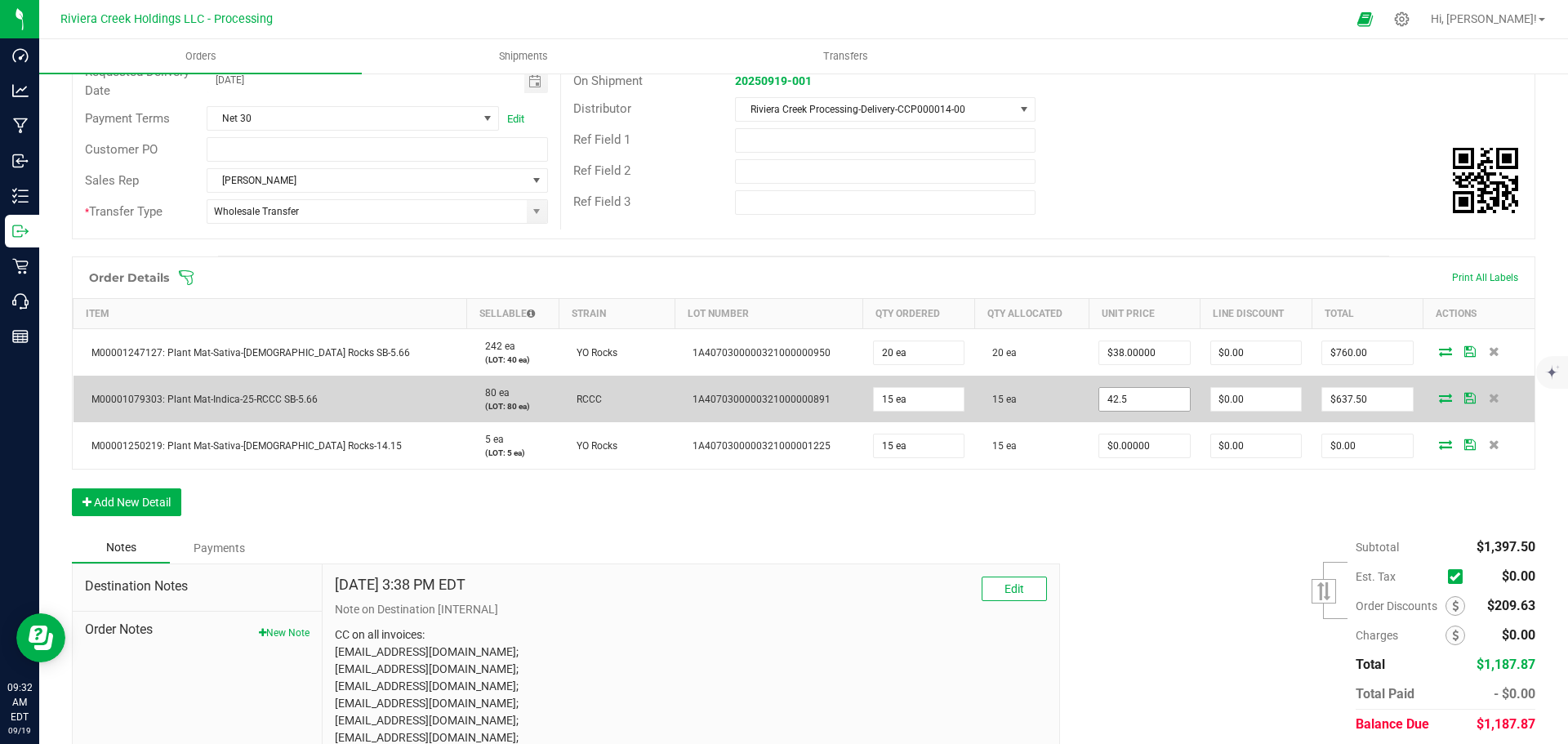
click at [1099, 401] on input "42.5" at bounding box center [1143, 399] width 90 height 23
type input "$38.00000"
type input "0"
type input "$570.00"
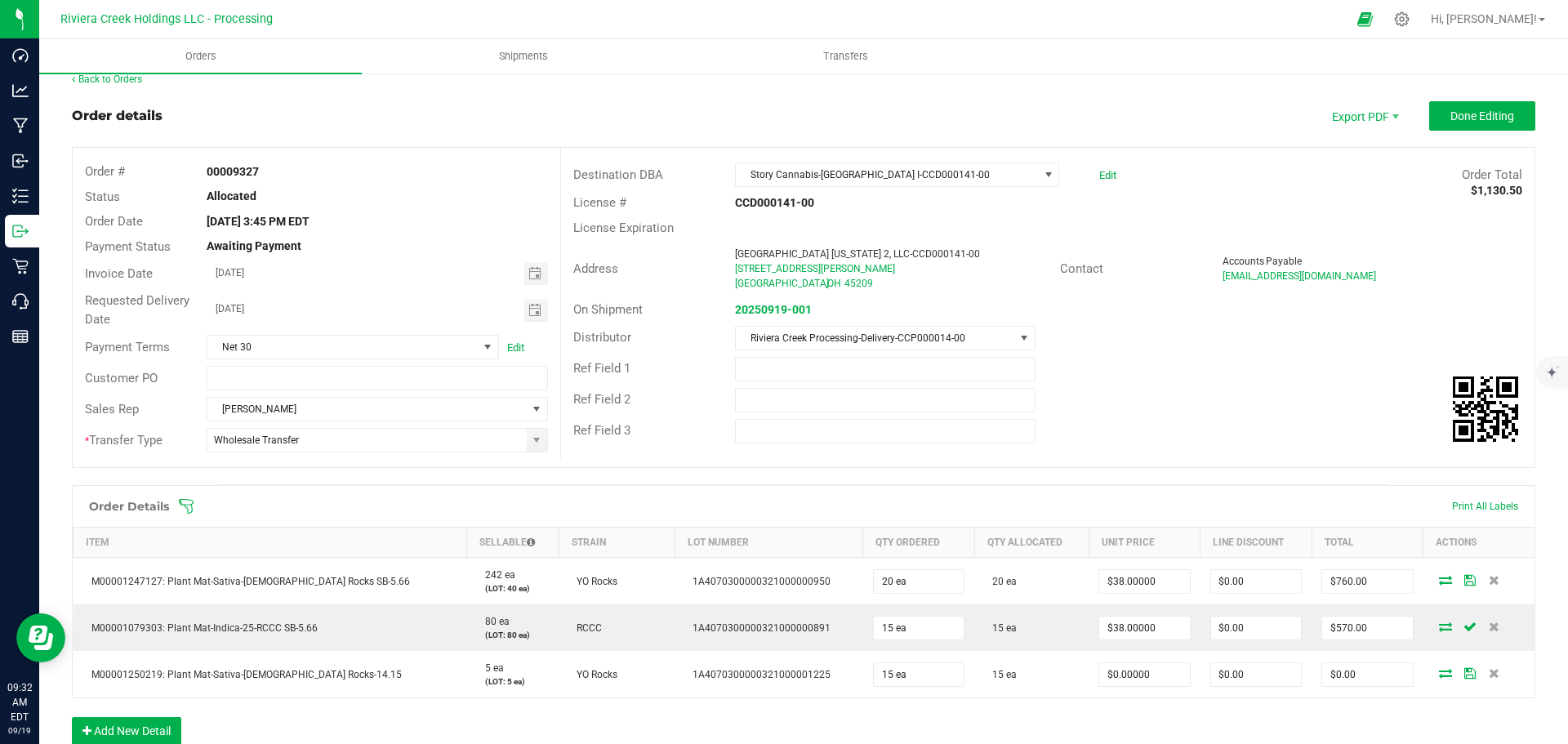
scroll to position [0, 0]
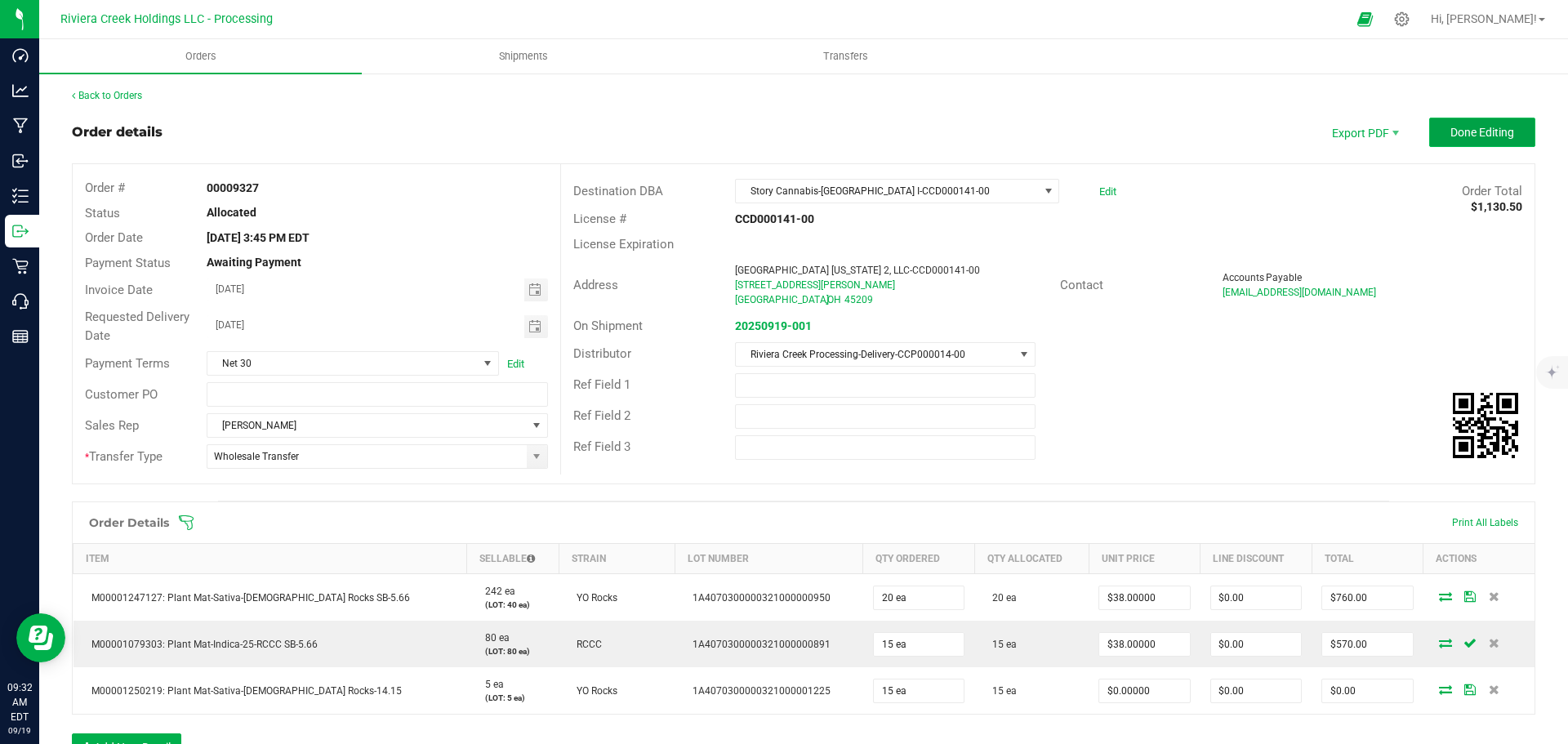
click at [1450, 137] on span "Done Editing" at bounding box center [1482, 132] width 64 height 13
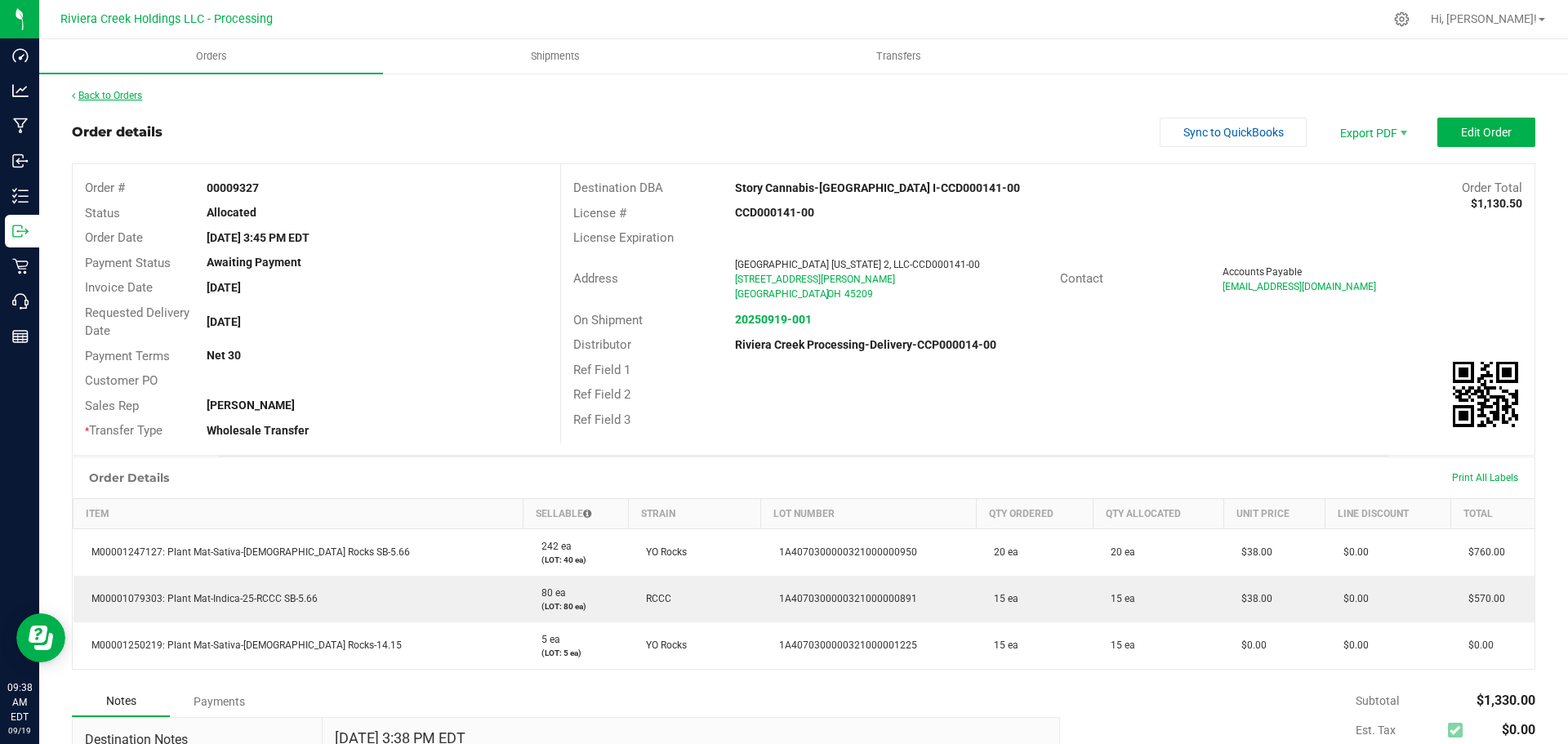
click at [121, 94] on link "Back to Orders" at bounding box center [106, 96] width 70 height 12
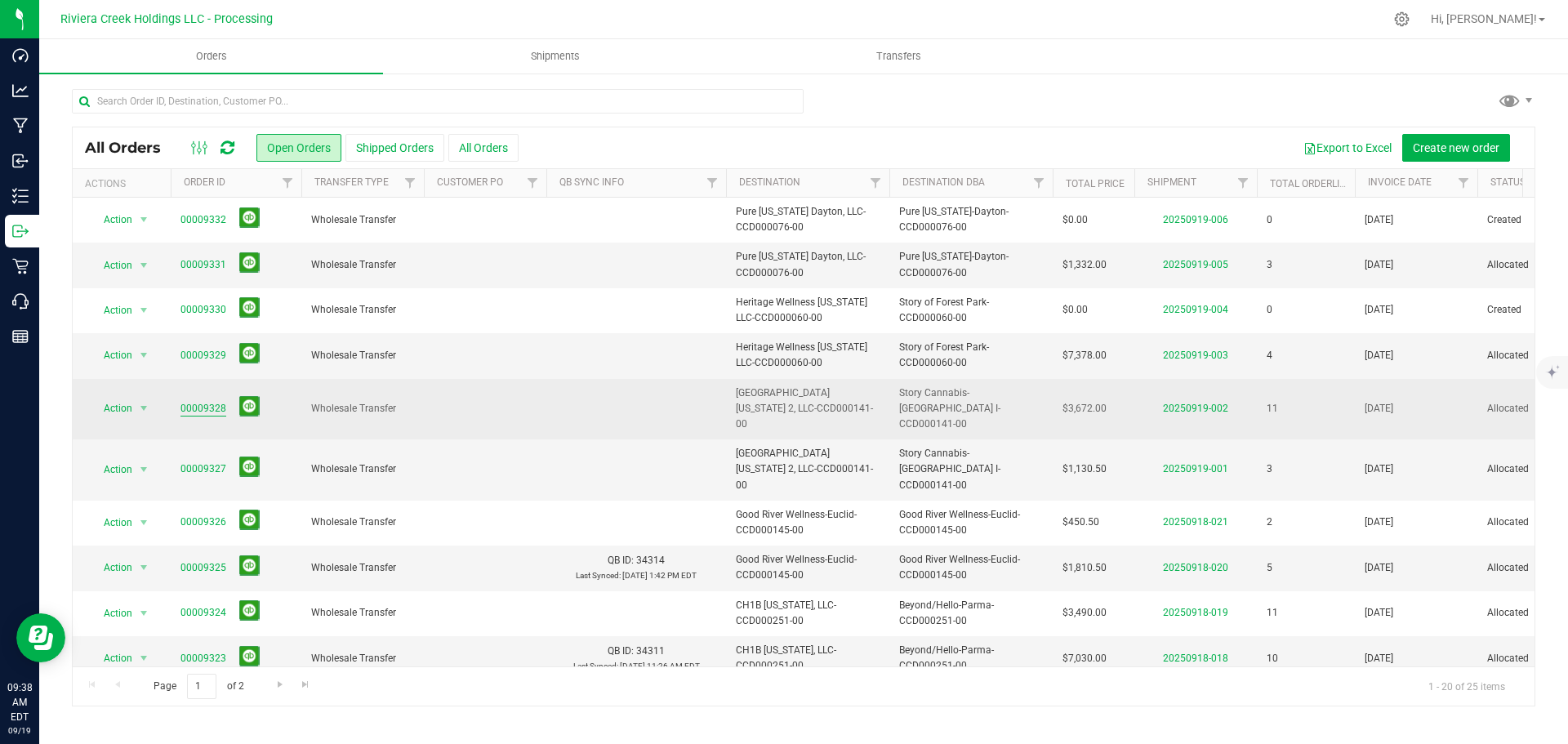
click at [192, 402] on link "00009328" at bounding box center [203, 409] width 46 height 16
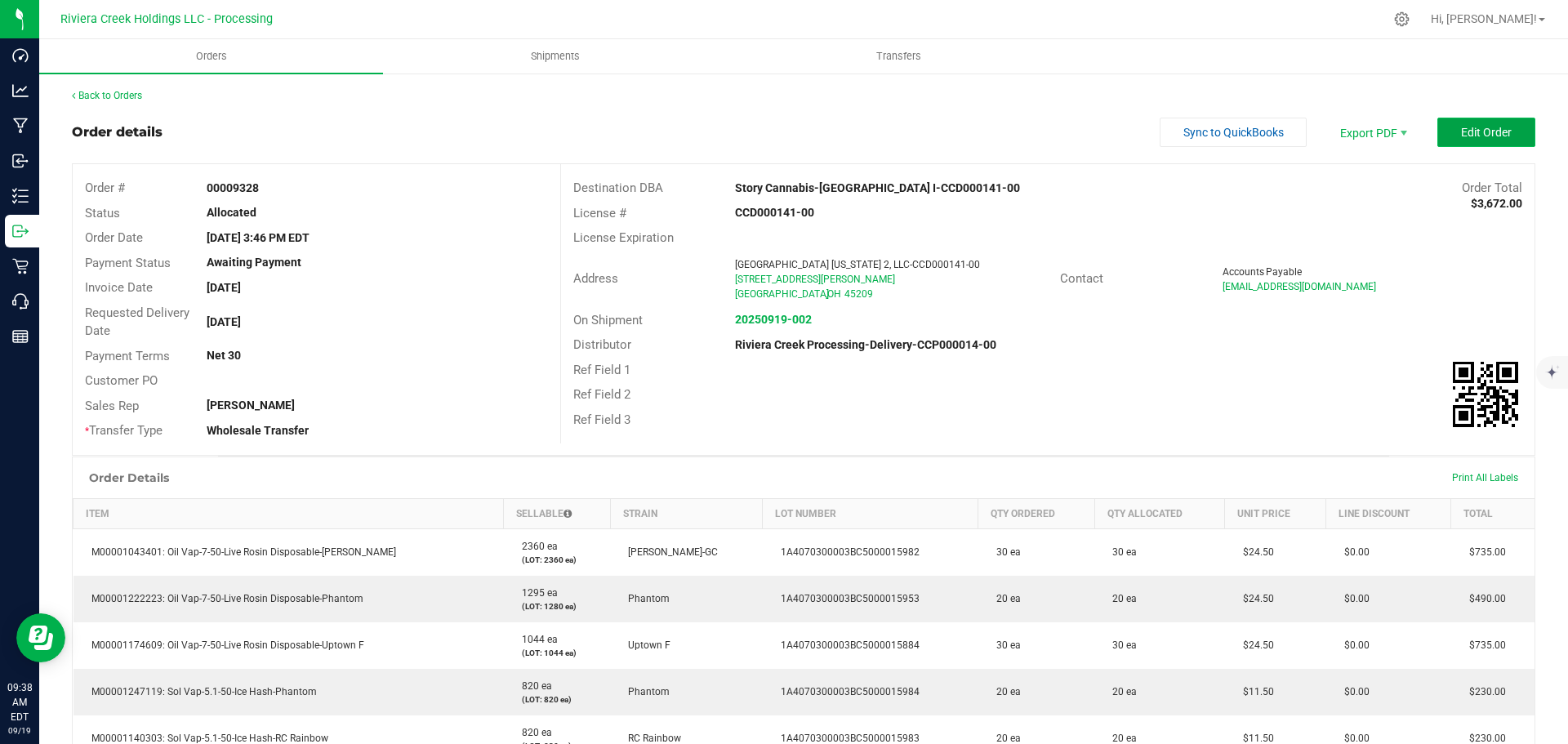
click at [1469, 131] on span "Edit Order" at bounding box center [1486, 132] width 51 height 13
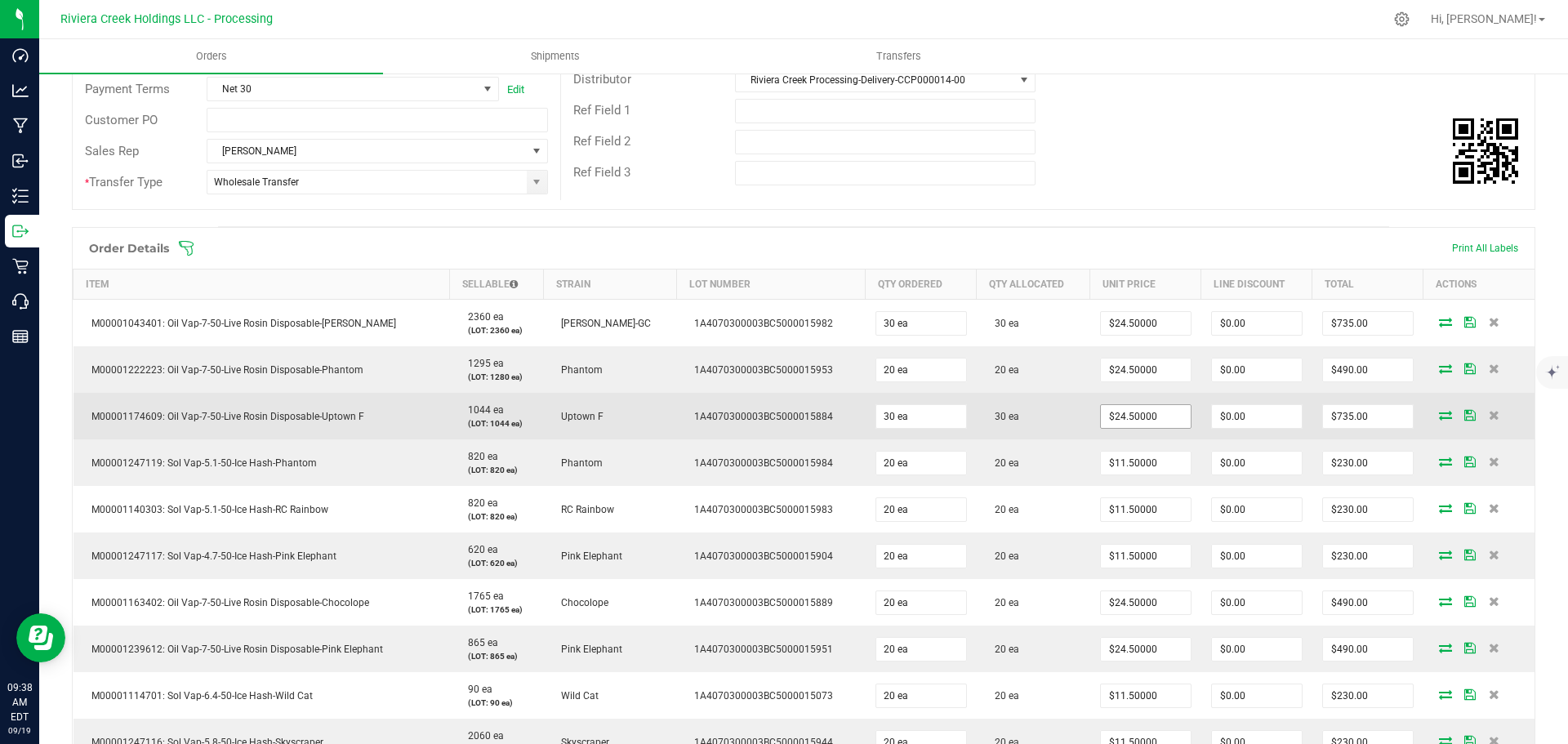
scroll to position [326, 0]
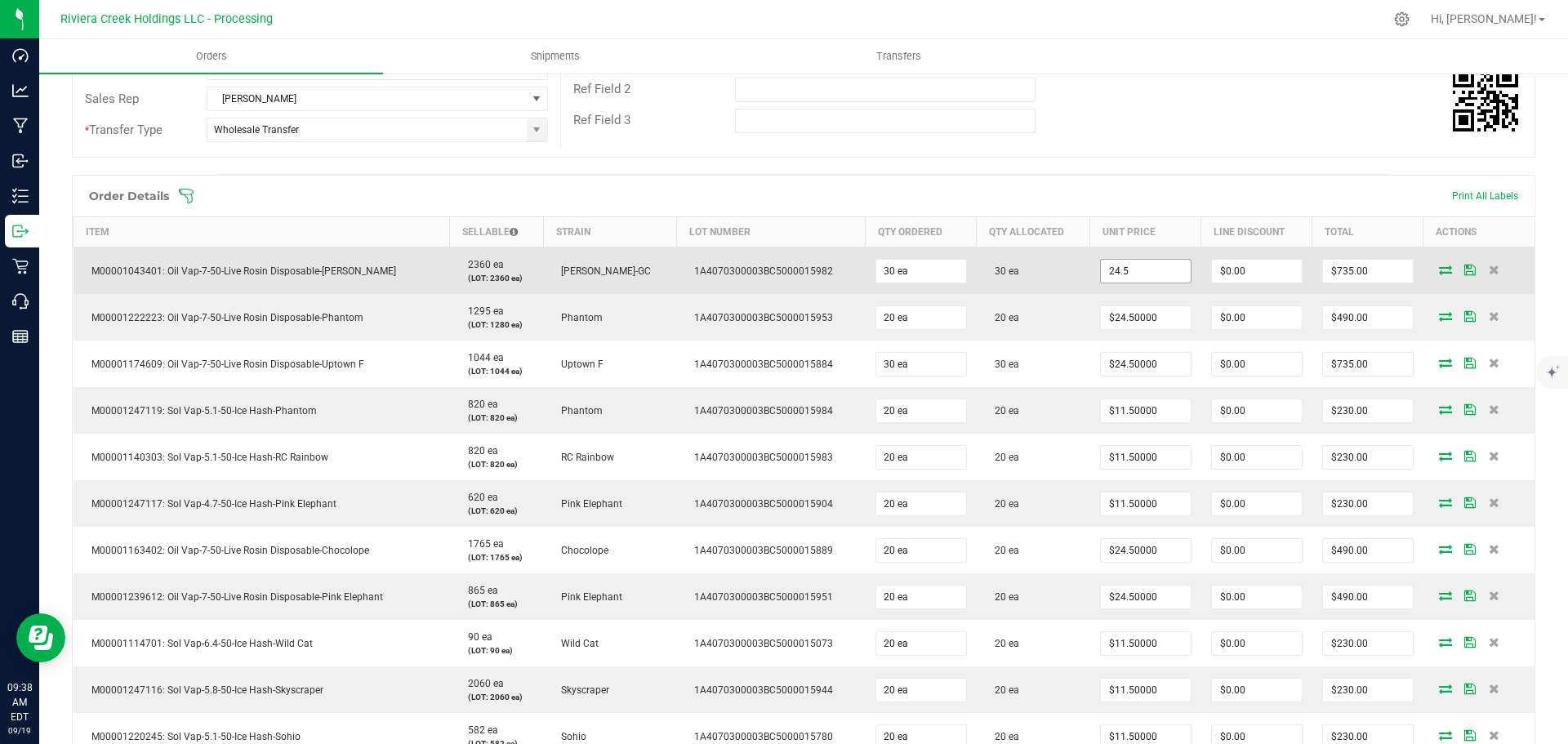
click at [1117, 275] on input "24.5" at bounding box center [1145, 271] width 90 height 23
type input "$17.75000"
type input "0"
type input "$532.50"
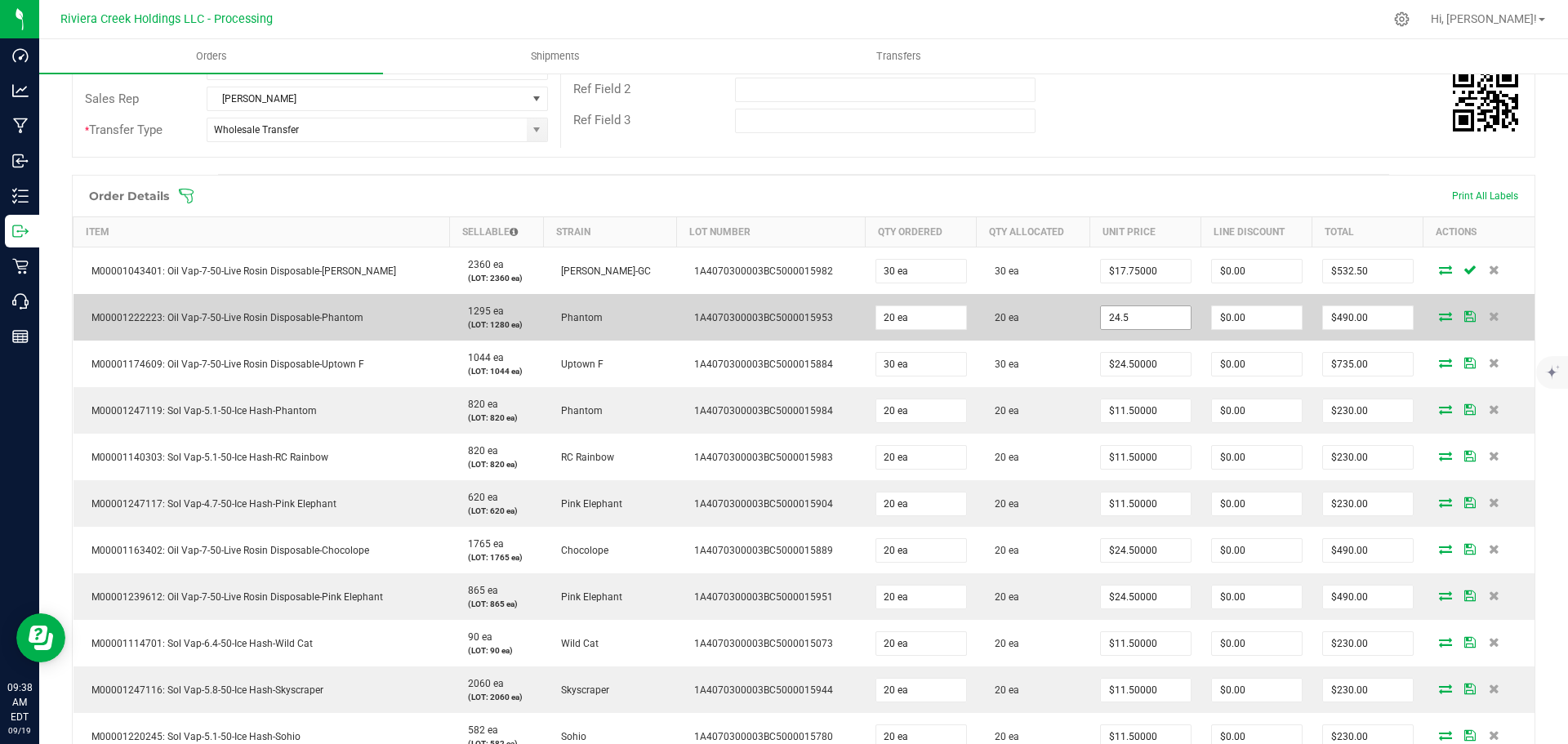
click at [1111, 318] on input "24.5" at bounding box center [1145, 317] width 90 height 23
type input "$17.75000"
type input "0"
type input "$355.00"
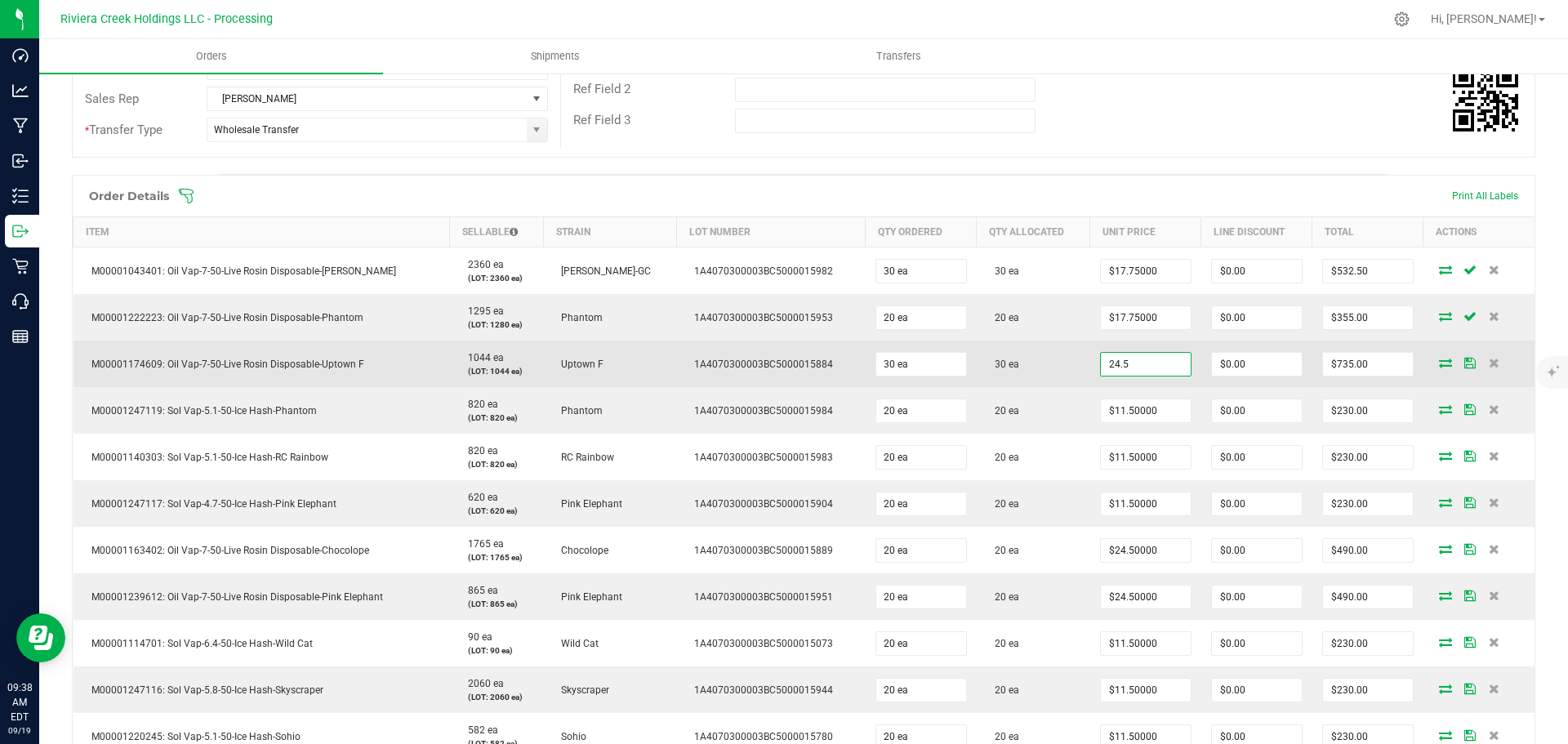
click at [1111, 362] on input "24.5" at bounding box center [1145, 363] width 90 height 23
type input "$17.75000"
type input "0"
type input "$532.50"
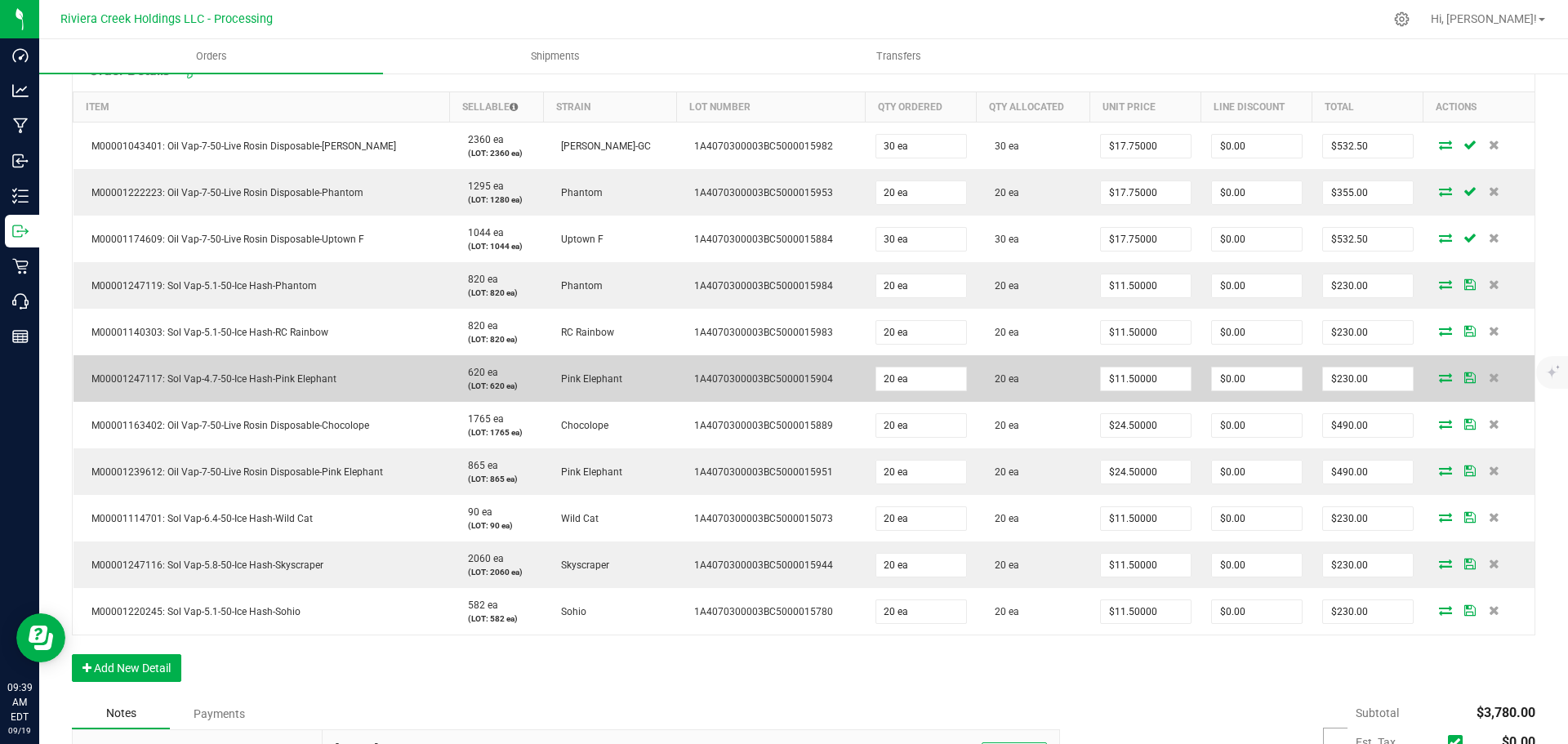
scroll to position [490, 0]
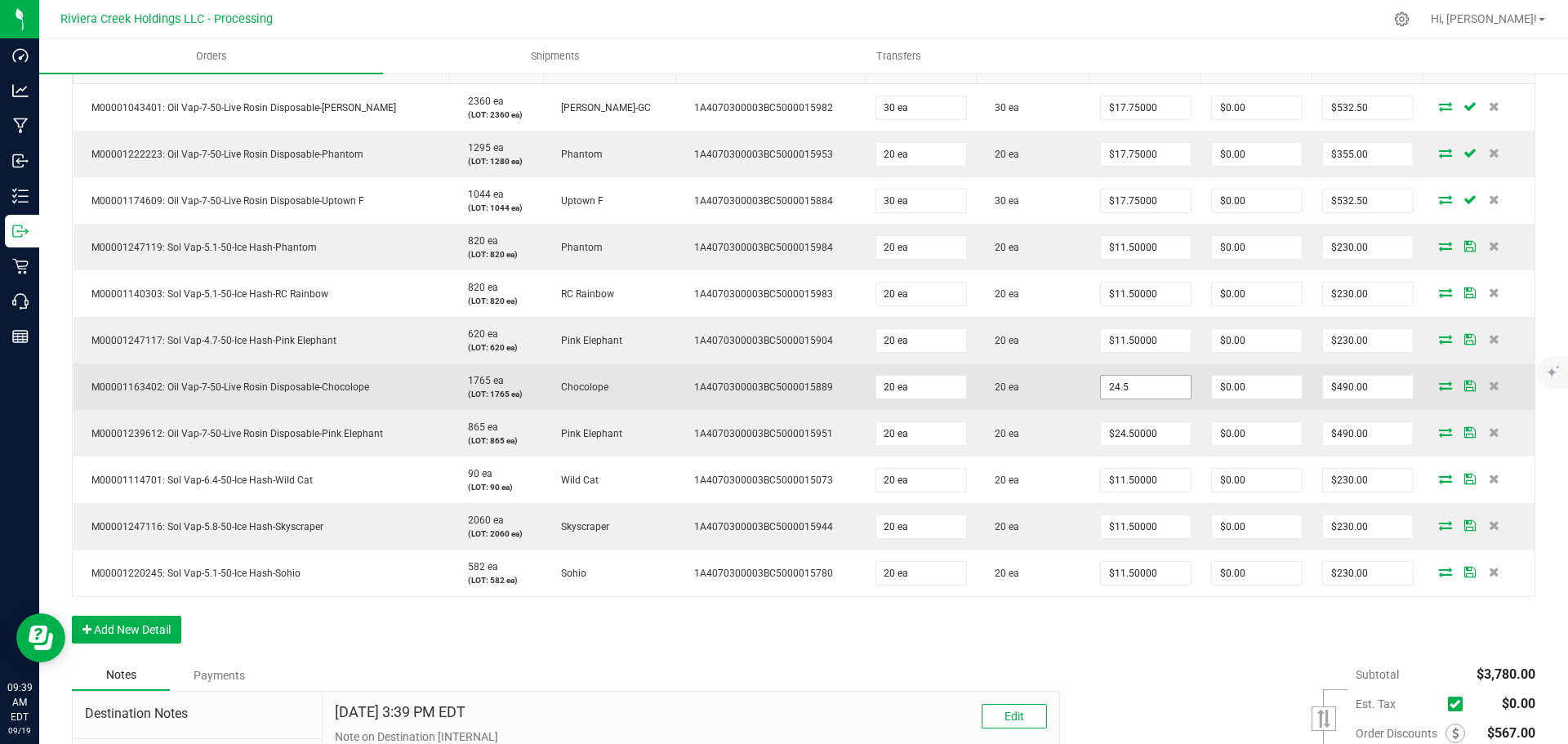
click at [1122, 391] on input "24.5" at bounding box center [1145, 386] width 90 height 23
type input "$17.75000"
type input "0"
type input "$355.00"
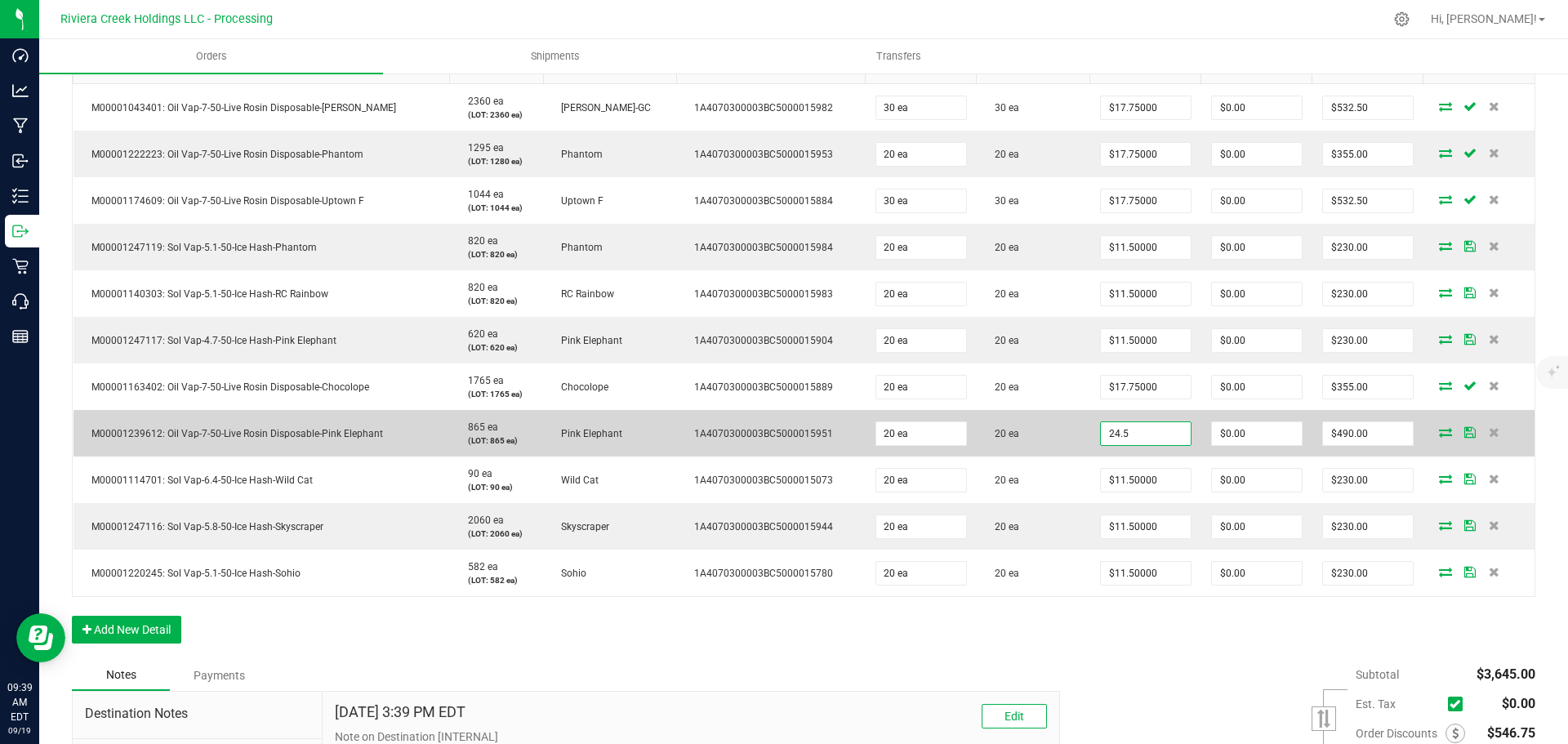
click at [1109, 430] on input "24.5" at bounding box center [1145, 433] width 90 height 23
type input "$17.75000"
type input "0"
type input "$355.00"
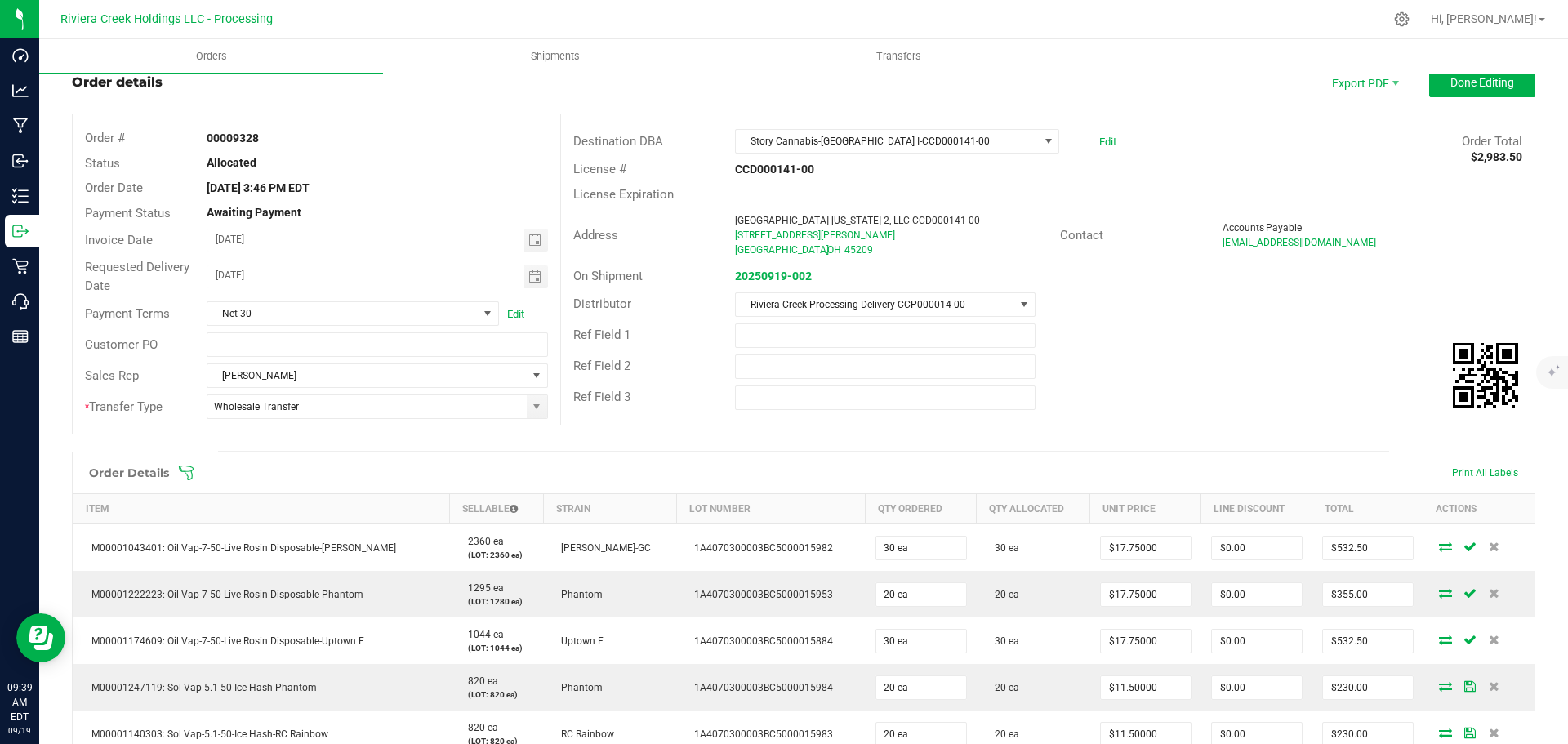
scroll to position [0, 0]
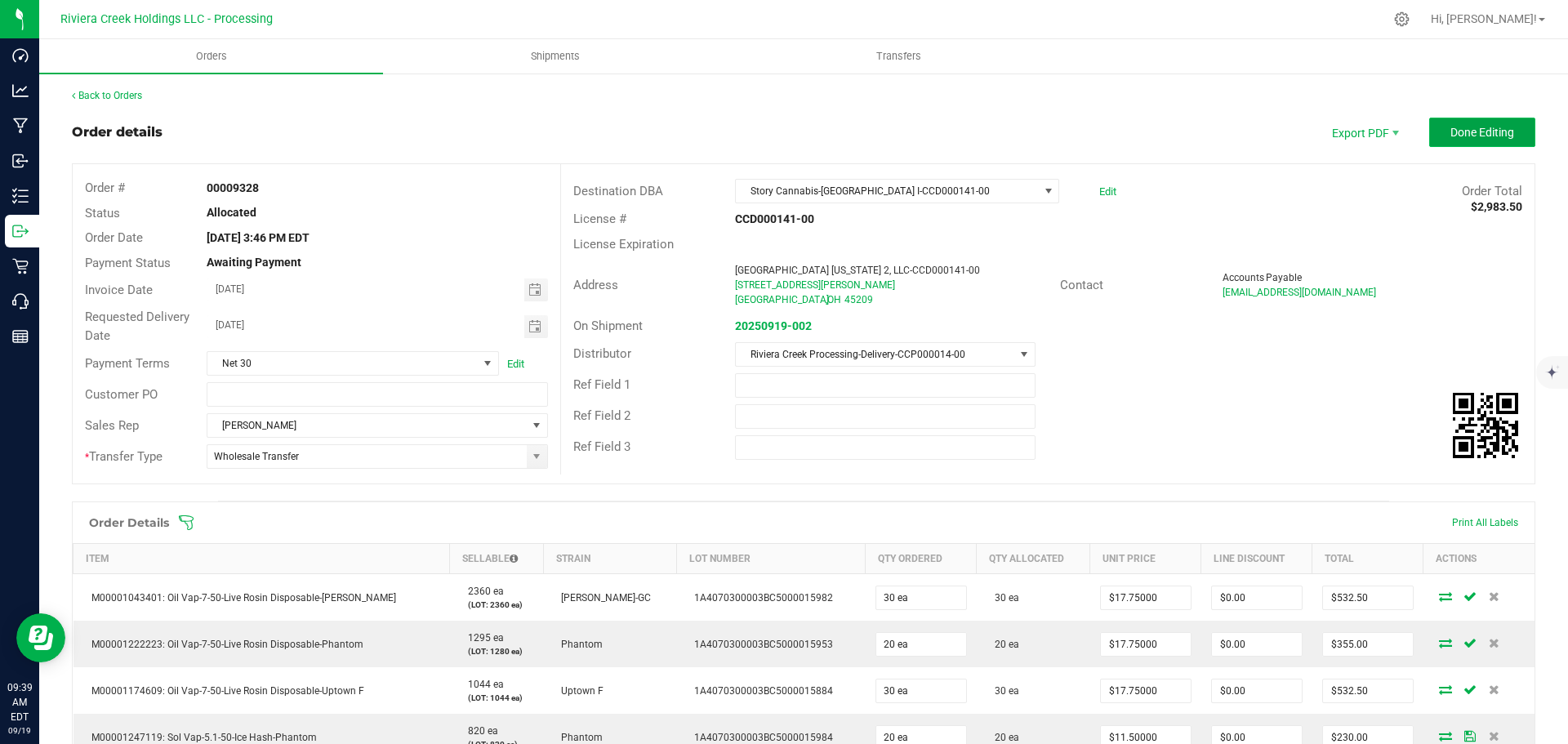
click at [1470, 141] on button "Done Editing" at bounding box center [1482, 132] width 106 height 30
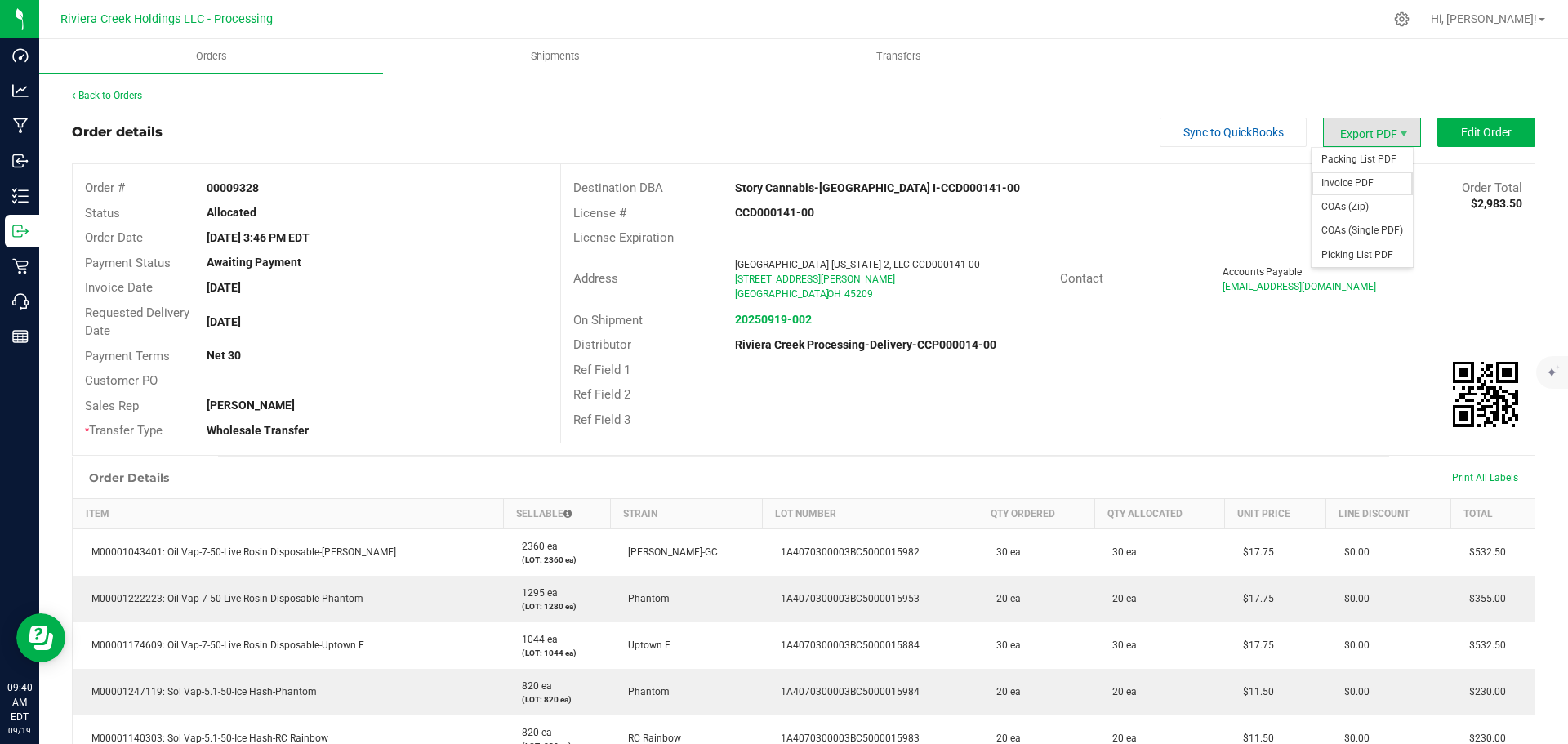
click at [1350, 177] on span "Invoice PDF" at bounding box center [1362, 184] width 101 height 24
click at [113, 96] on link "Back to Orders" at bounding box center [106, 96] width 70 height 12
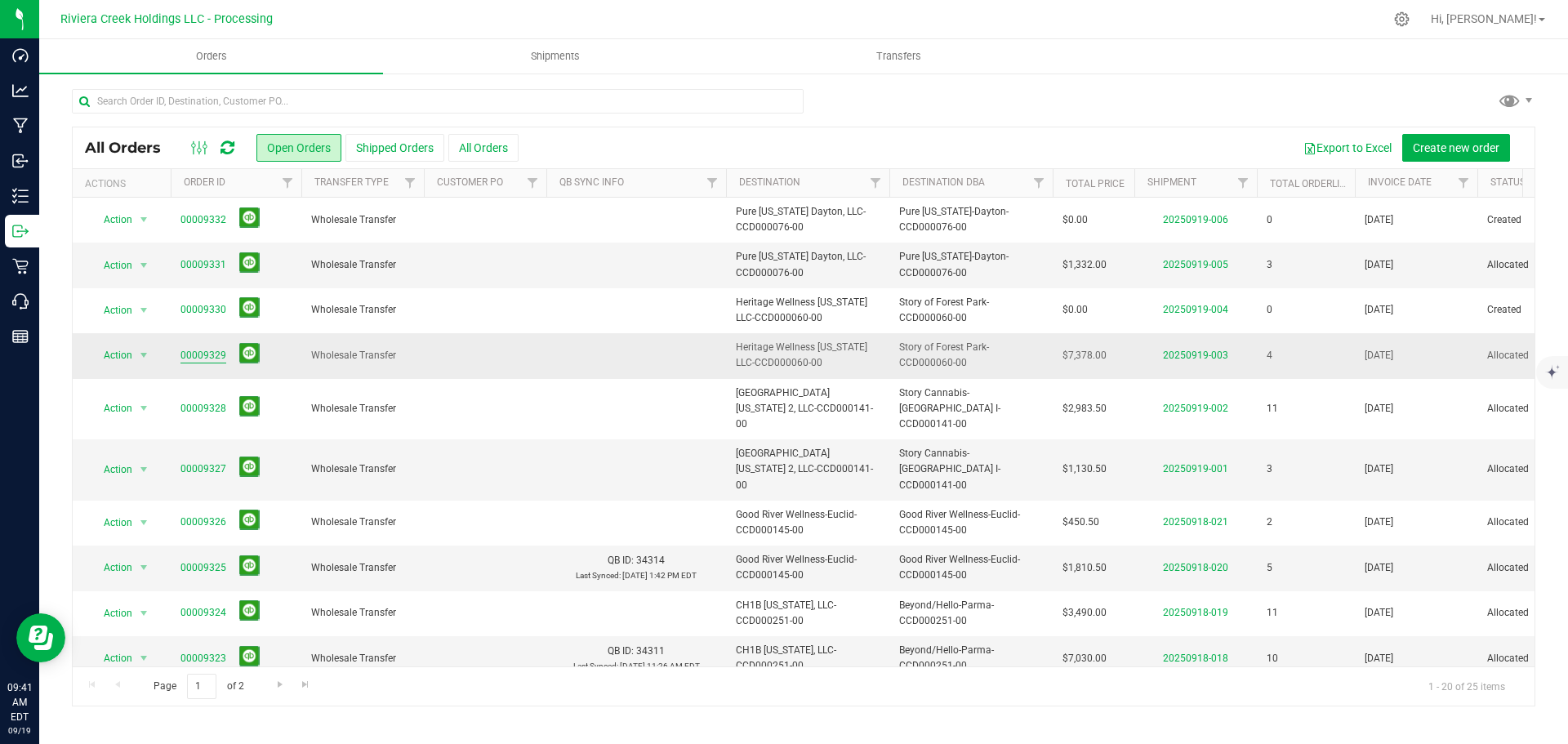
click at [196, 353] on link "00009329" at bounding box center [203, 356] width 46 height 16
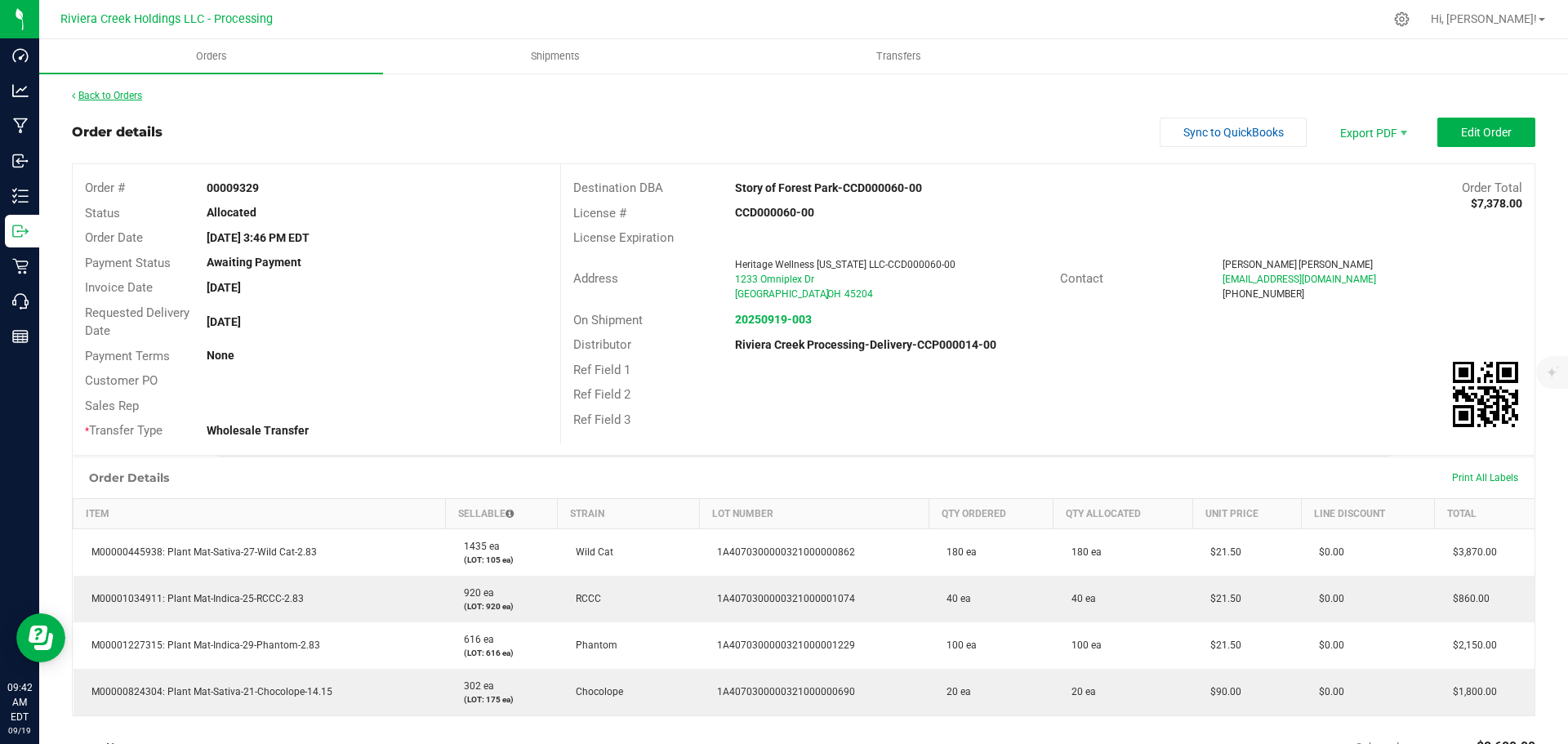
click at [113, 93] on link "Back to Orders" at bounding box center [106, 96] width 70 height 12
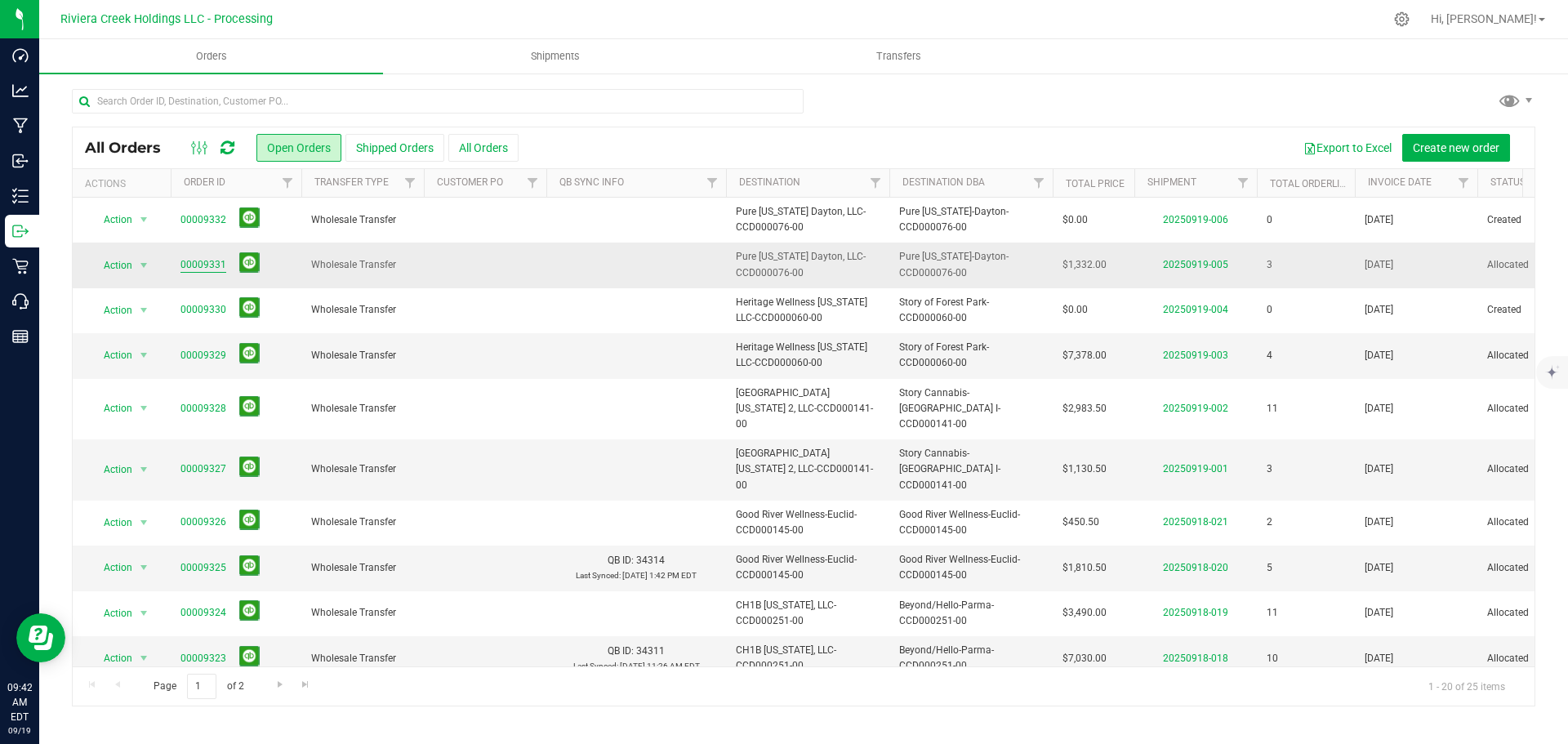
click at [205, 265] on link "00009331" at bounding box center [203, 265] width 46 height 16
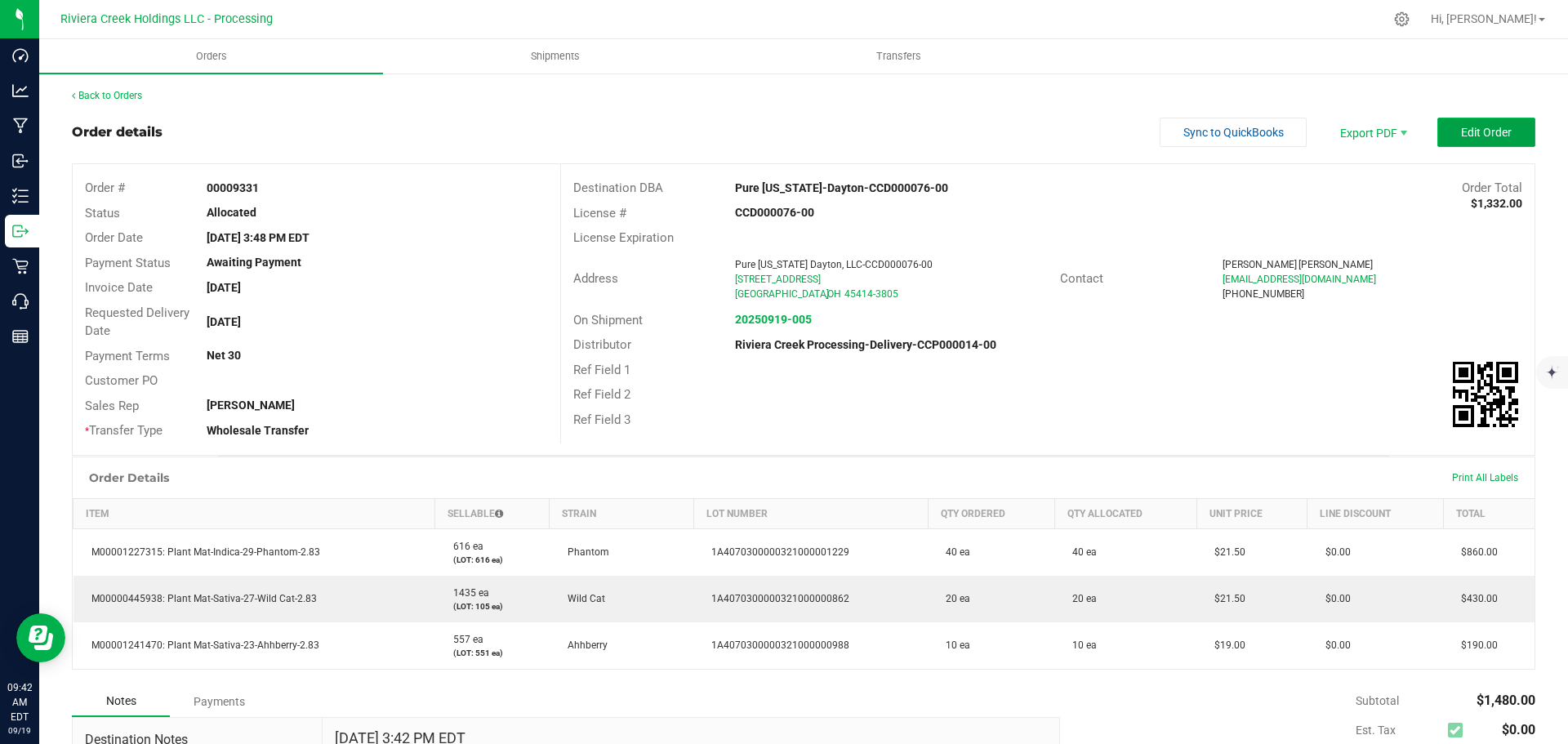
click at [1465, 140] on button "Edit Order" at bounding box center [1486, 132] width 98 height 30
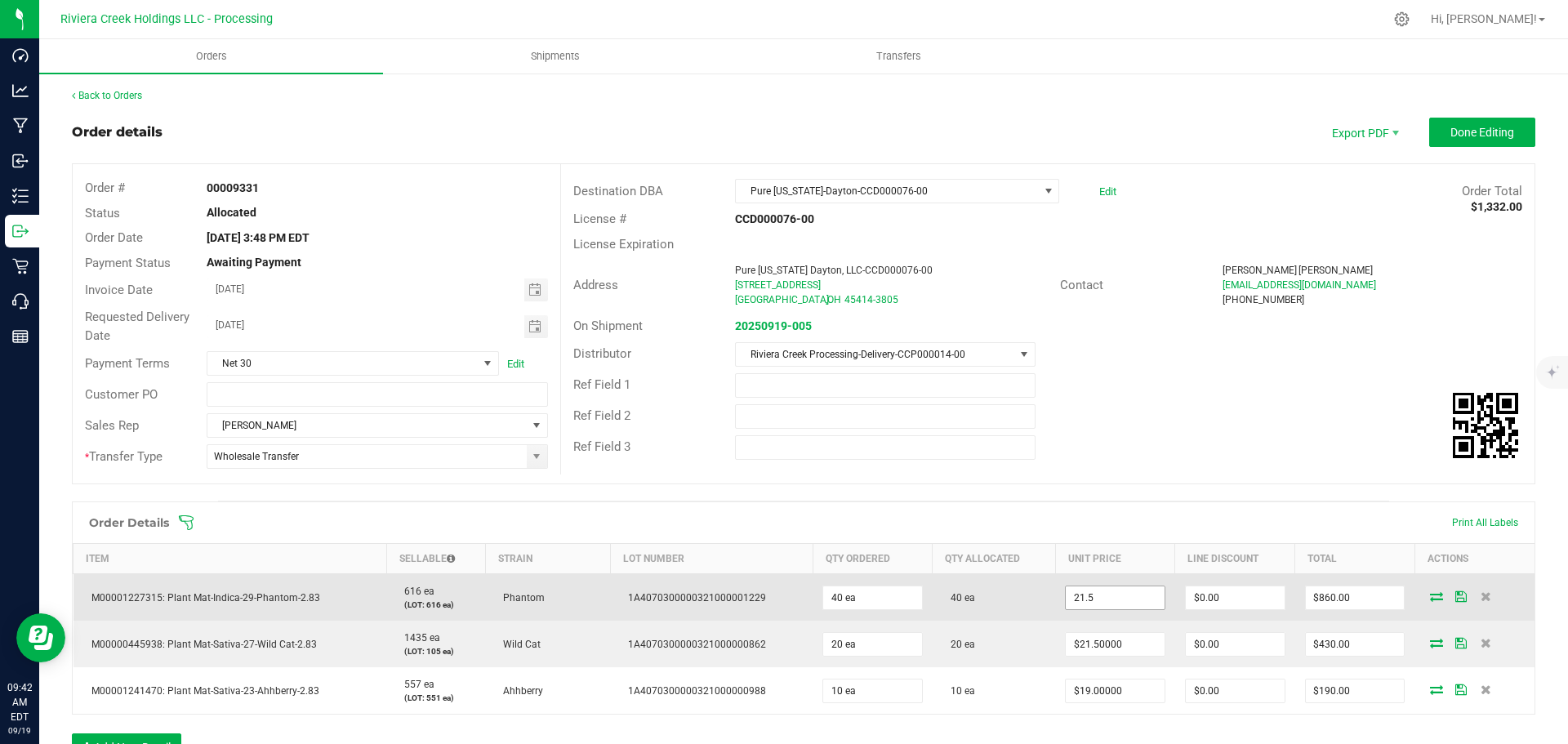
click at [1107, 591] on input "21.5" at bounding box center [1115, 597] width 99 height 23
type input "$20.00000"
type input "0"
type input "$800.00"
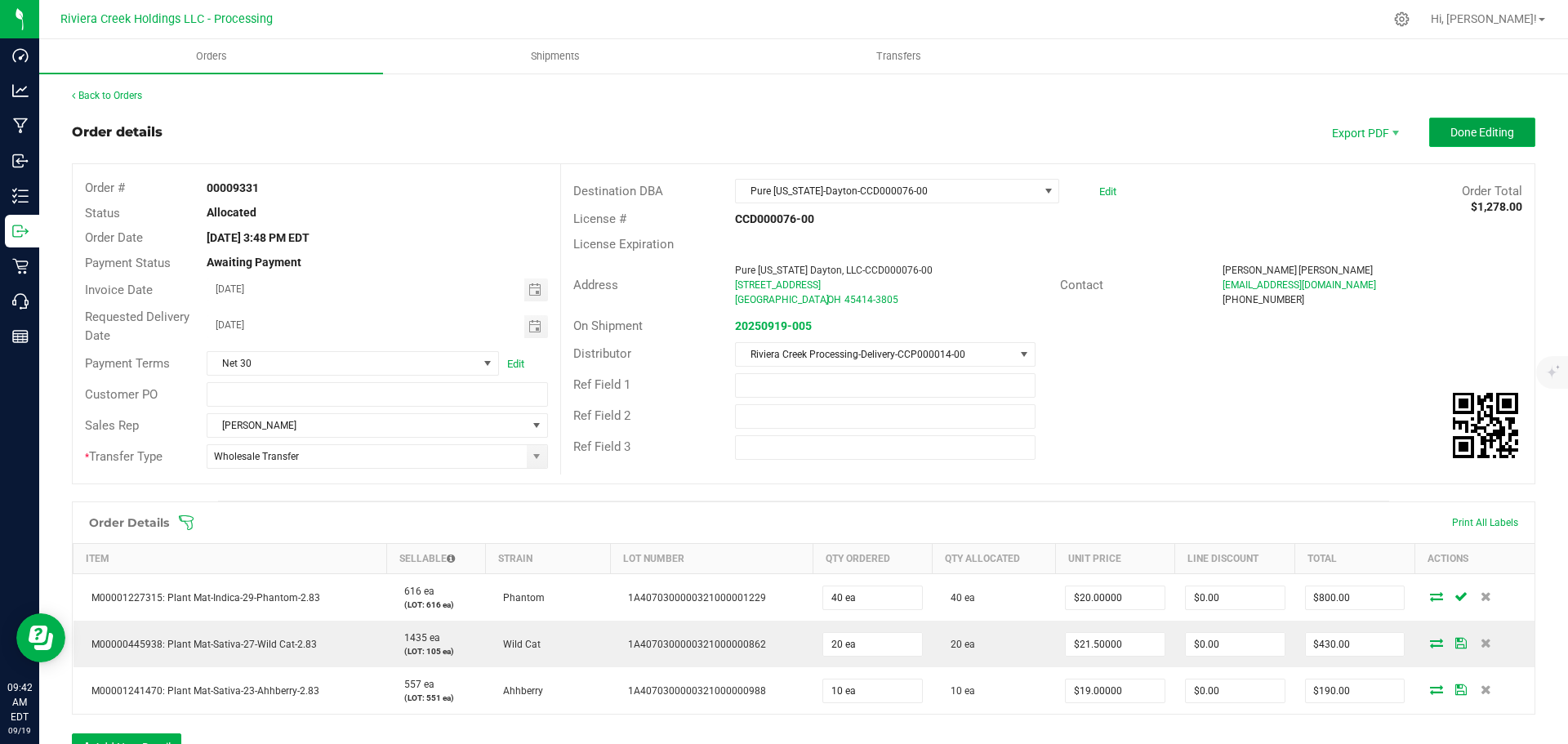
click at [1450, 138] on span "Done Editing" at bounding box center [1482, 132] width 64 height 13
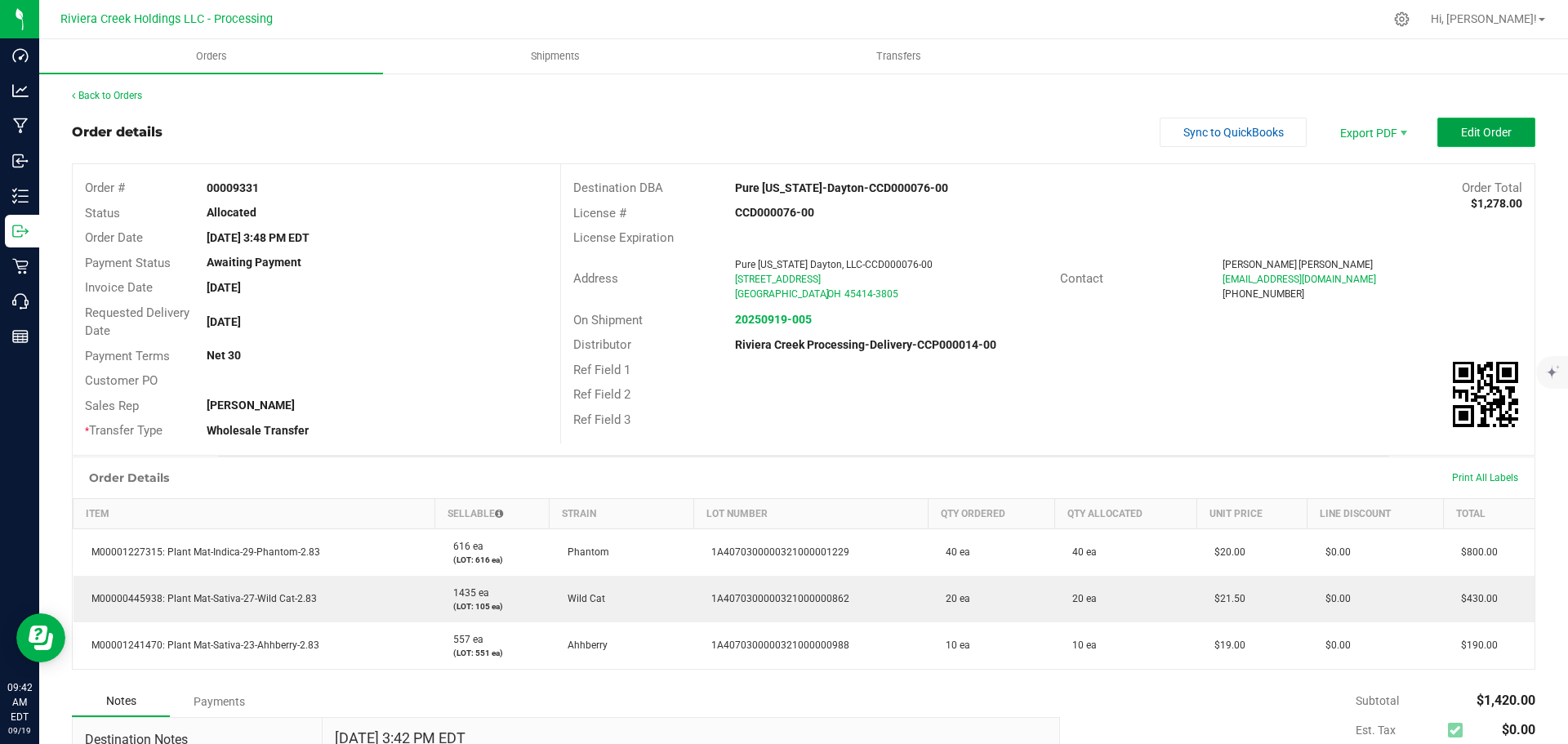
click at [1478, 138] on span "Edit Order" at bounding box center [1486, 132] width 51 height 13
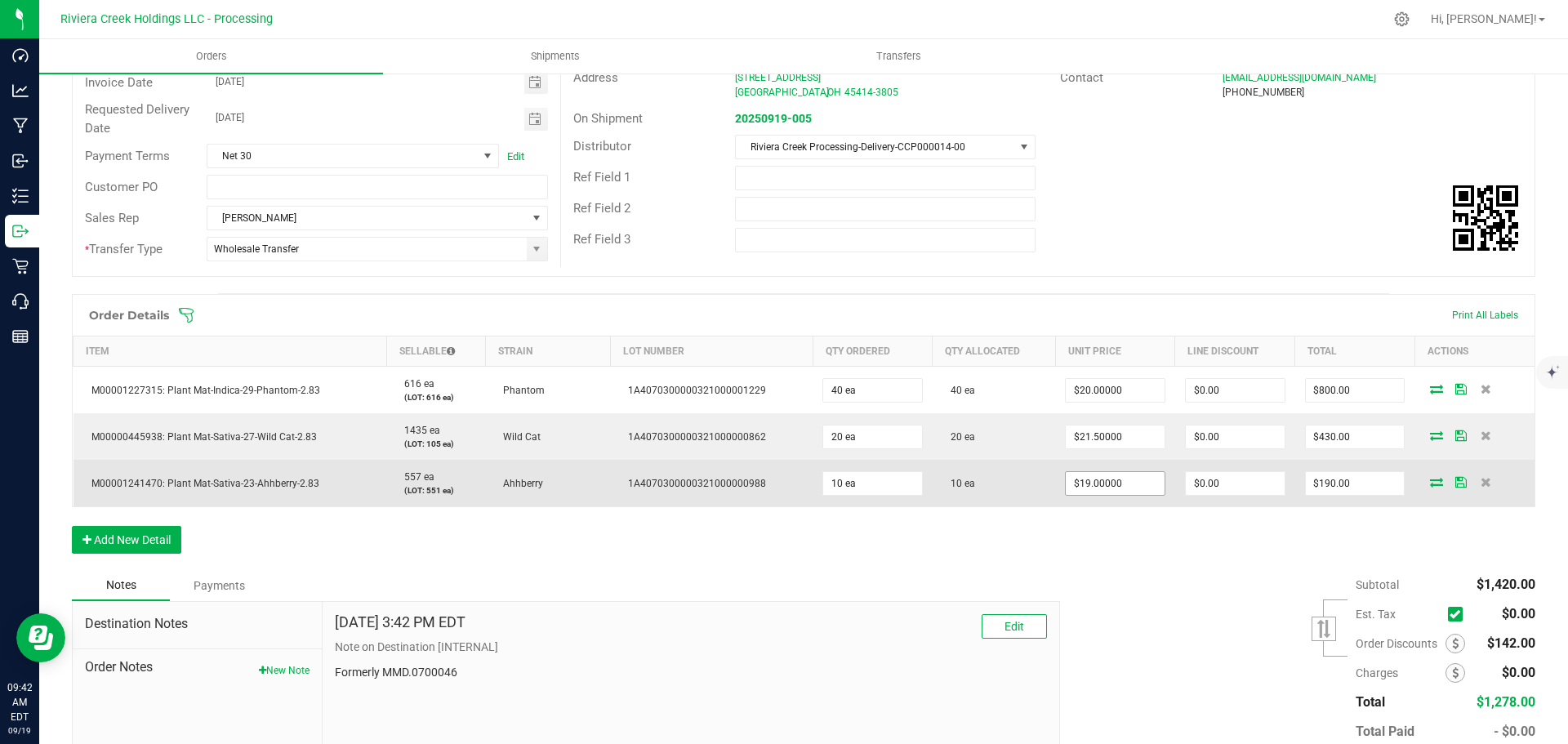
scroll to position [245, 0]
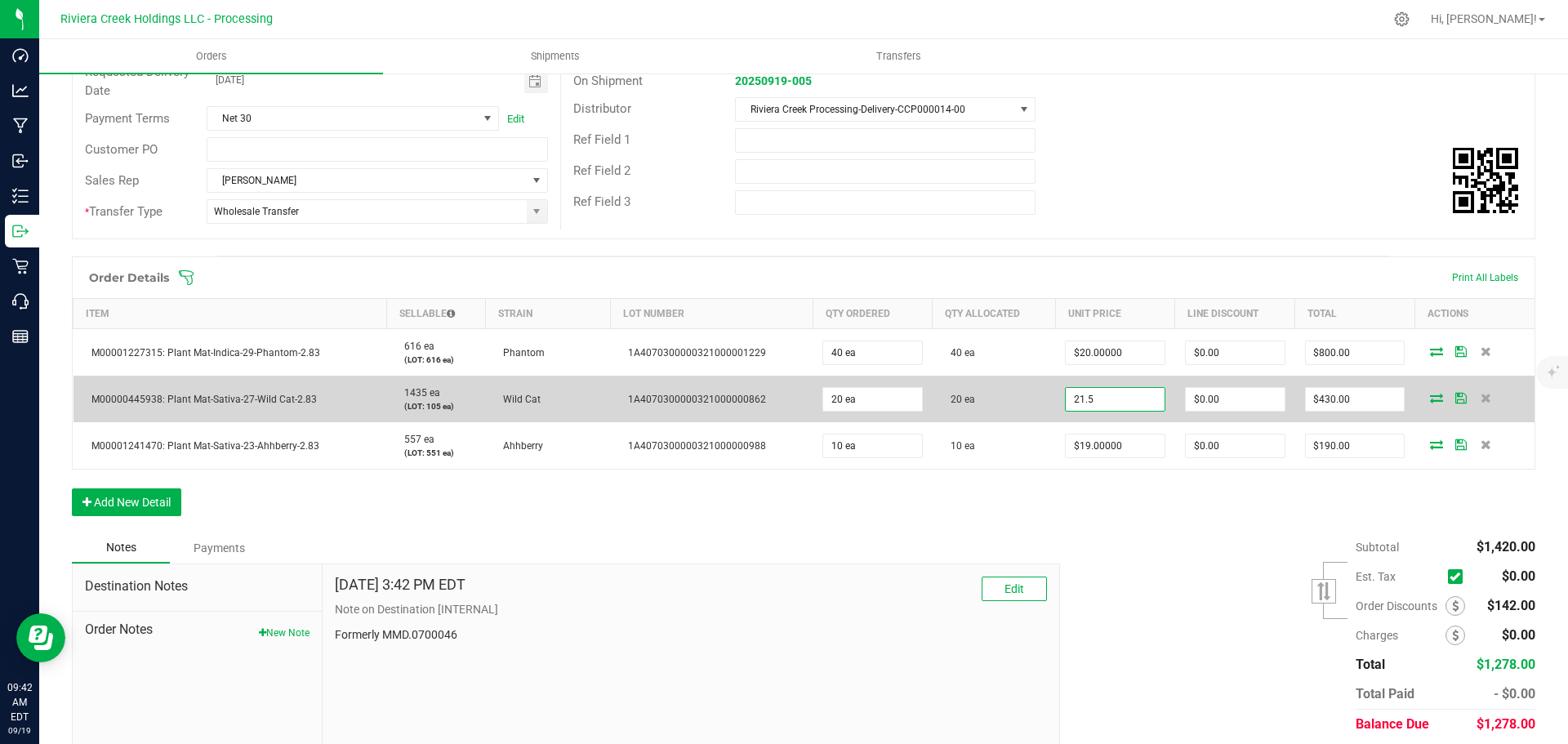
click at [1090, 407] on input "21.5" at bounding box center [1115, 399] width 99 height 23
type input "$20.00000"
type input "0"
type input "$400.00"
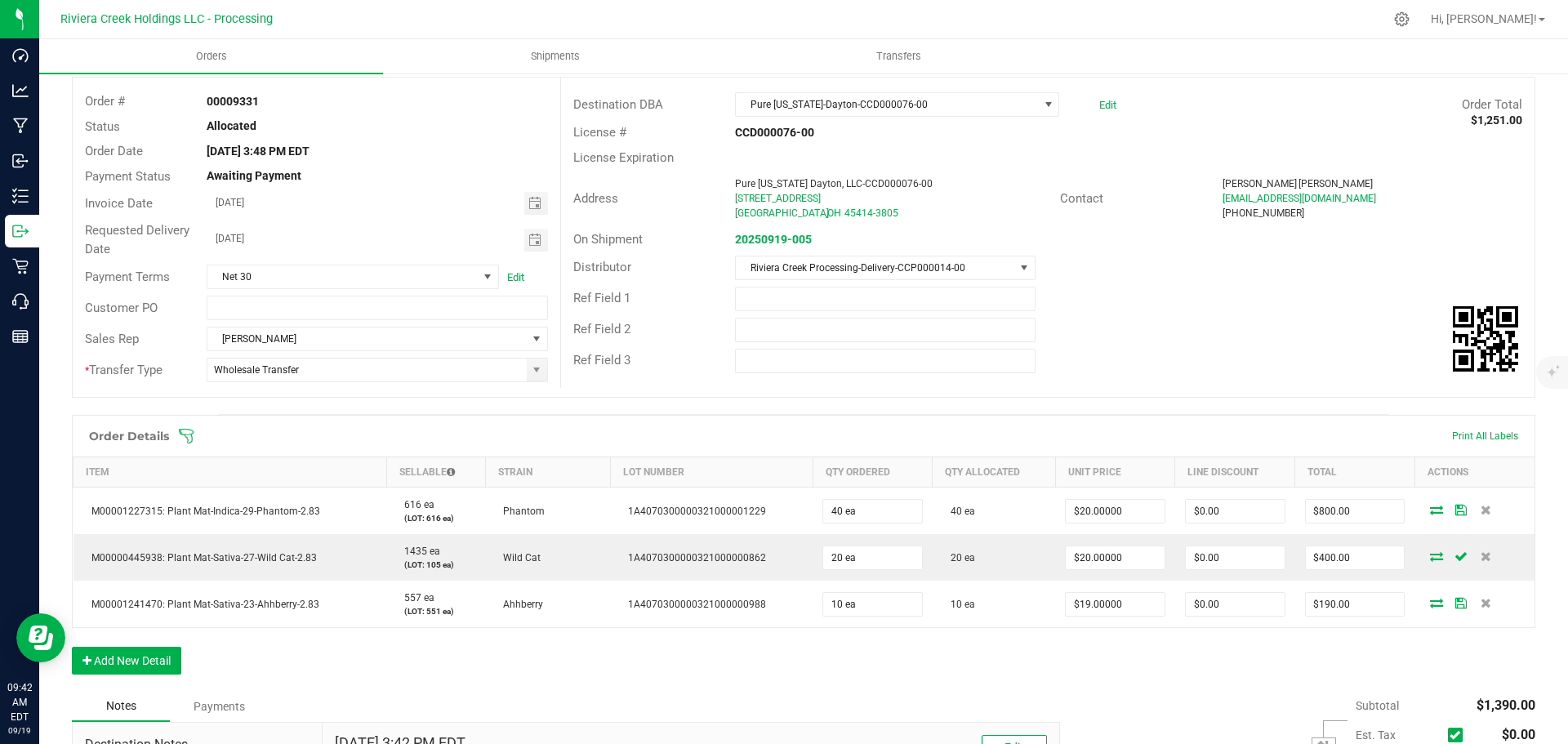
scroll to position [0, 0]
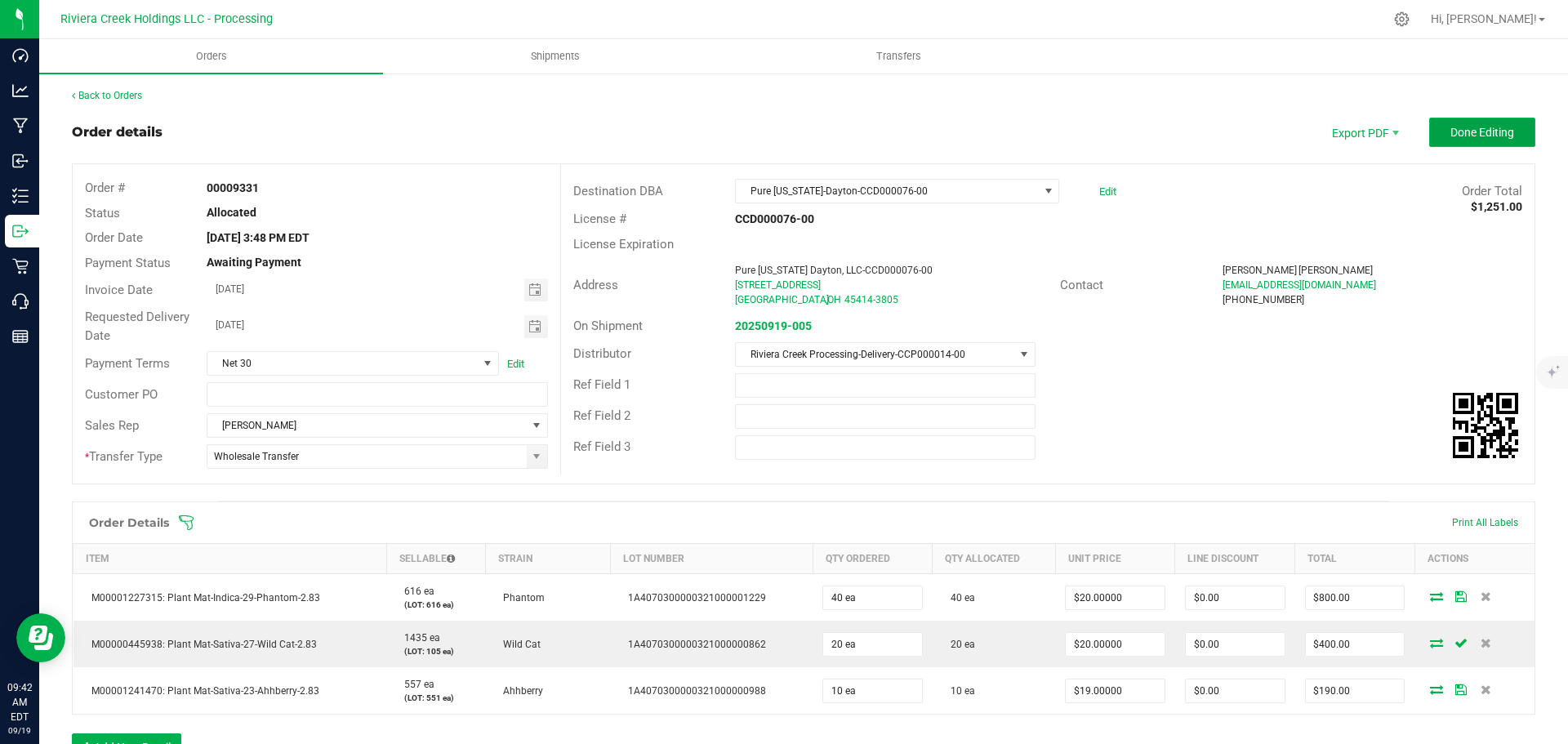
click at [1434, 132] on button "Done Editing" at bounding box center [1482, 132] width 106 height 30
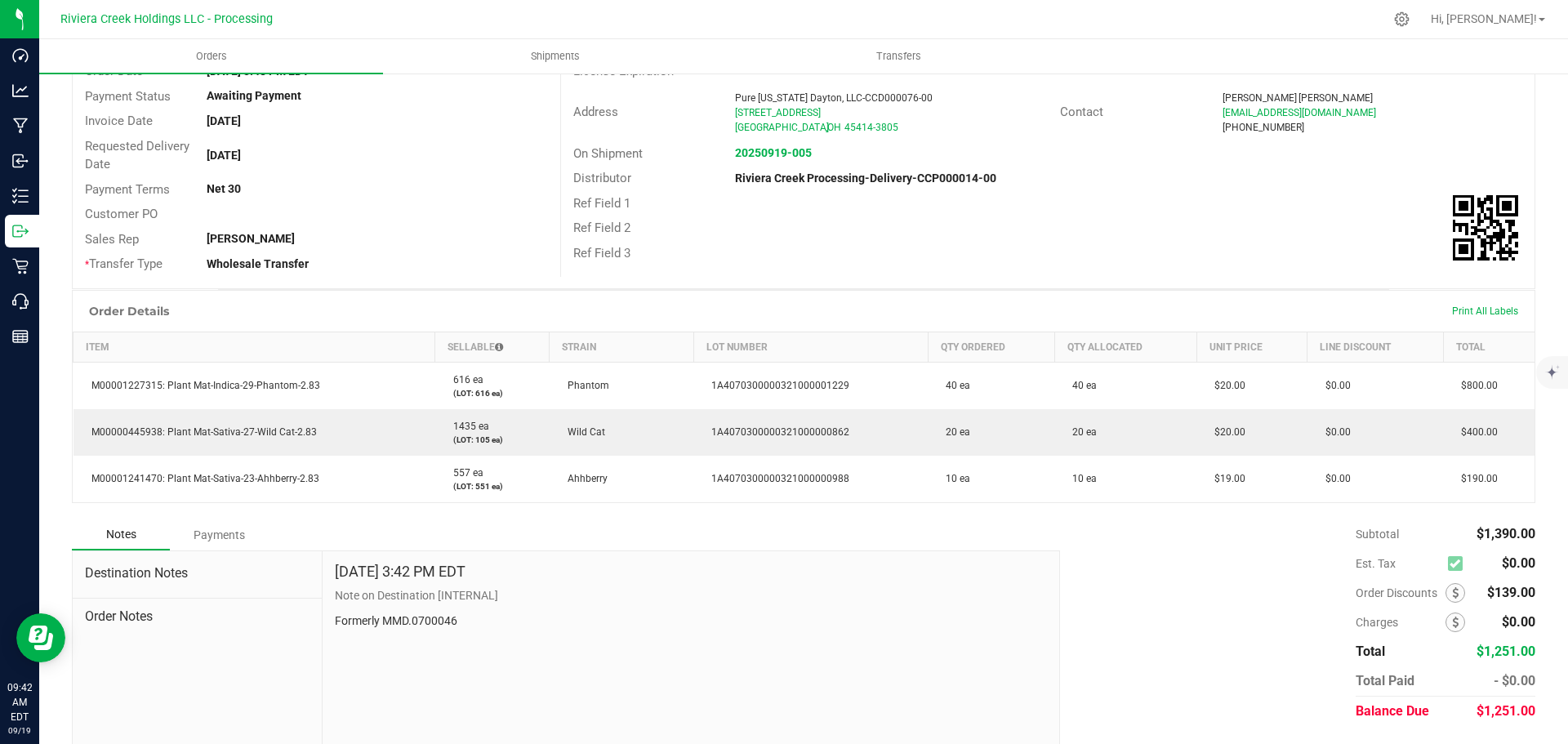
scroll to position [209, 0]
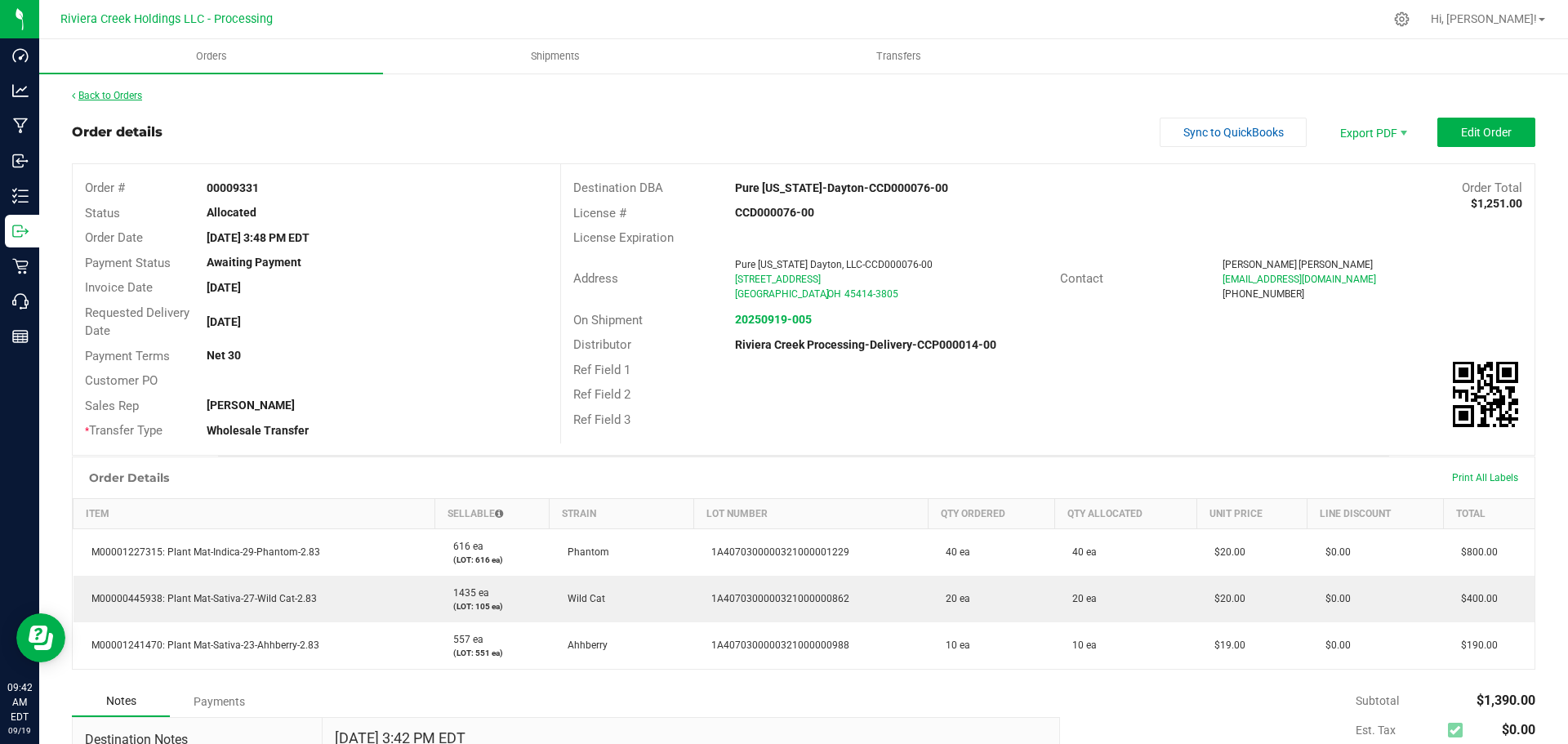
click at [129, 96] on link "Back to Orders" at bounding box center [106, 96] width 70 height 12
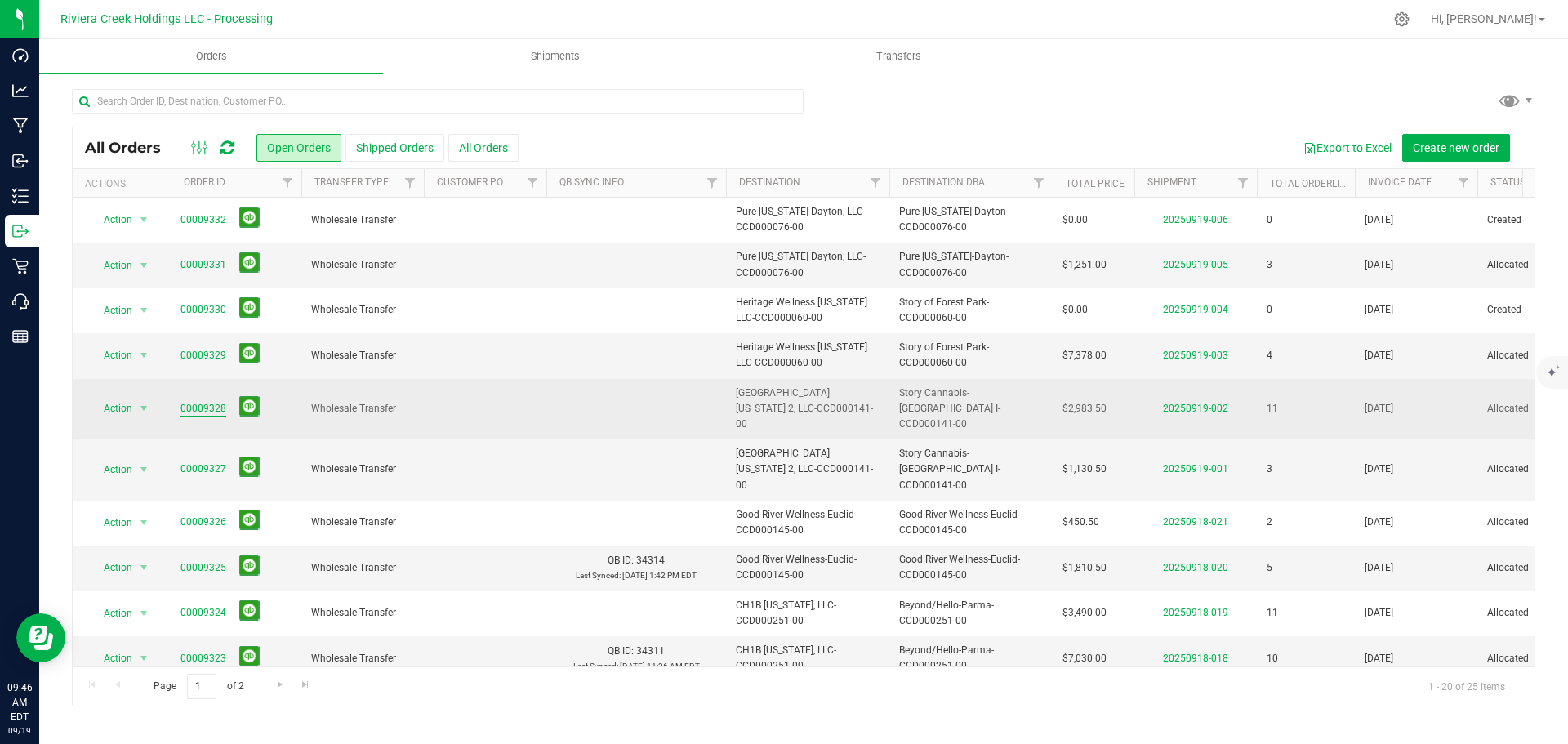
click at [187, 403] on link "00009328" at bounding box center [203, 409] width 46 height 16
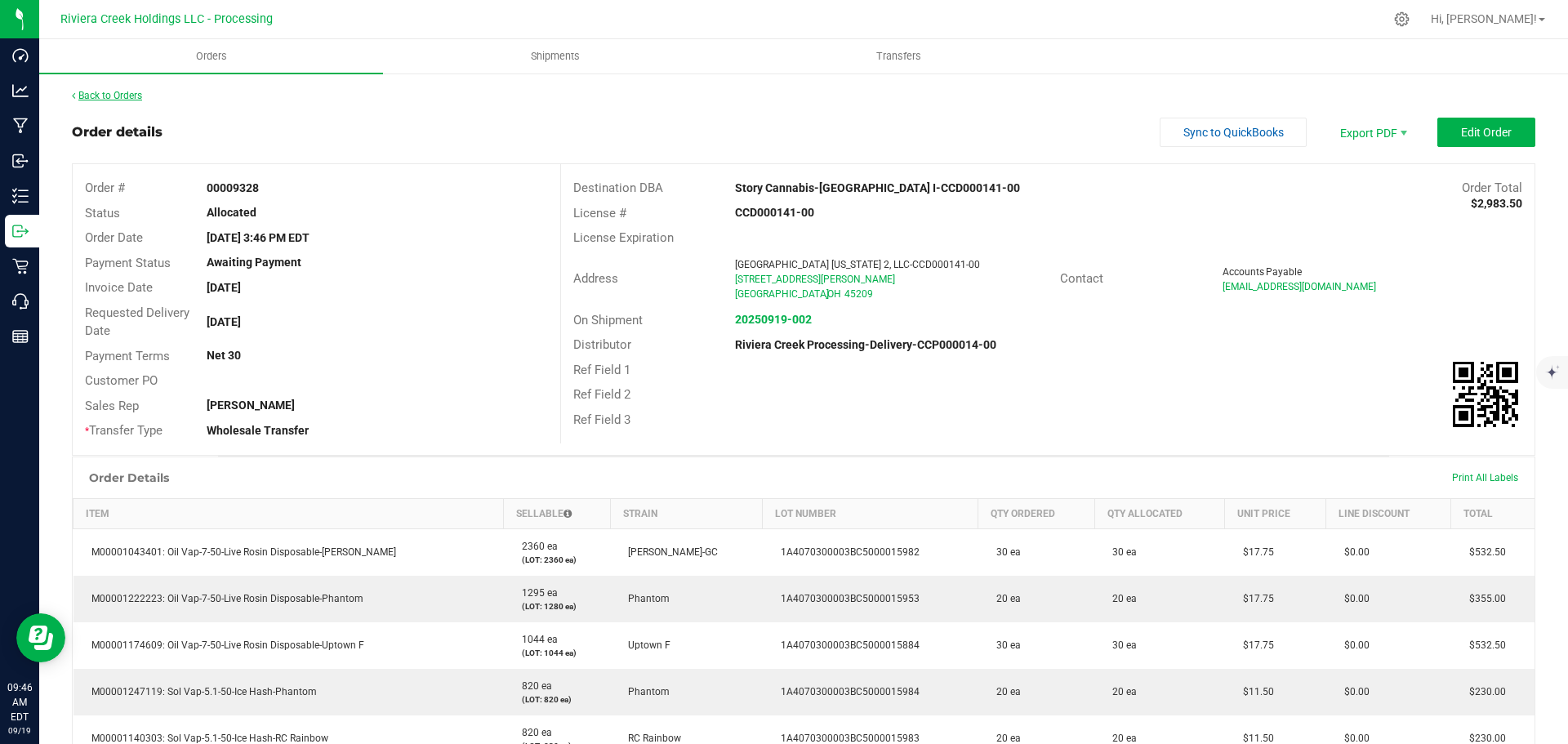
click at [127, 99] on link "Back to Orders" at bounding box center [106, 96] width 70 height 12
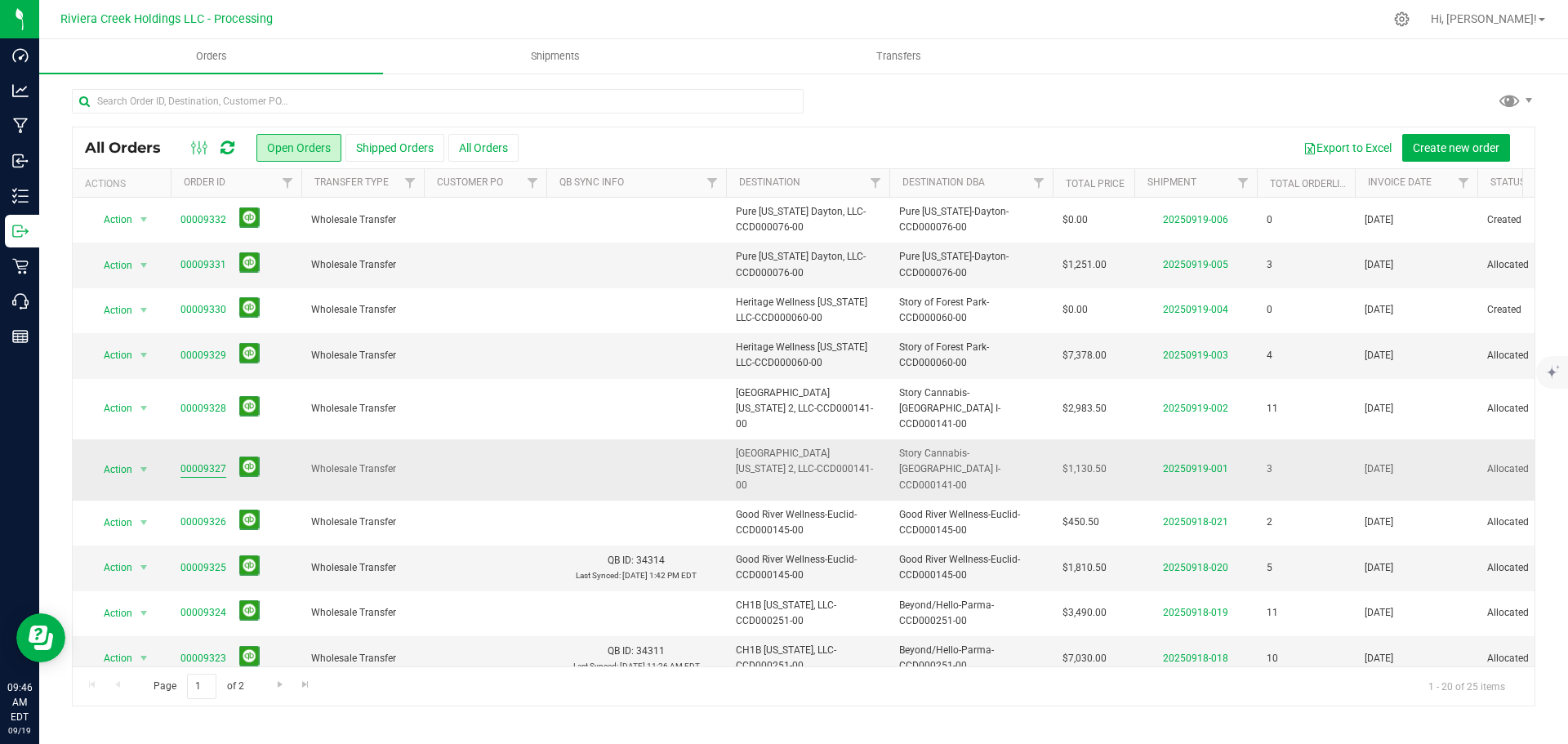
click at [205, 461] on link "00009327" at bounding box center [203, 469] width 46 height 16
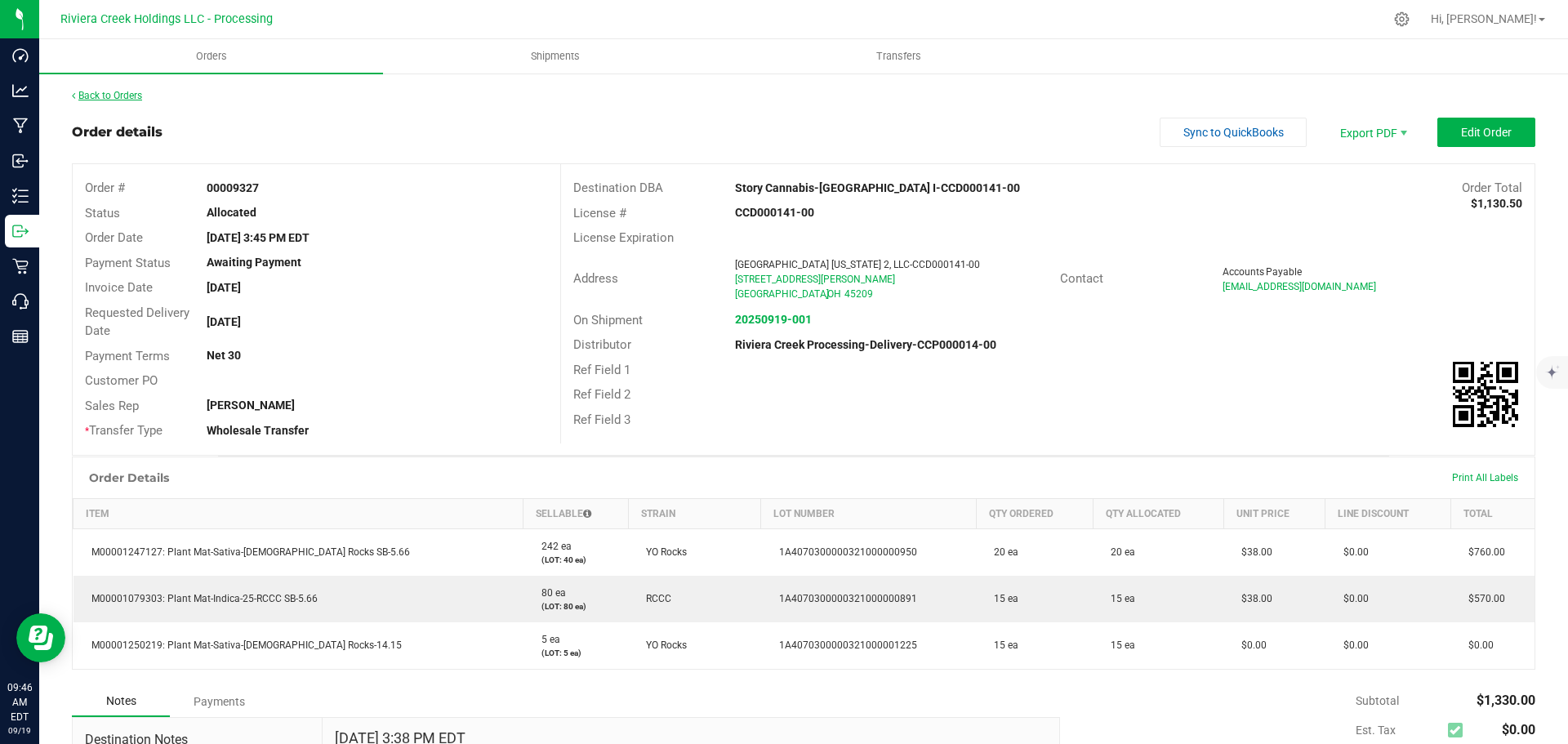
click at [122, 95] on link "Back to Orders" at bounding box center [106, 96] width 70 height 12
